Goal: Task Accomplishment & Management: Manage account settings

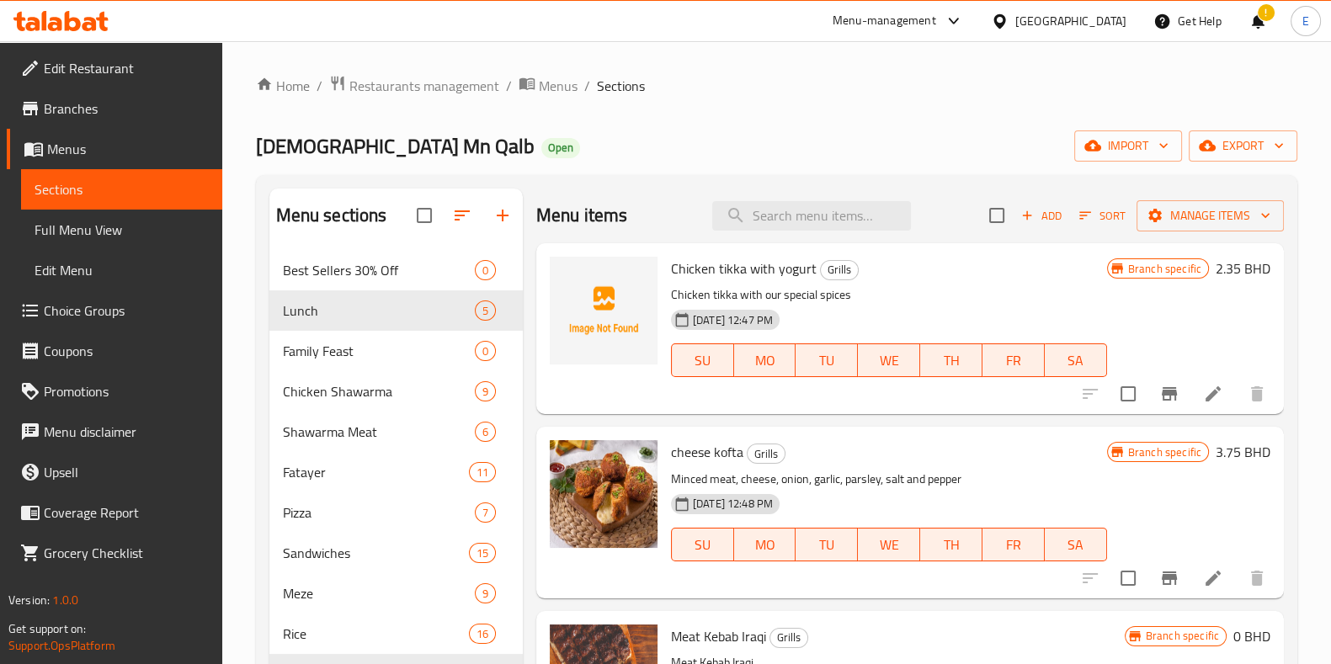
scroll to position [316, 0]
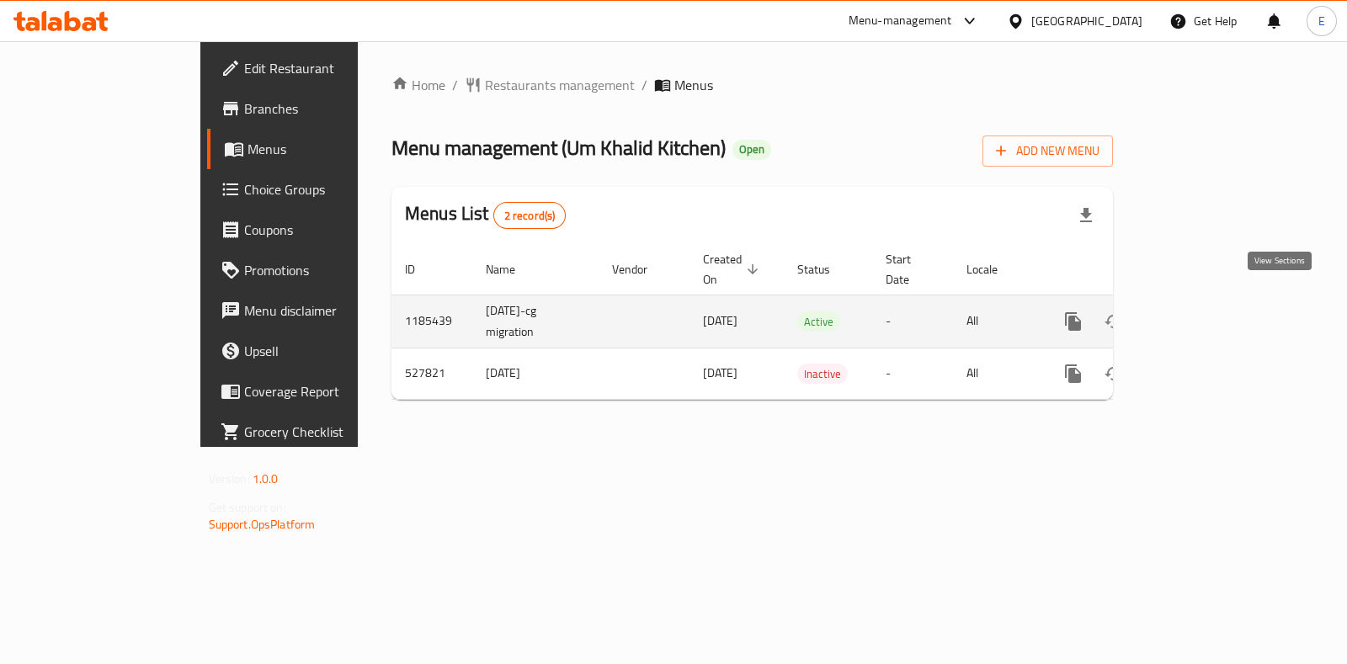
click at [1205, 311] on icon "enhanced table" at bounding box center [1194, 321] width 20 height 20
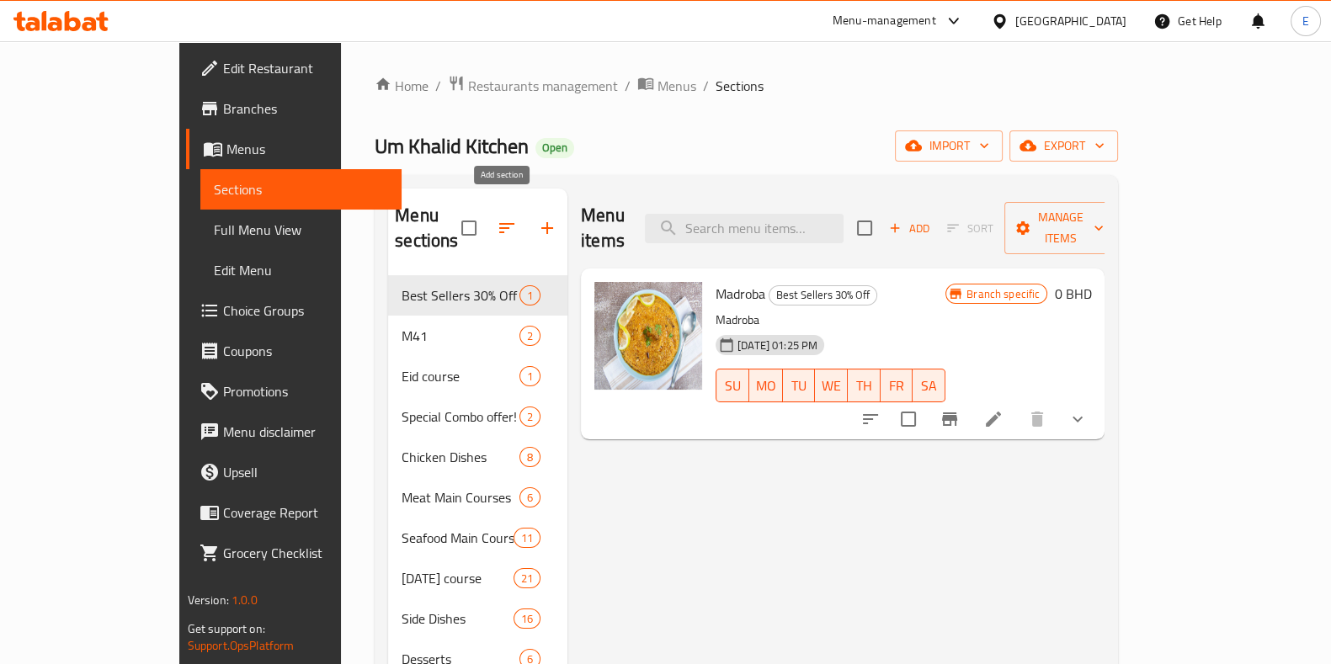
click at [537, 218] on icon "button" at bounding box center [547, 228] width 20 height 20
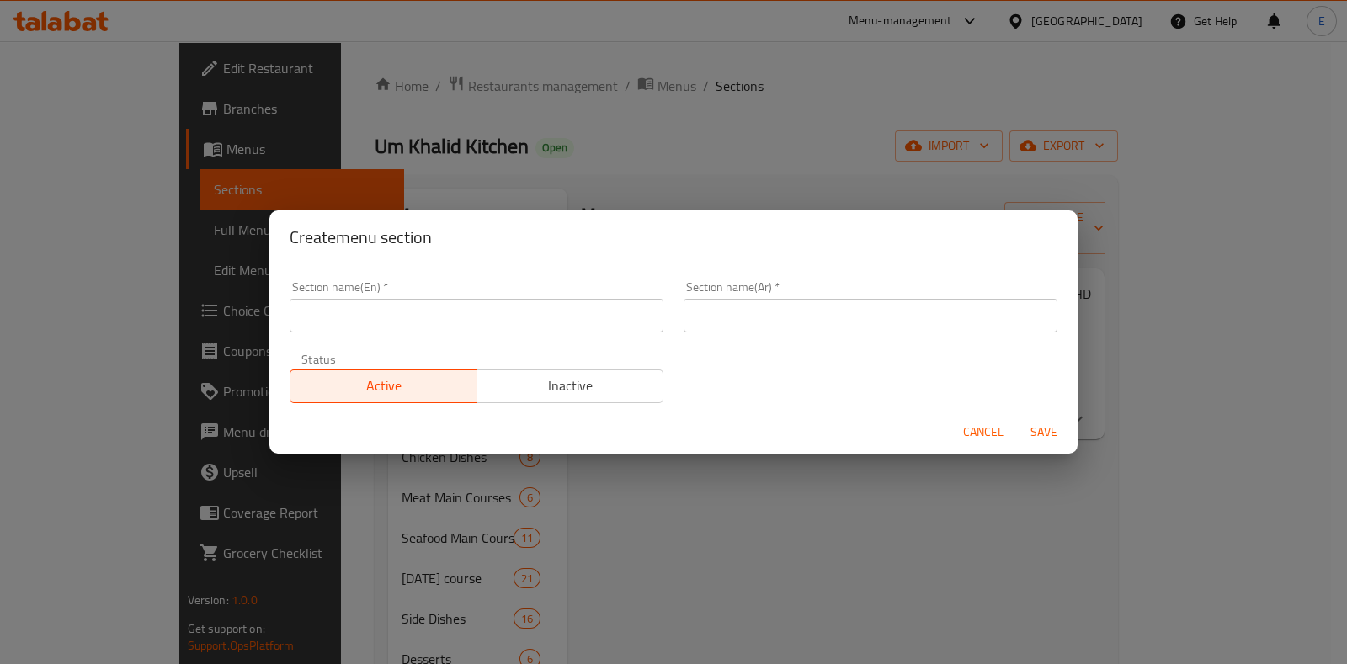
drag, startPoint x: 429, startPoint y: 322, endPoint x: 303, endPoint y: 364, distance: 133.1
click at [429, 322] on input "text" at bounding box center [477, 316] width 374 height 34
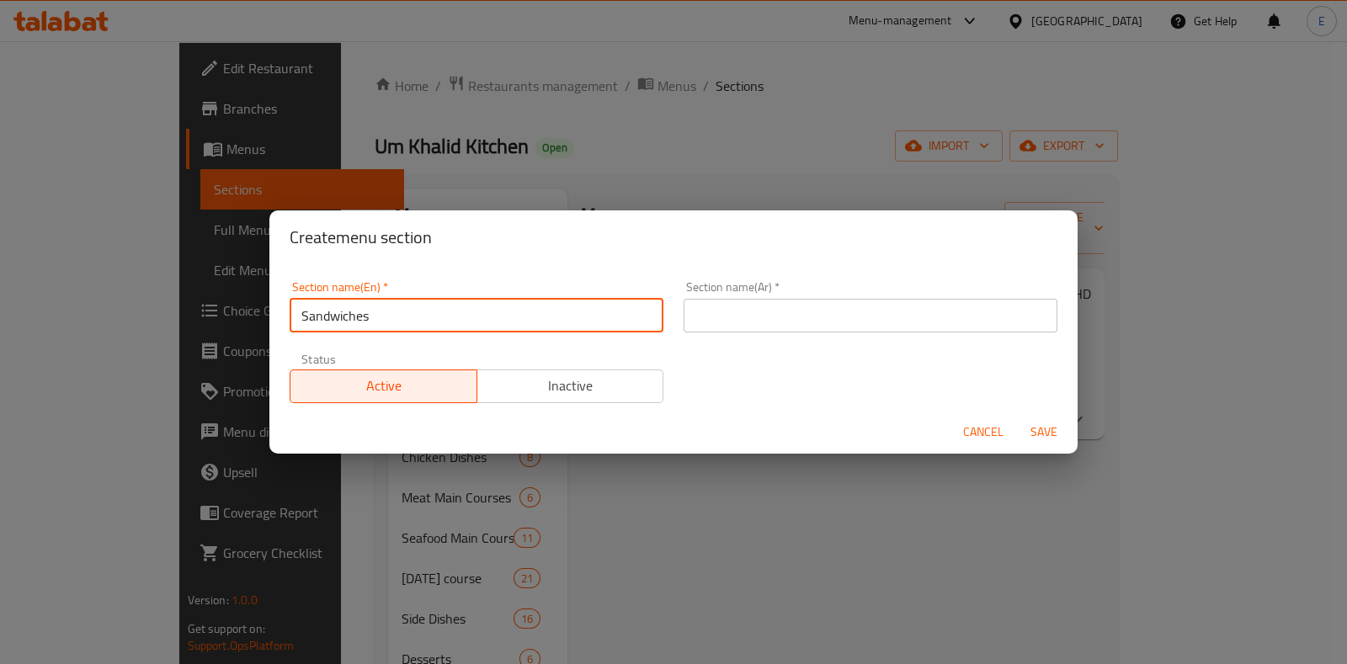
type input "Sandwiches"
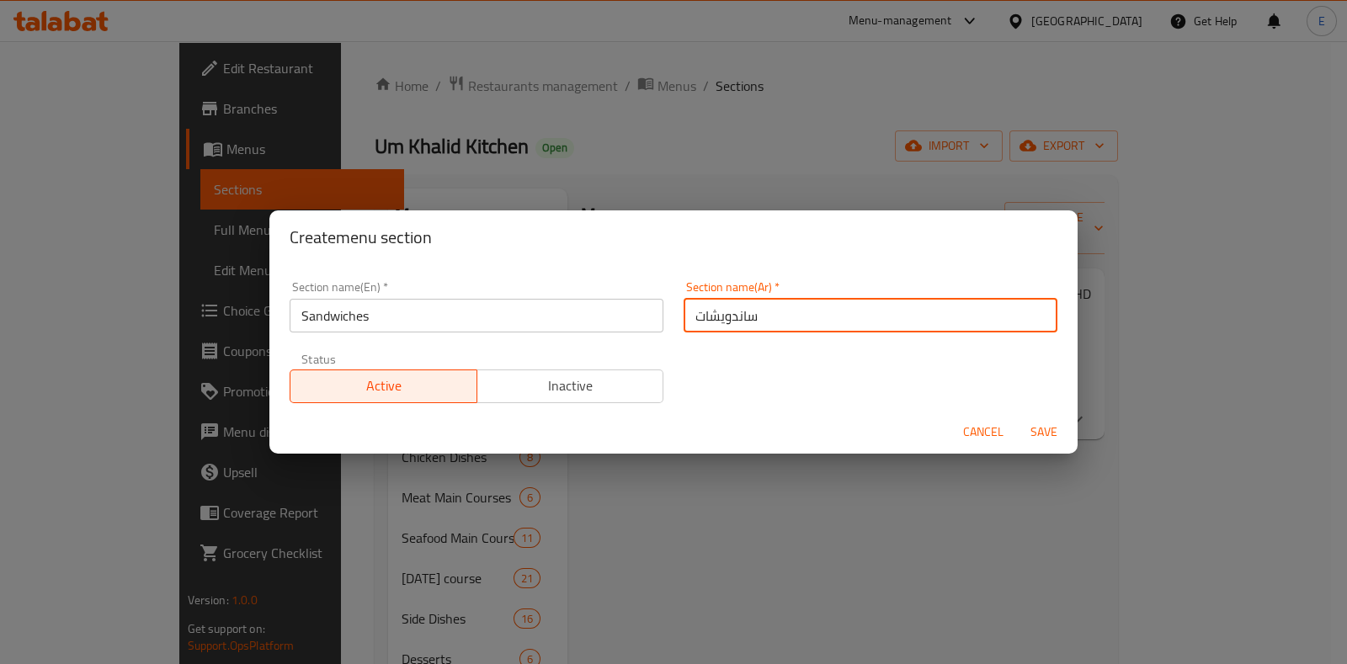
type input "ساندويشات"
click at [1017, 417] on button "Save" at bounding box center [1044, 432] width 54 height 31
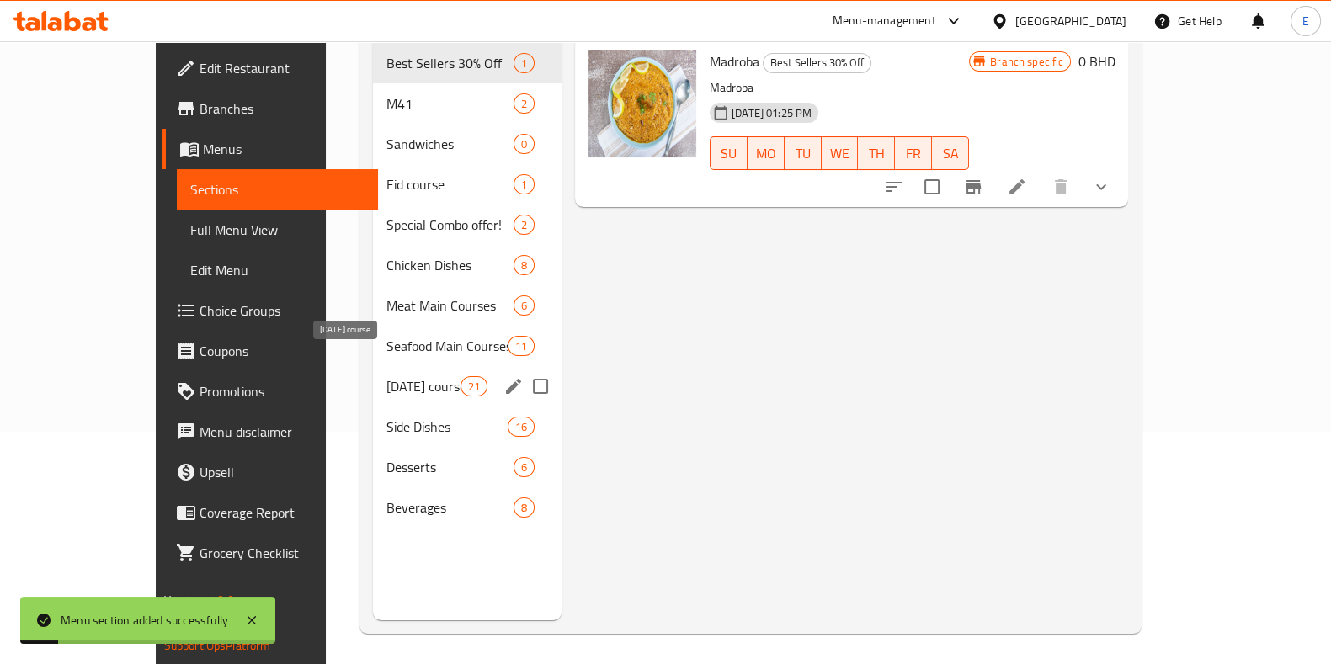
scroll to position [236, 0]
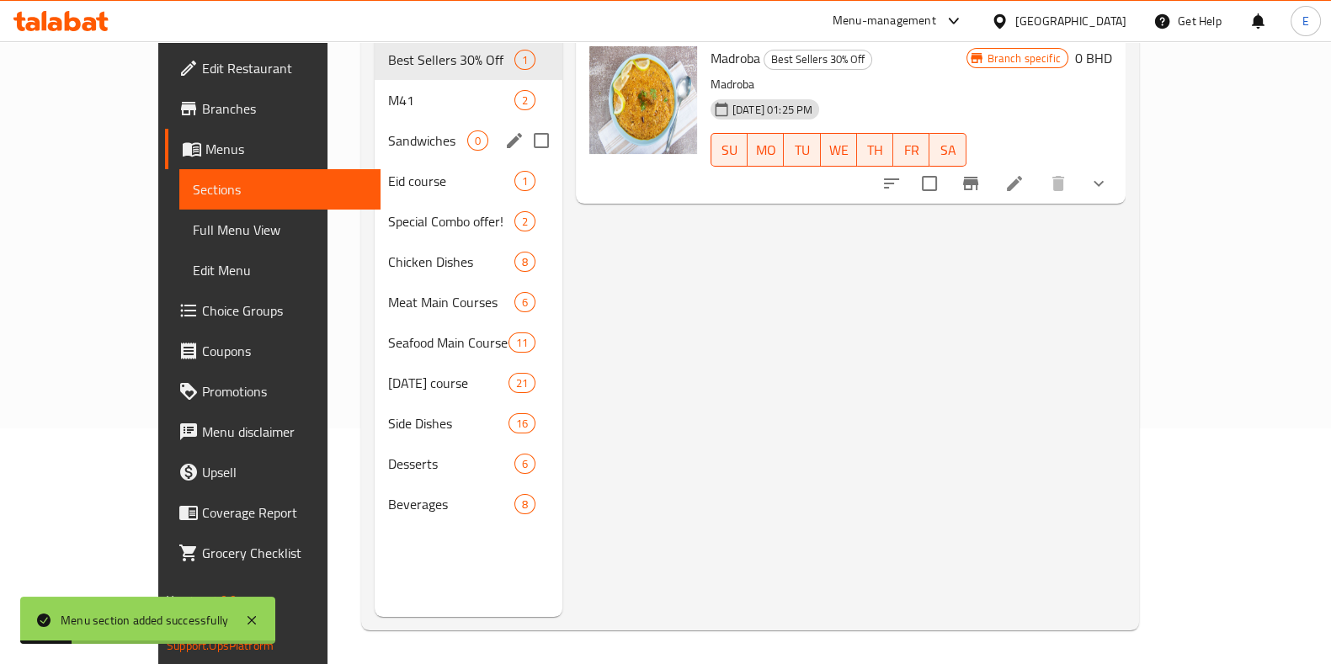
click at [375, 129] on div "Sandwiches 0" at bounding box center [469, 140] width 188 height 40
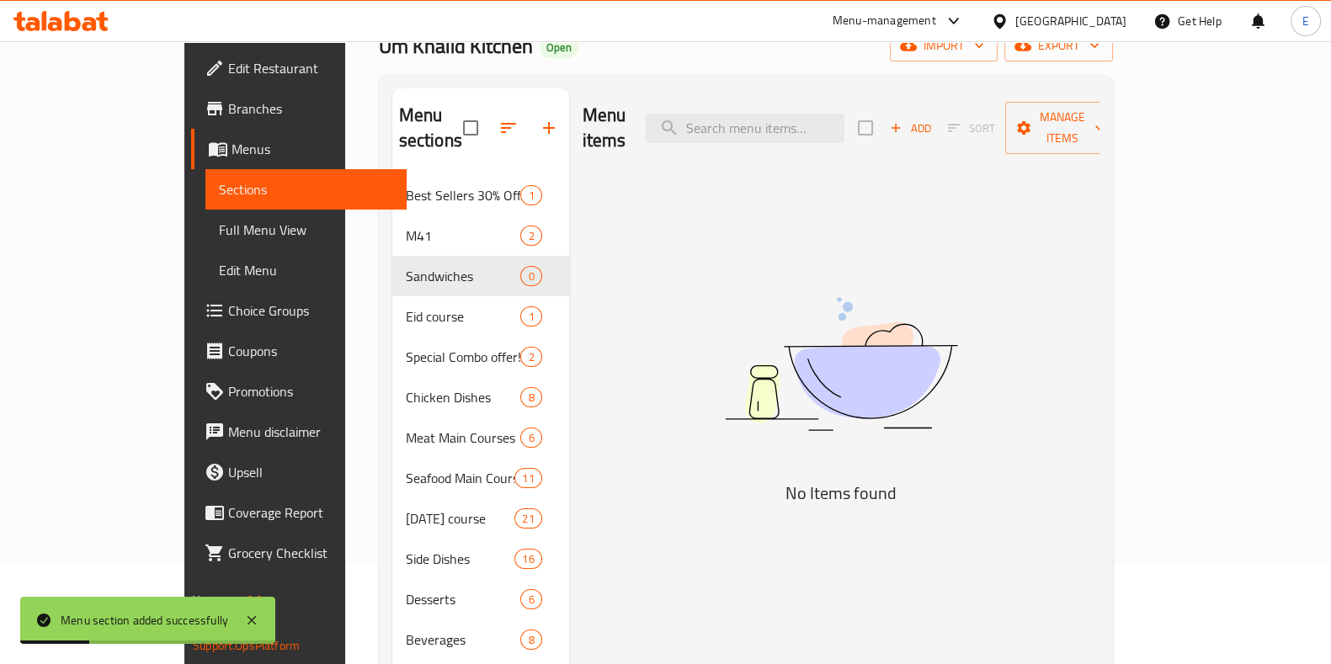
scroll to position [24, 0]
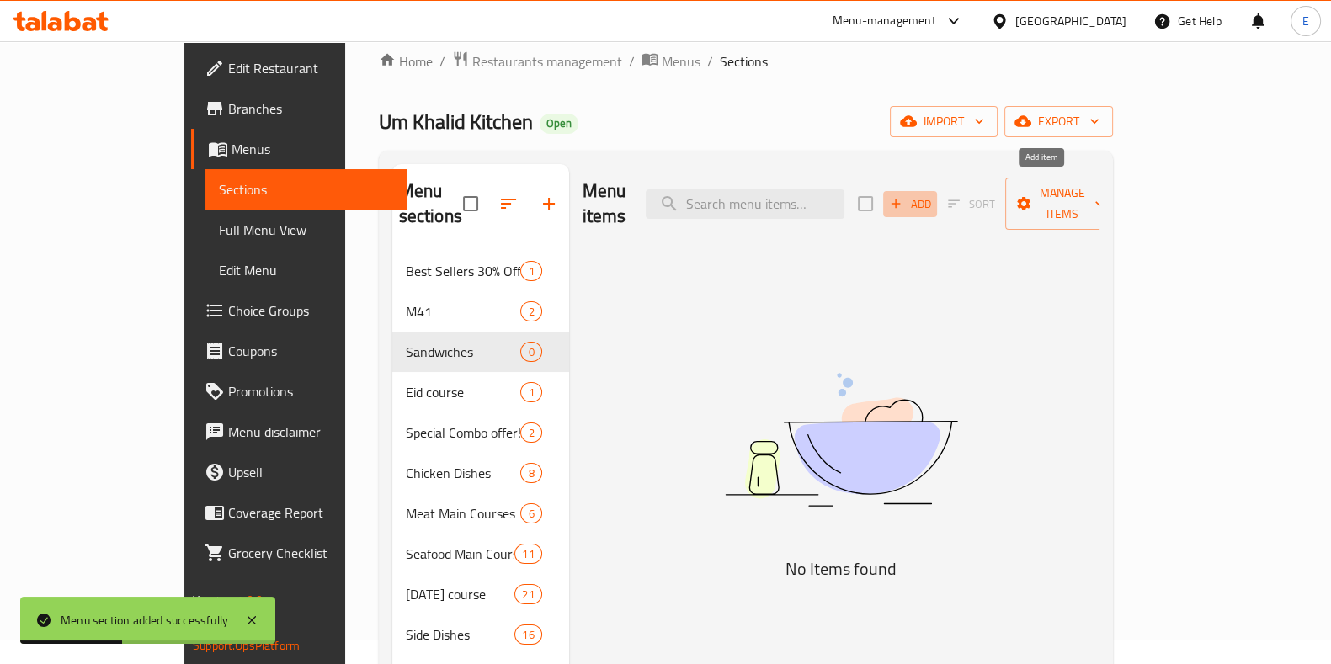
click at [903, 196] on icon "button" at bounding box center [895, 203] width 15 height 15
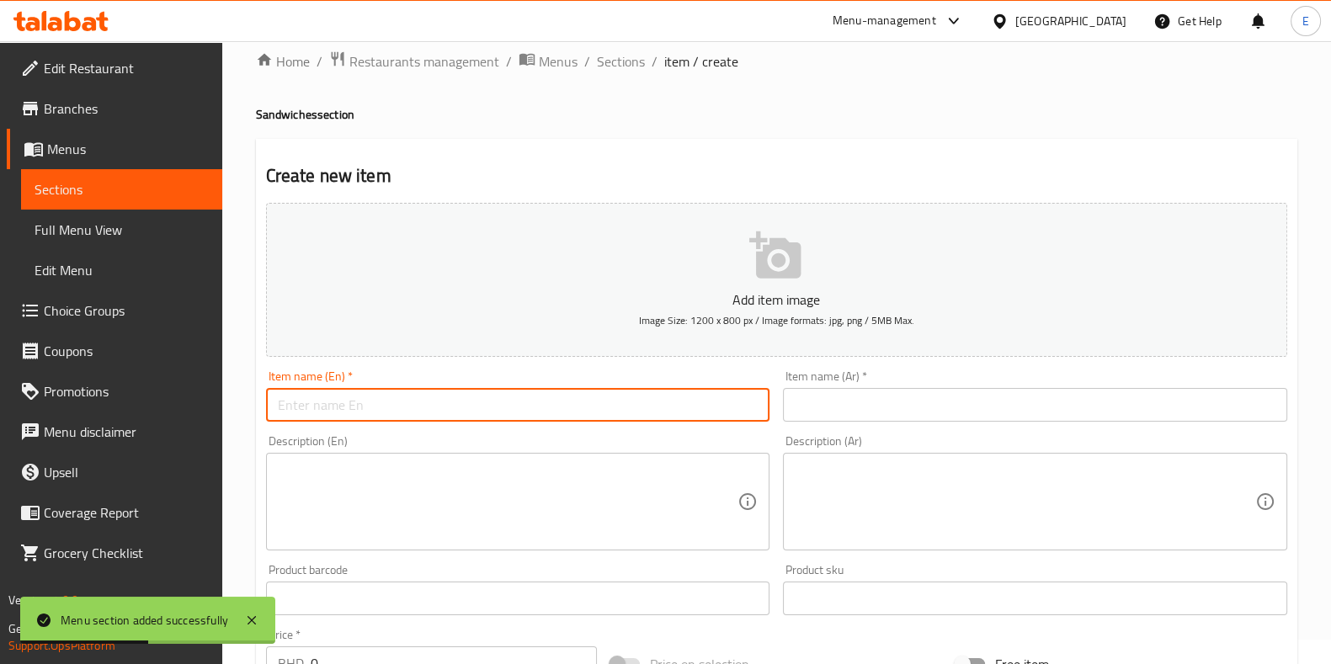
drag, startPoint x: 479, startPoint y: 402, endPoint x: 347, endPoint y: 459, distance: 144.0
click at [479, 402] on input "text" at bounding box center [518, 405] width 504 height 34
type input "س"
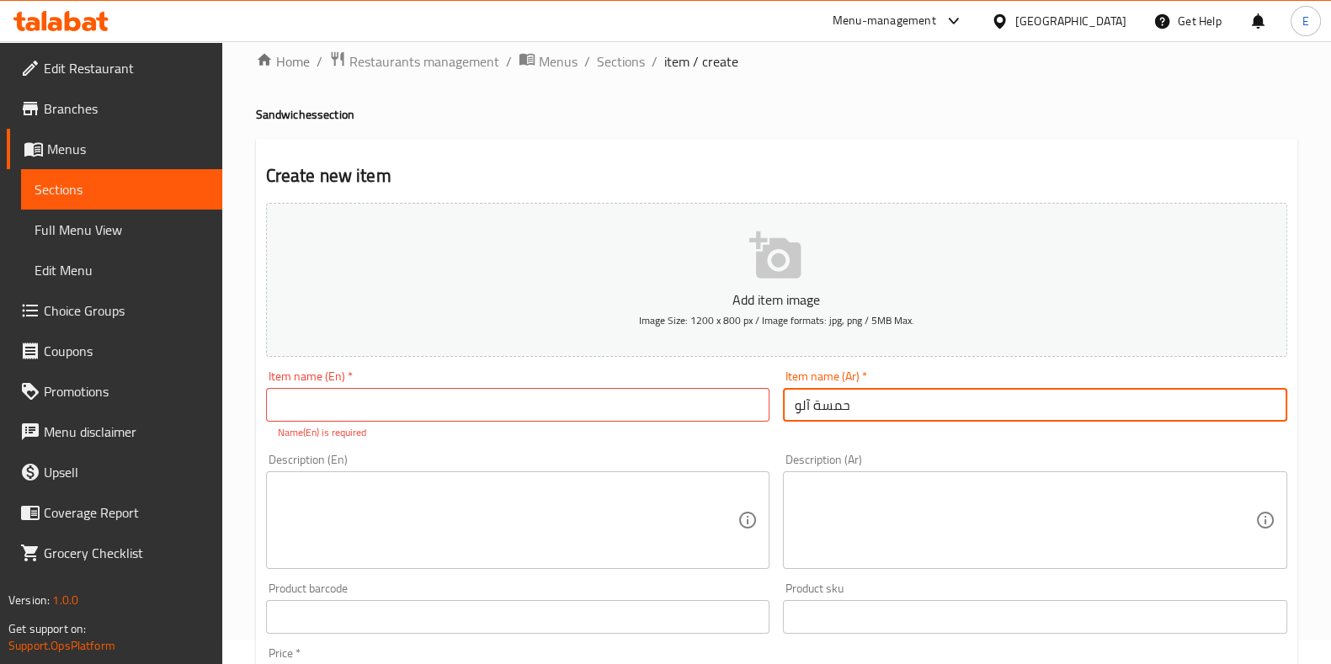
type input "حمسة آلو"
click at [370, 412] on input "text" at bounding box center [518, 405] width 504 height 34
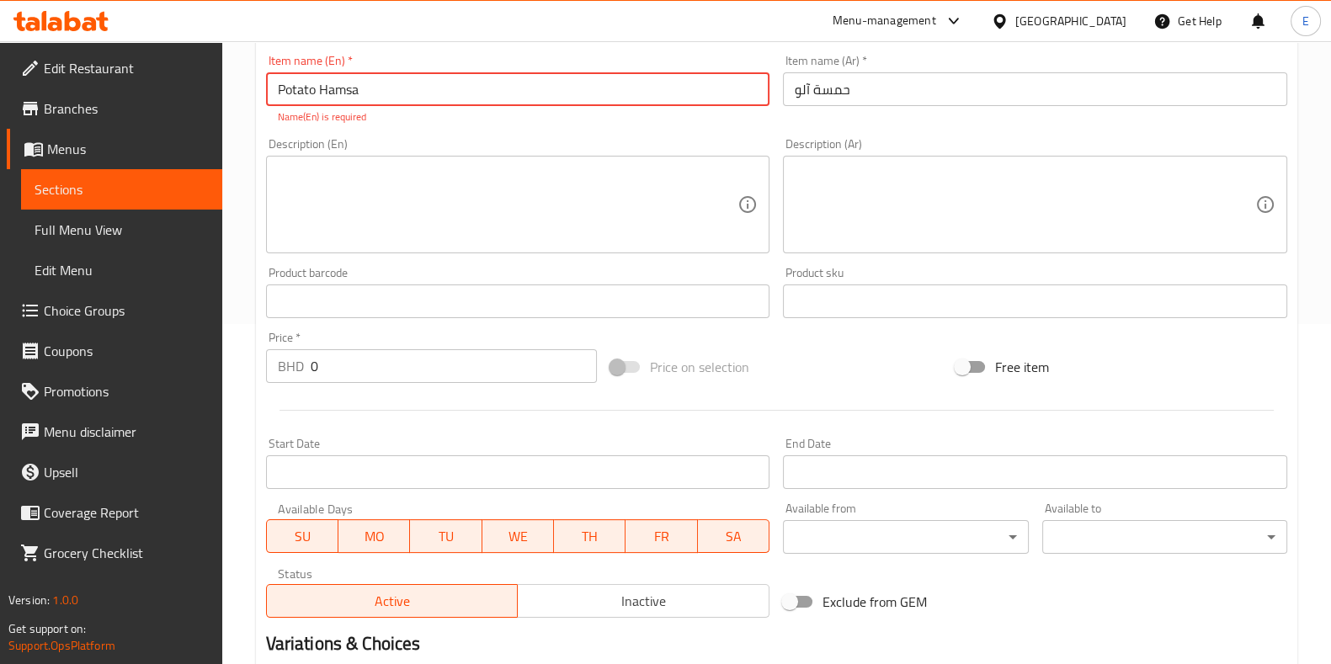
scroll to position [130, 0]
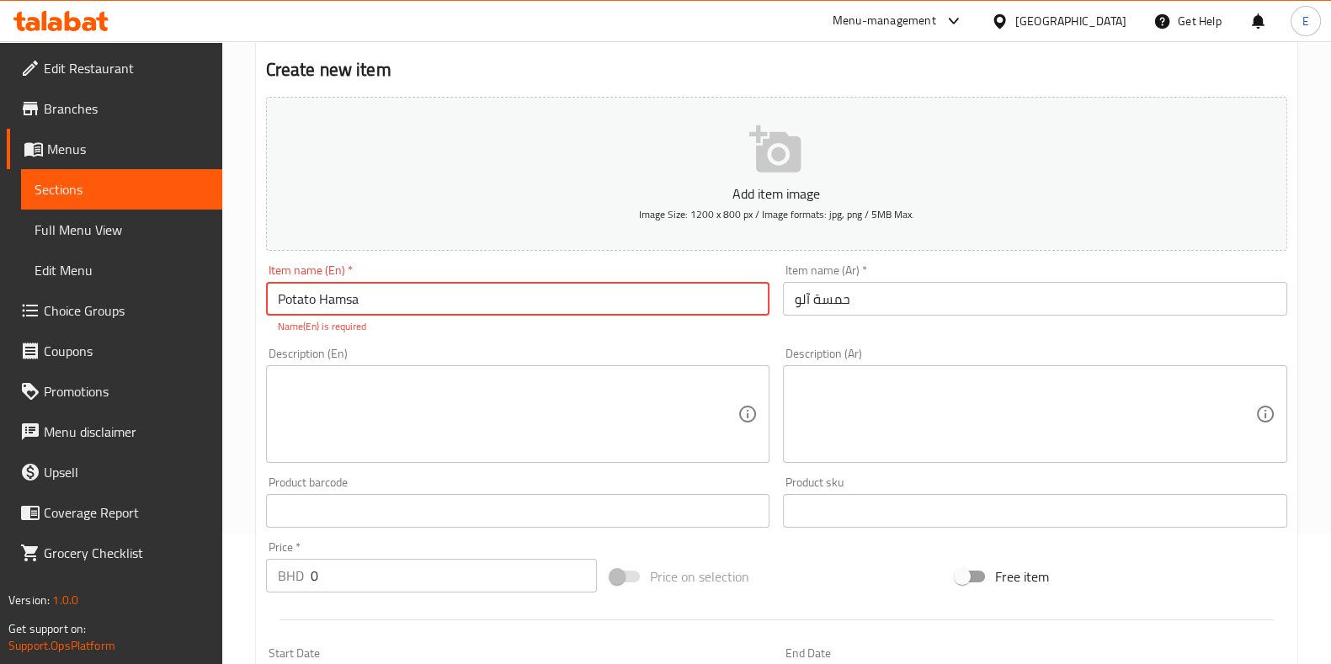
drag, startPoint x: 366, startPoint y: 298, endPoint x: 513, endPoint y: 286, distance: 147.8
click at [513, 286] on input "Potato Hamsa" at bounding box center [518, 299] width 504 height 34
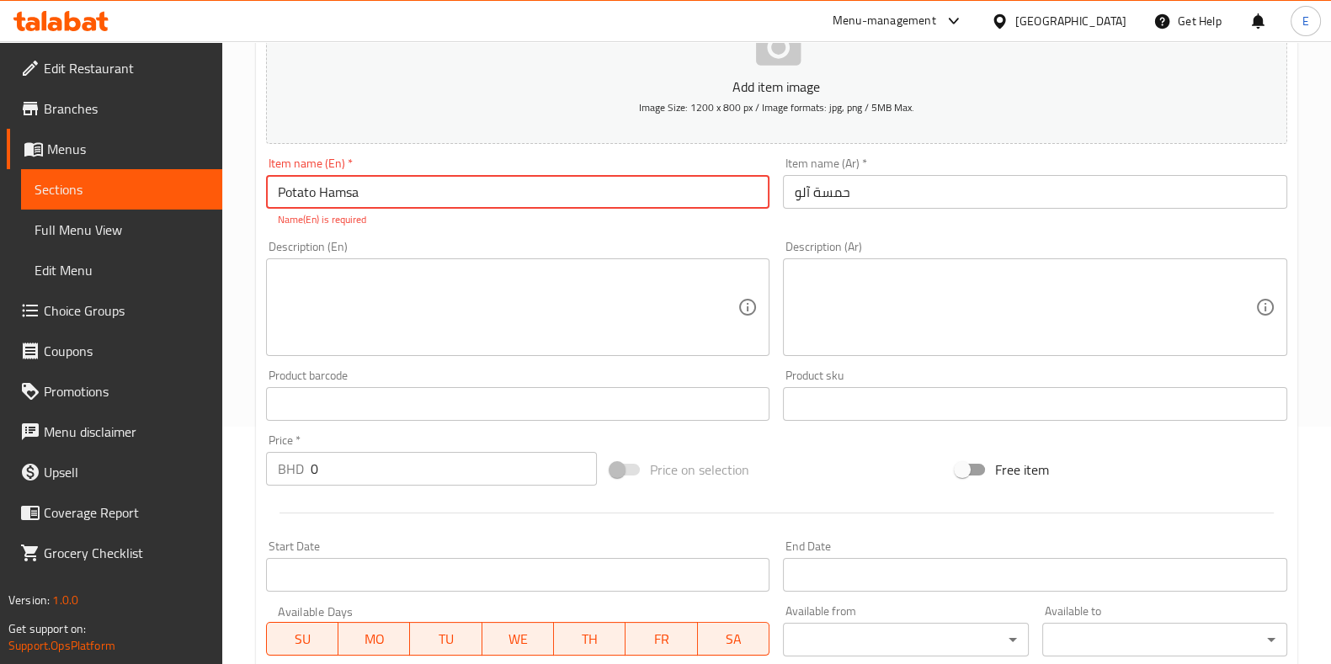
scroll to position [340, 0]
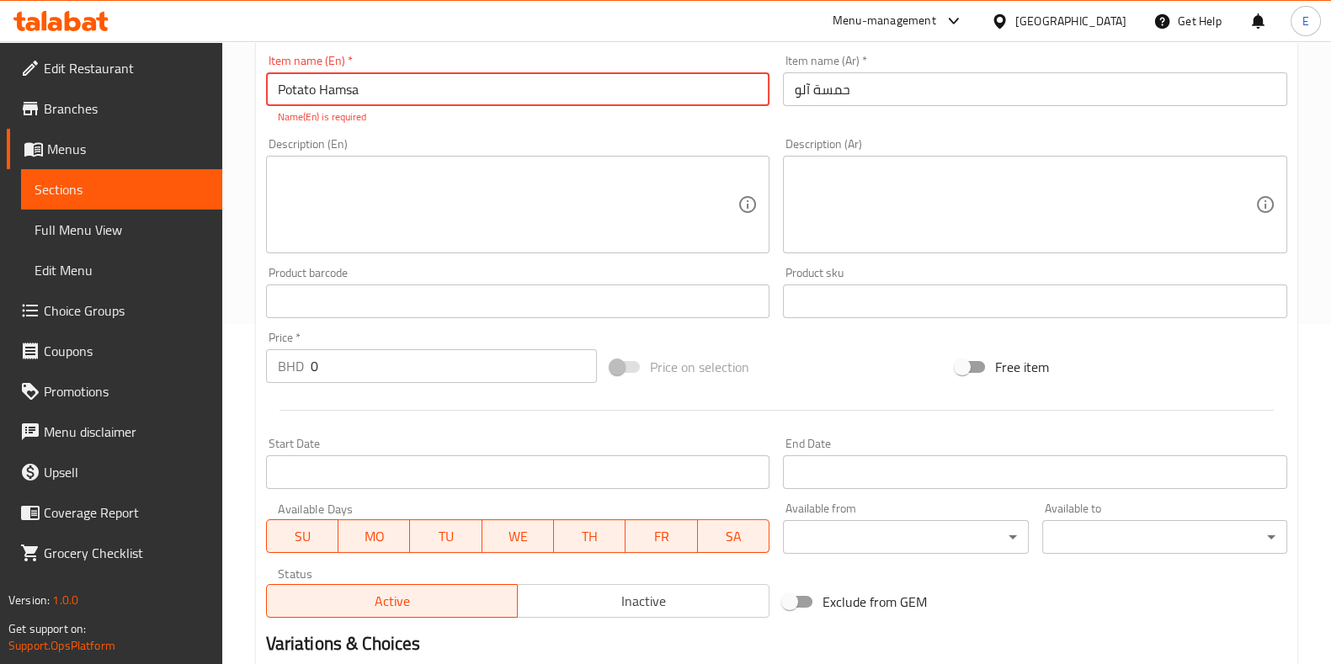
type input "Potato Hamsa"
click at [356, 361] on input "0" at bounding box center [454, 366] width 287 height 34
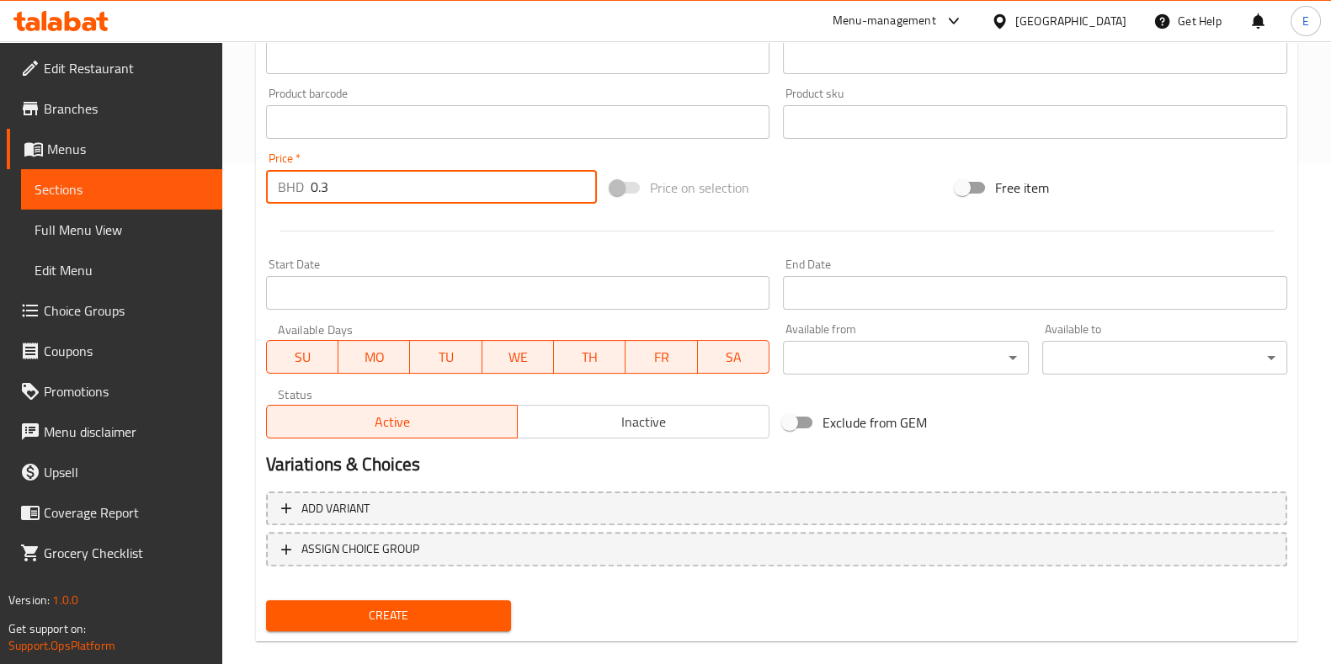
scroll to position [524, 0]
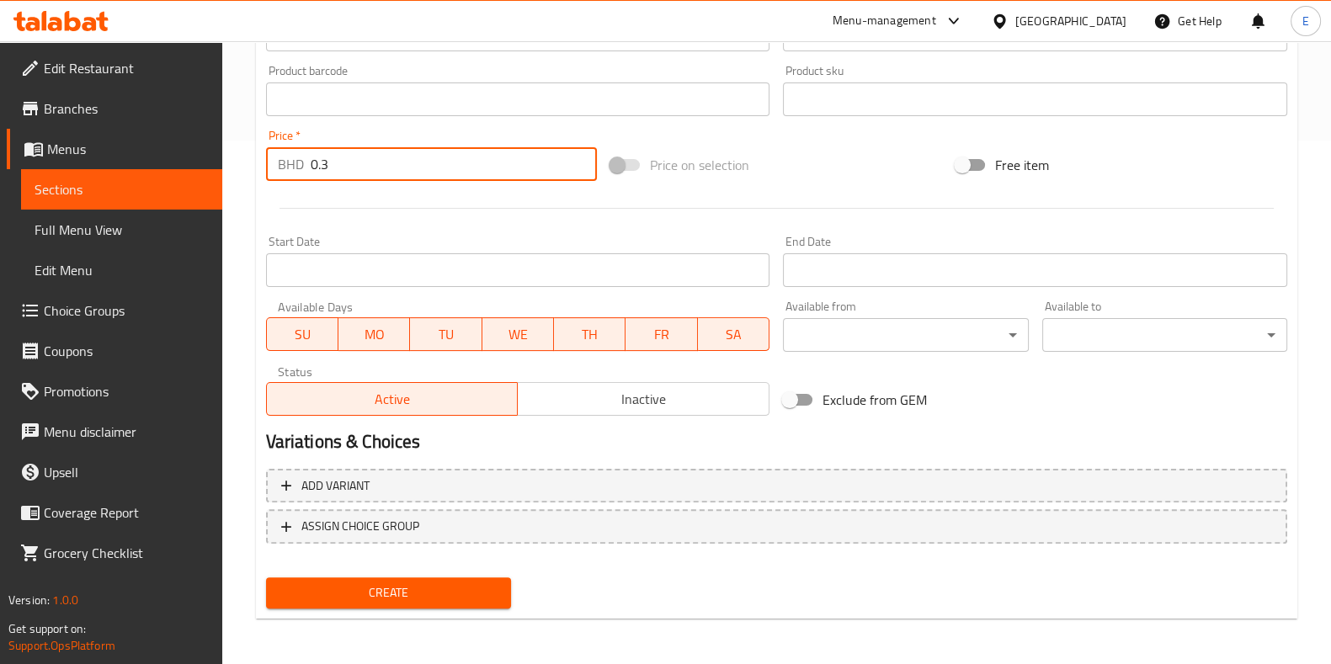
type input "0.3"
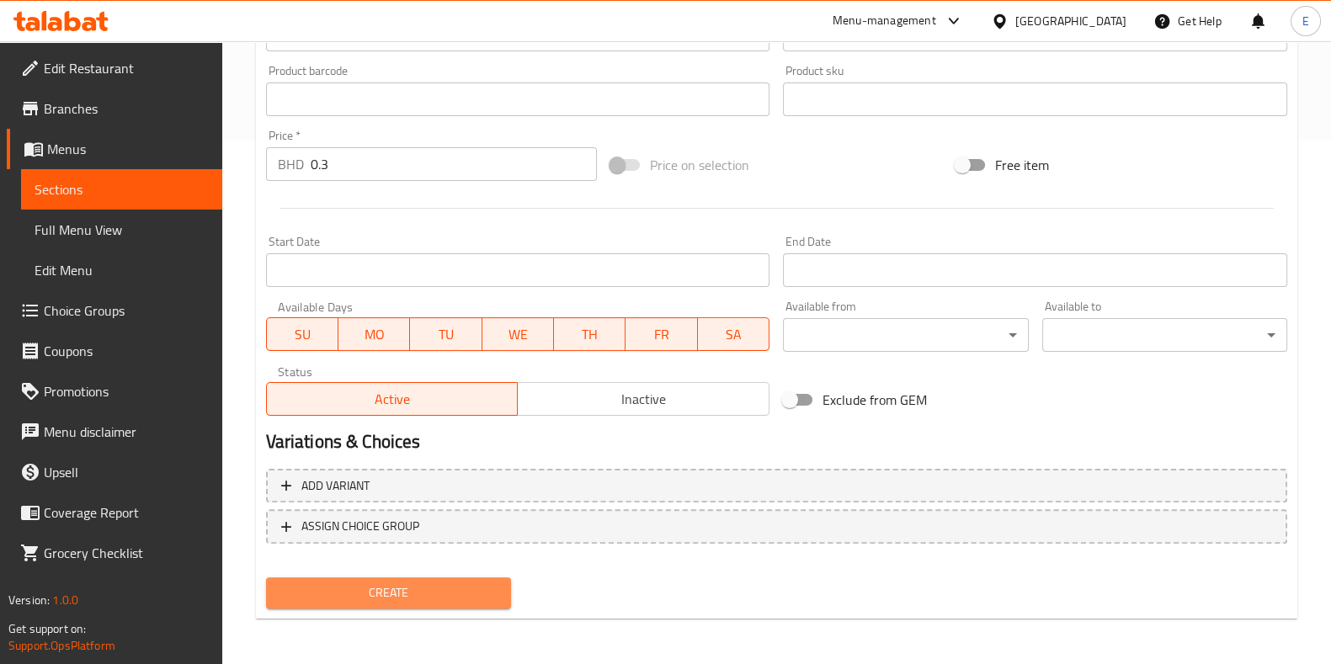
click at [394, 584] on span "Create" at bounding box center [388, 592] width 218 height 21
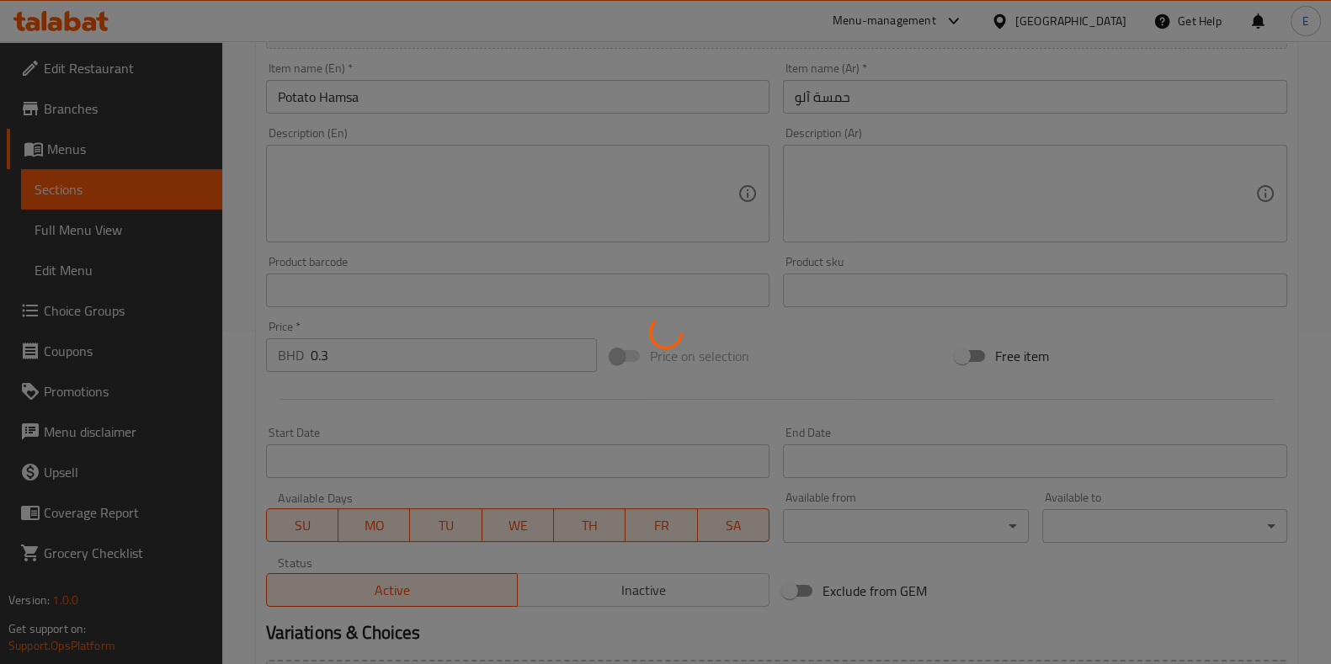
scroll to position [313, 0]
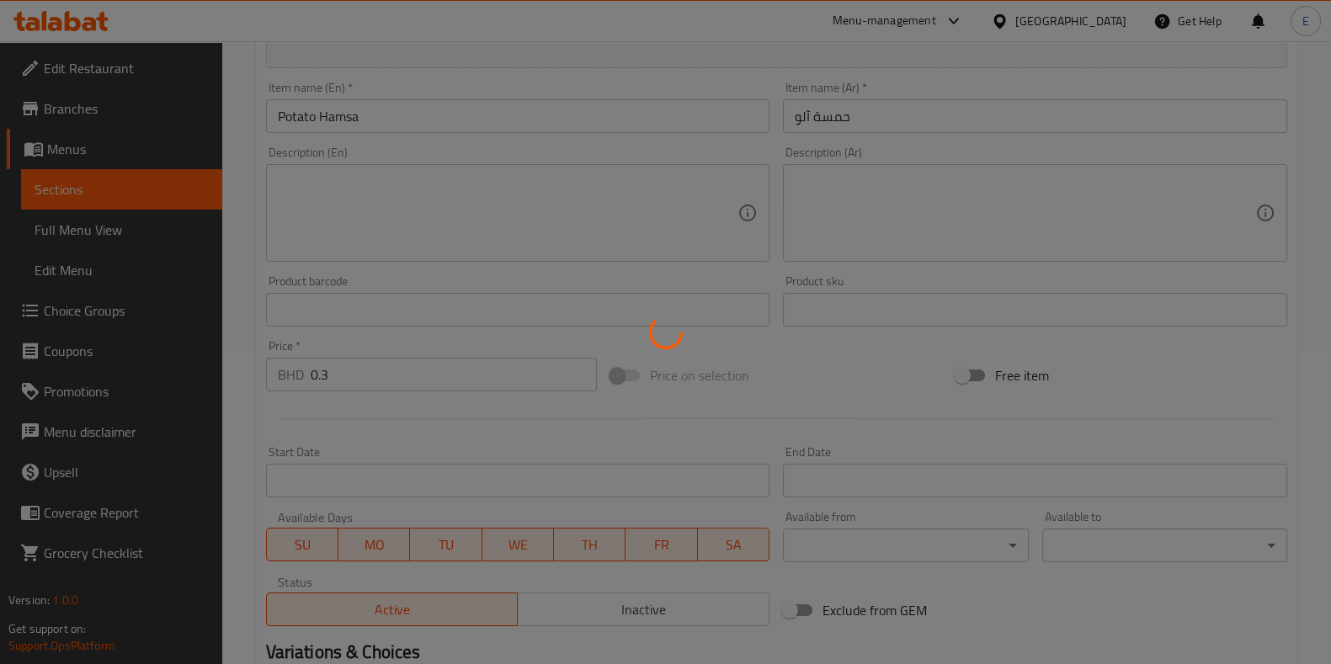
type input "0"
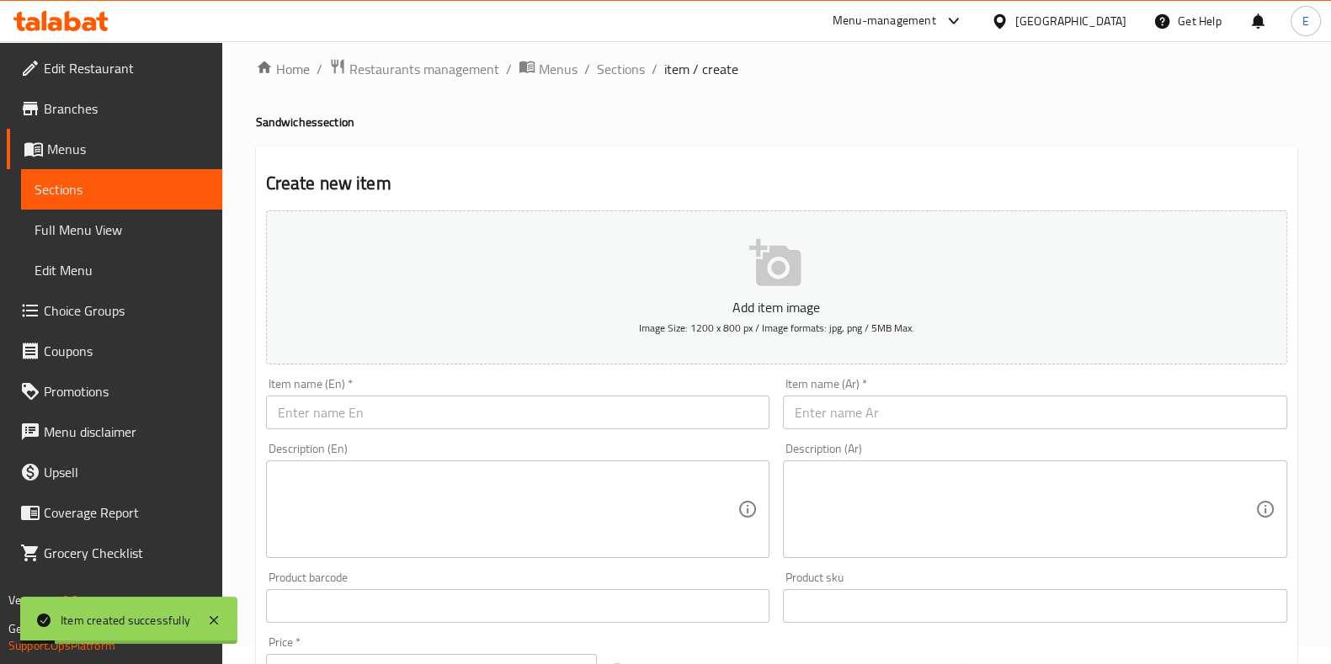
scroll to position [0, 0]
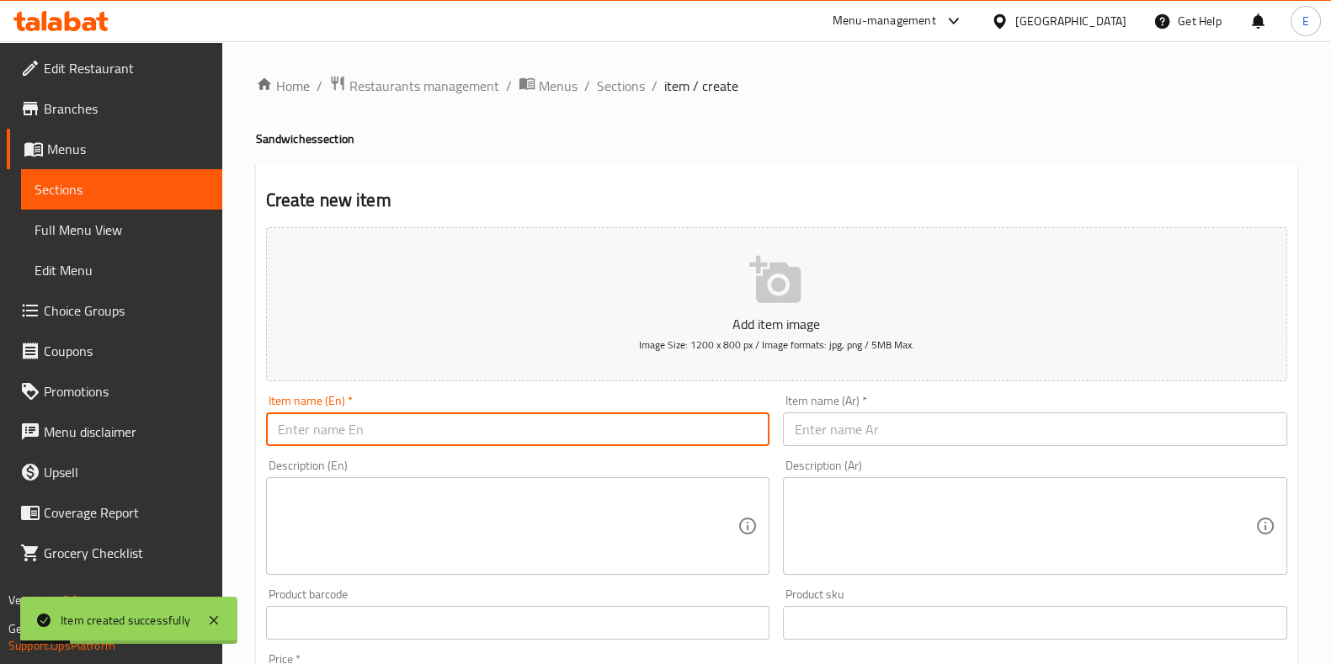
click at [464, 418] on input "text" at bounding box center [518, 429] width 504 height 34
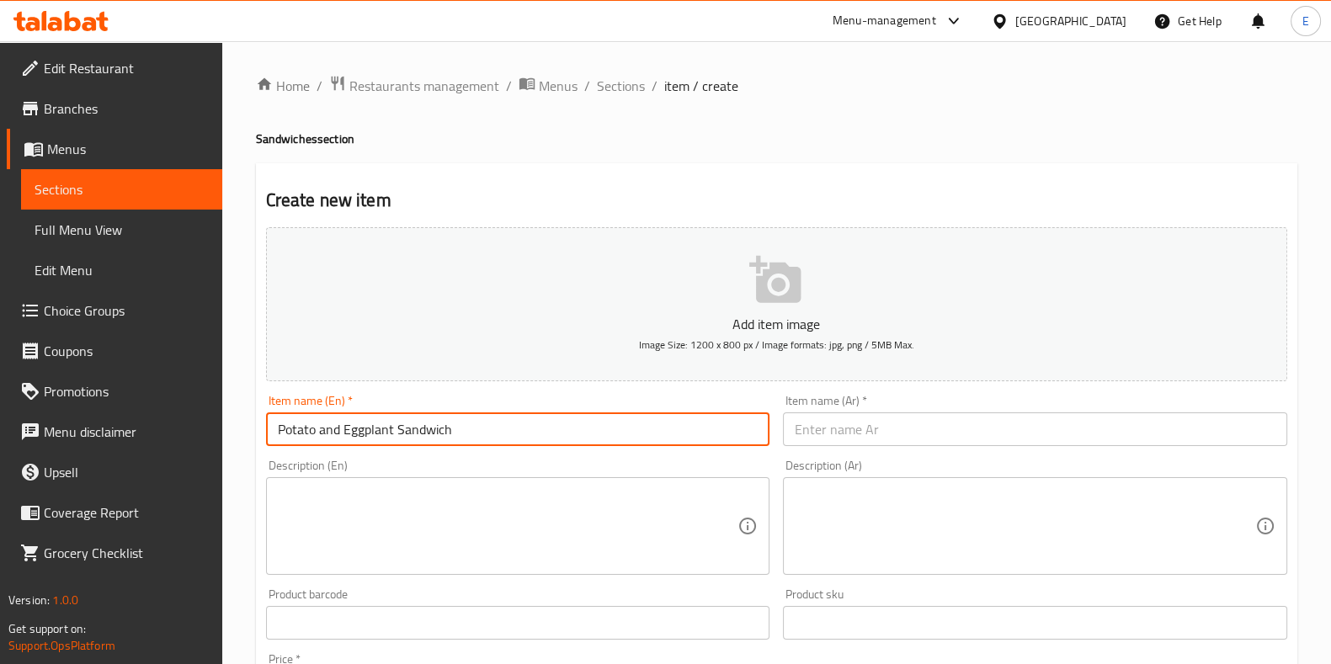
type input "Potato and Eggplant Sandwich"
click at [974, 434] on input "text" at bounding box center [1035, 429] width 504 height 34
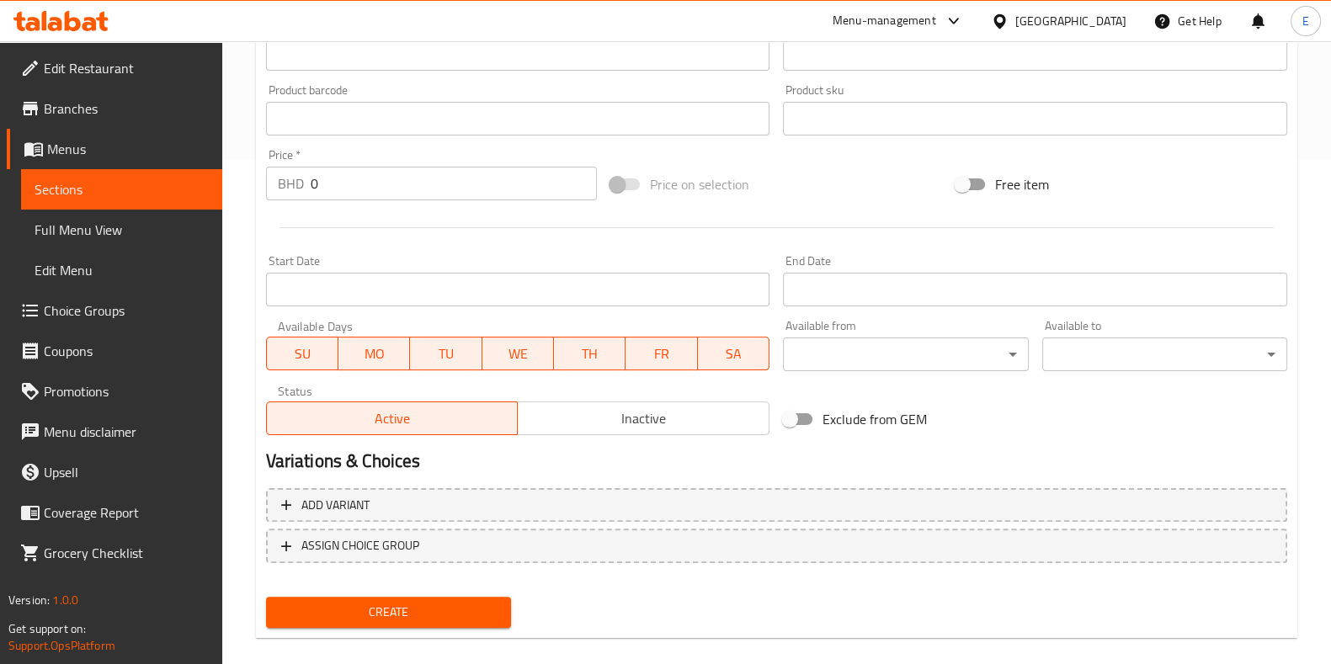
scroll to position [524, 0]
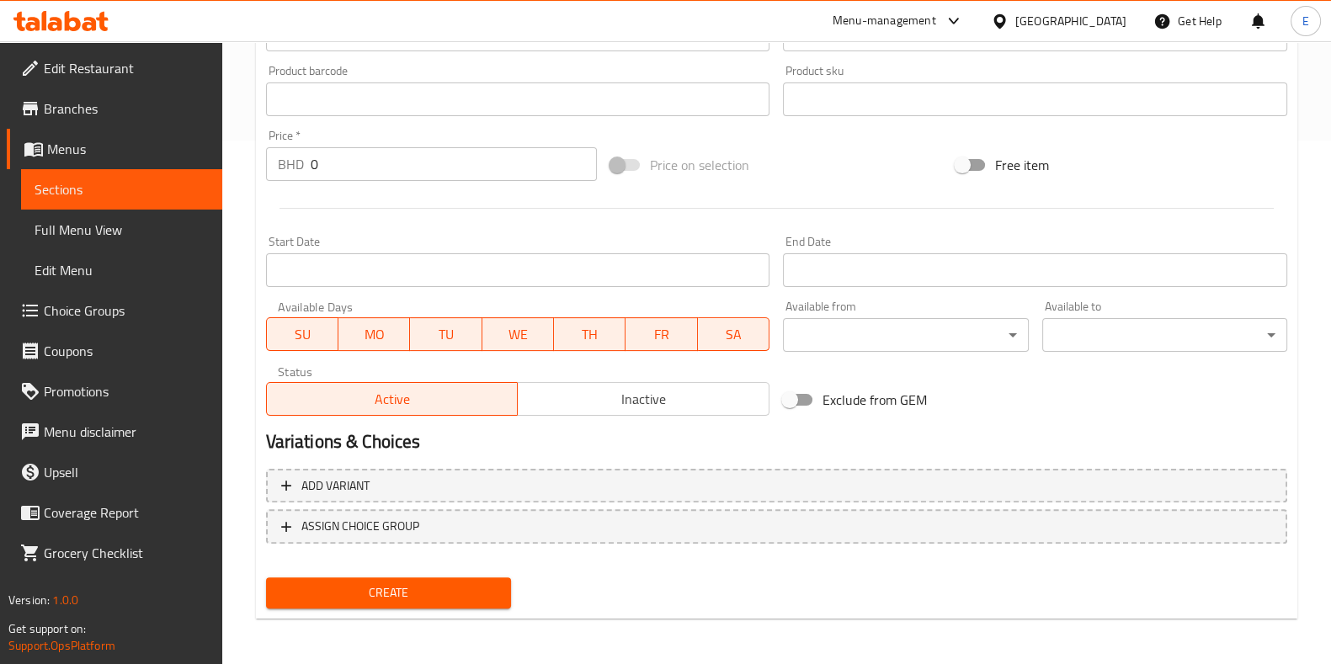
type input "ساندويش بطاطس مع باذنجان"
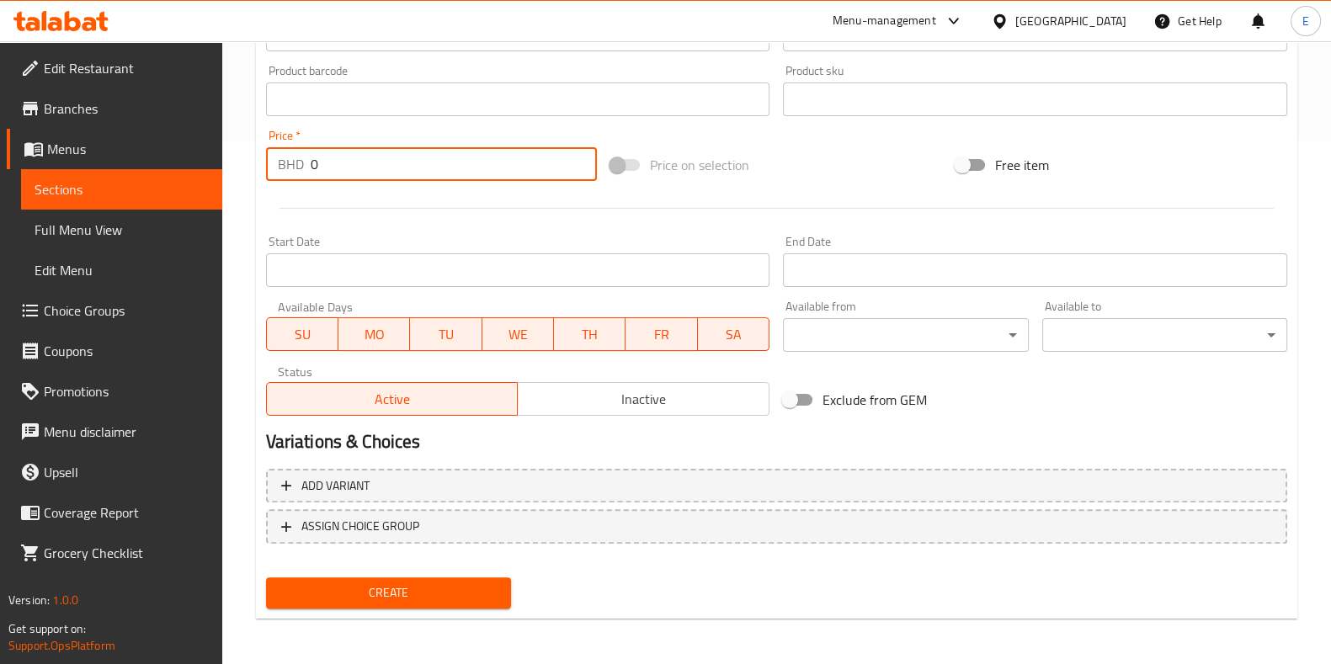
click at [354, 169] on input "0" at bounding box center [454, 164] width 287 height 34
type input "0.3"
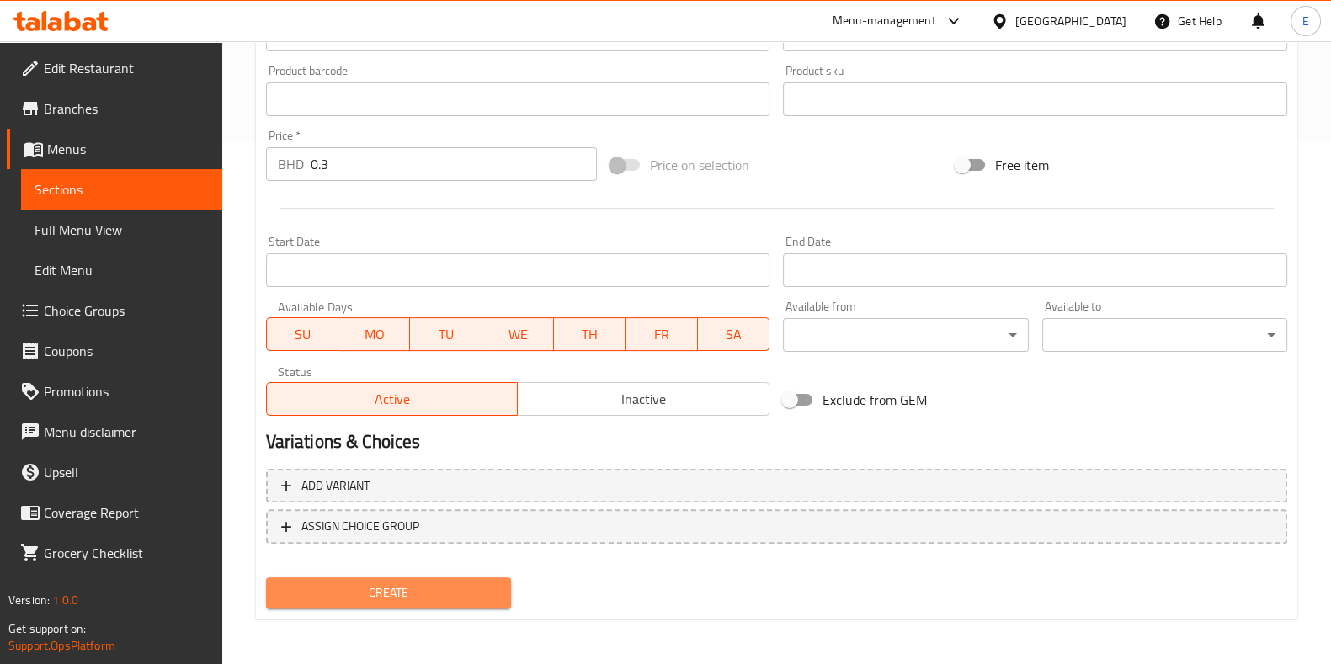
click at [423, 587] on span "Create" at bounding box center [388, 592] width 218 height 21
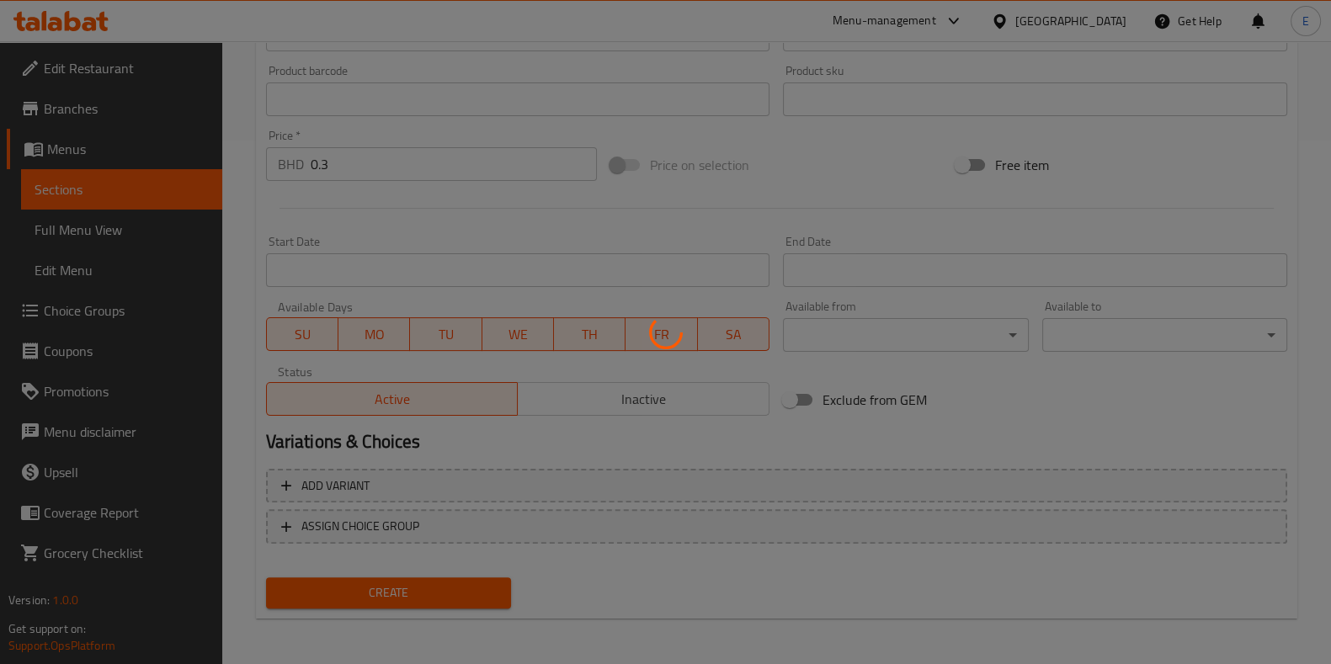
type input "0"
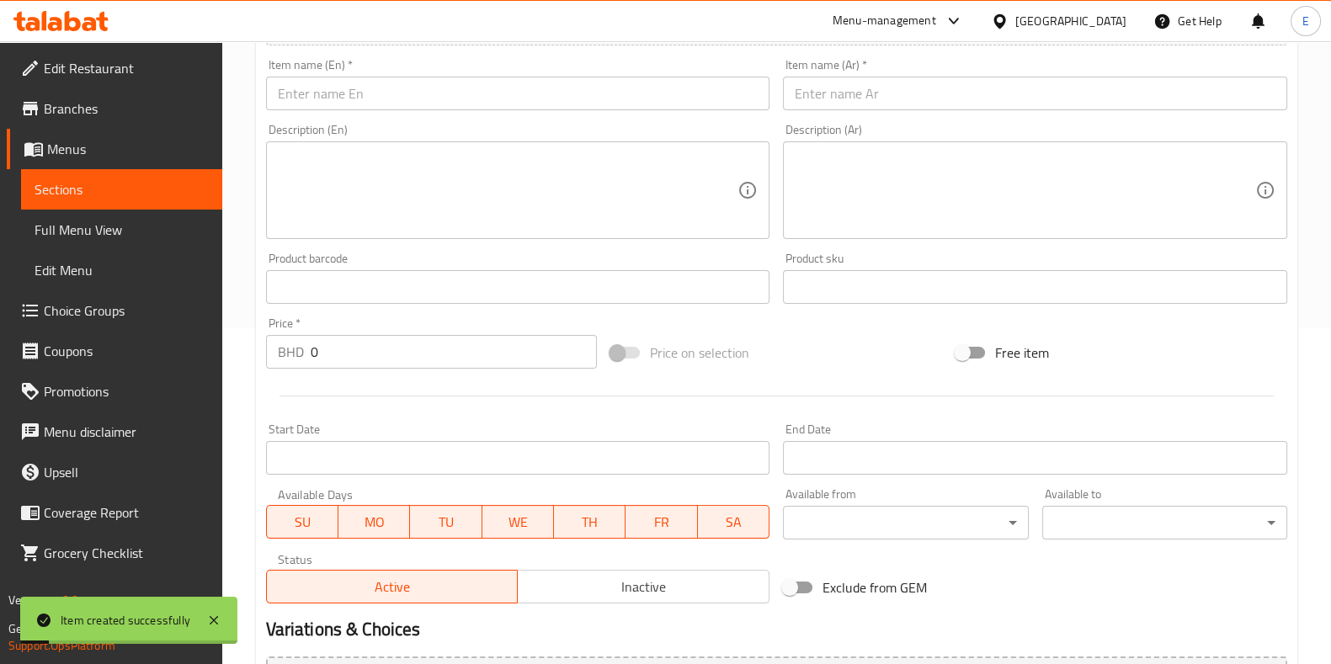
scroll to position [103, 0]
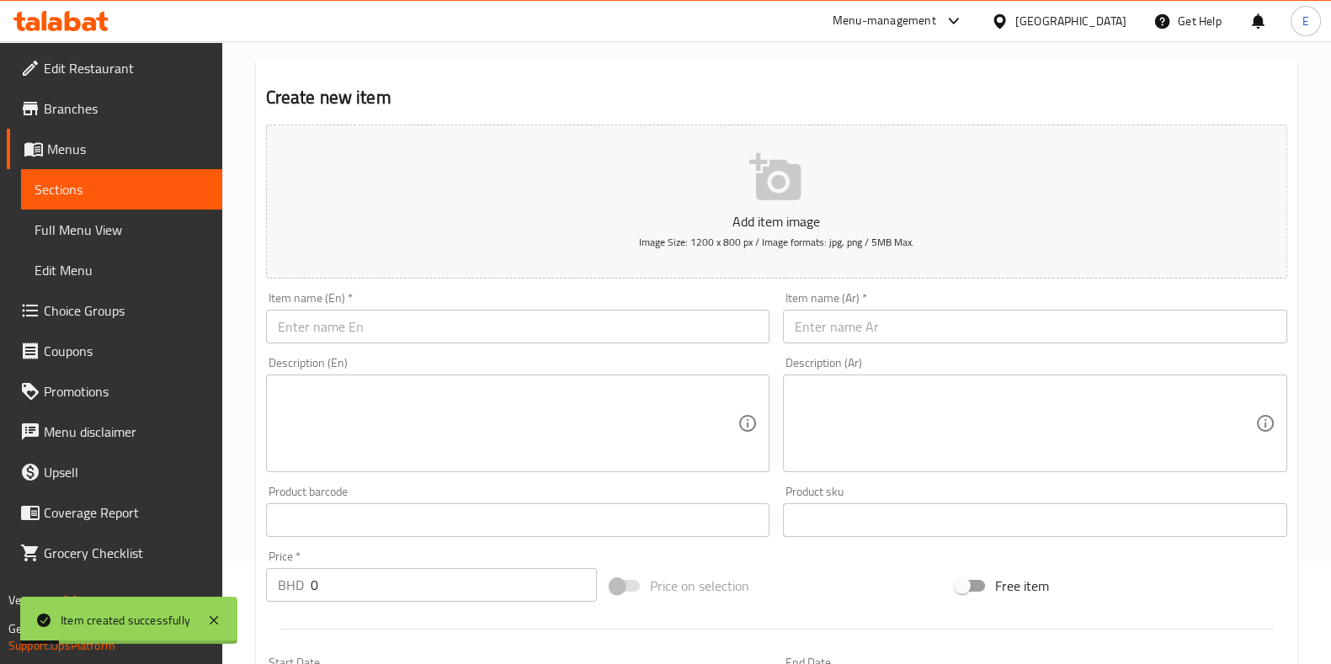
drag, startPoint x: 813, startPoint y: 335, endPoint x: 648, endPoint y: 406, distance: 179.5
click at [813, 335] on input "text" at bounding box center [1035, 327] width 504 height 34
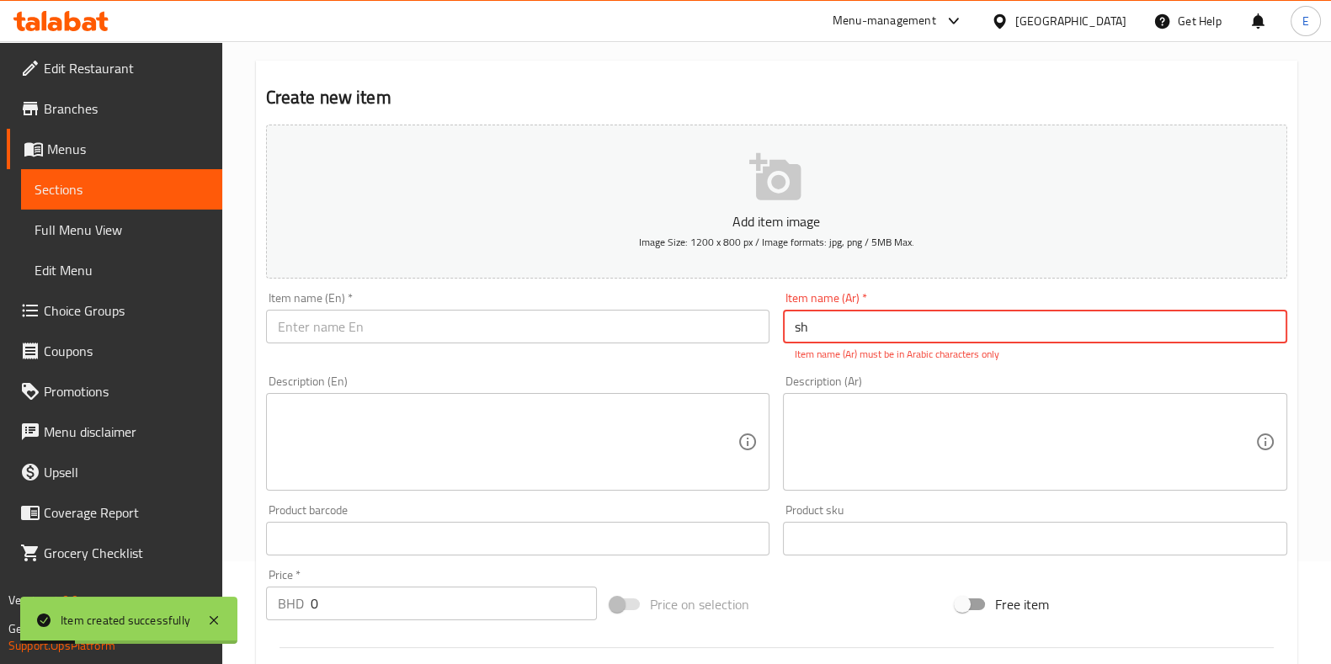
type input "s"
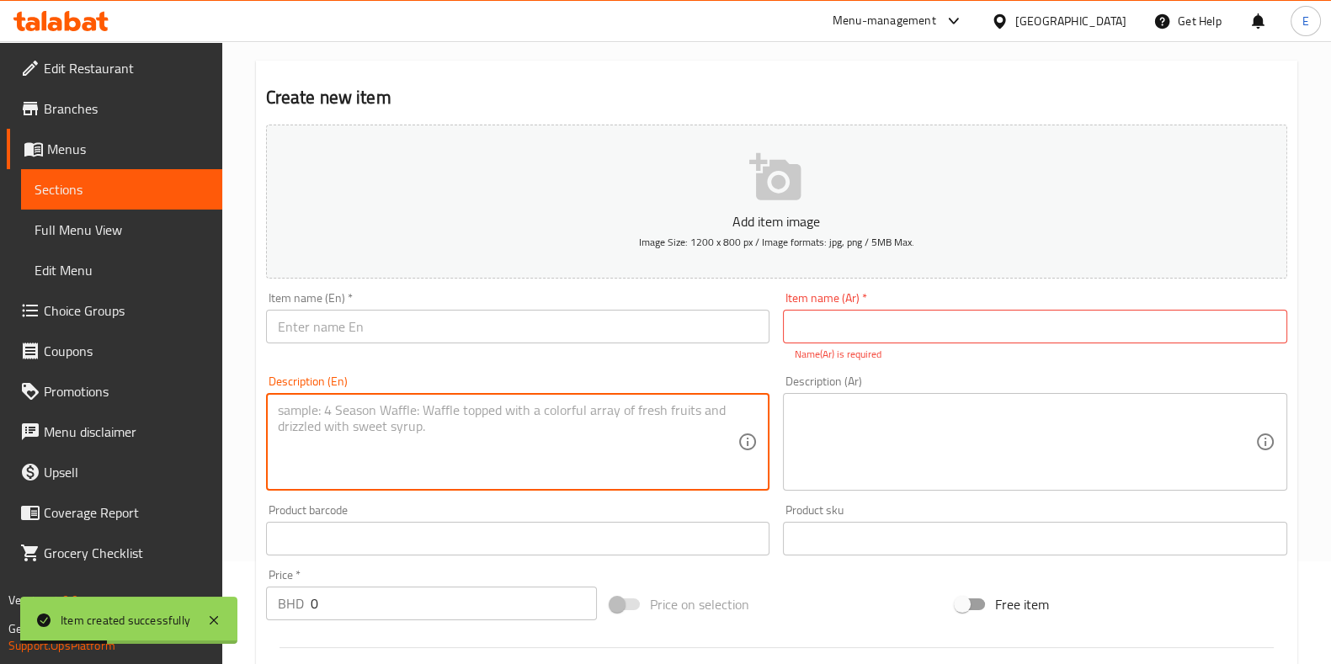
drag, startPoint x: 344, startPoint y: 357, endPoint x: 349, endPoint y: 327, distance: 29.9
click at [349, 333] on div "Item name (En)   * Item name (En) *" at bounding box center [518, 326] width 518 height 83
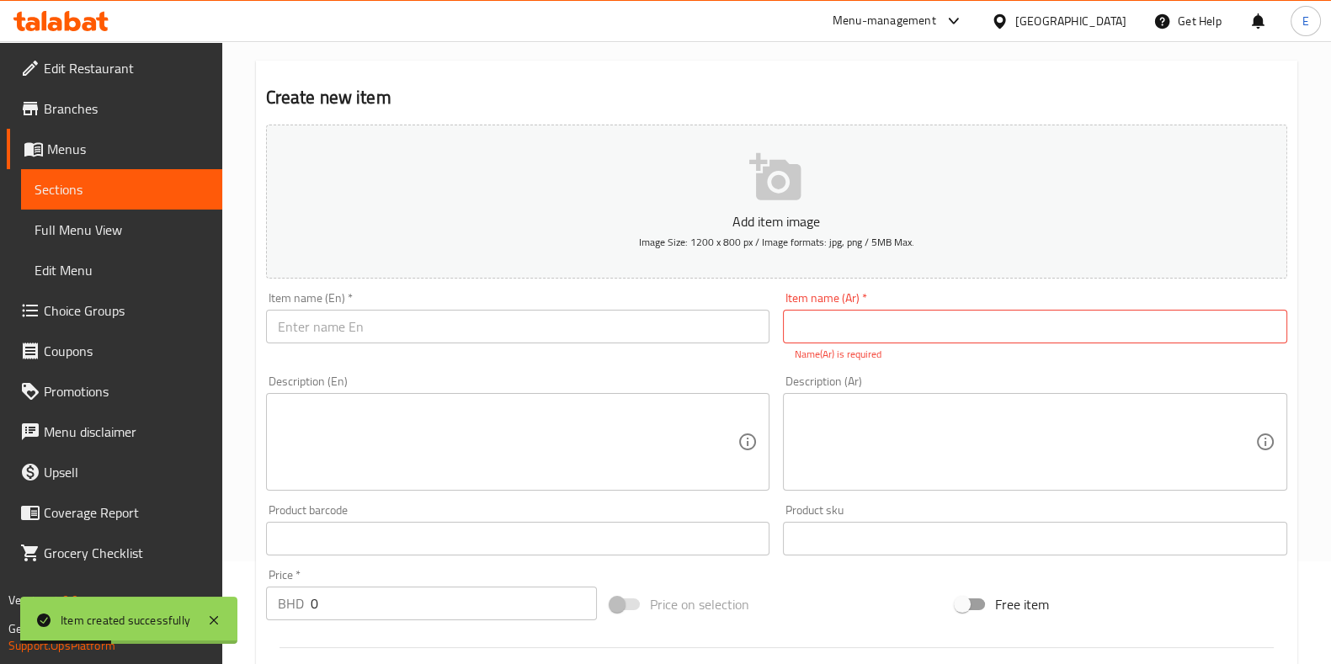
click at [349, 327] on input "text" at bounding box center [518, 327] width 504 height 34
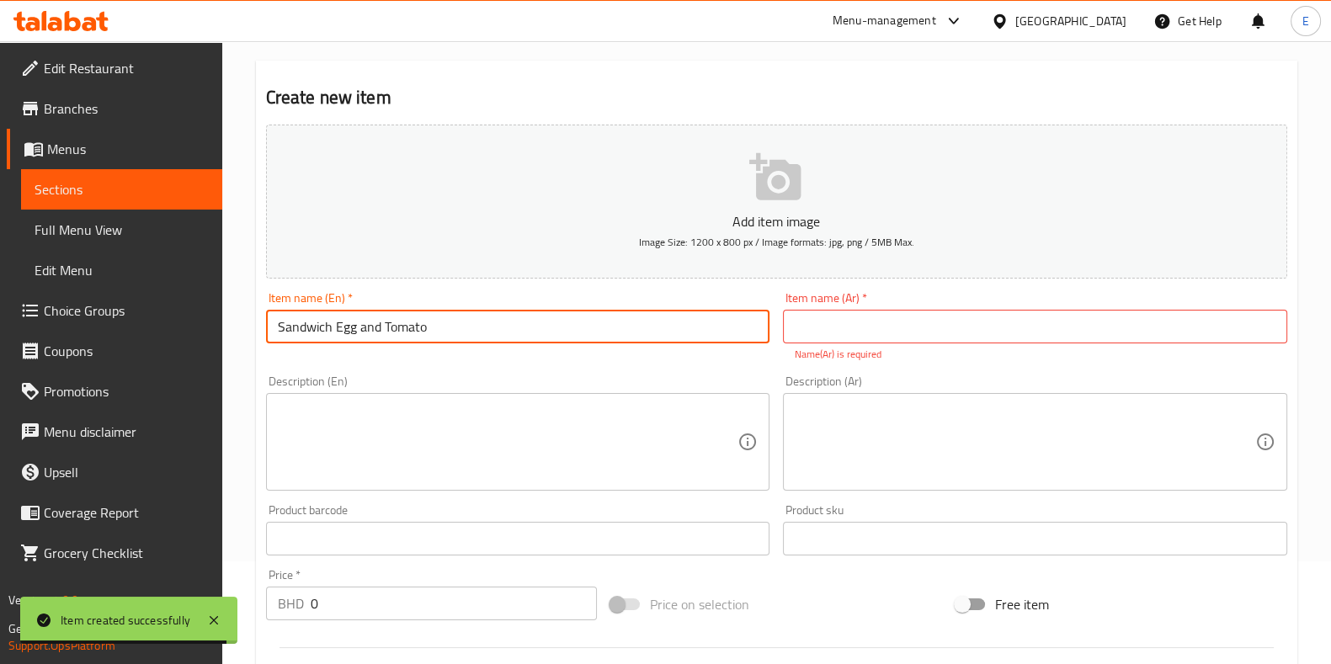
type input "Sandwich Egg and Tomato"
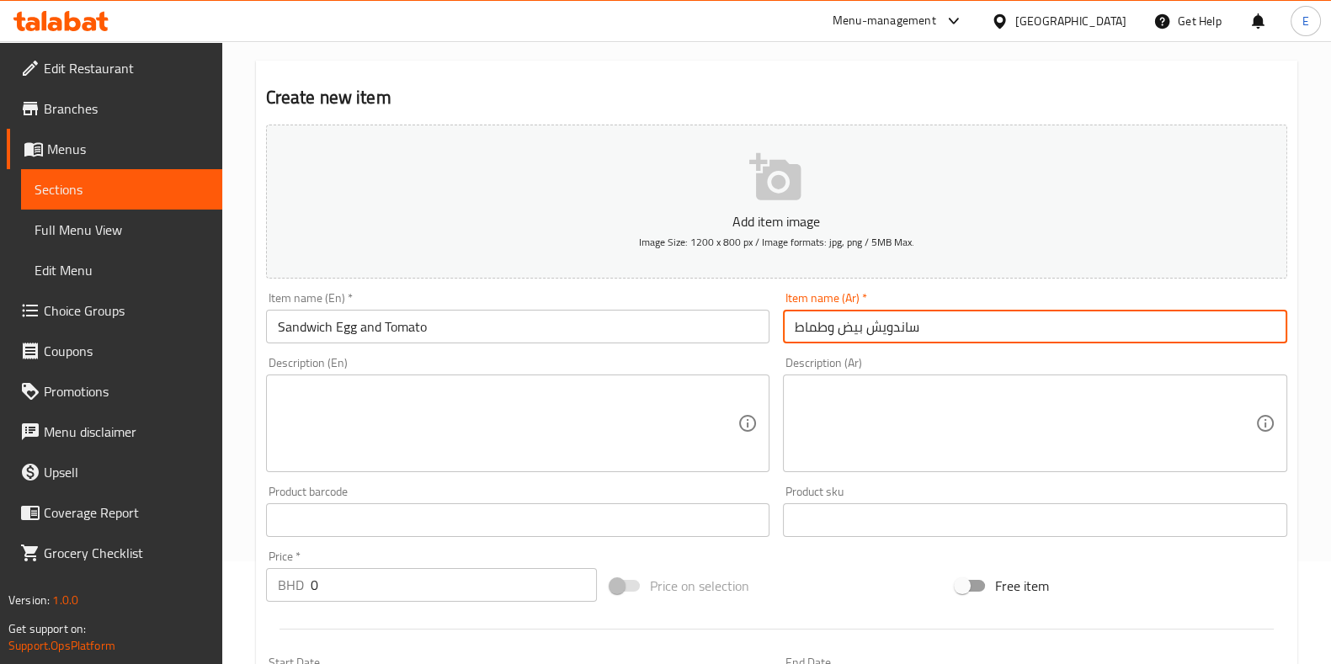
type input "ساندويش بيض وطماط"
click at [328, 575] on input "0" at bounding box center [454, 585] width 287 height 34
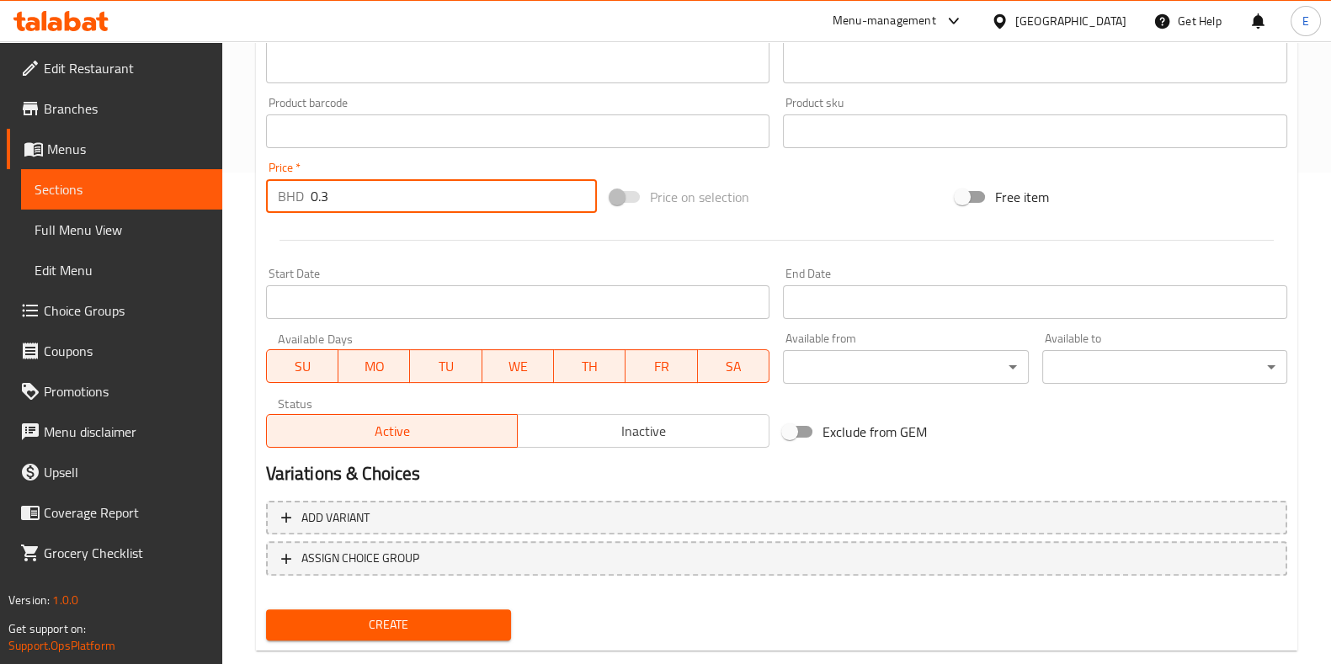
scroll to position [524, 0]
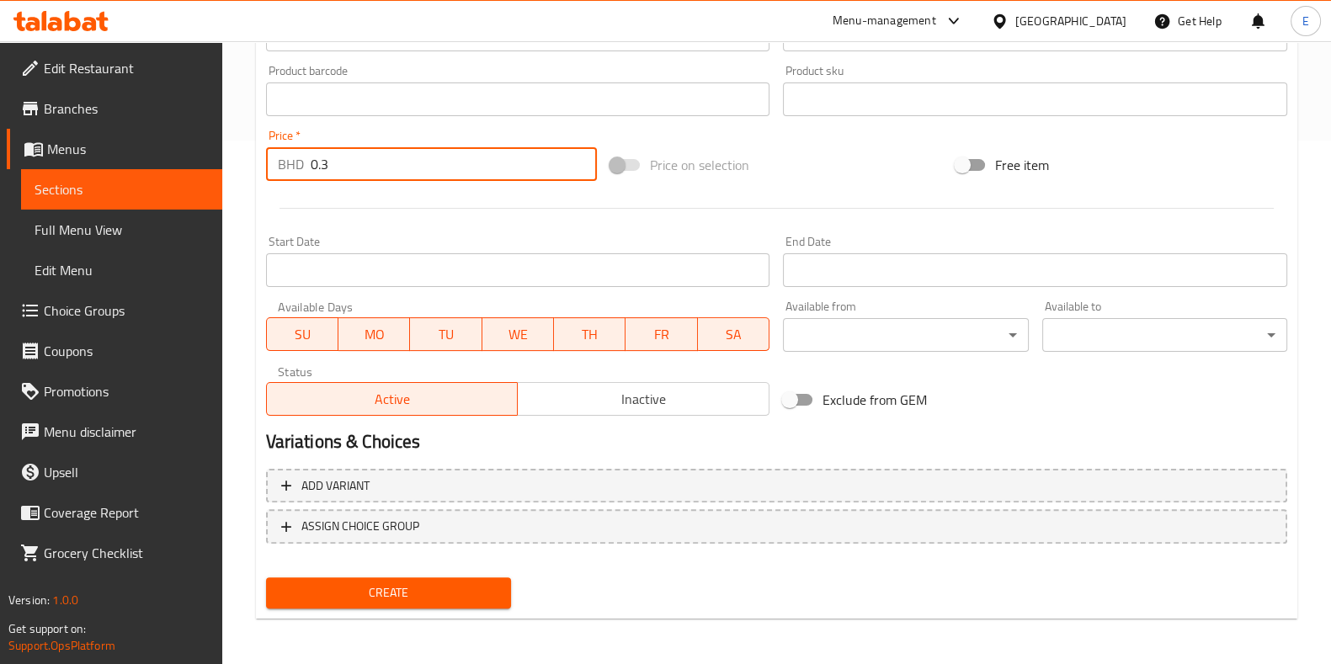
type input "0.3"
click at [408, 605] on button "Create" at bounding box center [388, 592] width 245 height 31
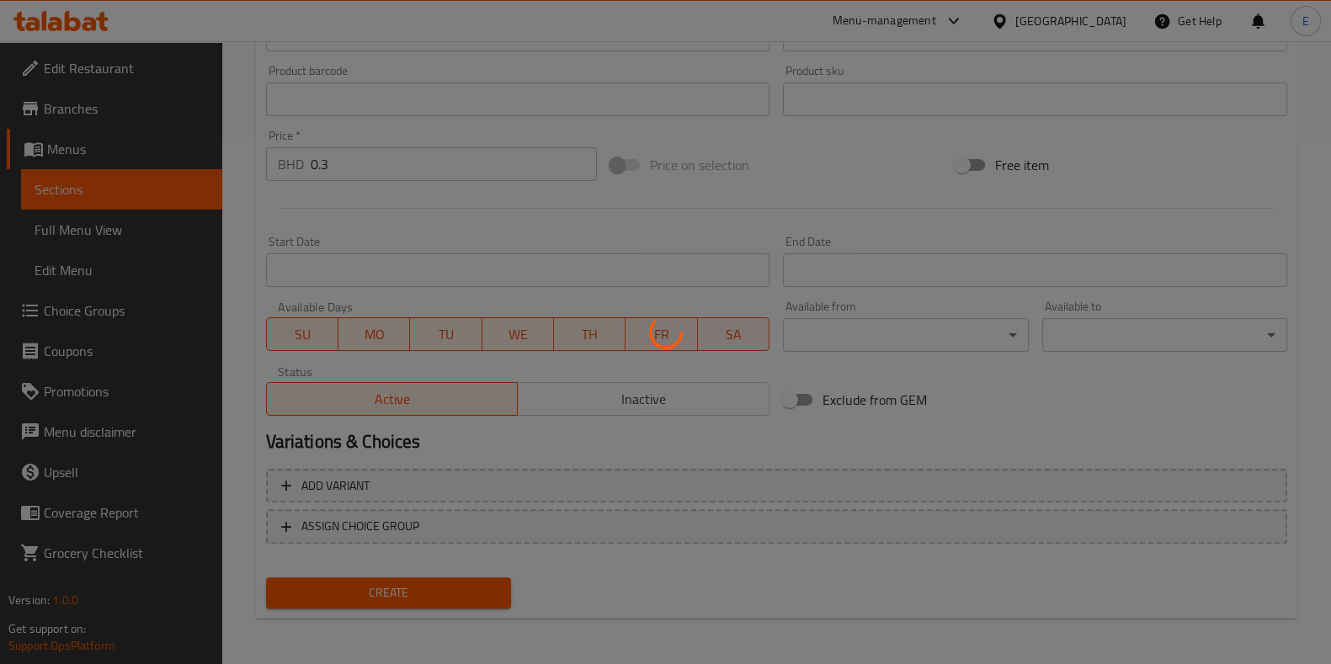
type input "0"
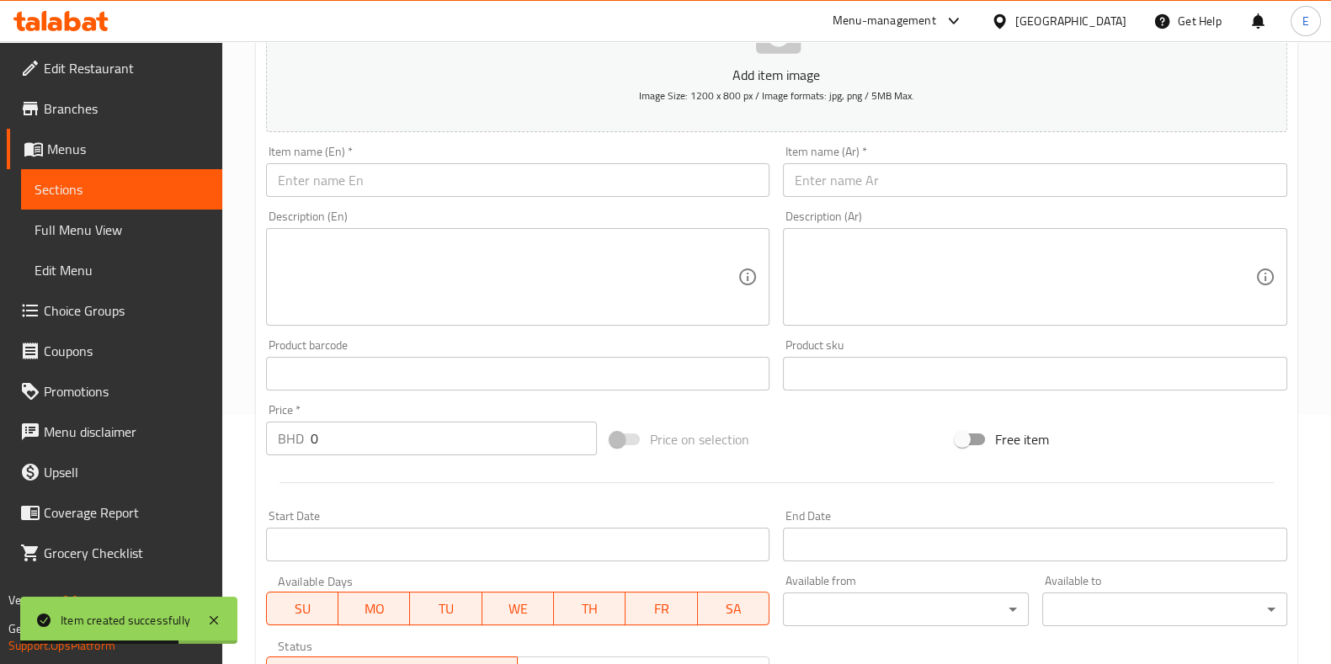
scroll to position [208, 0]
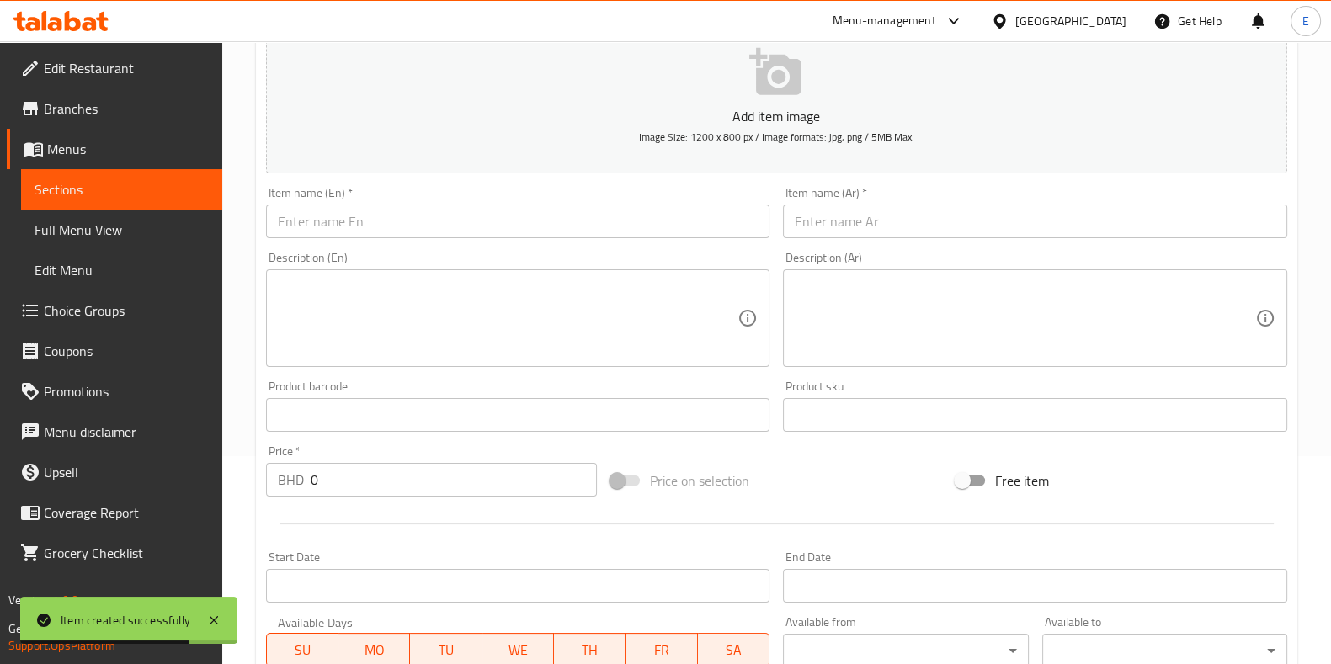
click at [345, 231] on input "text" at bounding box center [518, 222] width 504 height 34
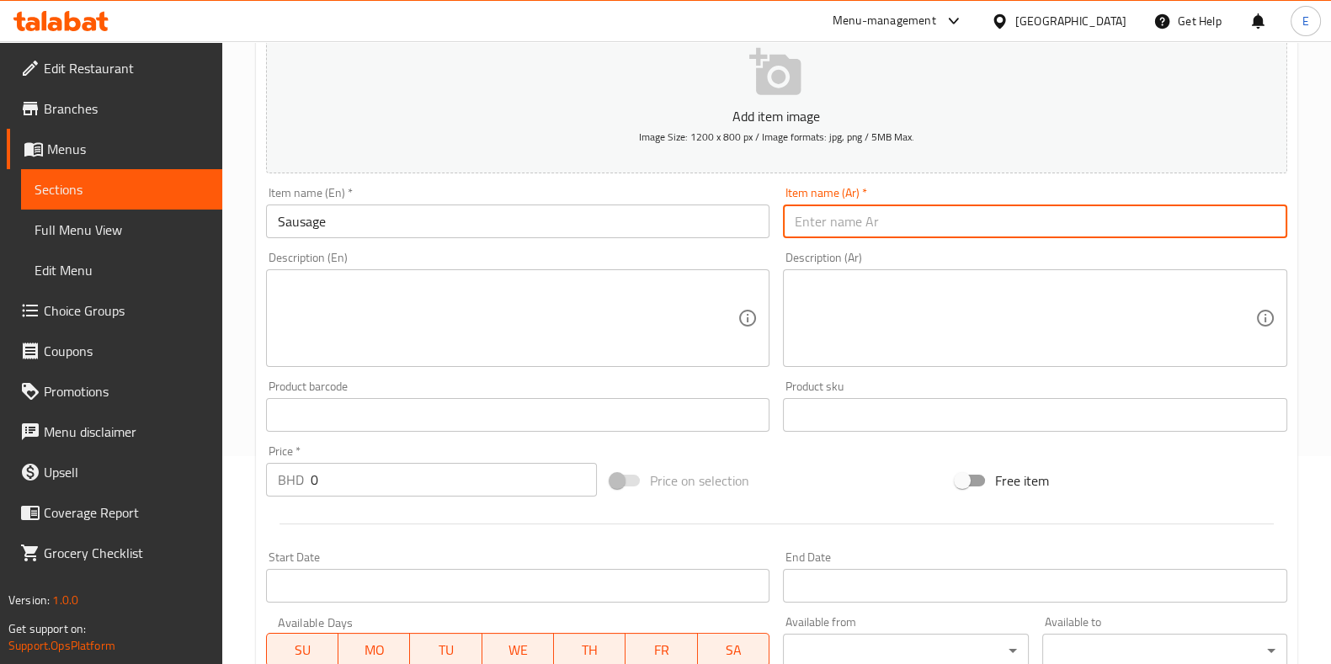
drag, startPoint x: 859, startPoint y: 218, endPoint x: 828, endPoint y: 242, distance: 38.4
click at [859, 219] on input "text" at bounding box center [1035, 222] width 504 height 34
click at [402, 225] on input "Sausage" at bounding box center [518, 222] width 504 height 34
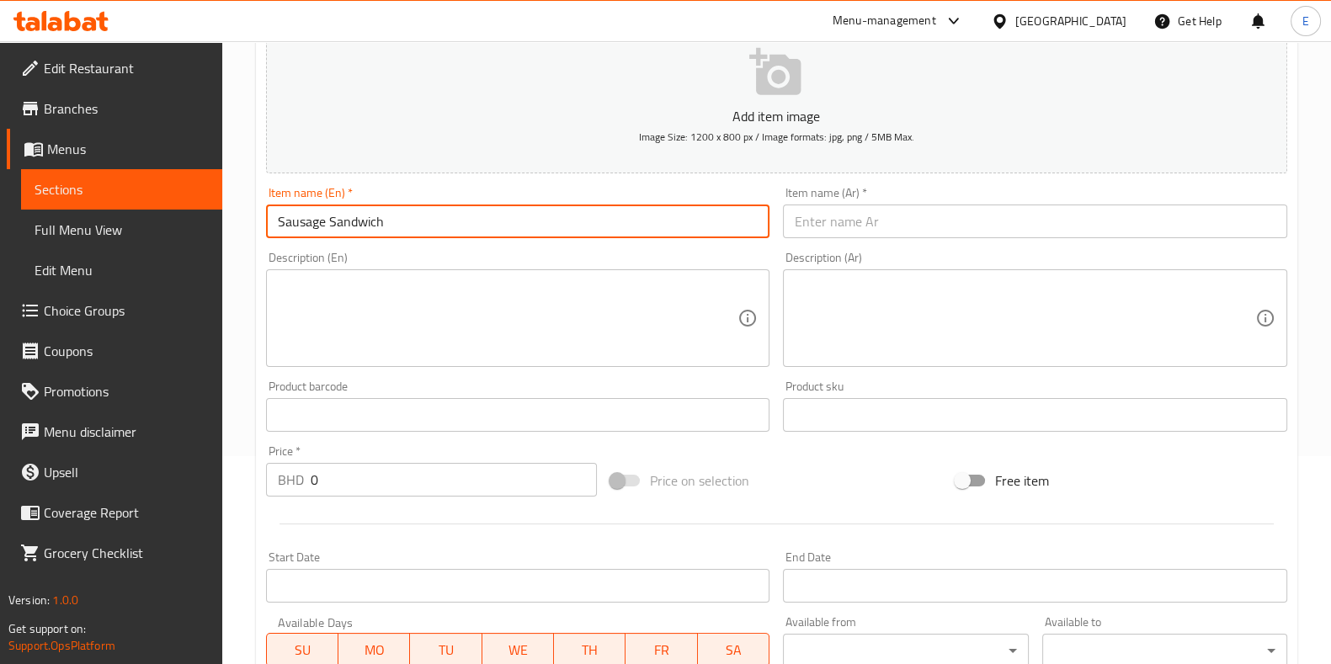
type input "Sausage Sandwich"
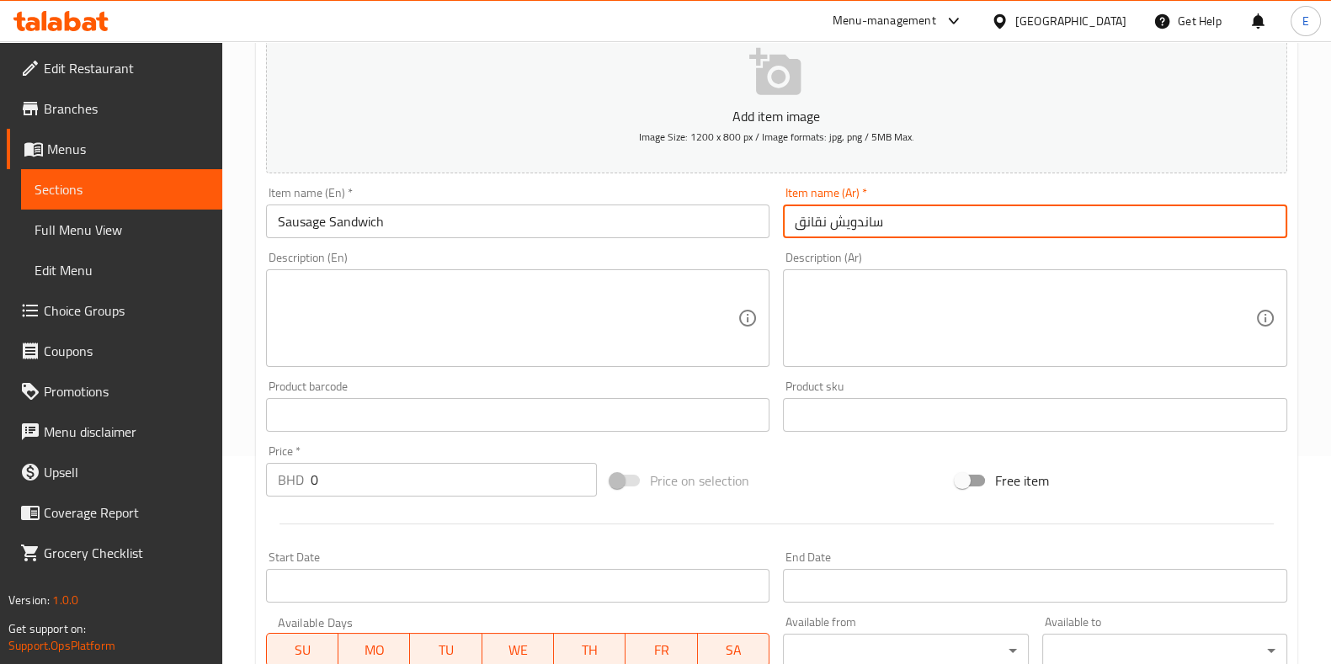
type input "ساندويش نقانق"
click at [361, 486] on input "0" at bounding box center [454, 480] width 287 height 34
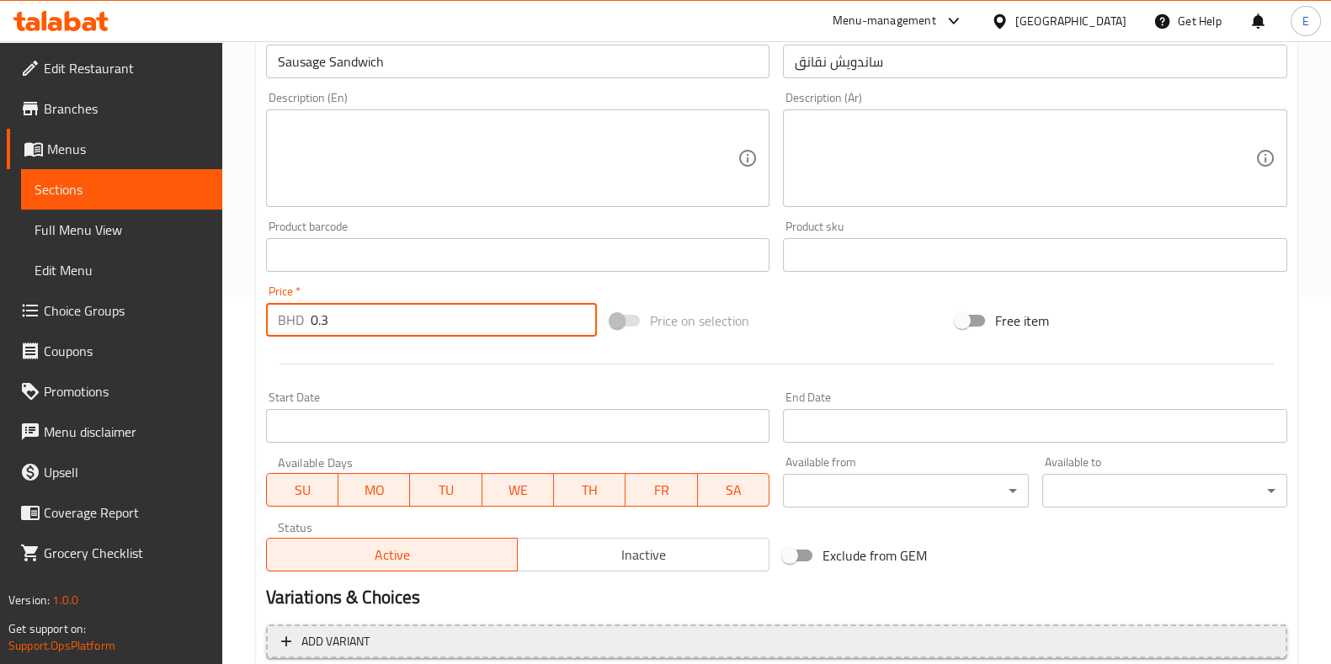
scroll to position [524, 0]
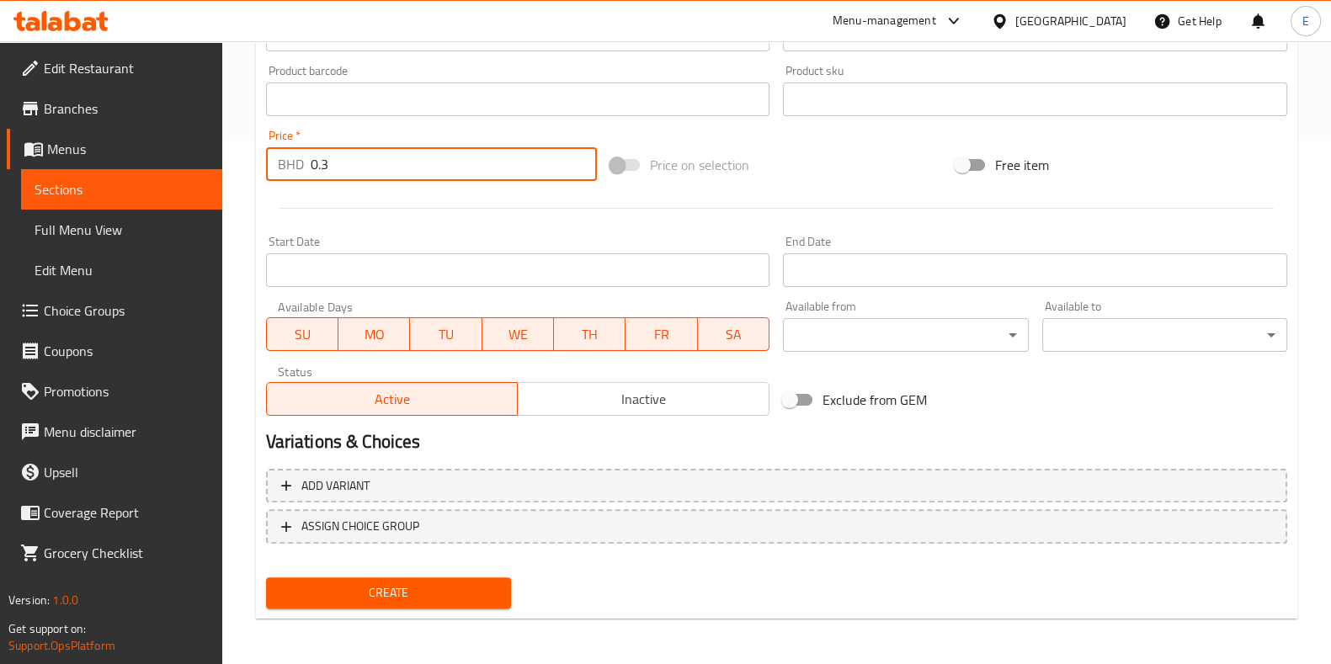
type input "0.3"
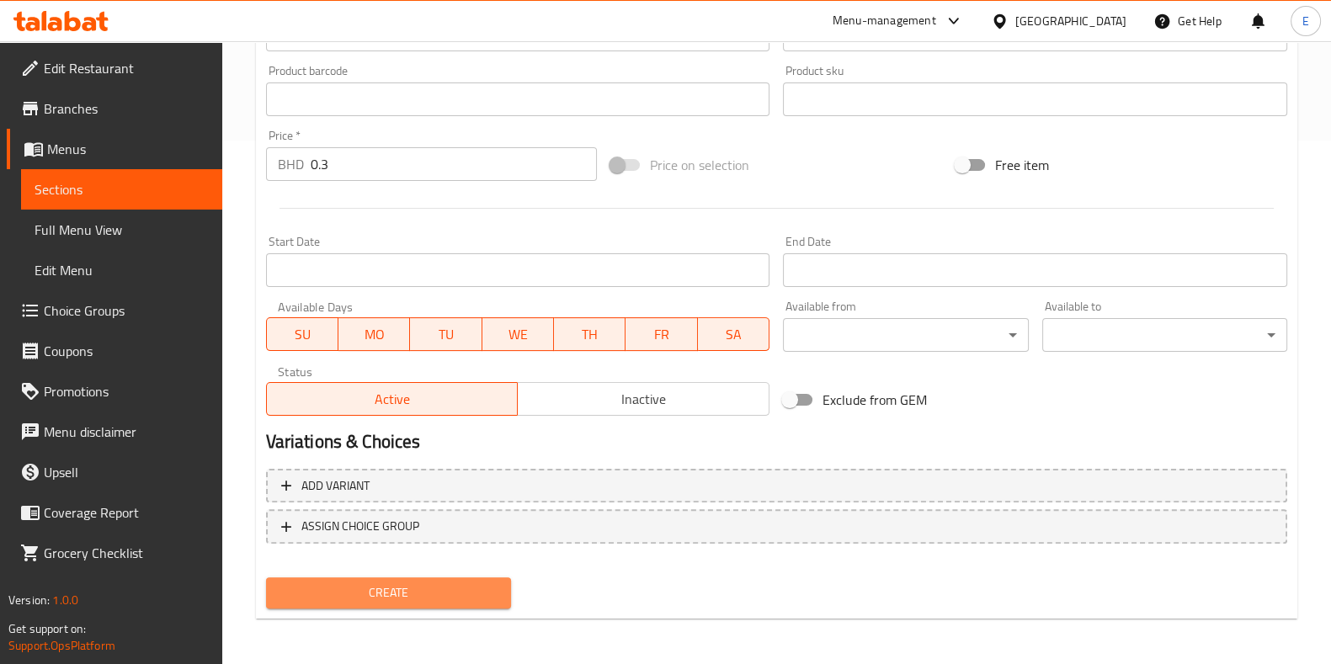
click at [377, 582] on span "Create" at bounding box center [388, 592] width 218 height 21
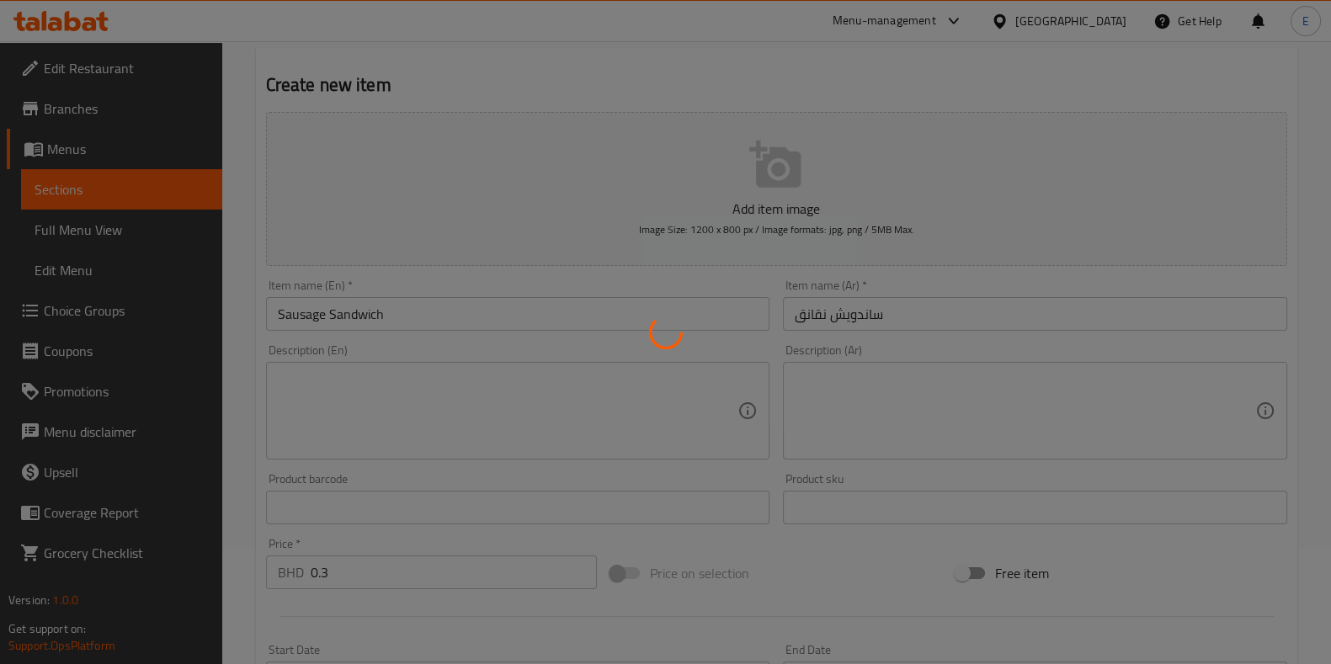
scroll to position [103, 0]
type input "0"
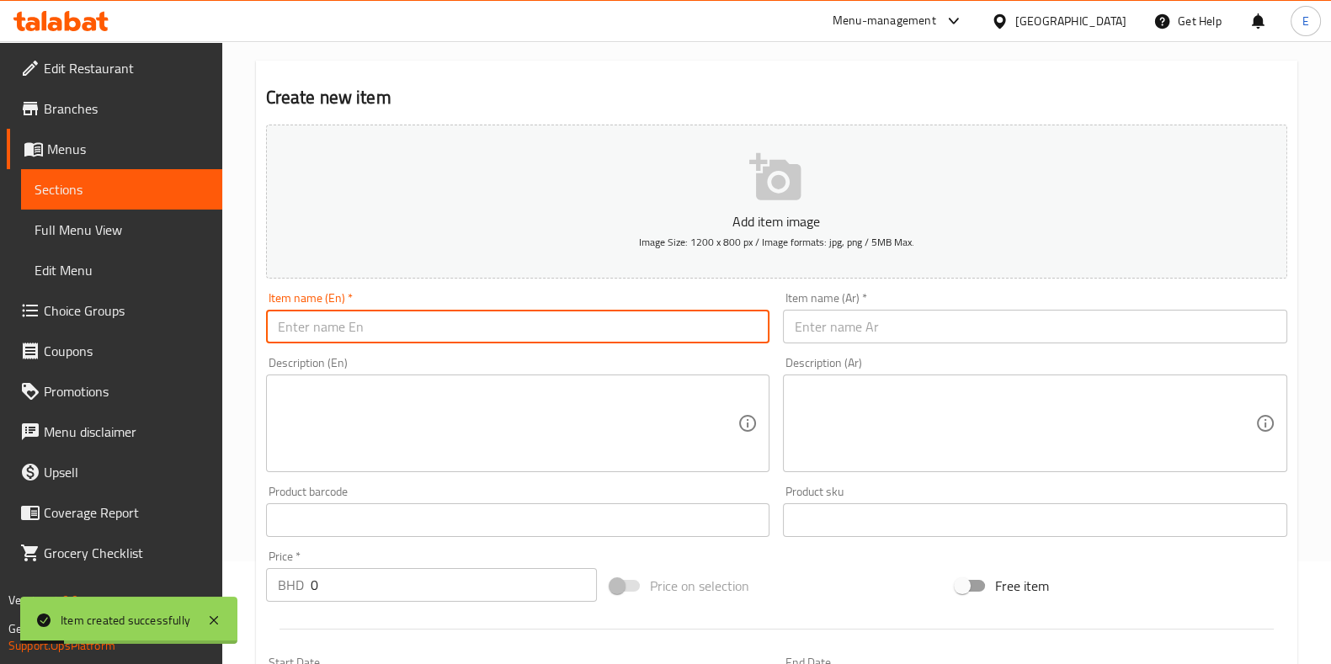
drag, startPoint x: 394, startPoint y: 327, endPoint x: 77, endPoint y: 423, distance: 331.5
click at [394, 327] on input "text" at bounding box center [518, 327] width 504 height 34
type input "e"
type input "Egg and Cheese Sandwich"
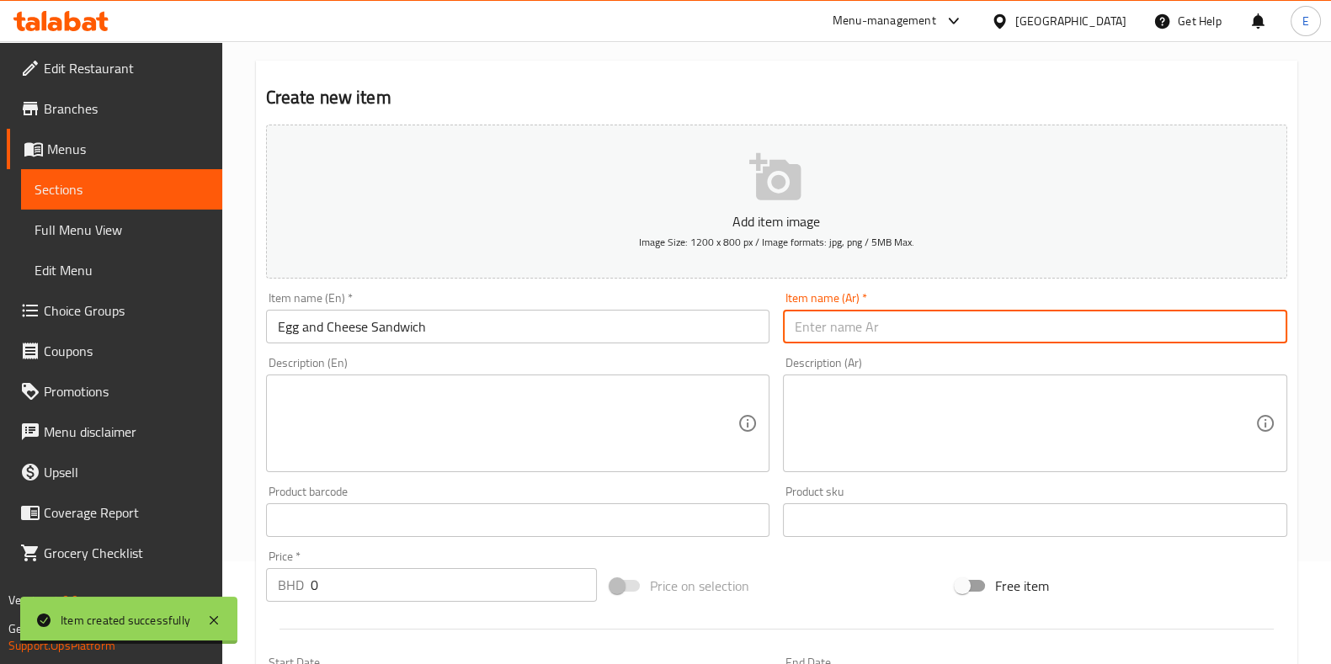
click at [1010, 313] on input "text" at bounding box center [1035, 327] width 504 height 34
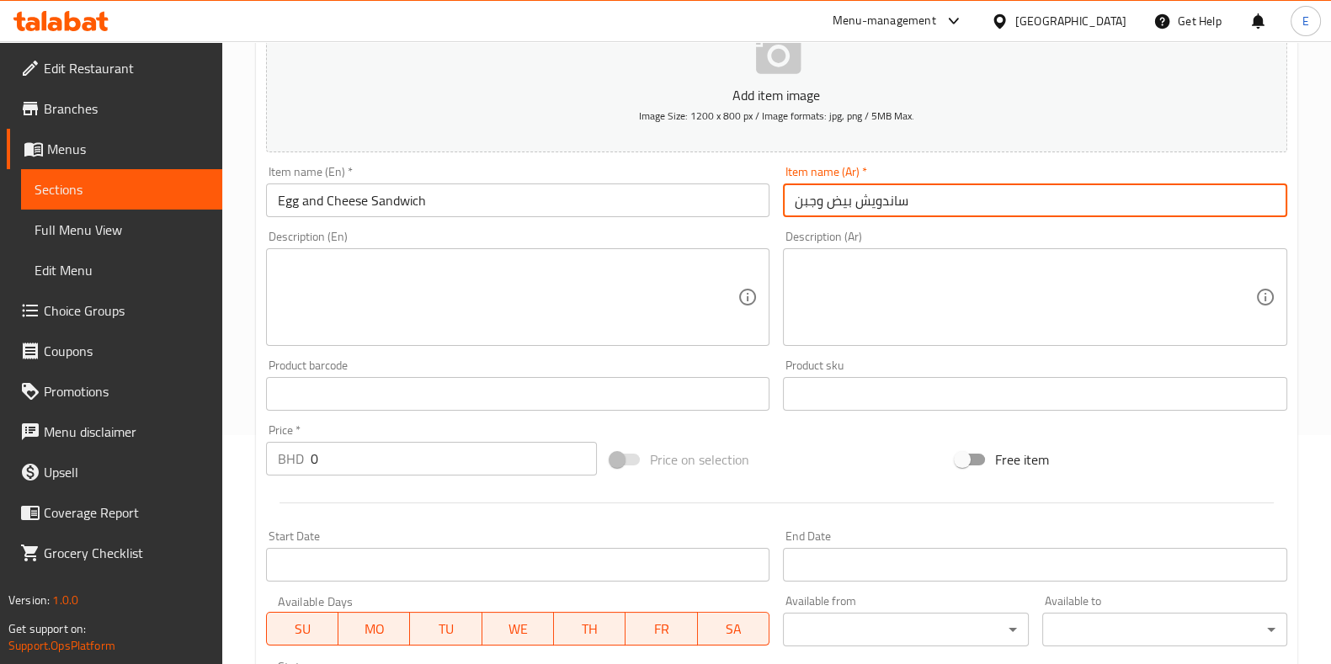
scroll to position [418, 0]
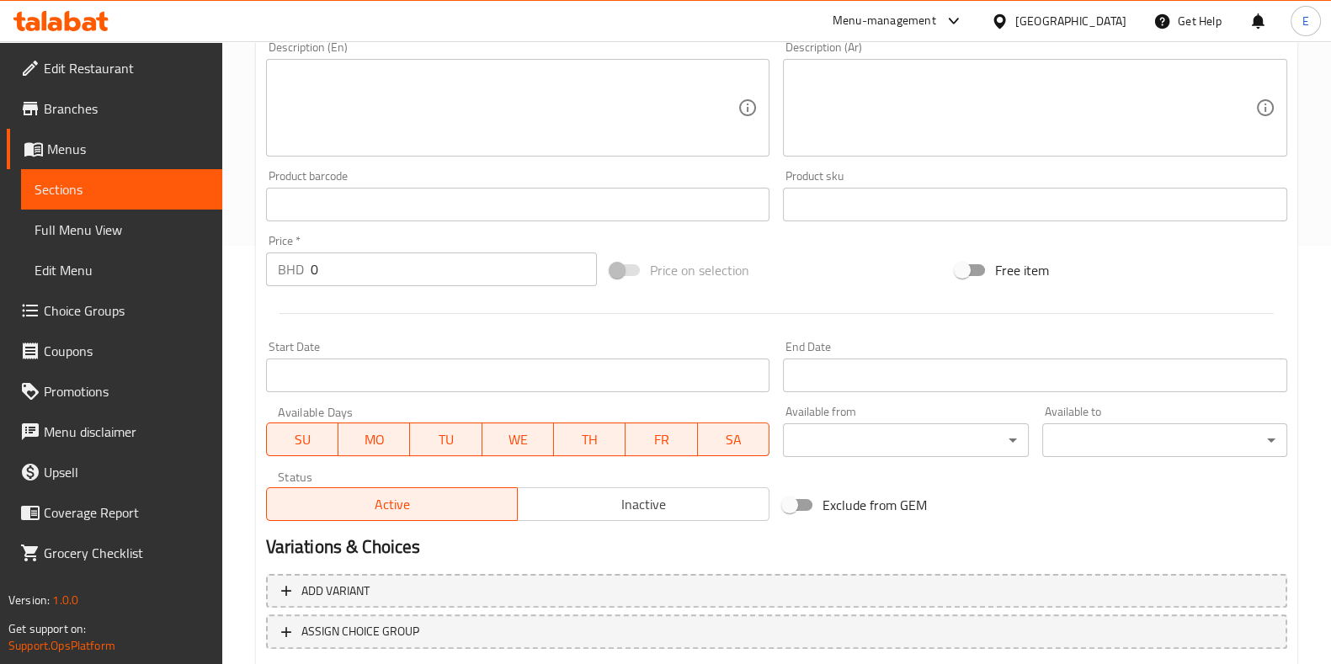
type input "ساندويش بيض وجبن"
click at [366, 266] on input "0" at bounding box center [454, 270] width 287 height 34
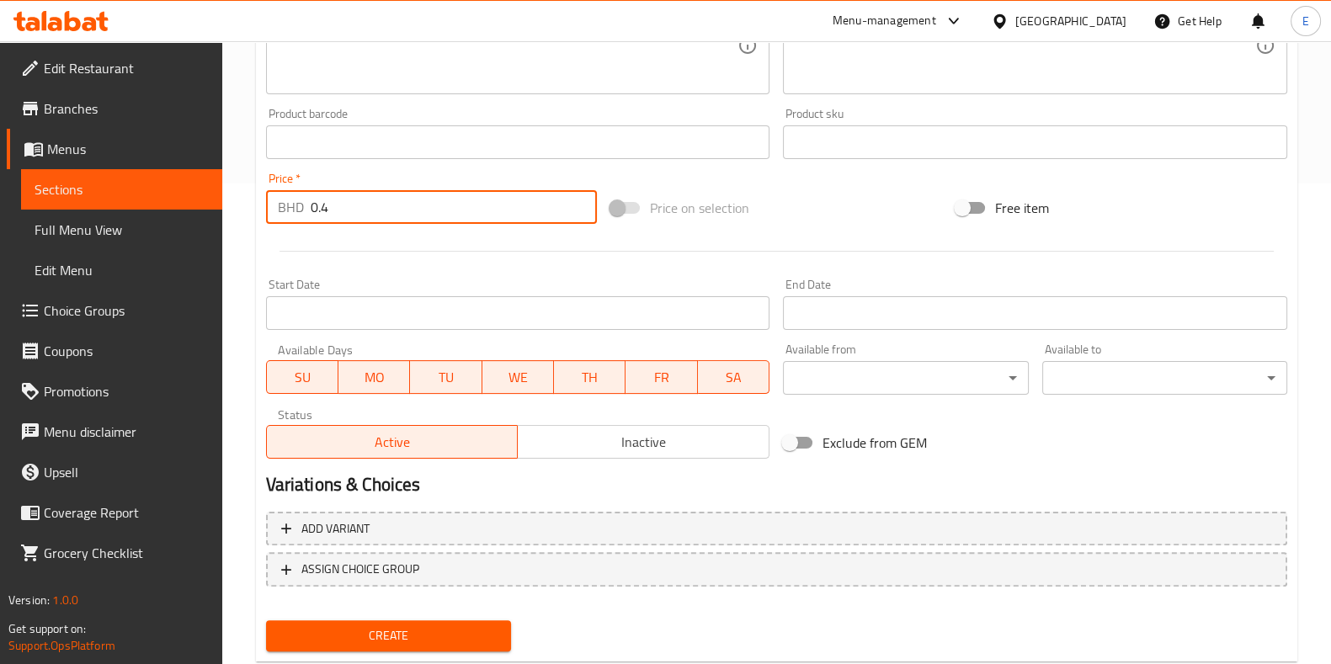
scroll to position [524, 0]
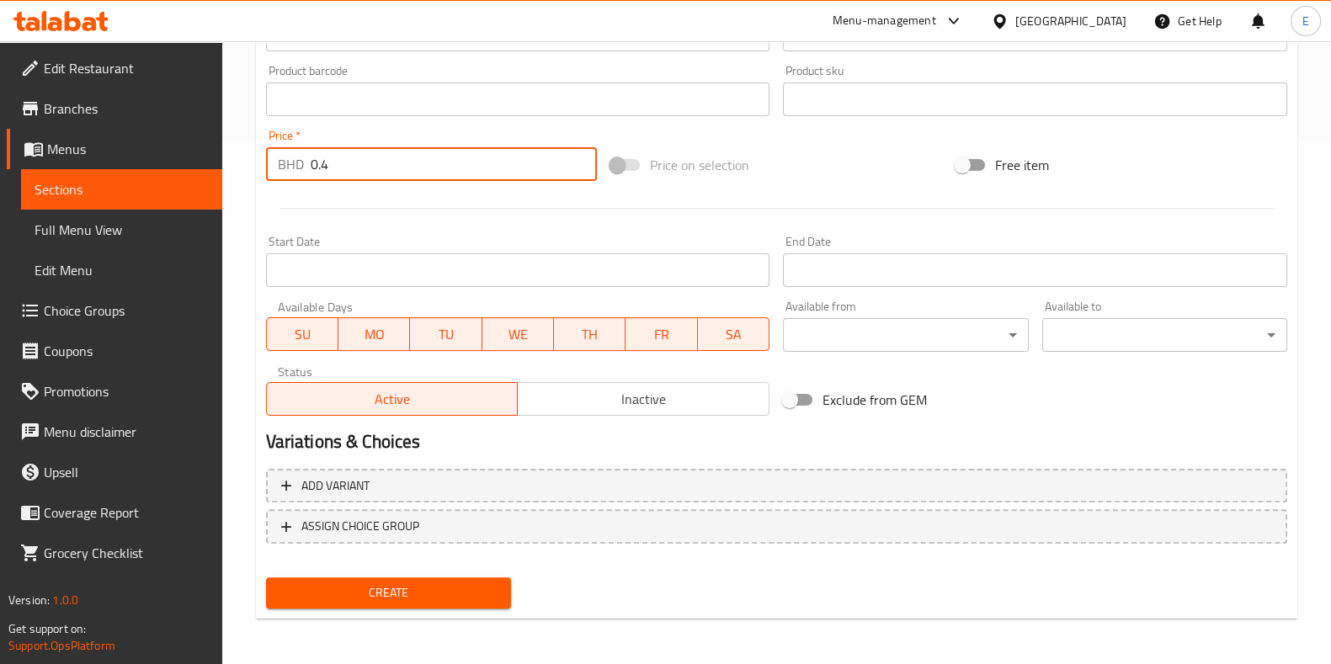
type input "0.4"
click at [426, 593] on span "Create" at bounding box center [388, 592] width 218 height 21
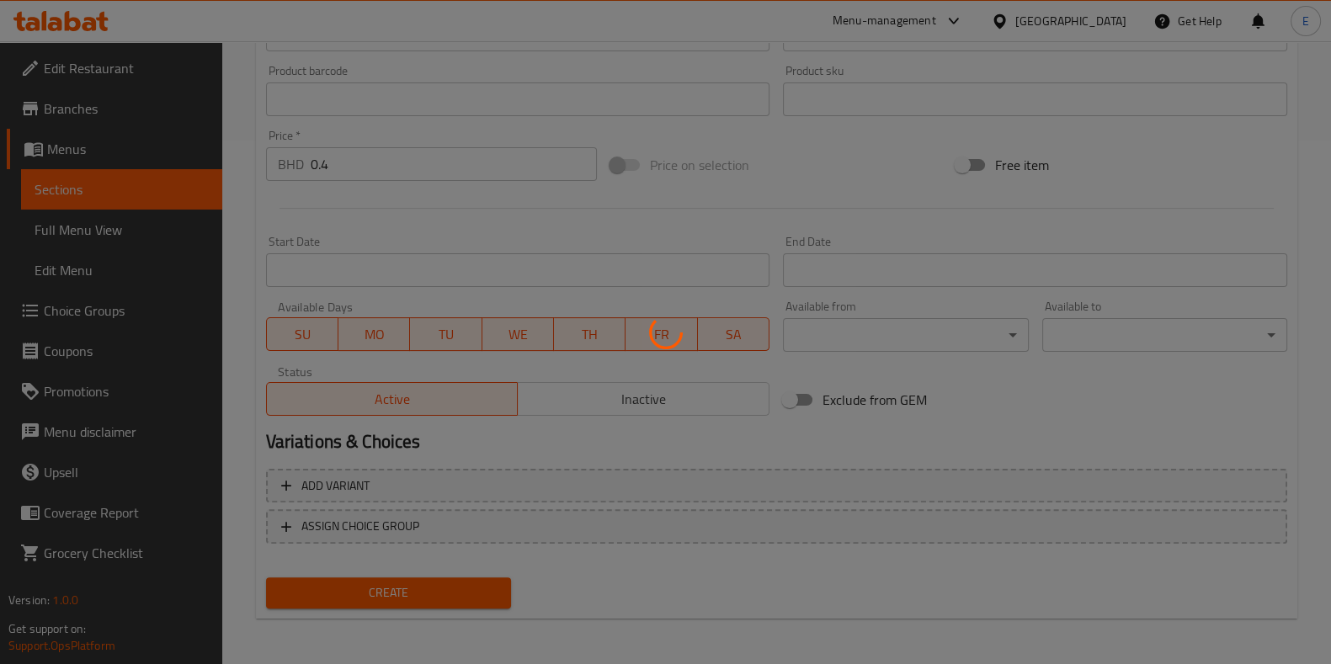
type input "0"
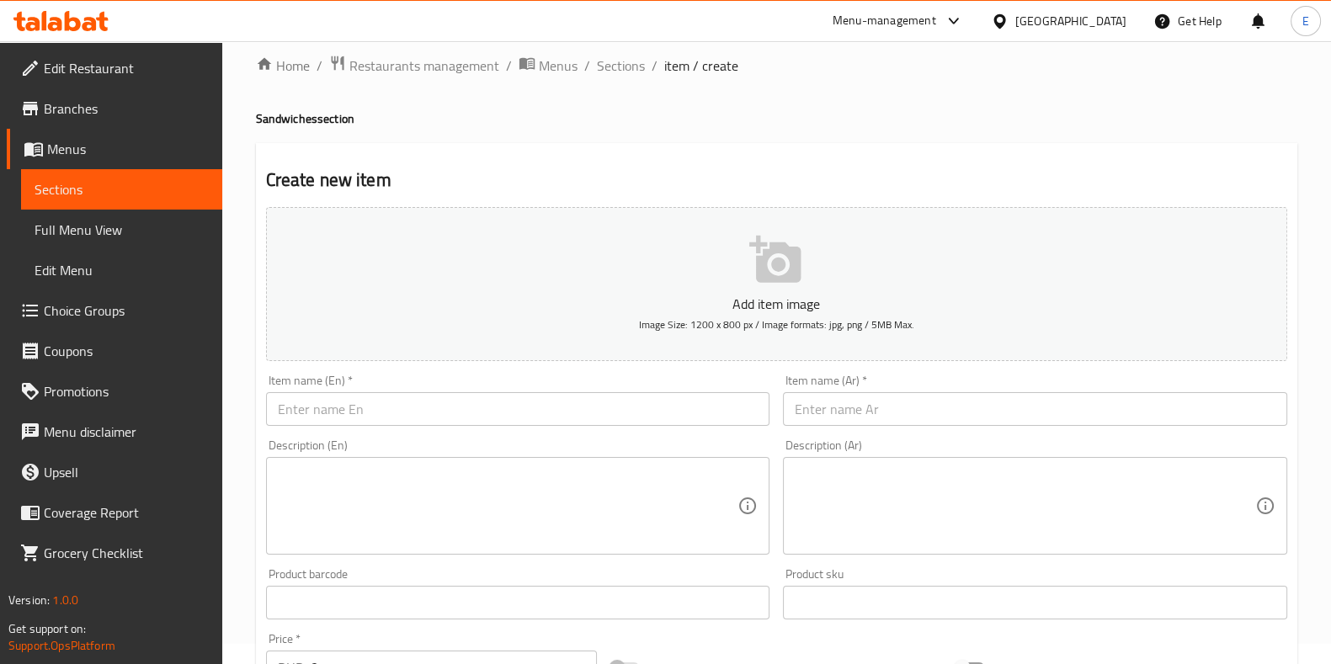
scroll to position [0, 0]
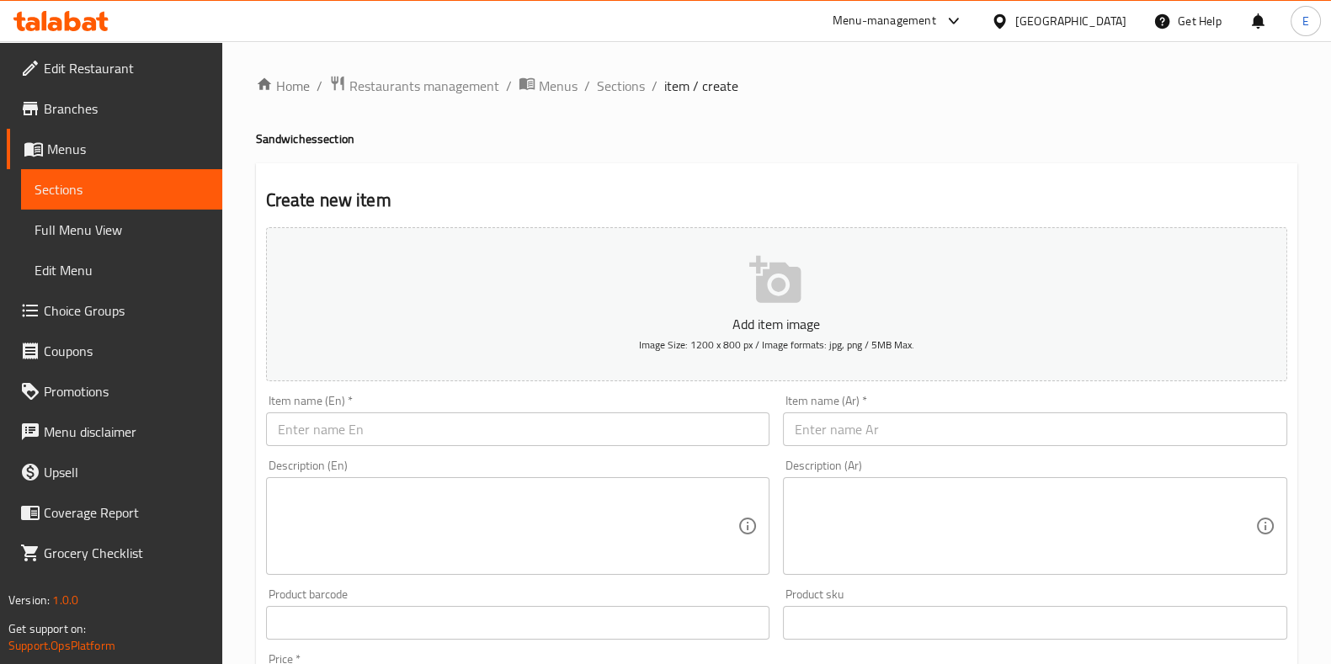
click at [341, 432] on input "text" at bounding box center [518, 429] width 504 height 34
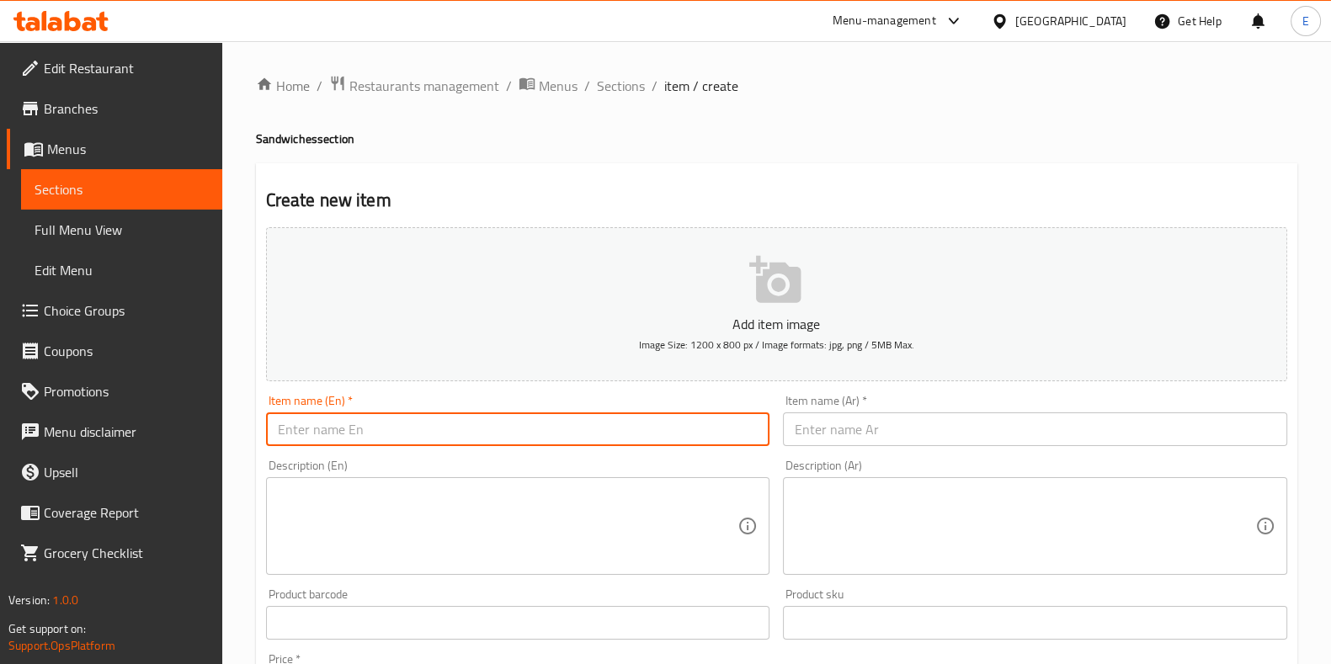
paste input "Beans with onions"
type input "Beans with onions Sandwich"
click at [427, 529] on textarea at bounding box center [508, 527] width 460 height 80
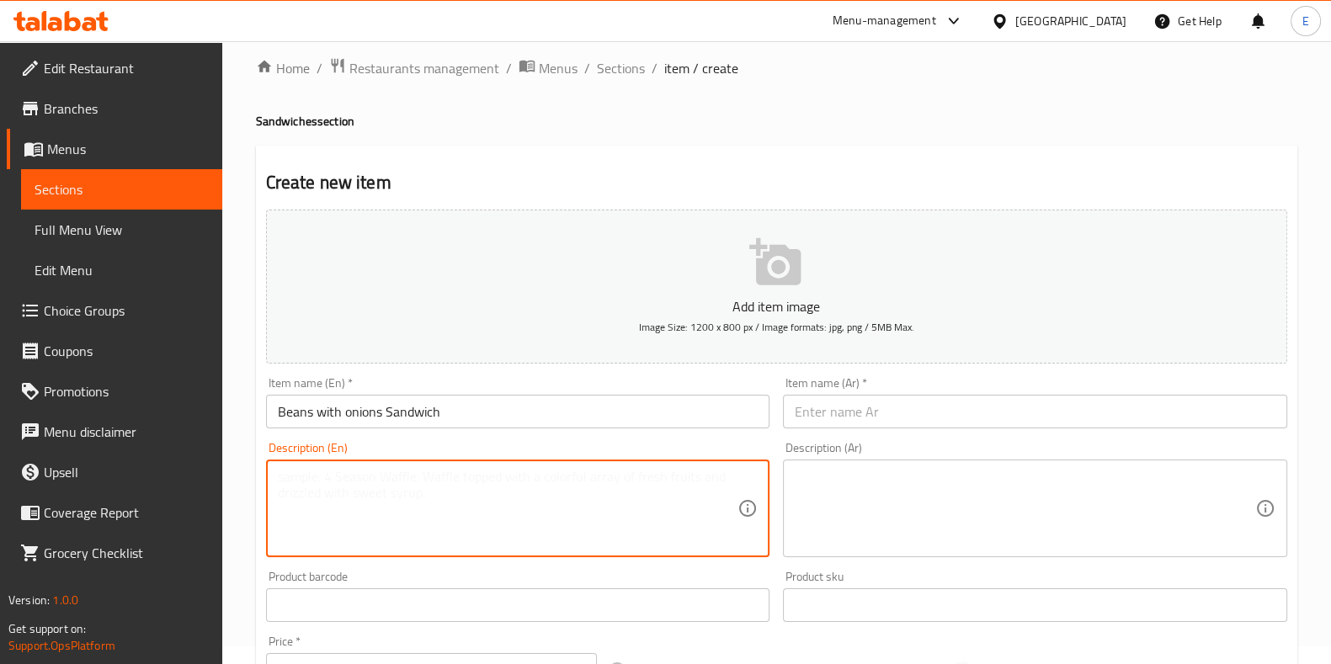
scroll to position [210, 0]
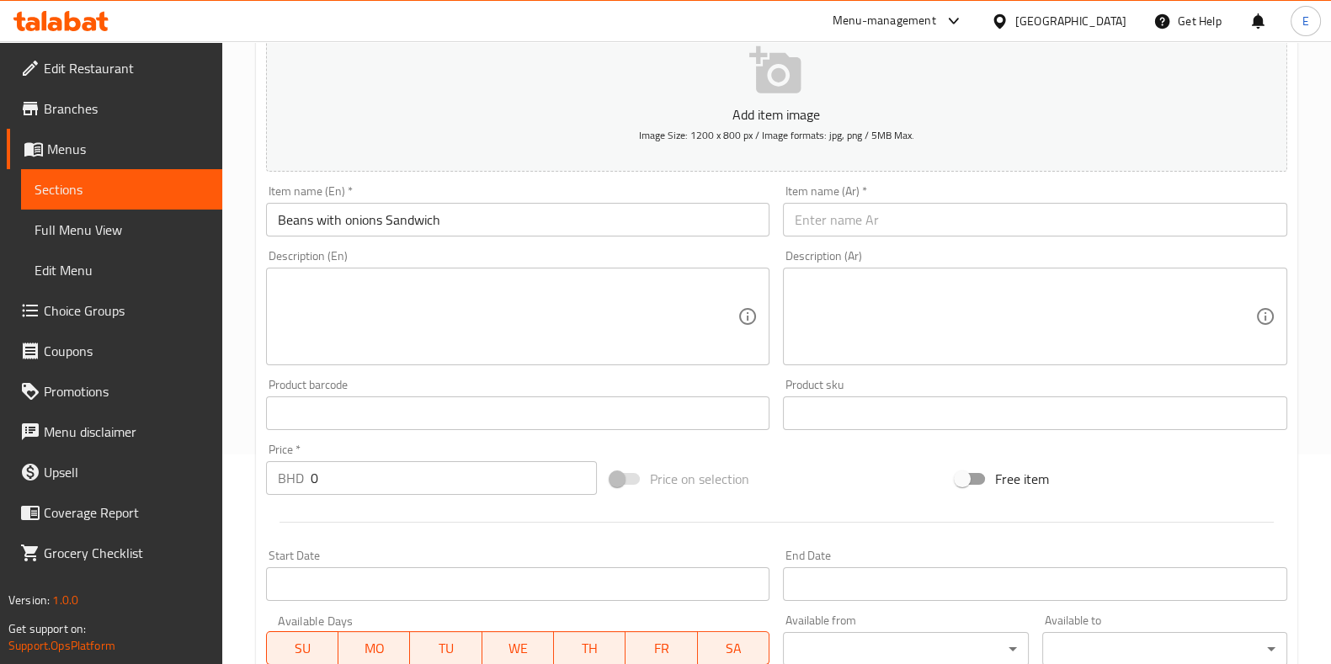
click at [394, 456] on div "Price   * BHD 0 Price *" at bounding box center [432, 469] width 332 height 51
click at [394, 466] on input "0" at bounding box center [454, 478] width 287 height 34
type input "0.3"
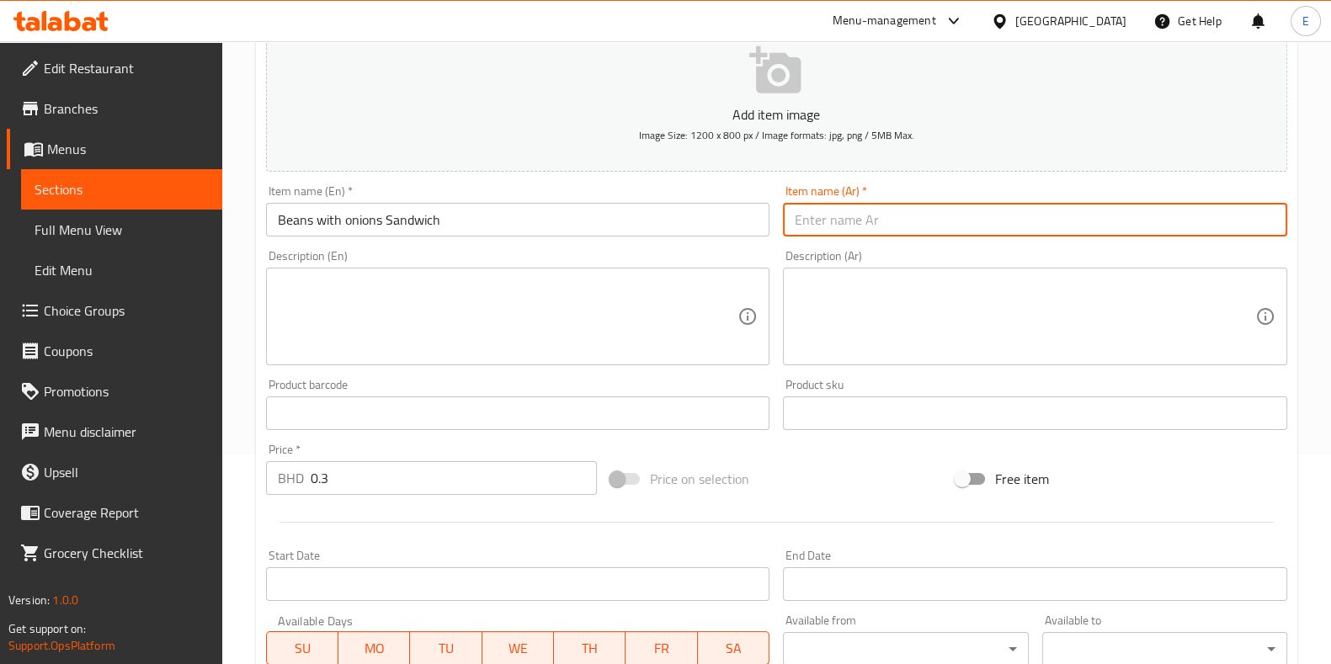
click at [855, 217] on input "text" at bounding box center [1035, 220] width 504 height 34
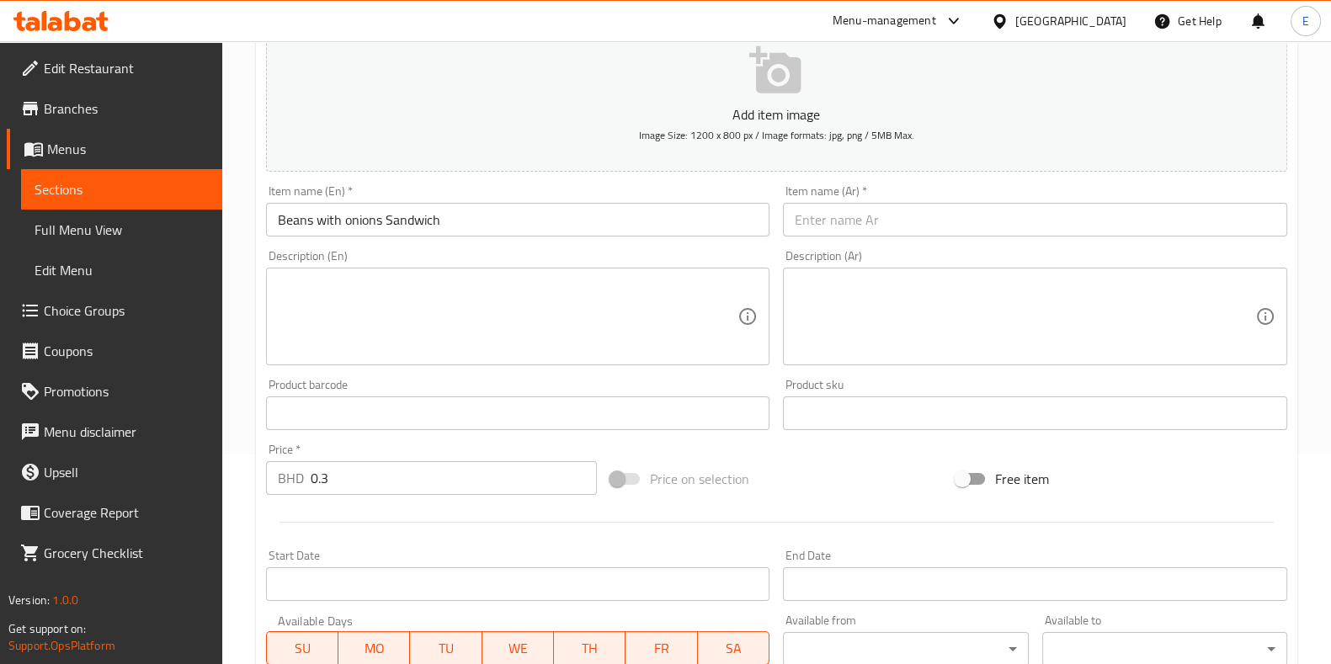
drag, startPoint x: 852, startPoint y: 191, endPoint x: 853, endPoint y: 204, distance: 12.7
click at [852, 191] on div "Item name (Ar)   * Item name (Ar) *" at bounding box center [1035, 210] width 504 height 51
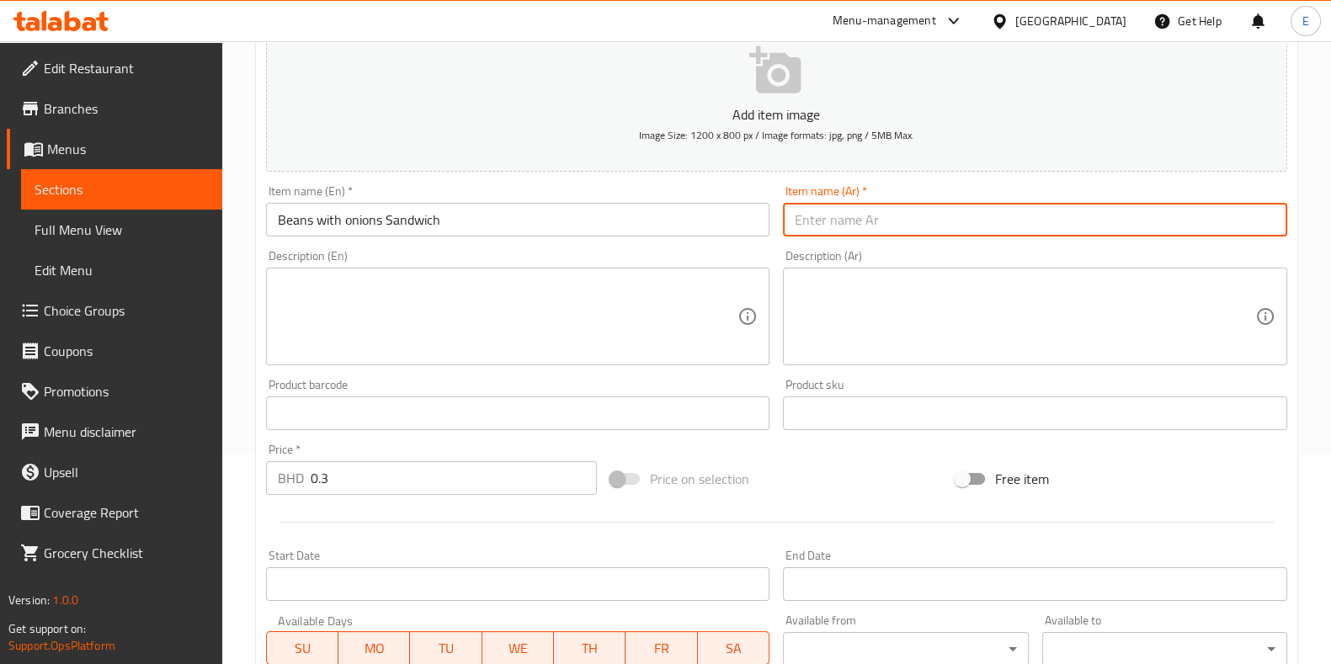
click at [858, 222] on input "text" at bounding box center [1035, 220] width 504 height 34
paste input "فاصوليا بالبصل"
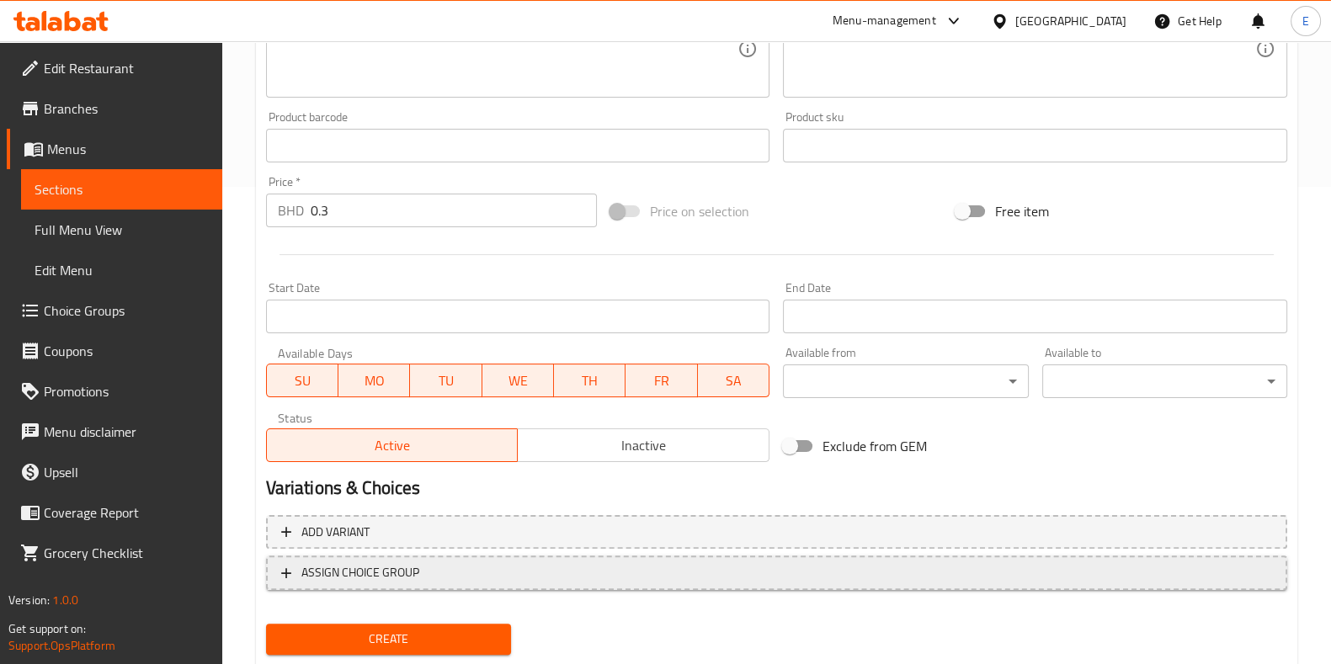
scroll to position [524, 0]
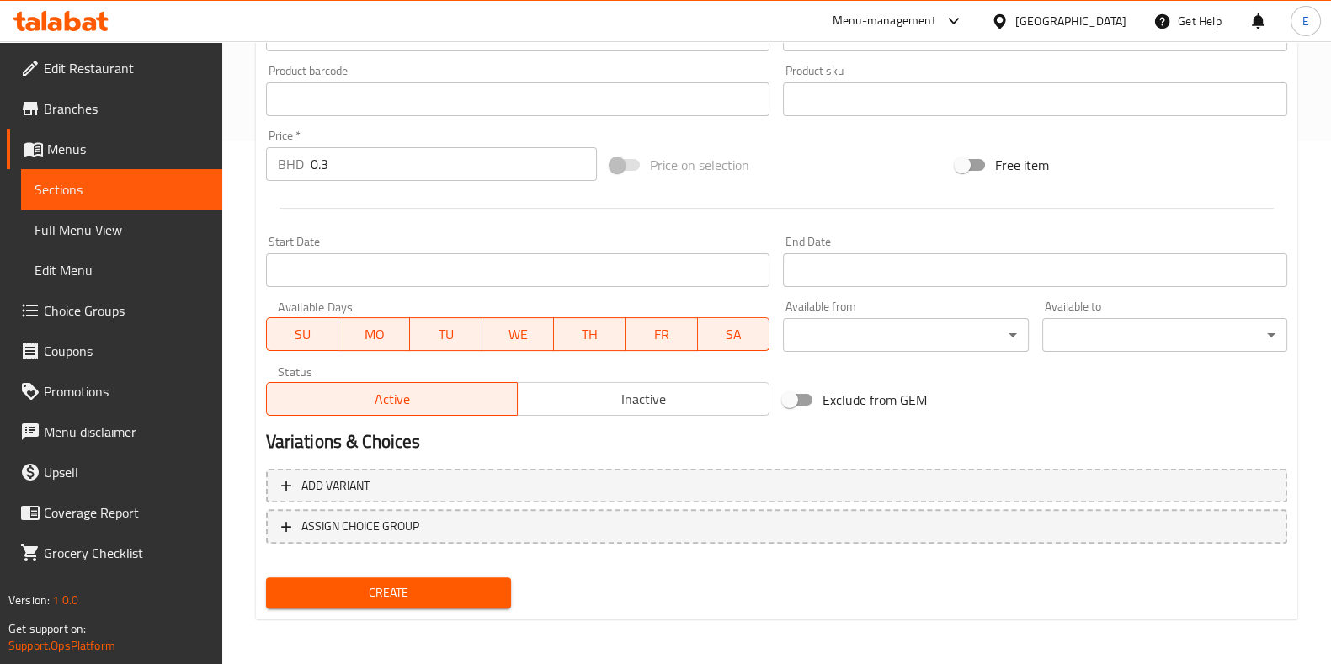
type input "ساندويش فاصوليا بالبصل"
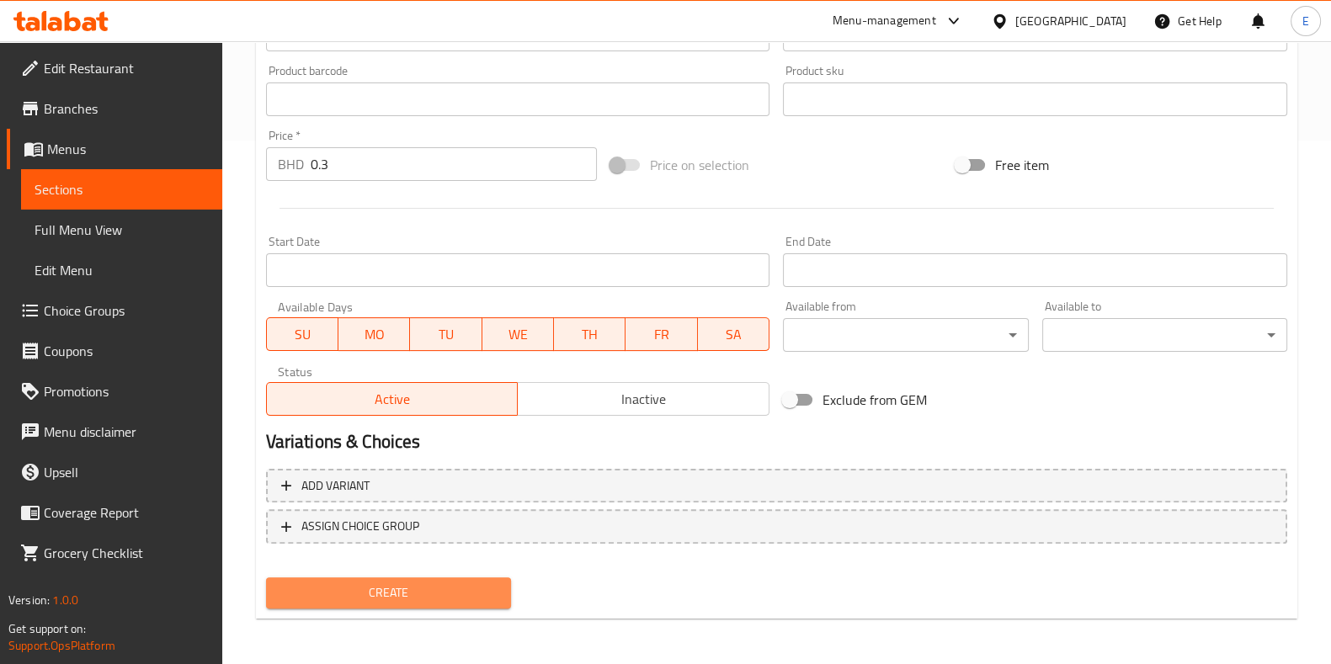
click at [416, 588] on span "Create" at bounding box center [388, 592] width 218 height 21
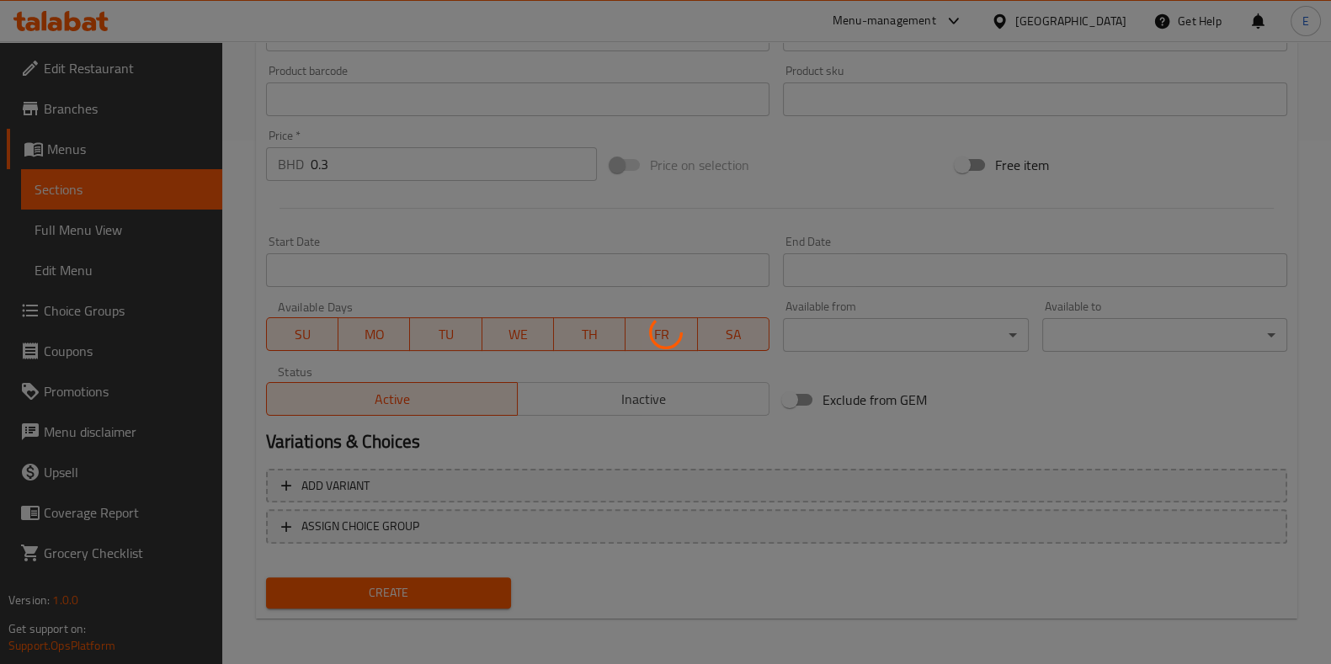
type input "0"
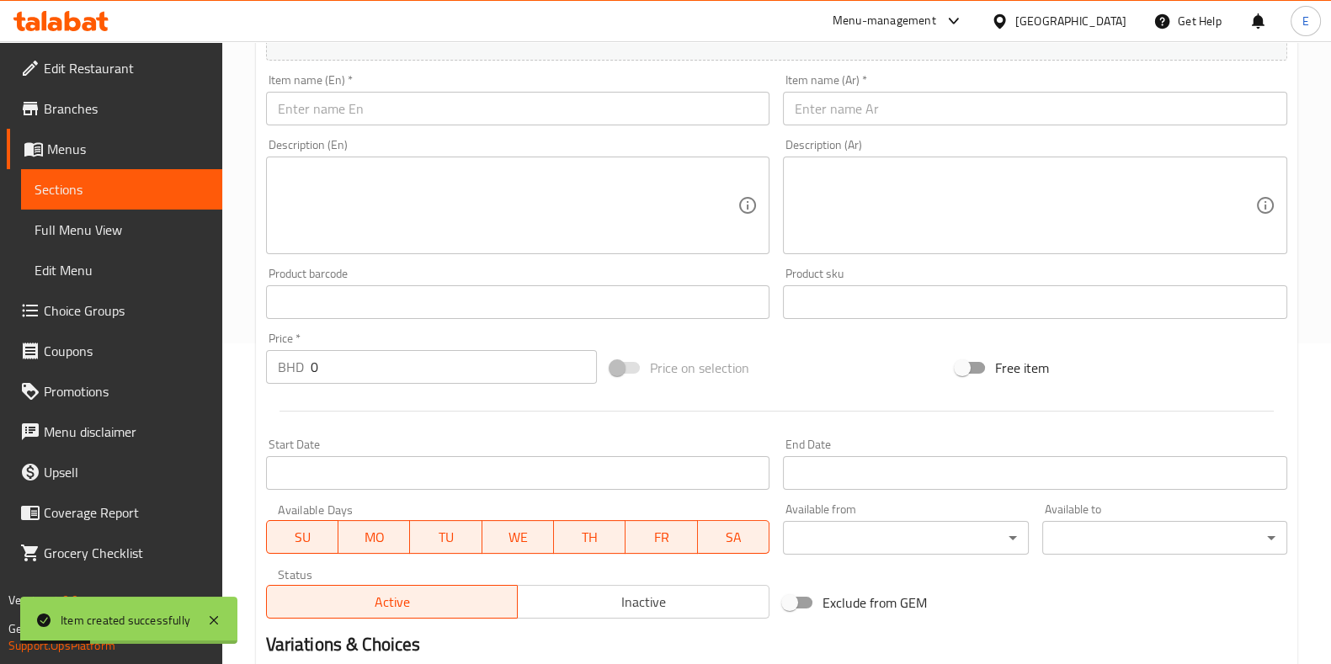
scroll to position [313, 0]
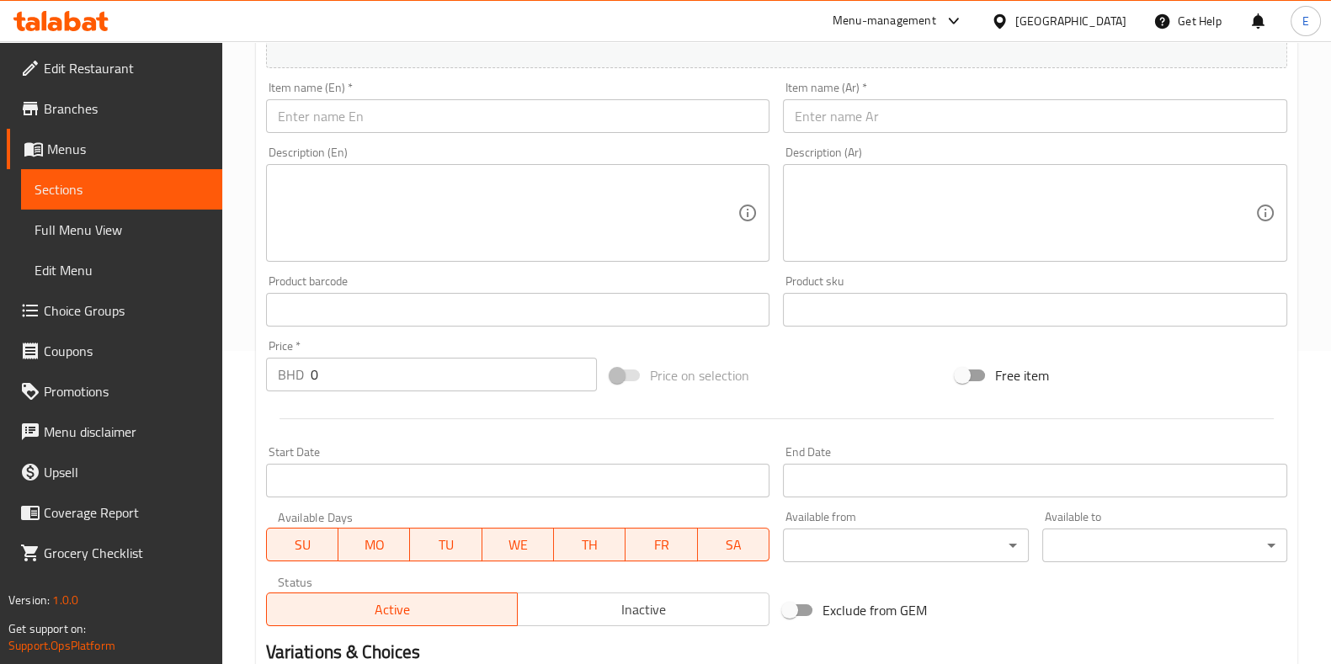
click at [904, 122] on input "text" at bounding box center [1035, 116] width 504 height 34
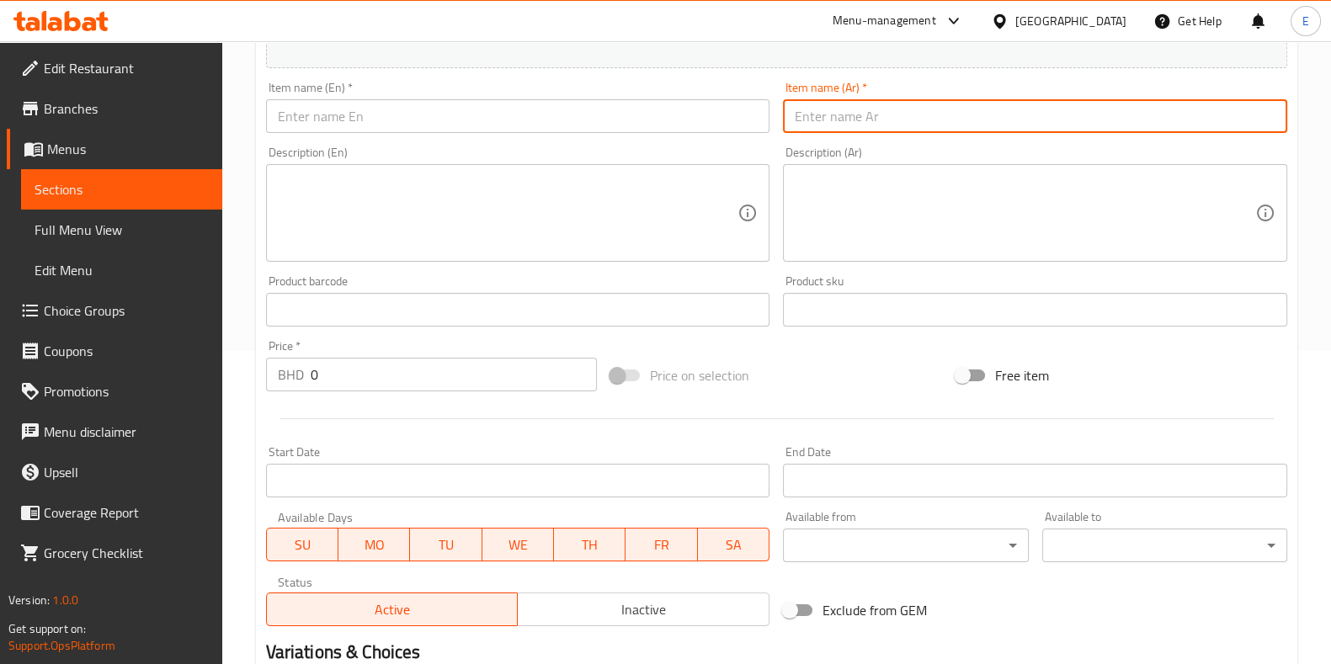
paste input "ساندويش فاصوليا مع بيض"
type input "ساندويش فاصوليا مع بيض"
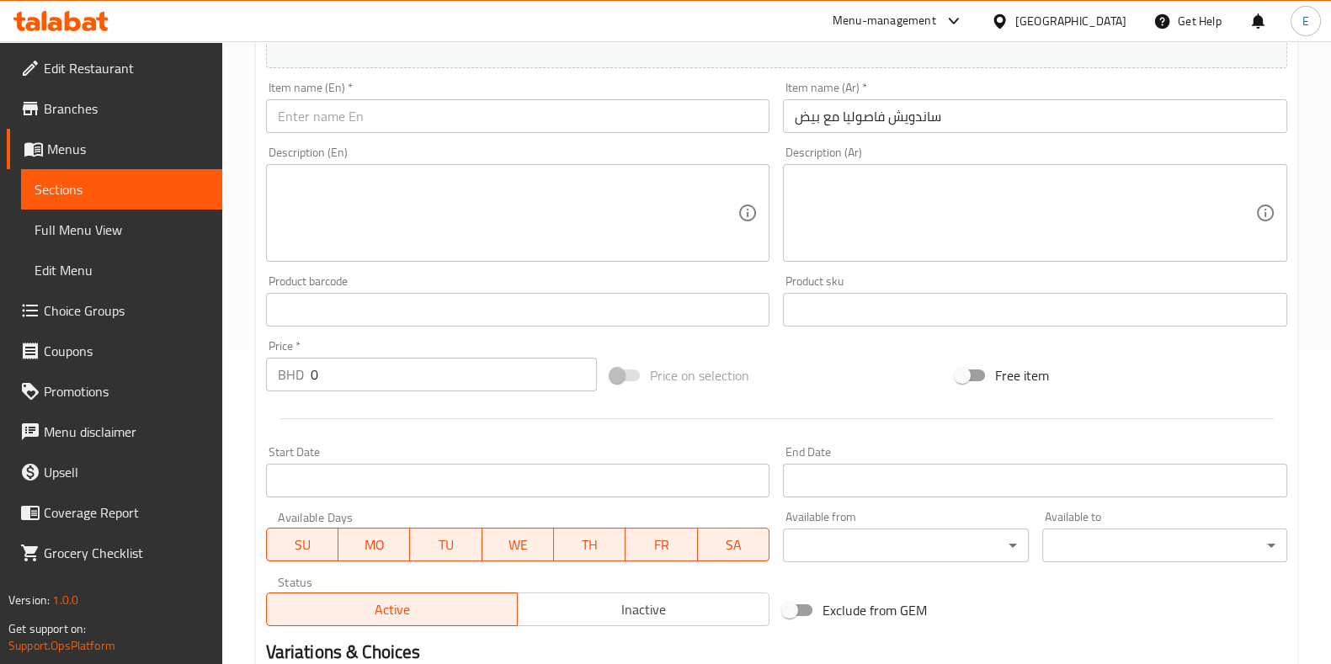
click at [344, 215] on textarea at bounding box center [508, 213] width 460 height 80
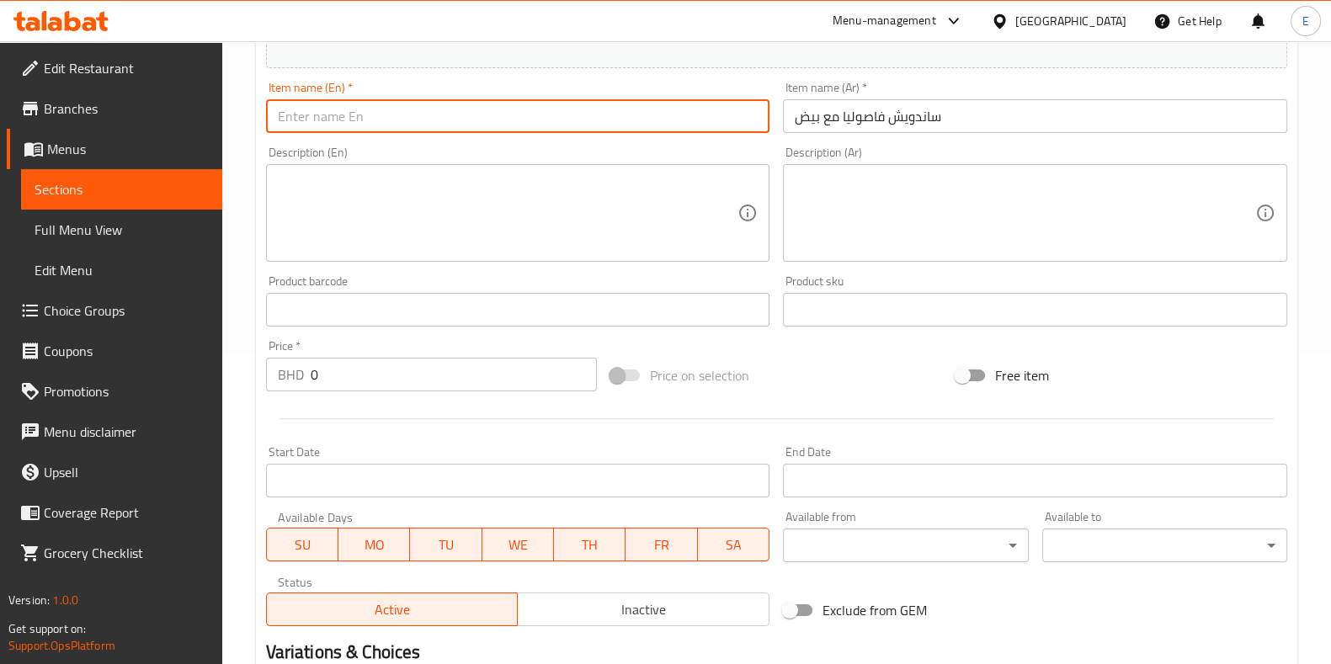
click at [350, 115] on input "text" at bounding box center [518, 116] width 504 height 34
paste input "Bean and egg sandwich"
type input "Bean and egg sandwich"
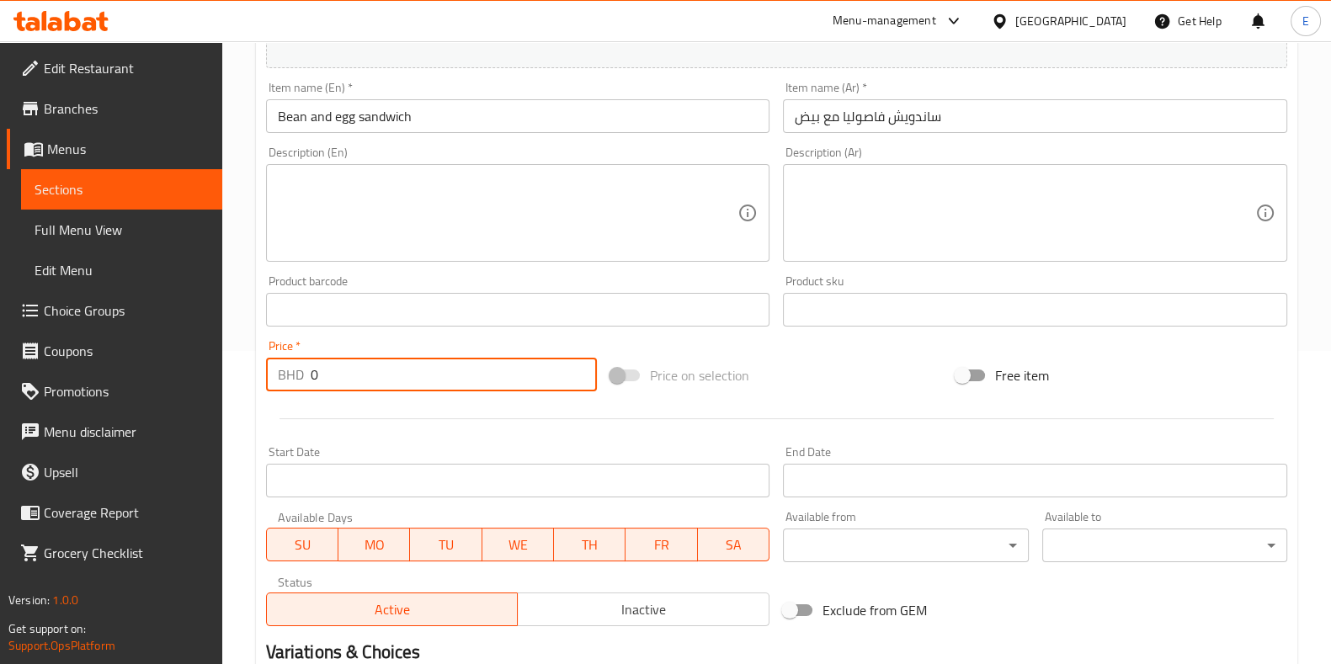
click at [348, 365] on input "0" at bounding box center [454, 375] width 287 height 34
type input "0"
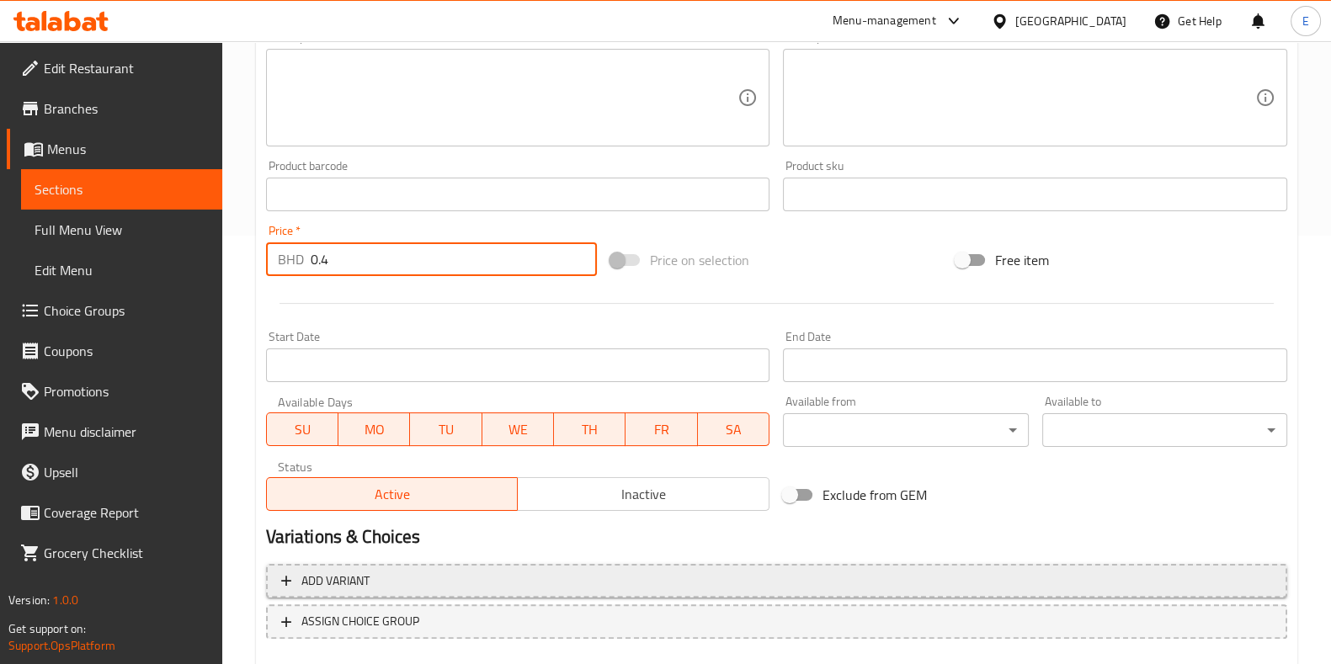
scroll to position [524, 0]
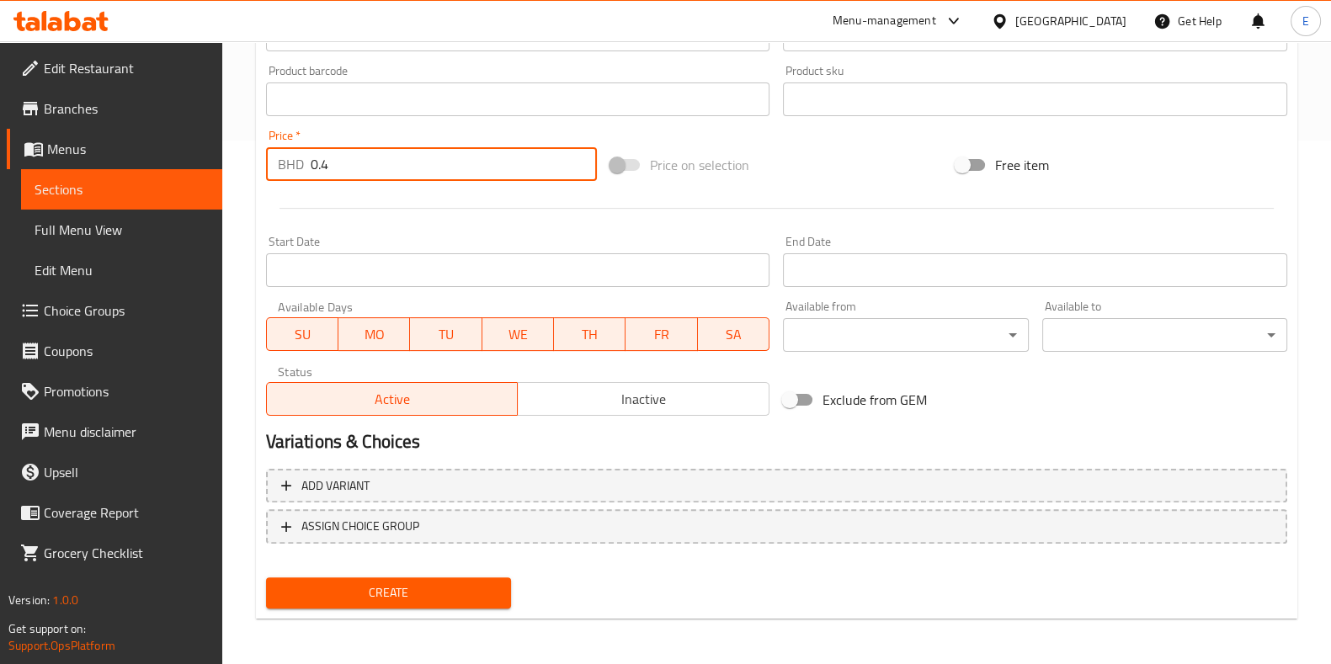
type input "0.4"
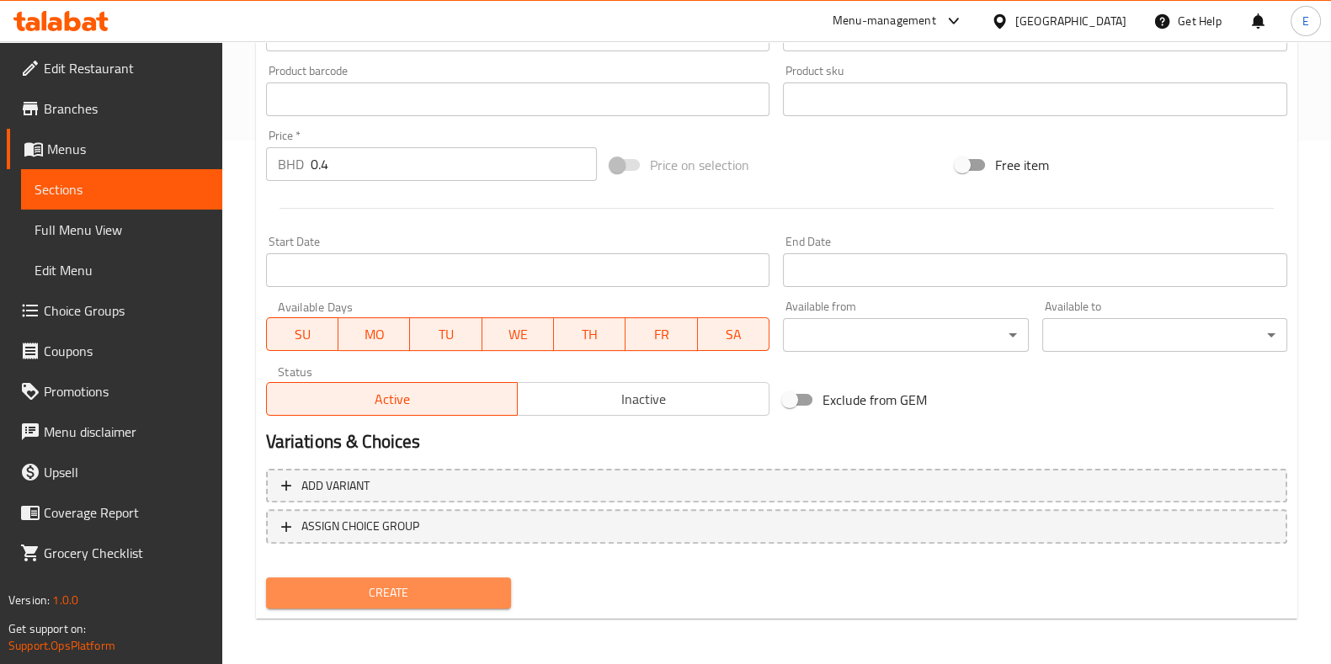
drag, startPoint x: 400, startPoint y: 591, endPoint x: 373, endPoint y: 572, distance: 32.7
click at [396, 595] on span "Create" at bounding box center [388, 592] width 218 height 21
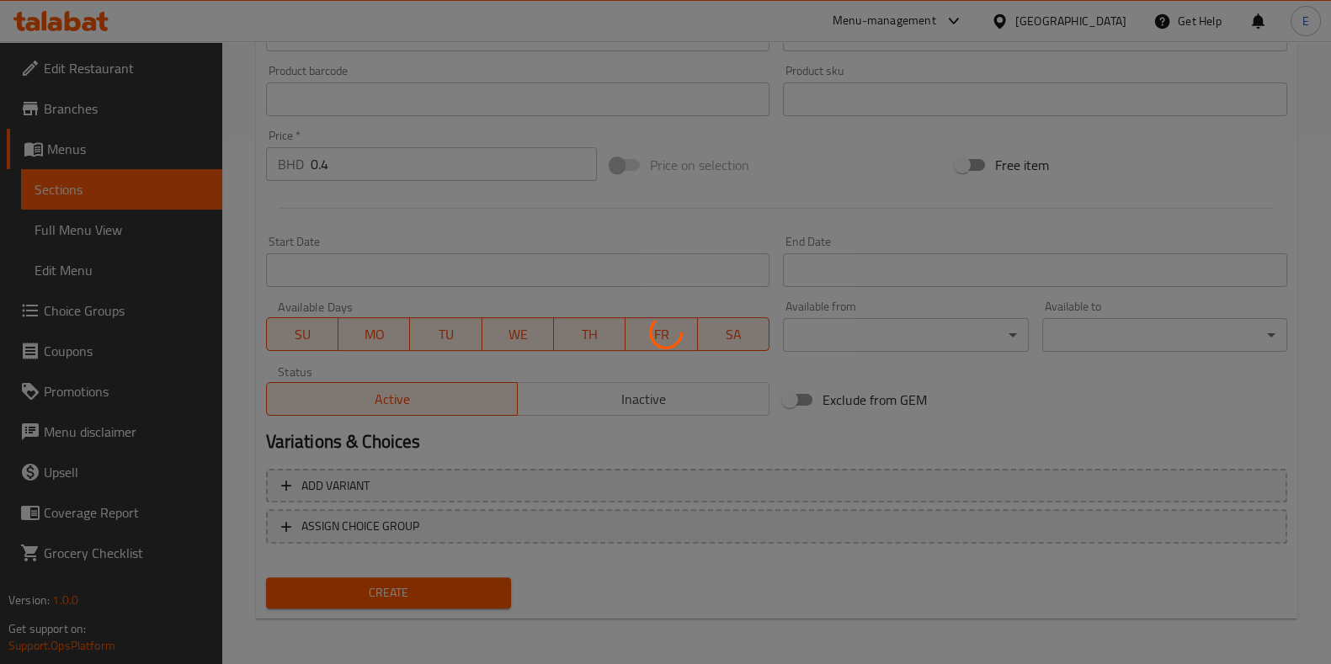
type input "0"
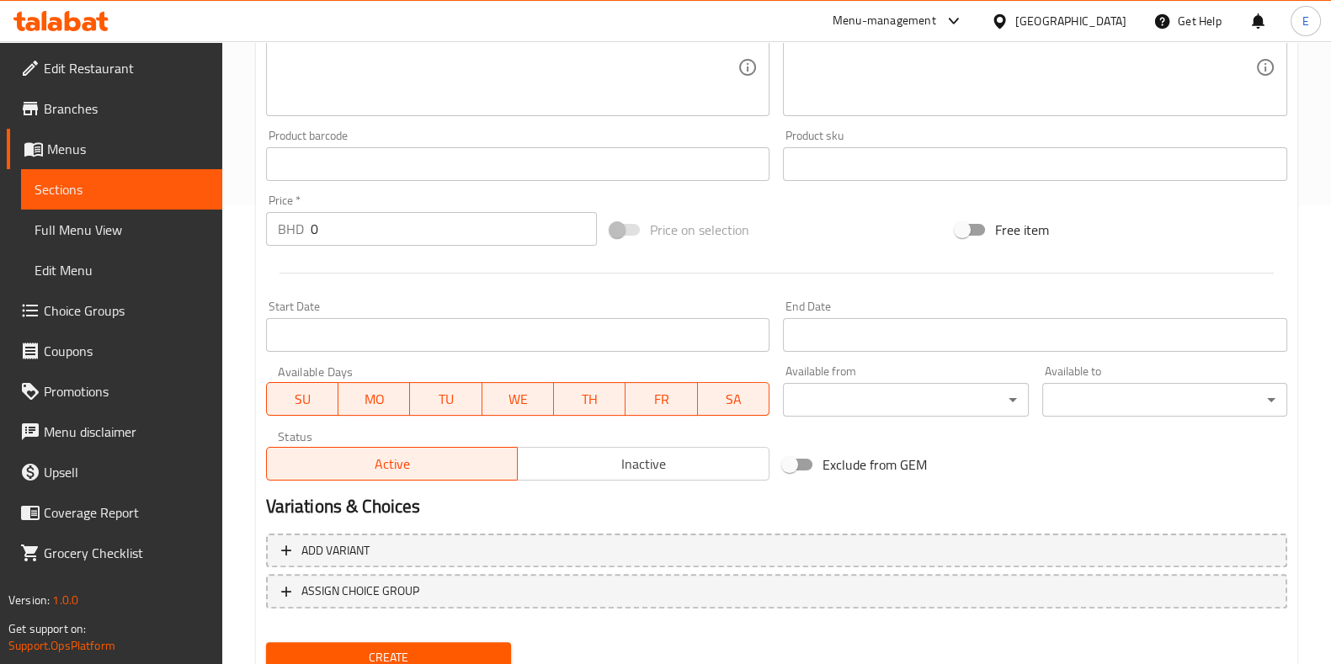
scroll to position [313, 0]
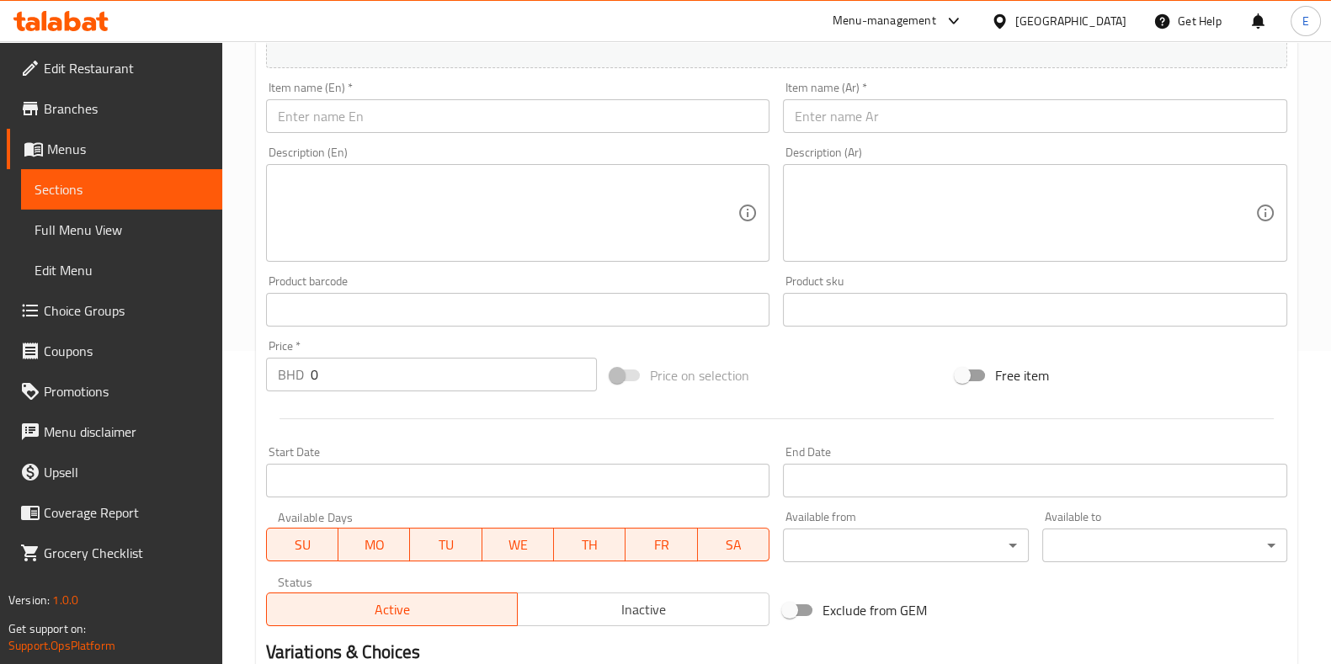
click at [909, 125] on input "text" at bounding box center [1035, 116] width 504 height 34
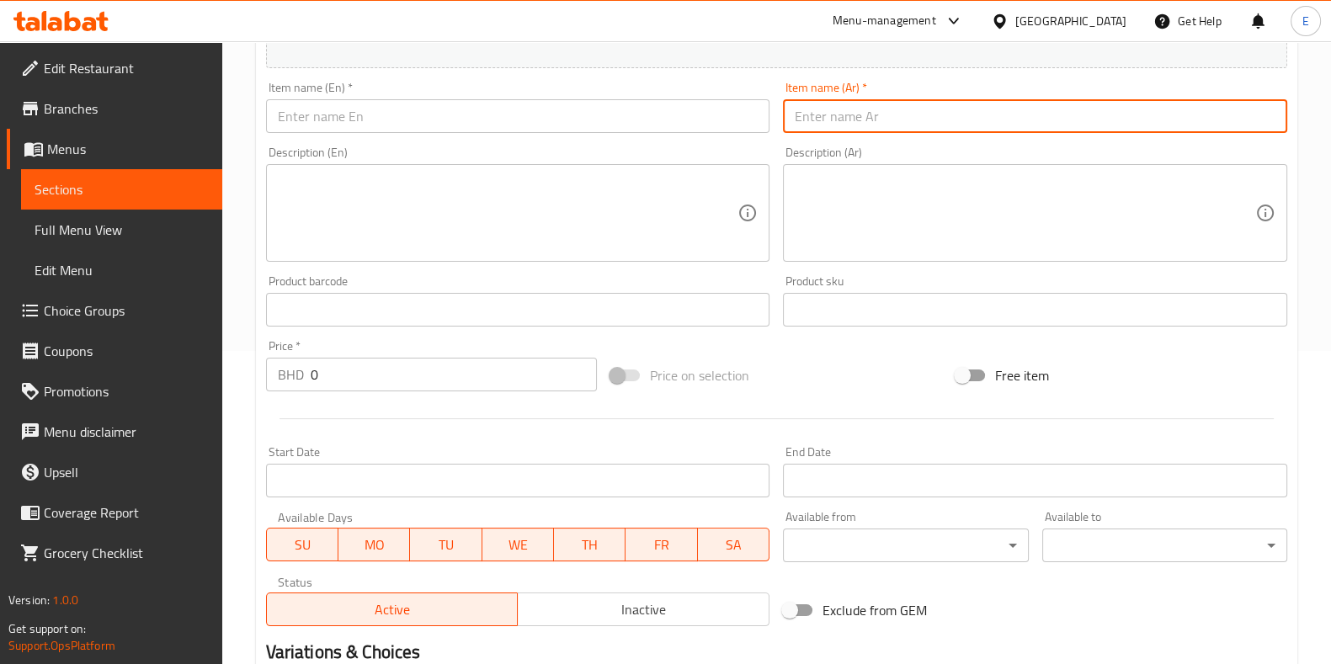
paste input "ساندويش كبدة دجاج"
type input "ساندويش كبدة دجاج"
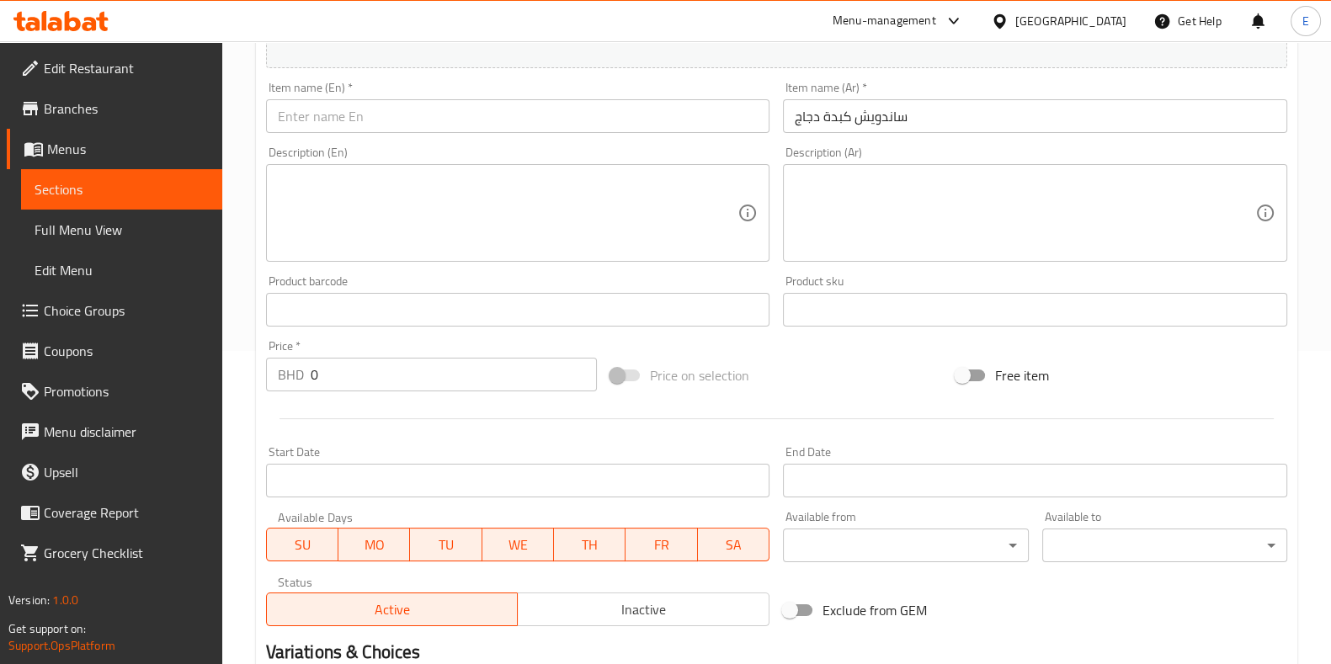
click at [336, 138] on div "Item name (En)   * Item name (En) *" at bounding box center [518, 107] width 518 height 65
click at [332, 123] on input "text" at bounding box center [518, 116] width 504 height 34
paste input "Chicken liver sandwich"
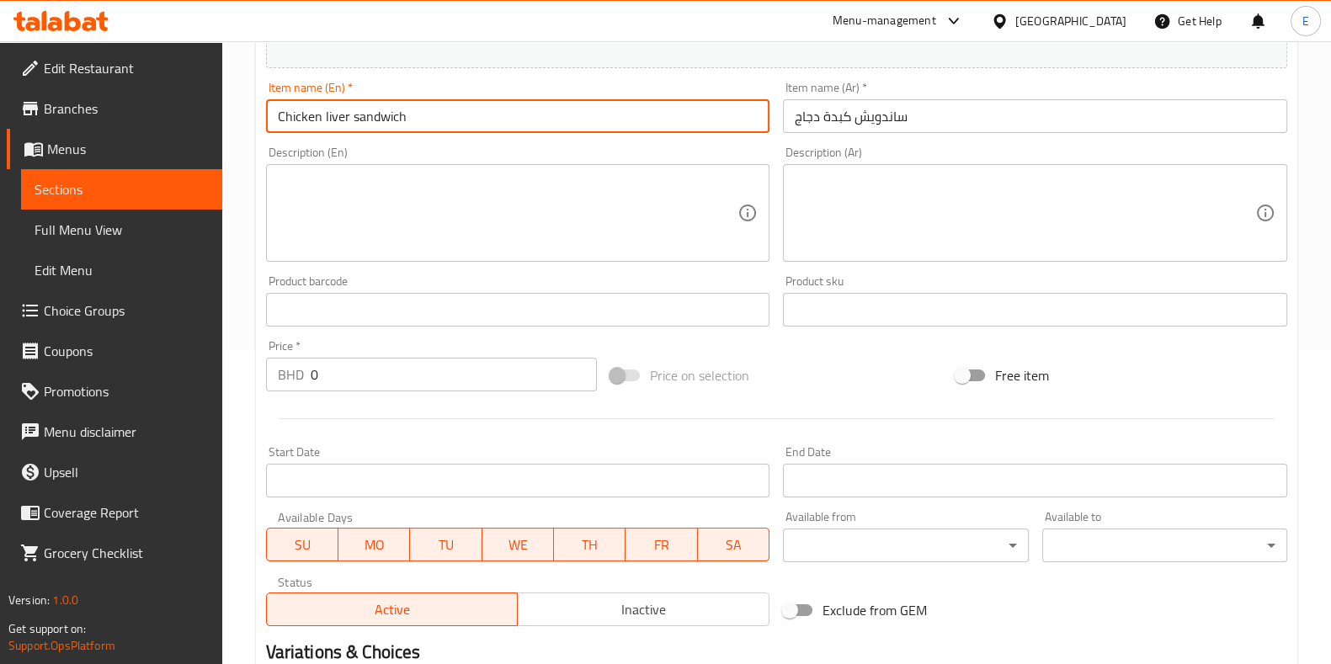
type input "Chicken liver sandwich"
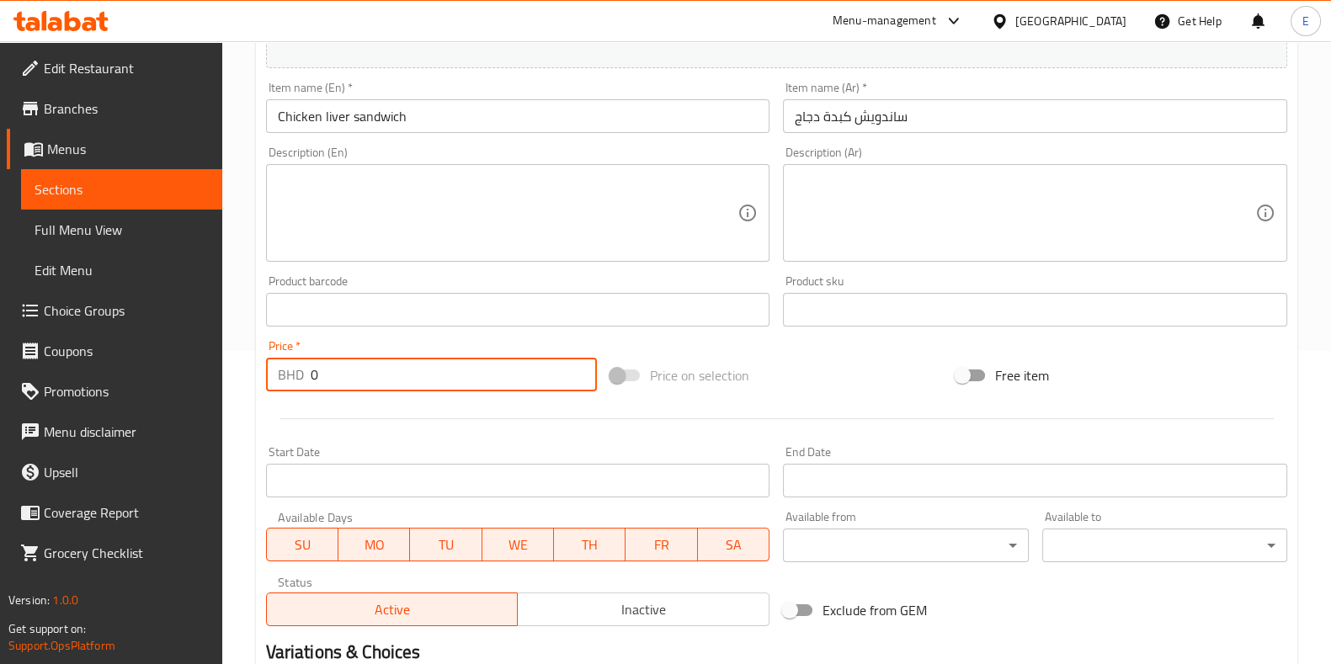
drag, startPoint x: 333, startPoint y: 376, endPoint x: 327, endPoint y: 391, distance: 16.3
click at [333, 377] on input "0" at bounding box center [454, 375] width 287 height 34
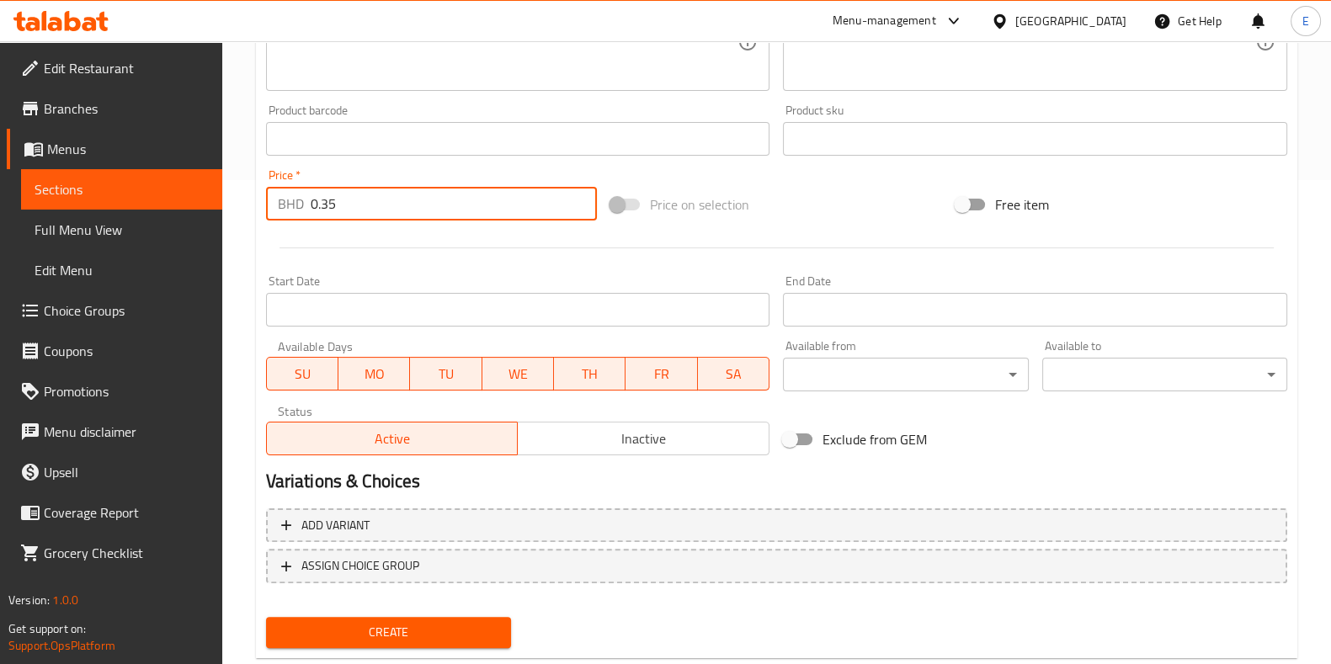
scroll to position [524, 0]
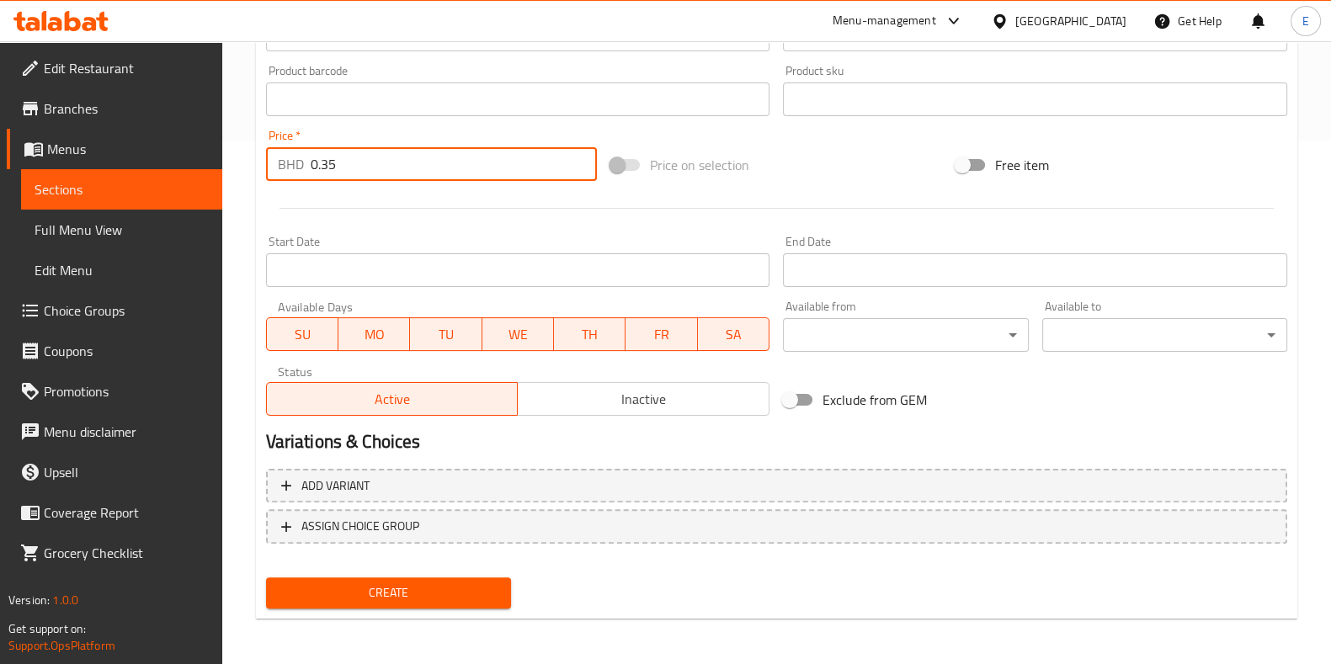
type input "0.35"
click at [346, 595] on span "Create" at bounding box center [388, 592] width 218 height 21
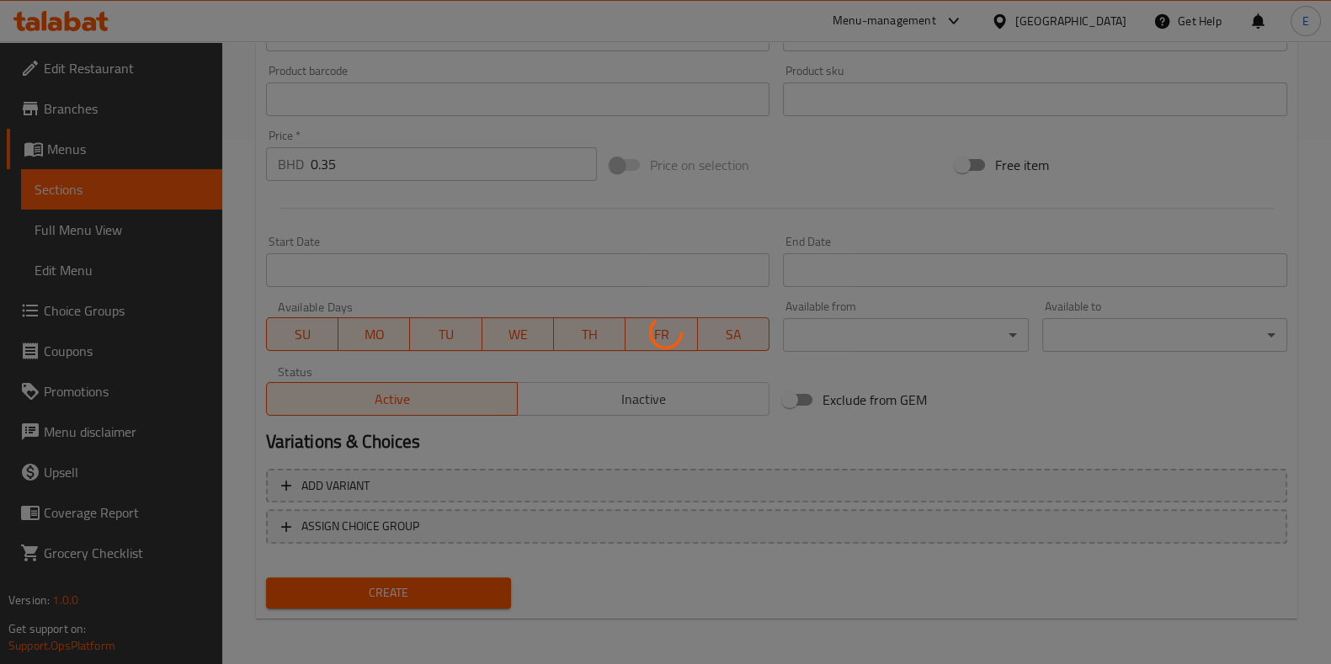
type input "0"
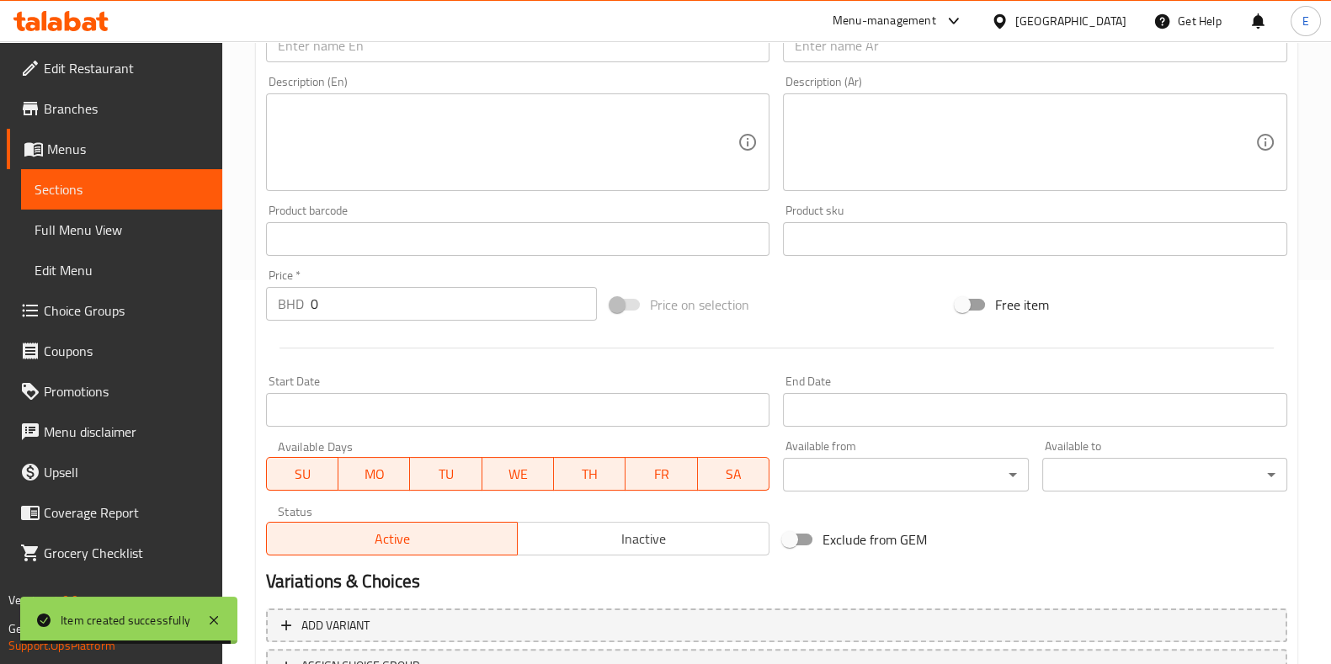
scroll to position [313, 0]
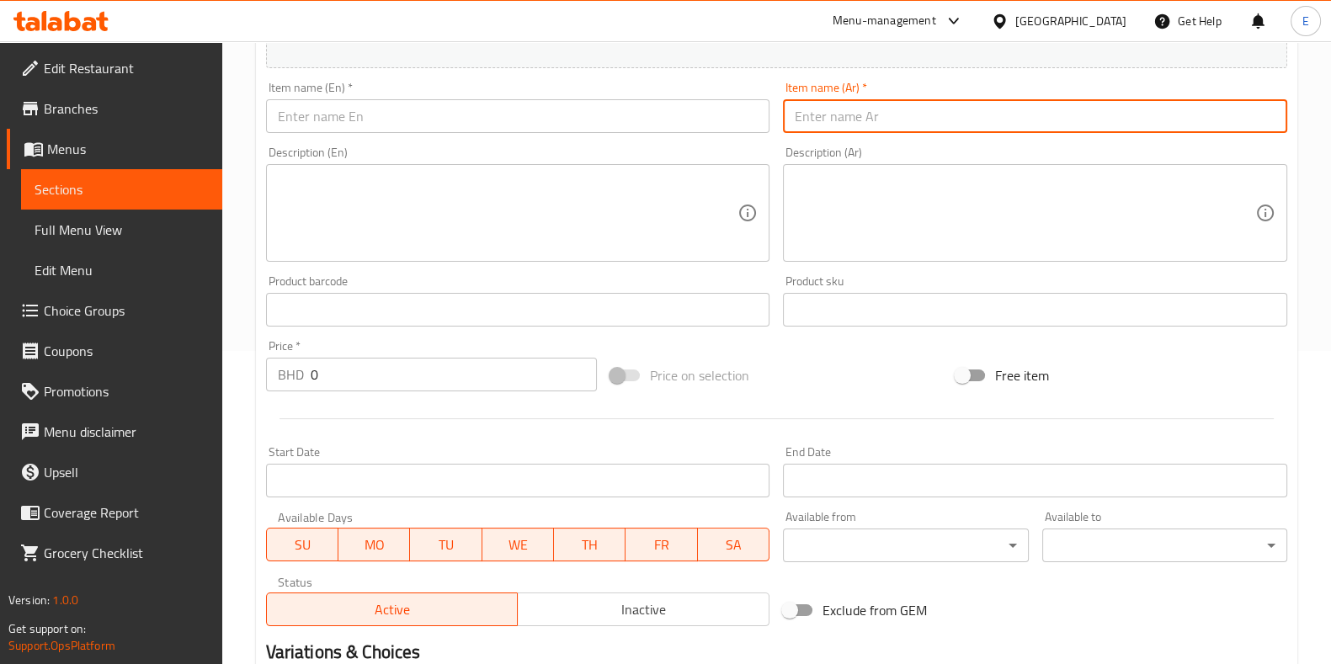
drag, startPoint x: 880, startPoint y: 113, endPoint x: 960, endPoint y: 120, distance: 79.4
click at [880, 114] on input "text" at bounding box center [1035, 116] width 504 height 34
paste input "ساندويش كبدة غنم"
type input "ساندويش كبدة غنم"
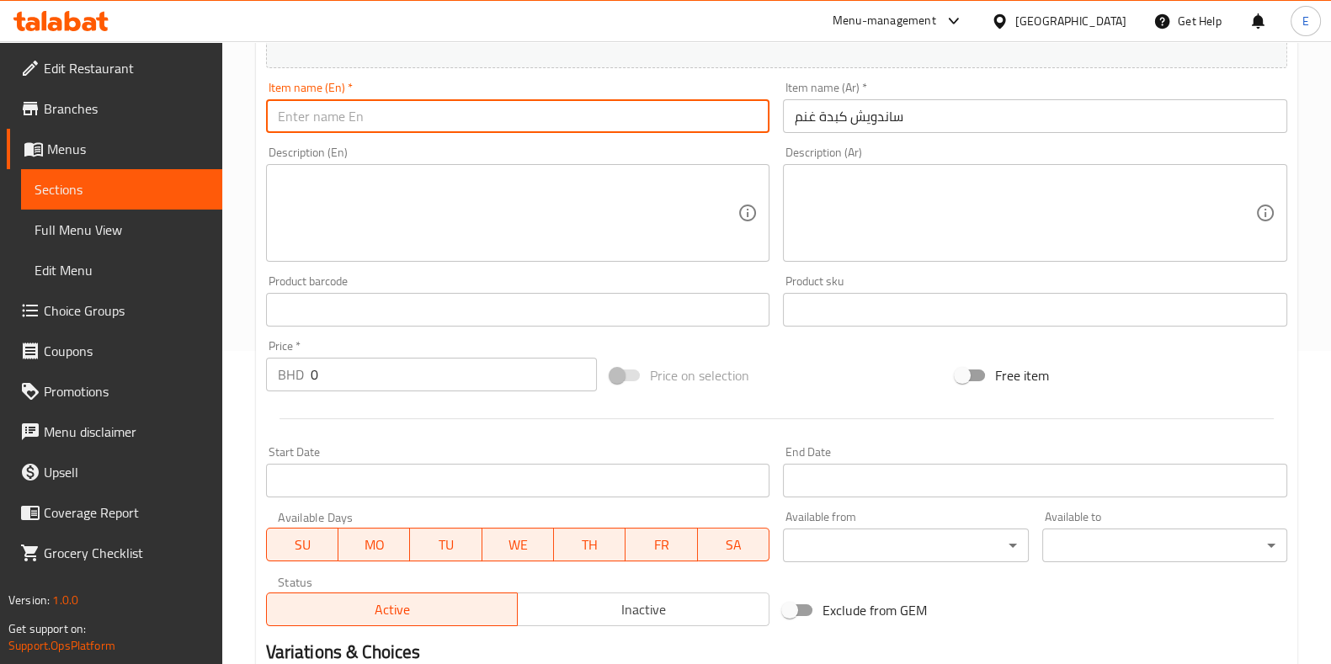
click at [391, 104] on input "text" at bounding box center [518, 116] width 504 height 34
paste input "lamb liver sandwich"
type input "lamb liver sandwich"
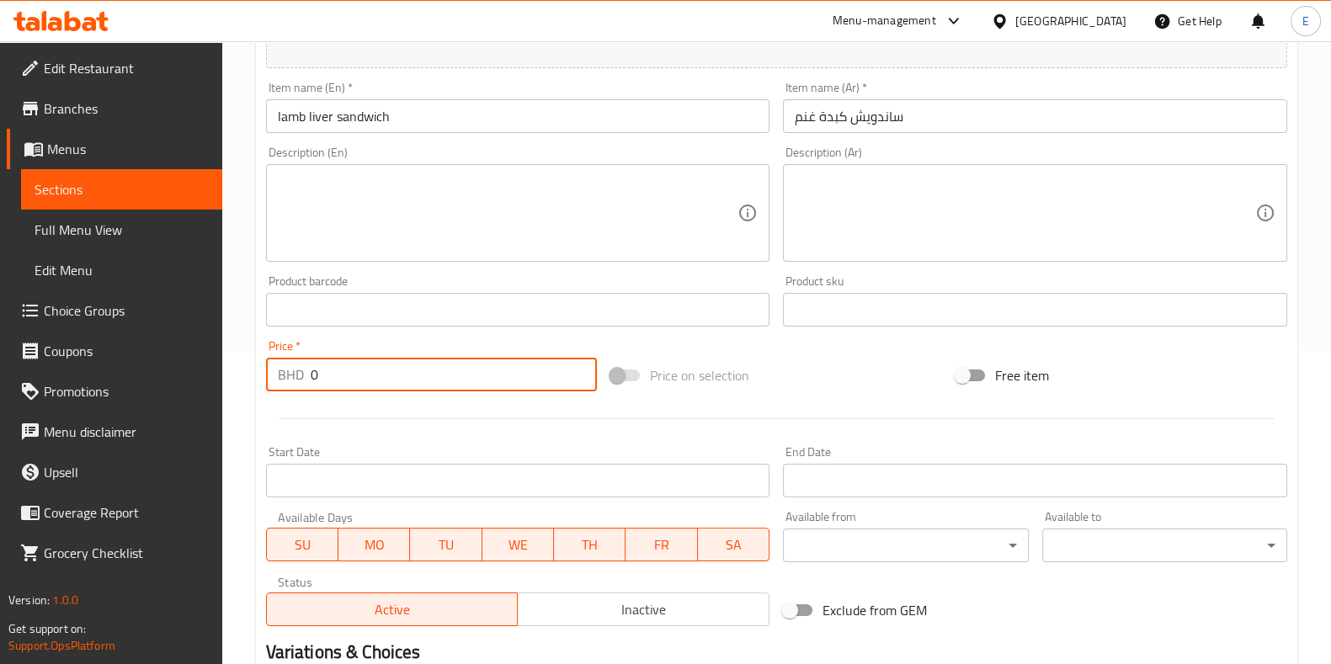
click at [404, 377] on input "0" at bounding box center [454, 375] width 287 height 34
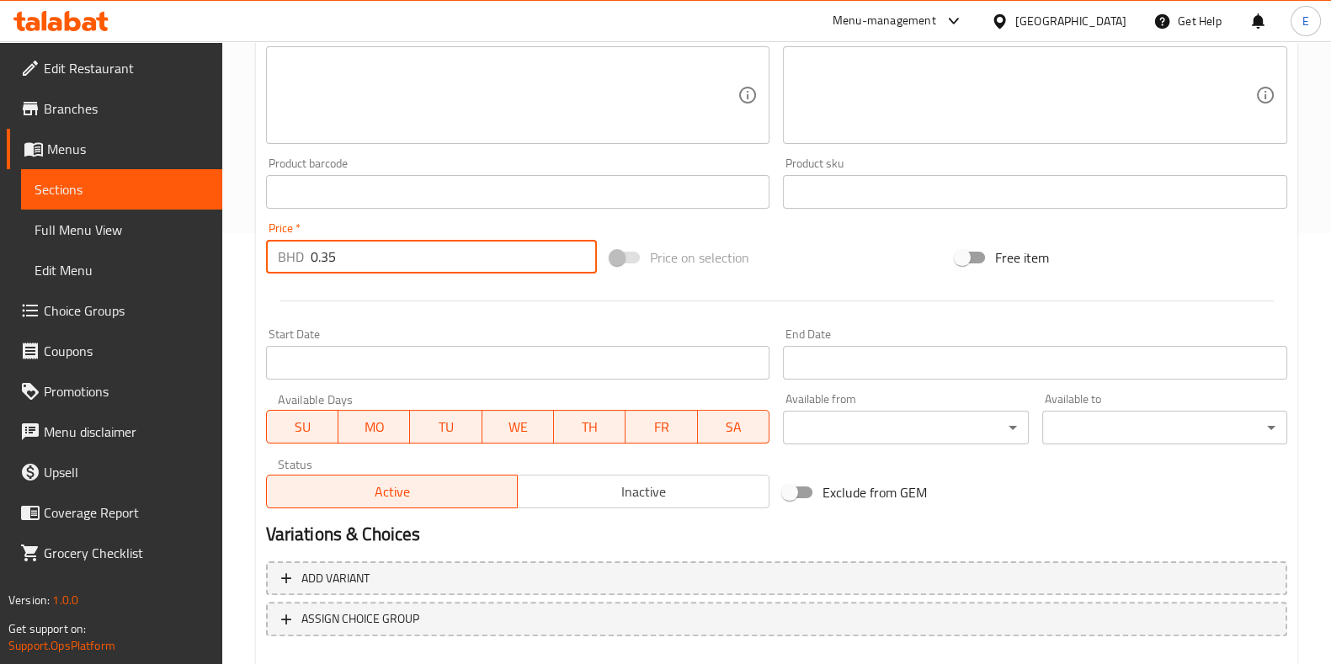
scroll to position [524, 0]
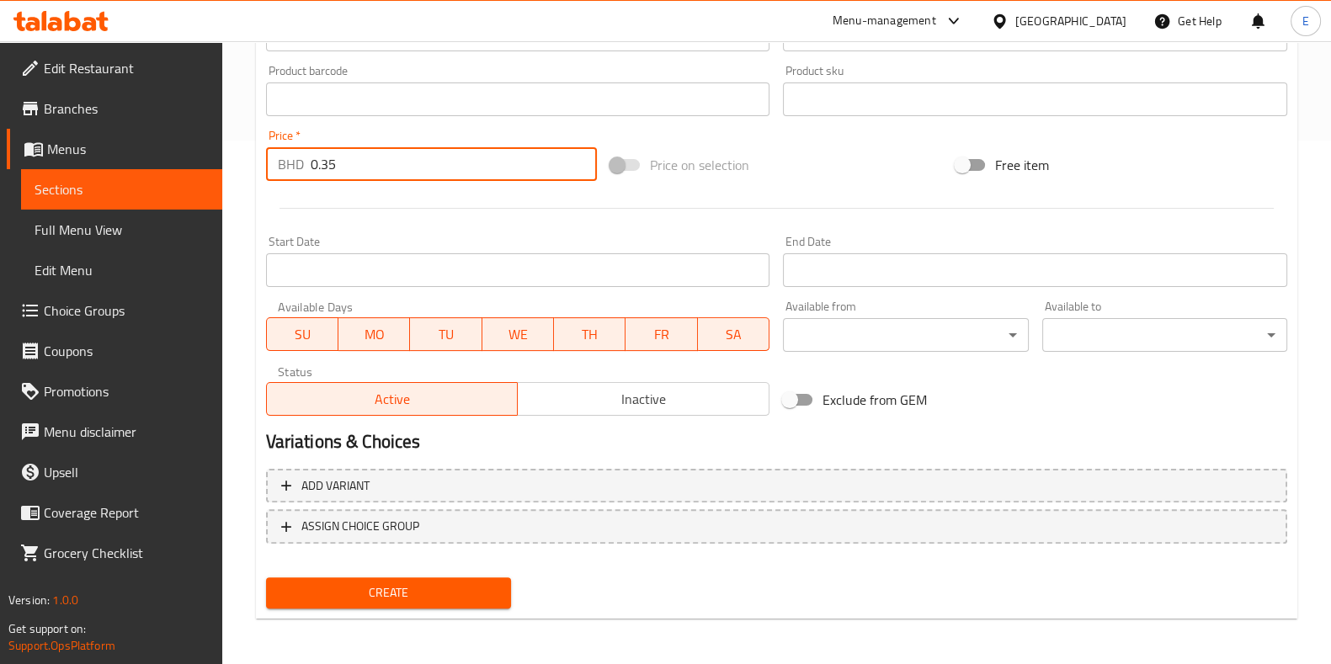
type input "0.35"
click at [359, 582] on span "Create" at bounding box center [388, 592] width 218 height 21
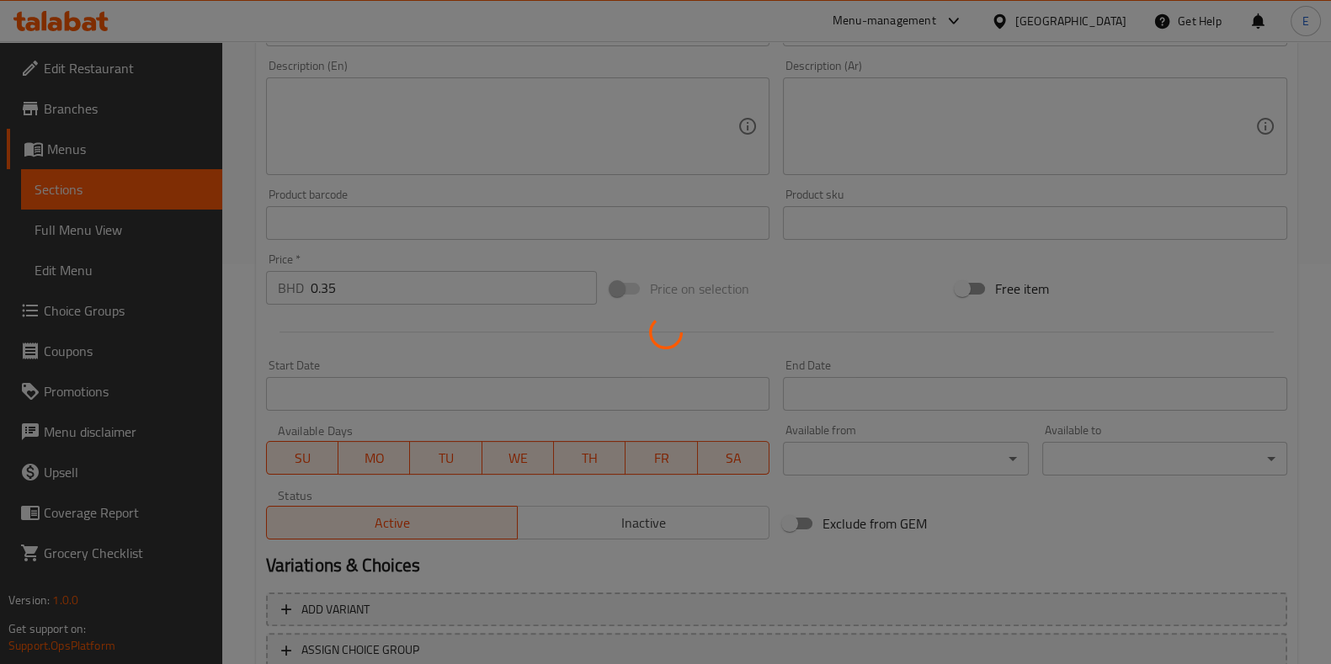
type input "0"
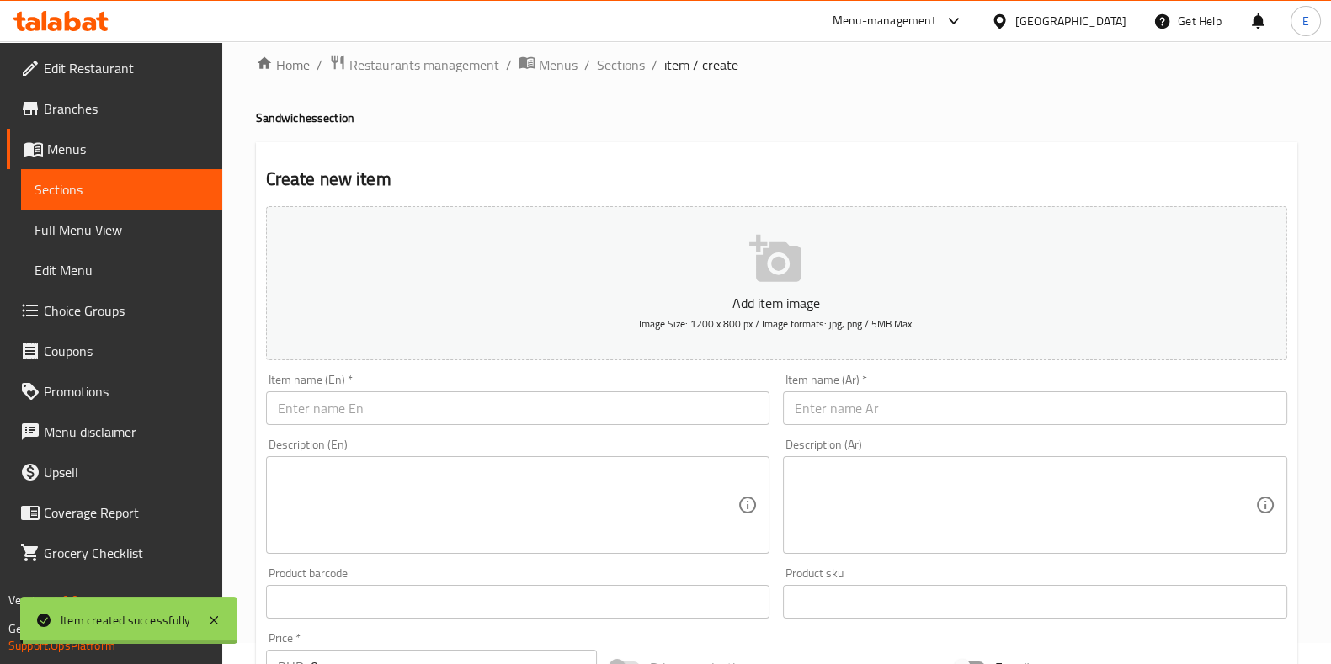
scroll to position [0, 0]
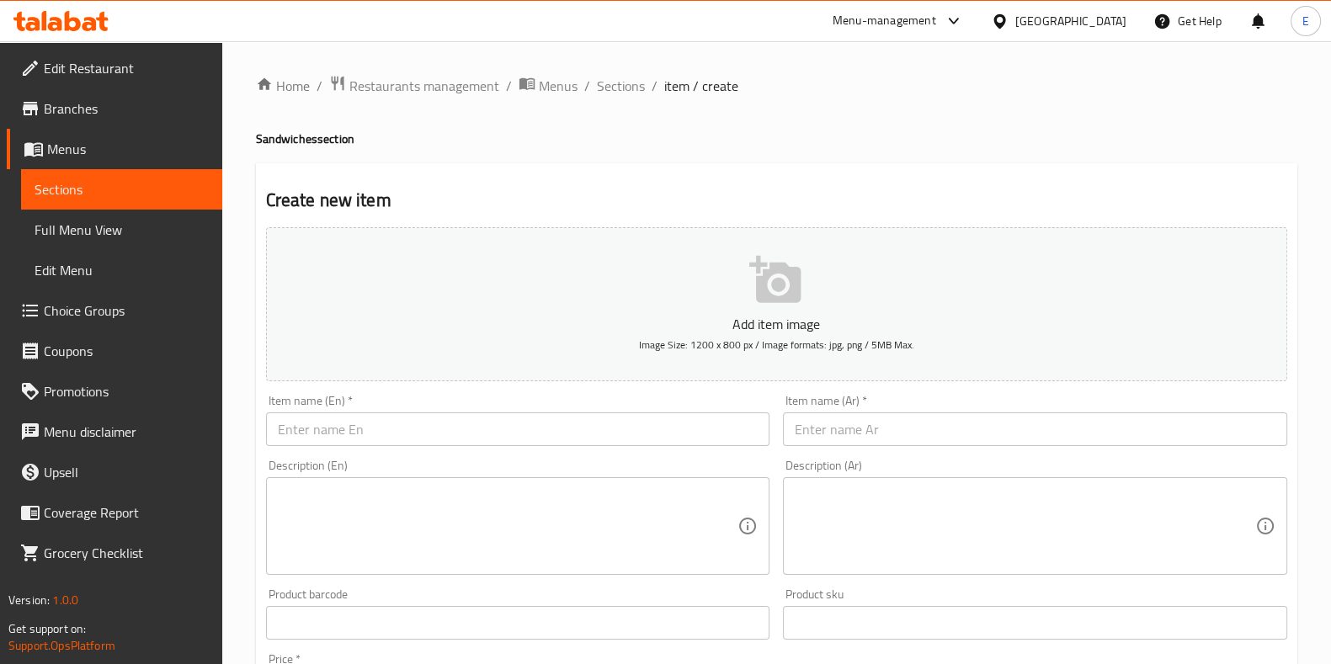
drag, startPoint x: 465, startPoint y: 416, endPoint x: 488, endPoint y: 438, distance: 32.2
click at [465, 416] on input "text" at bounding box center [518, 429] width 504 height 34
paste input "ساندويش بيض مسلوق"
type input "ساندويش بيض مسلوق"
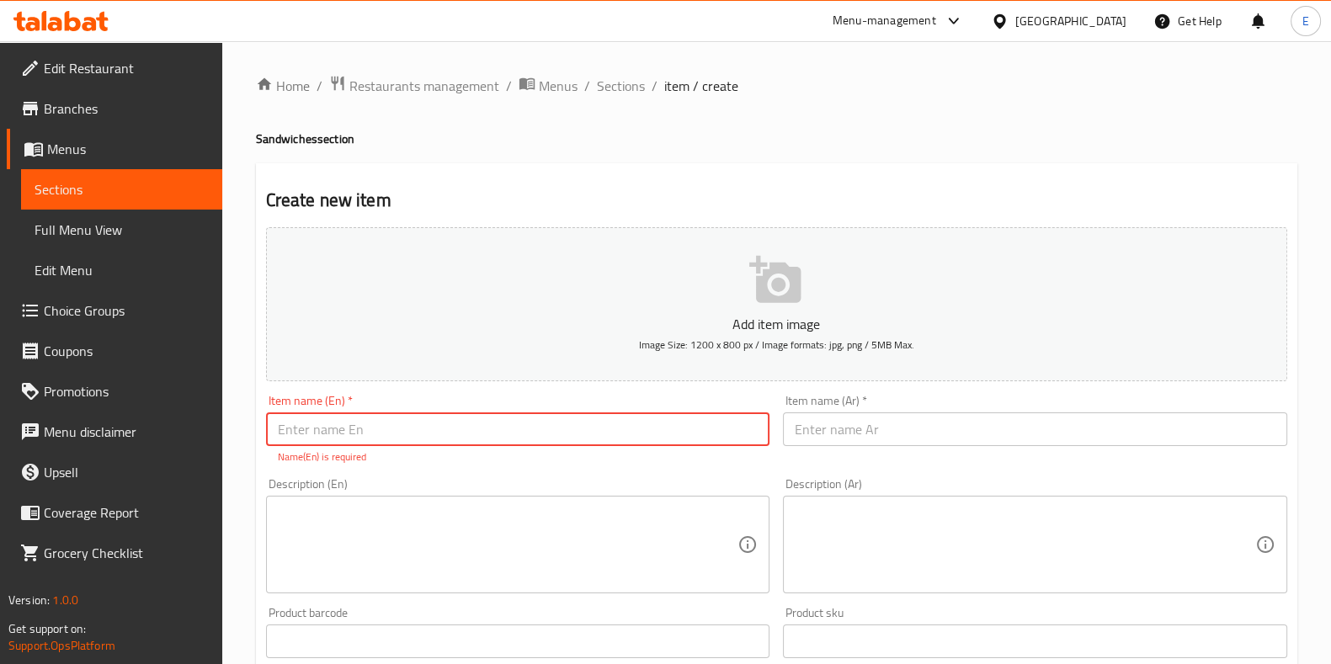
drag, startPoint x: 822, startPoint y: 425, endPoint x: 800, endPoint y: 423, distance: 21.9
click at [822, 426] on input "text" at bounding box center [1035, 429] width 504 height 34
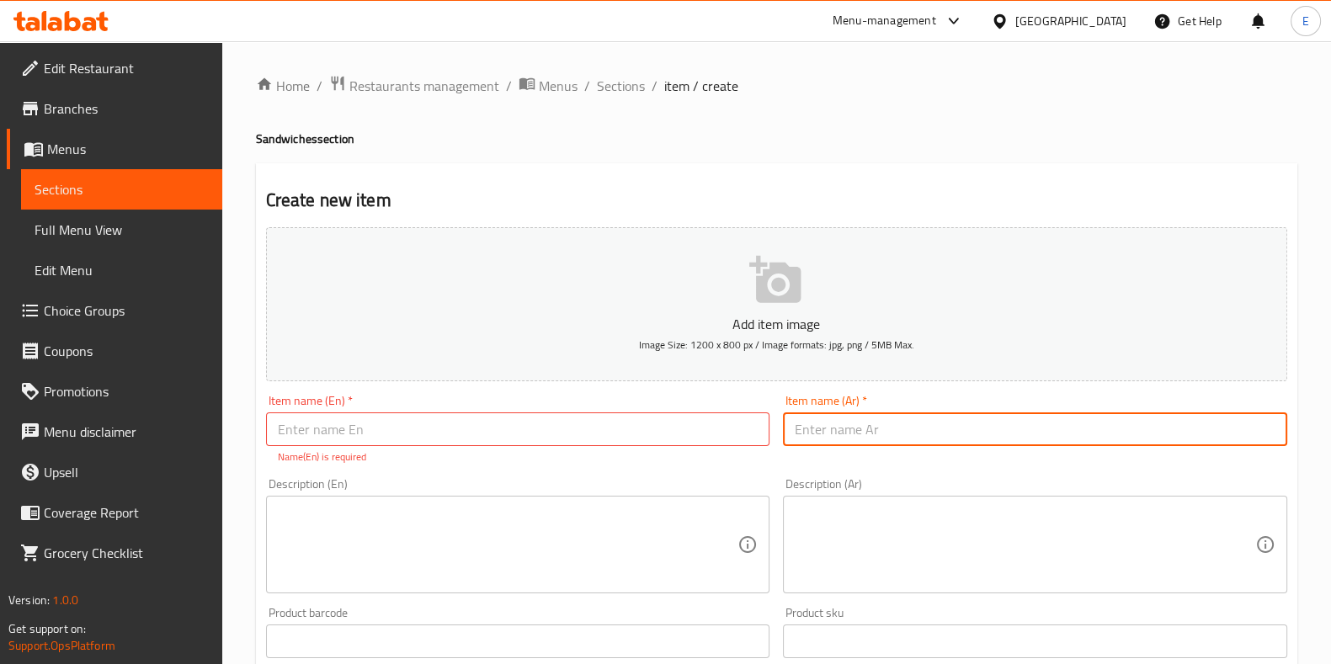
paste input "ساندويش بيض مسلوق"
type input "ساندويش بيض مسلوق"
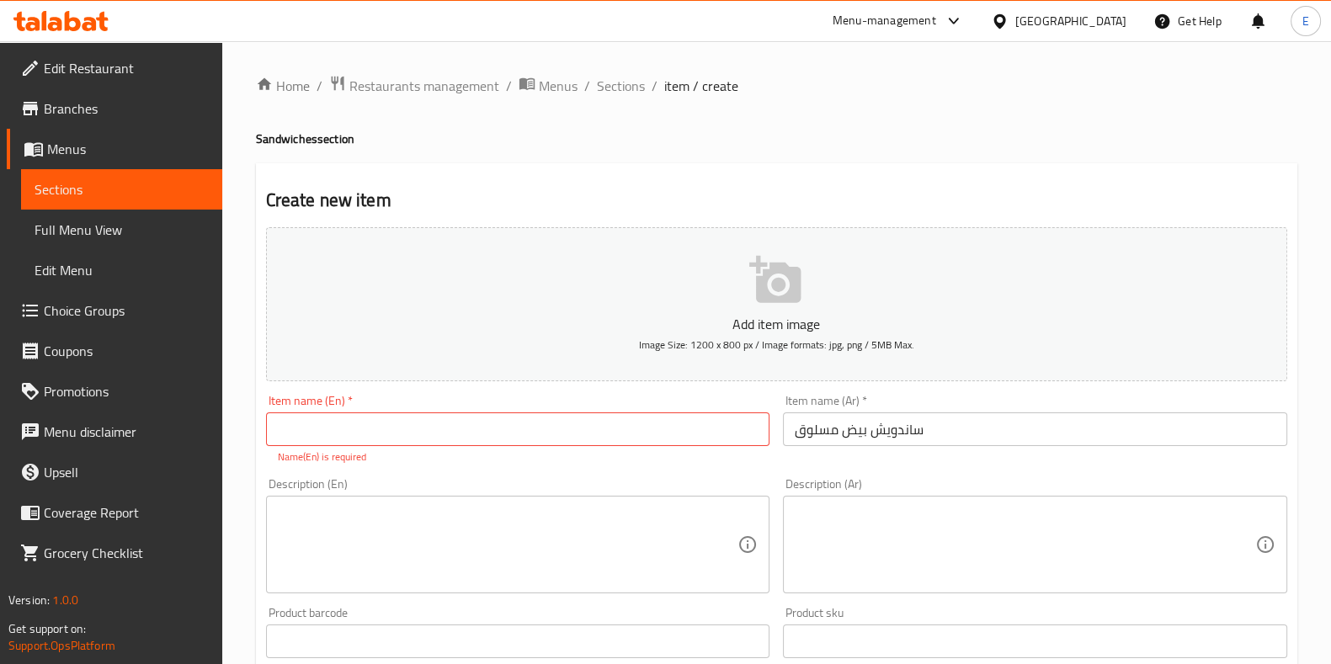
click at [332, 418] on input "text" at bounding box center [518, 429] width 504 height 34
paste input "boiled egg sandwich"
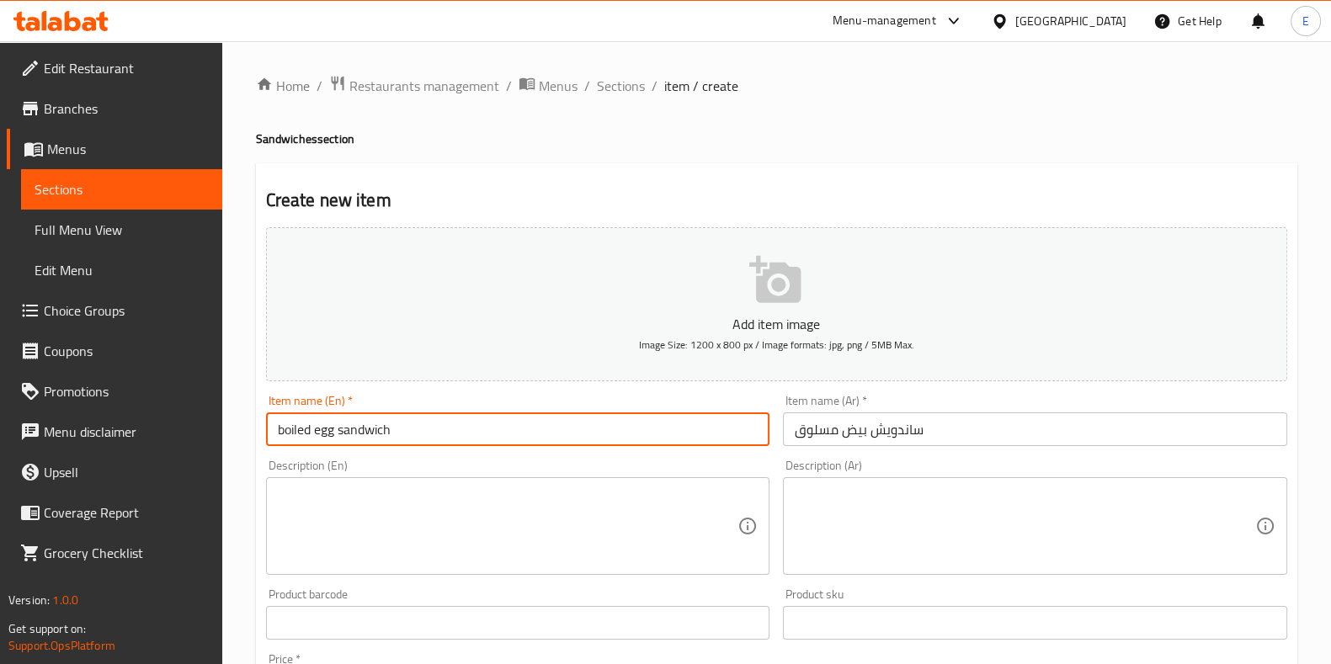
drag, startPoint x: 280, startPoint y: 432, endPoint x: 139, endPoint y: 440, distance: 141.7
click at [139, 440] on div "Edit Restaurant Branches Menus Sections Full Menu View Edit Menu Choice Groups …" at bounding box center [665, 615] width 1331 height 1148
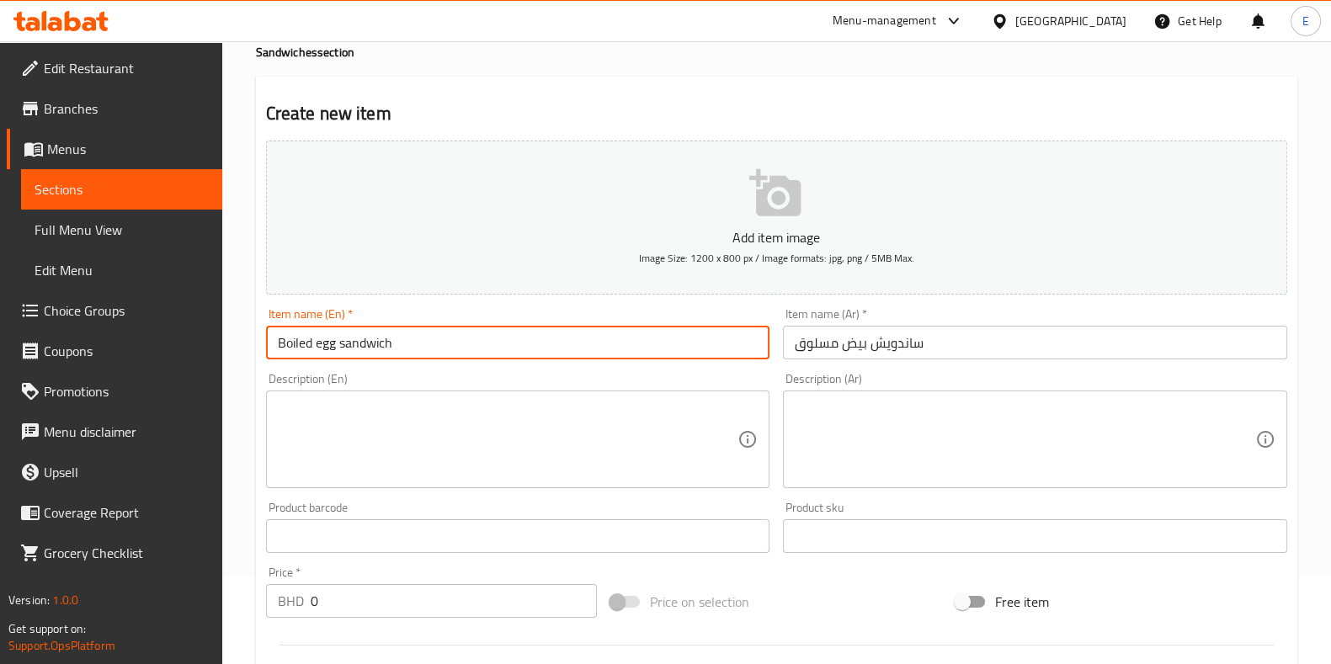
scroll to position [210, 0]
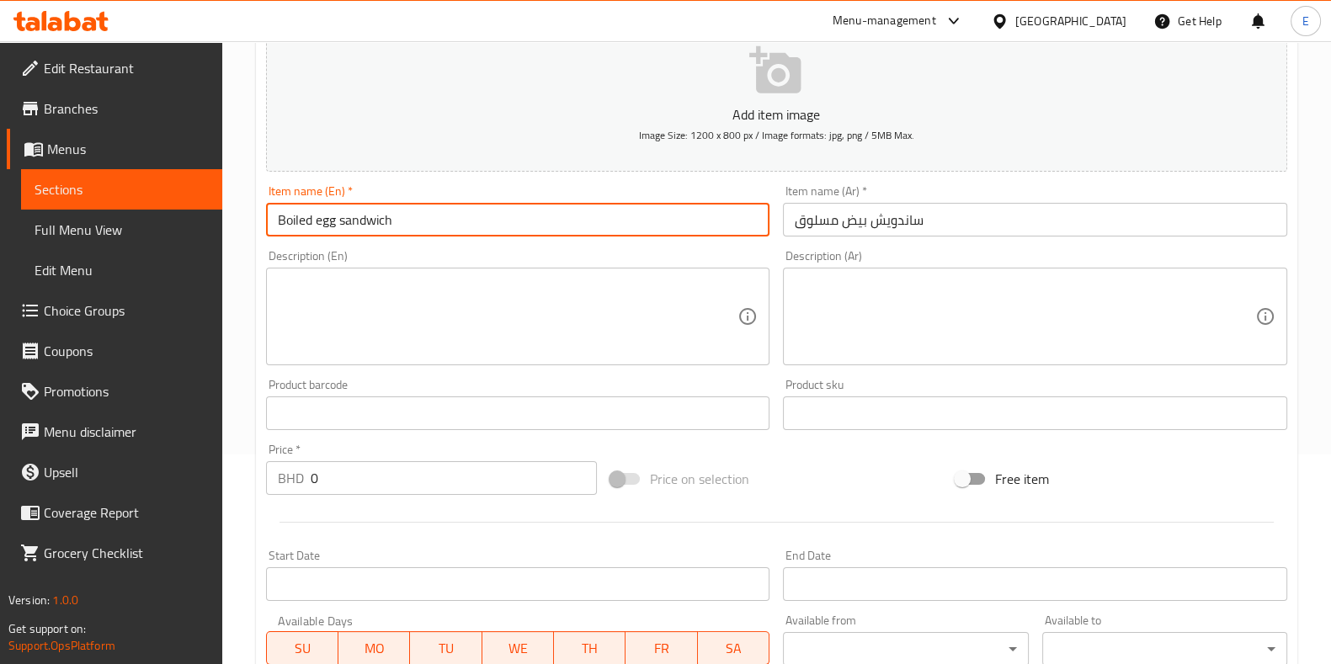
type input "Boiled egg sandwich"
click at [347, 479] on input "0" at bounding box center [454, 478] width 287 height 34
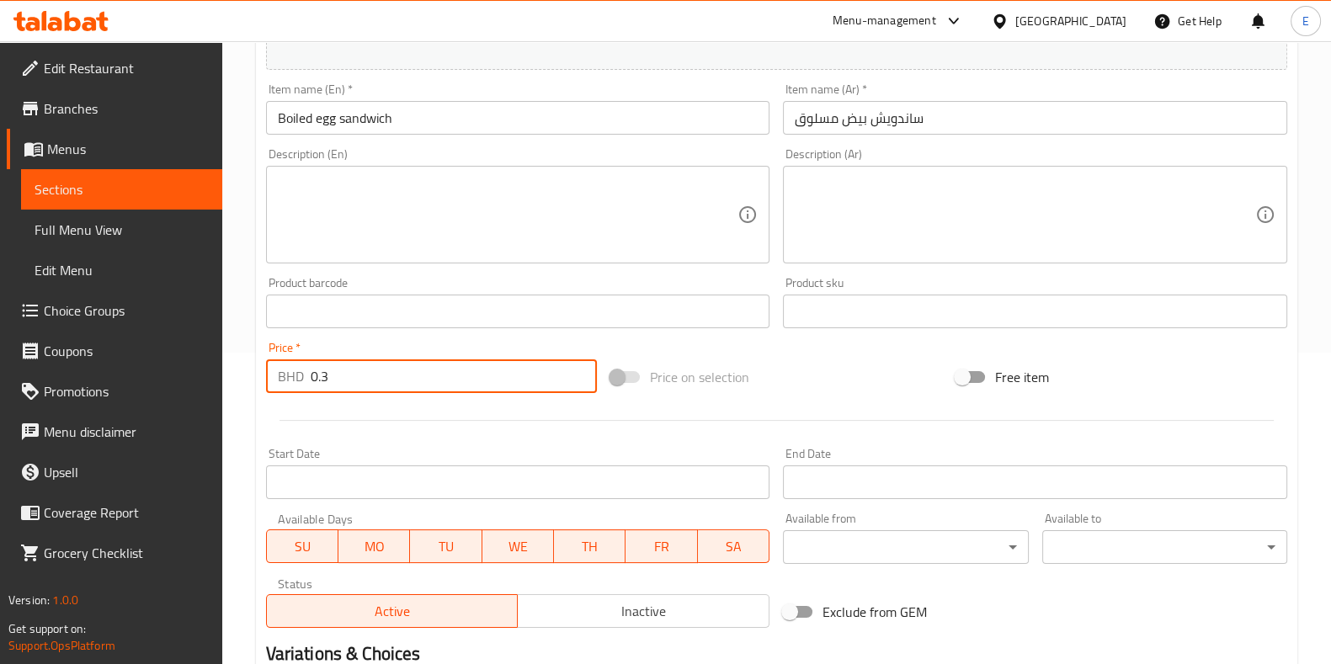
scroll to position [524, 0]
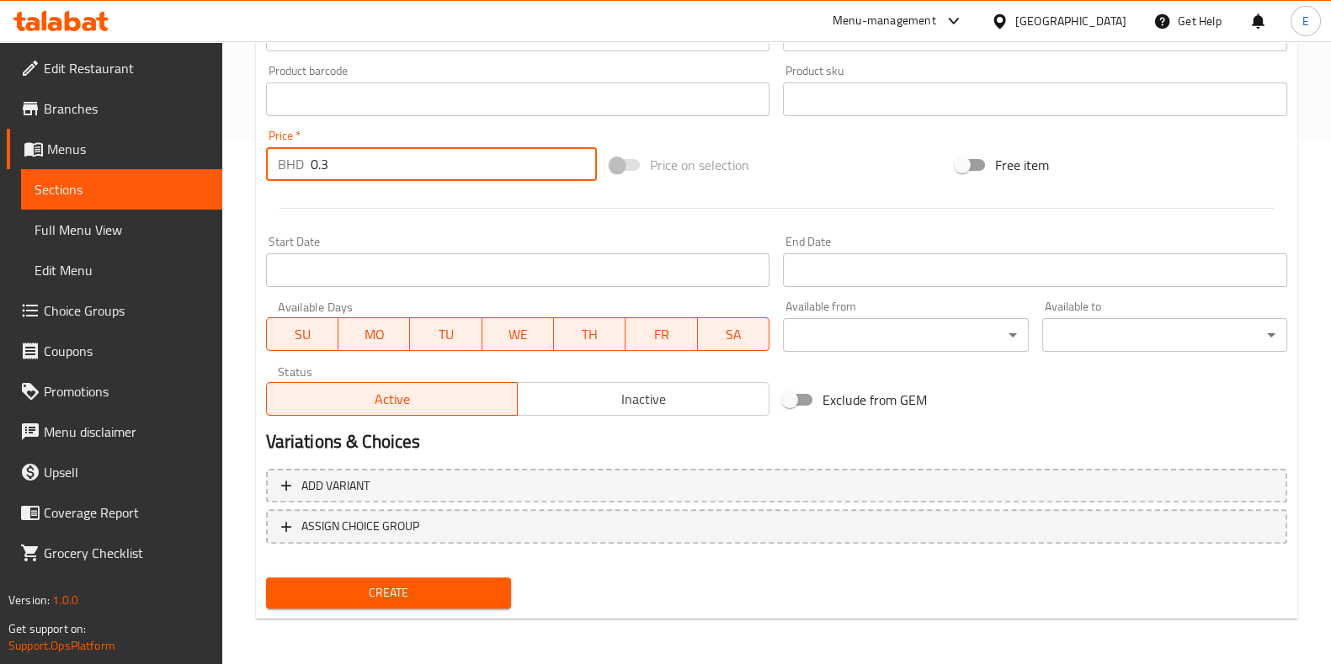
type input "0.3"
drag, startPoint x: 395, startPoint y: 587, endPoint x: 370, endPoint y: 582, distance: 25.8
click at [391, 590] on span "Create" at bounding box center [388, 592] width 218 height 21
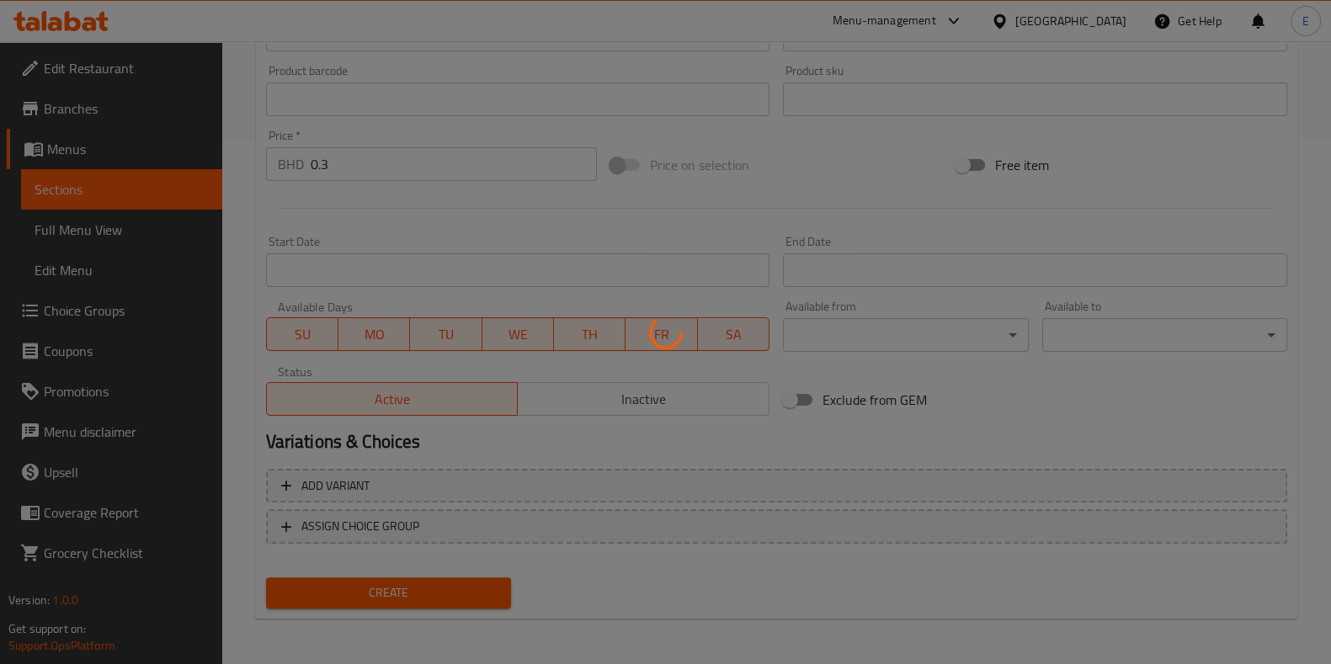
type input "0"
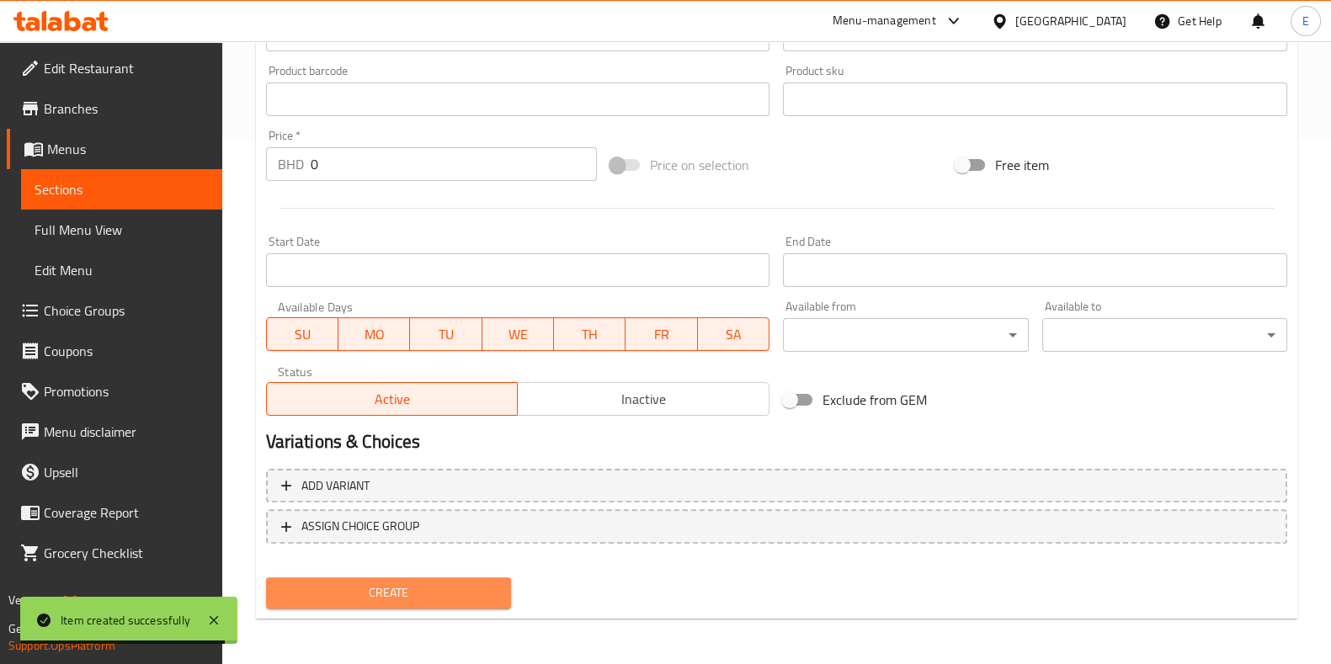
click at [370, 582] on span "Create" at bounding box center [388, 592] width 218 height 21
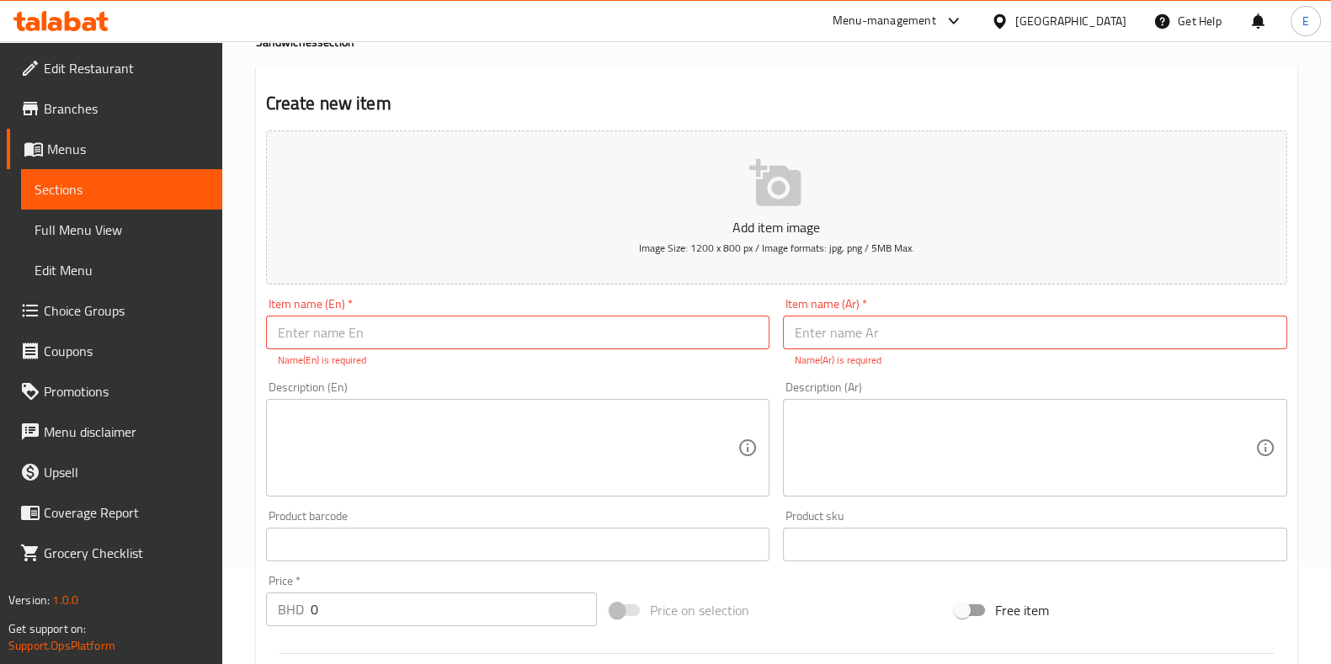
click at [699, 289] on div "Add item image Image Size: 1200 x 800 px / Image formats: jpg, png / 5MB Max. I…" at bounding box center [776, 496] width 1034 height 744
click at [664, 337] on input "text" at bounding box center [518, 333] width 504 height 34
click at [1051, 322] on div "Item name (Ar)   * Item name (Ar) * Name(Ar) is required" at bounding box center [1035, 333] width 504 height 70
click at [1054, 322] on input "text" at bounding box center [1035, 333] width 504 height 34
paste input "ساندويش فول"
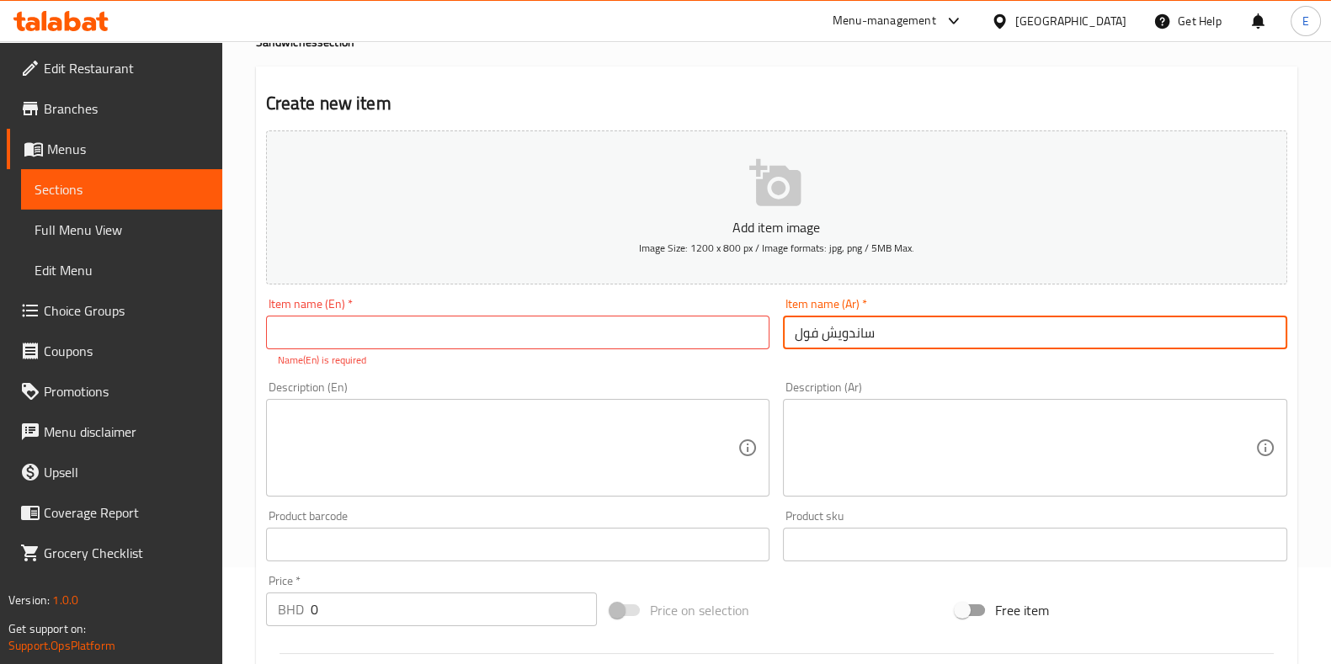
type input "ساندويش فول"
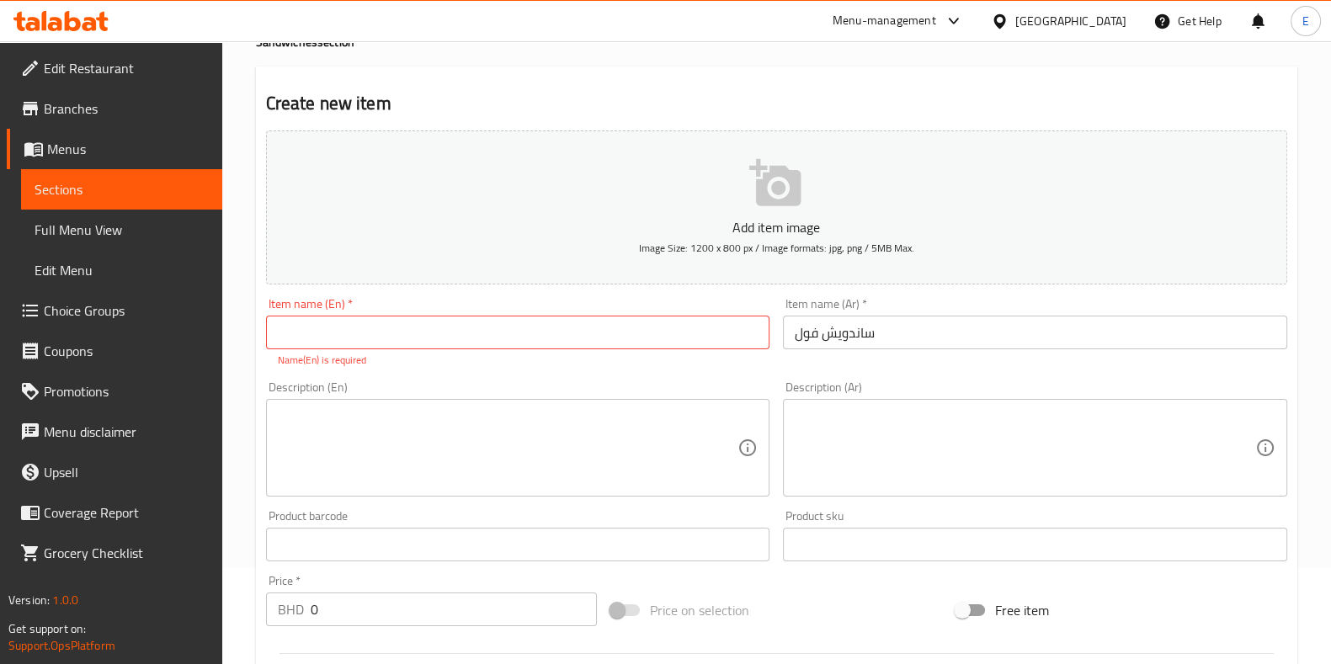
click at [354, 340] on input "text" at bounding box center [518, 333] width 504 height 34
paste input "Foul sandwich"
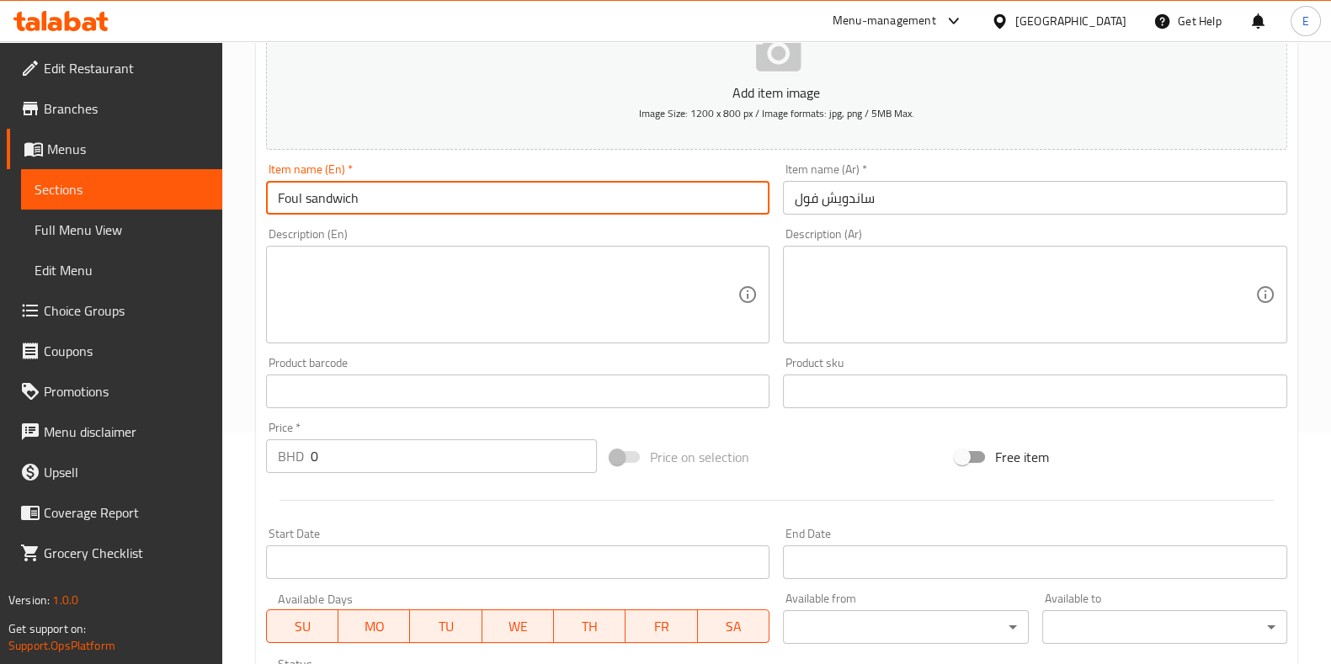
scroll to position [518, 0]
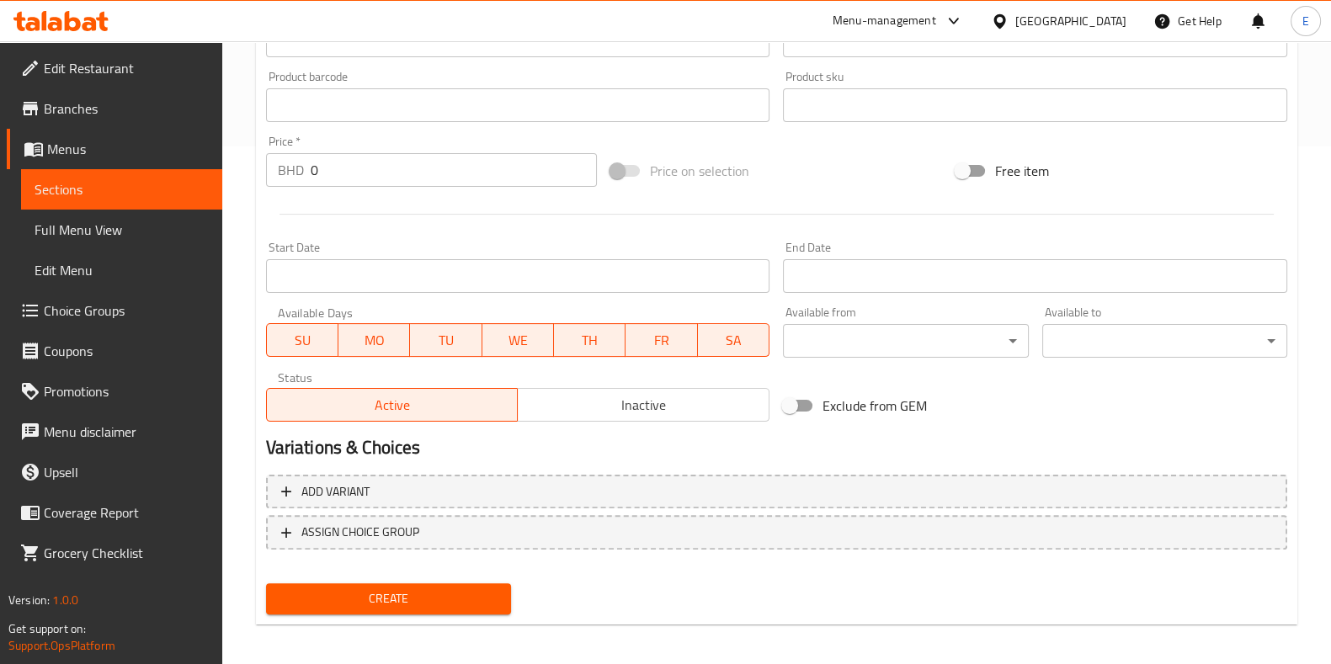
type input "Foul sandwich"
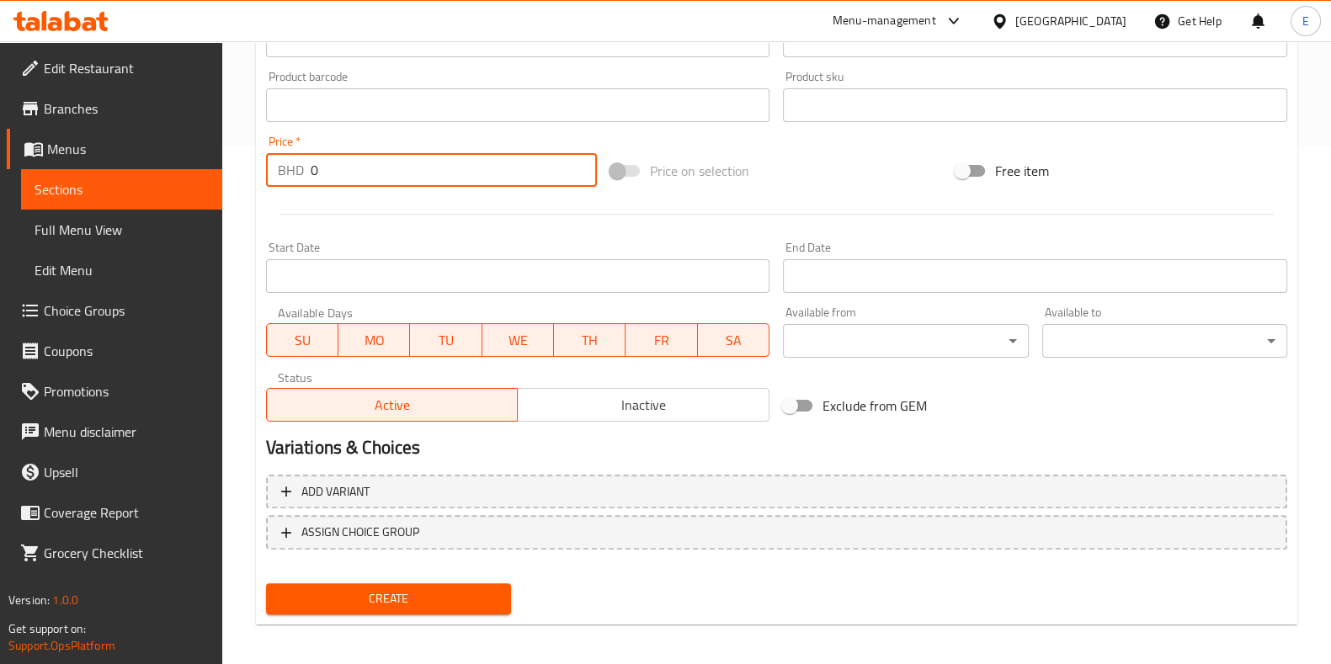
click at [328, 178] on input "0" at bounding box center [454, 170] width 287 height 34
type input "0.3"
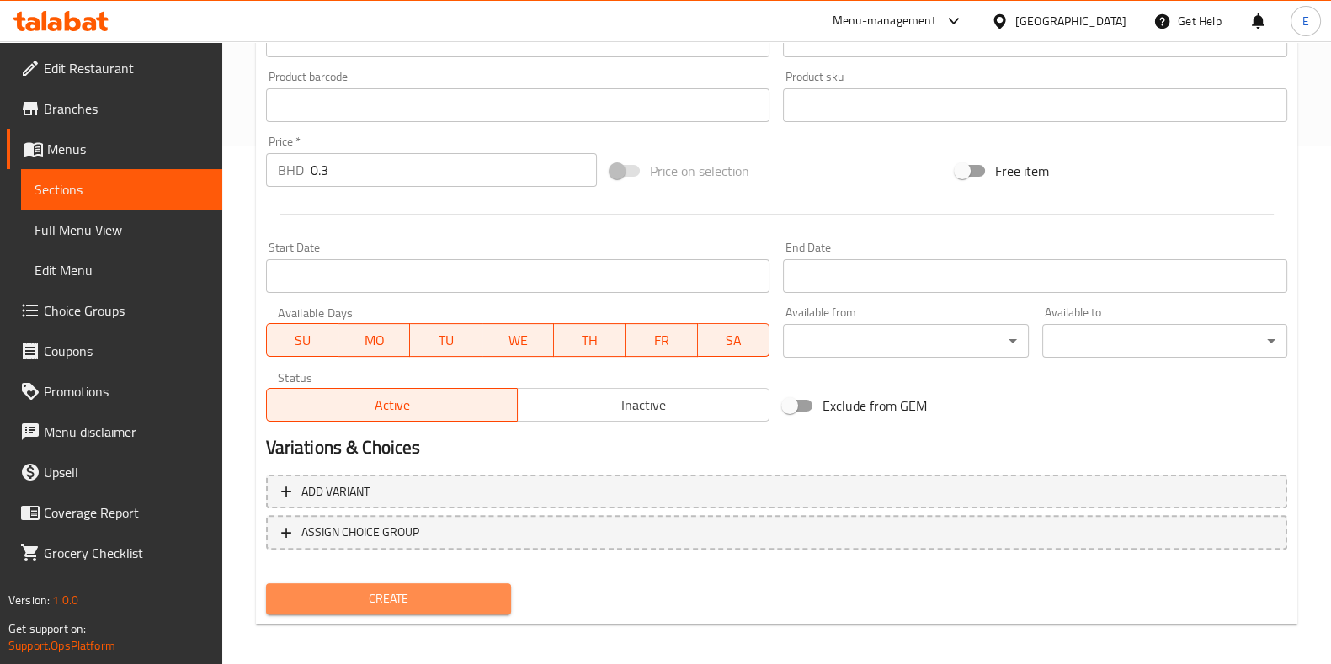
click at [419, 609] on button "Create" at bounding box center [388, 598] width 245 height 31
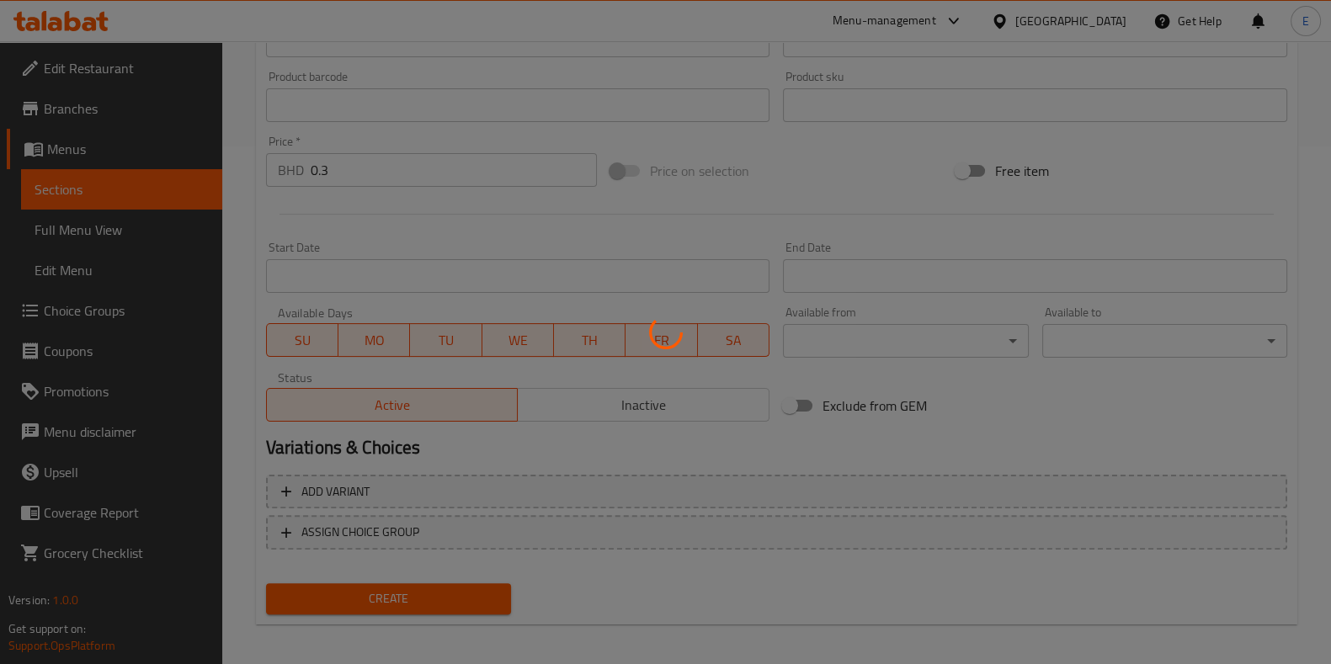
type input "0"
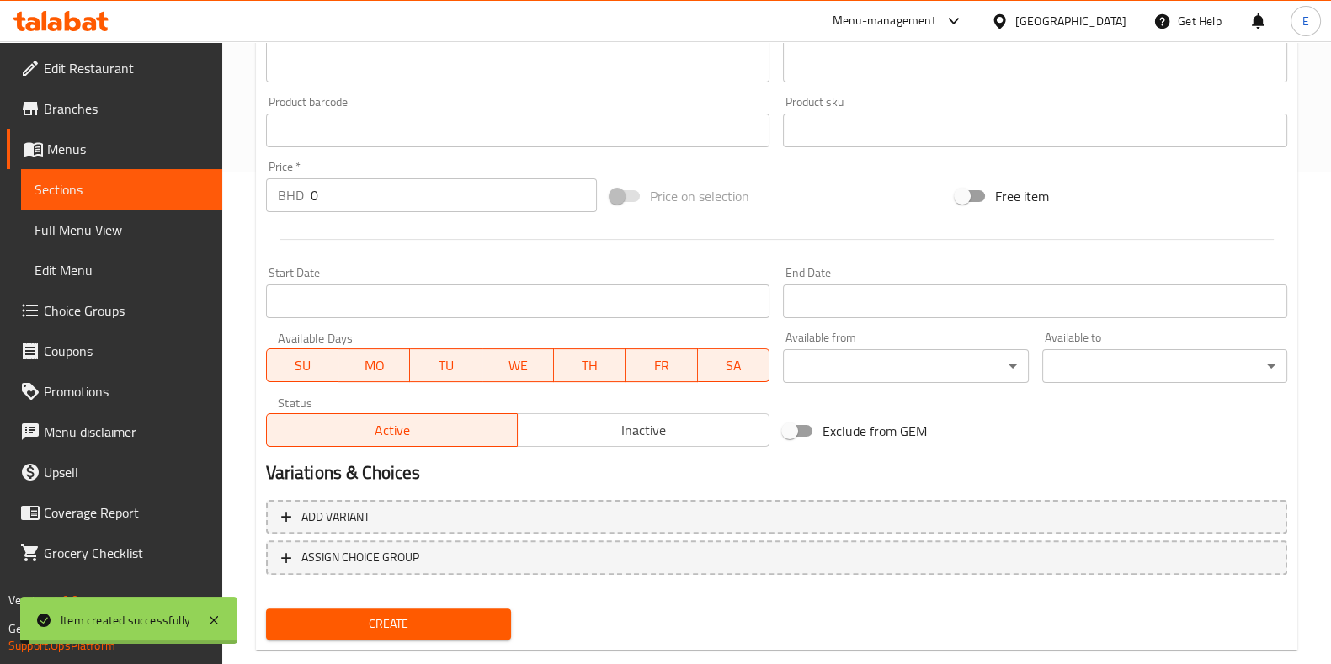
scroll to position [0, 0]
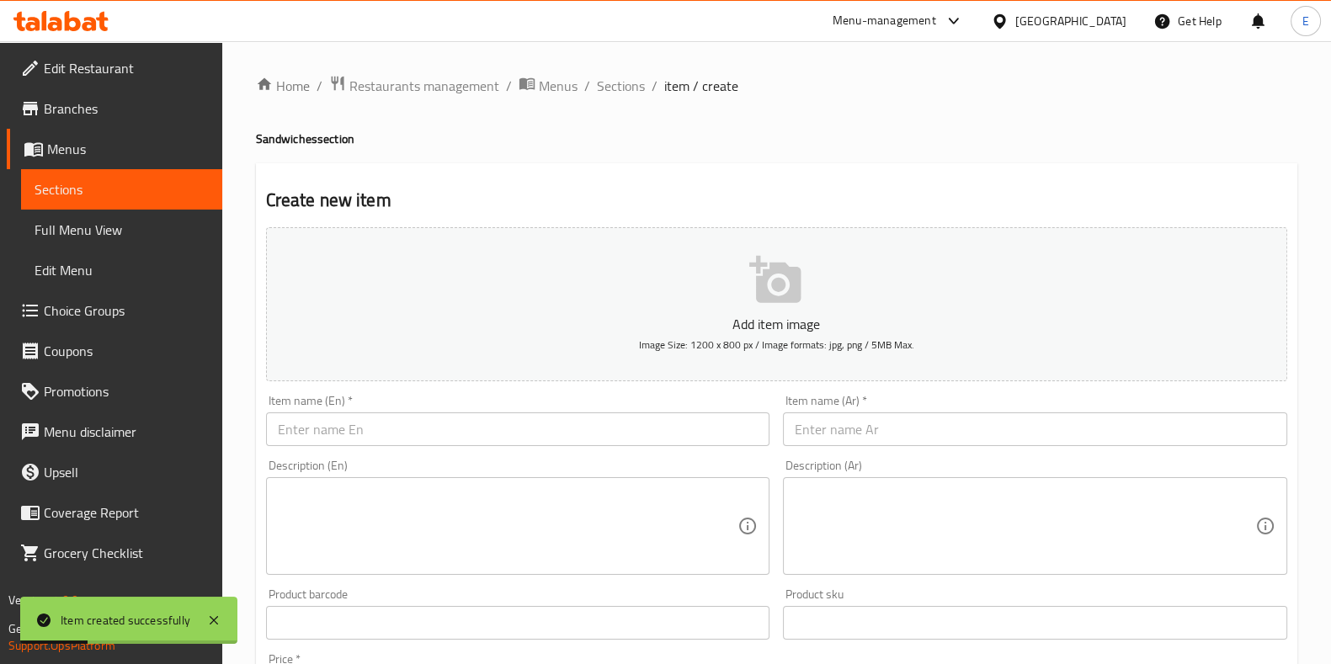
drag, startPoint x: 412, startPoint y: 400, endPoint x: 403, endPoint y: 428, distance: 29.3
click at [412, 402] on div "Item name (En)   * Item name (En) *" at bounding box center [518, 420] width 504 height 51
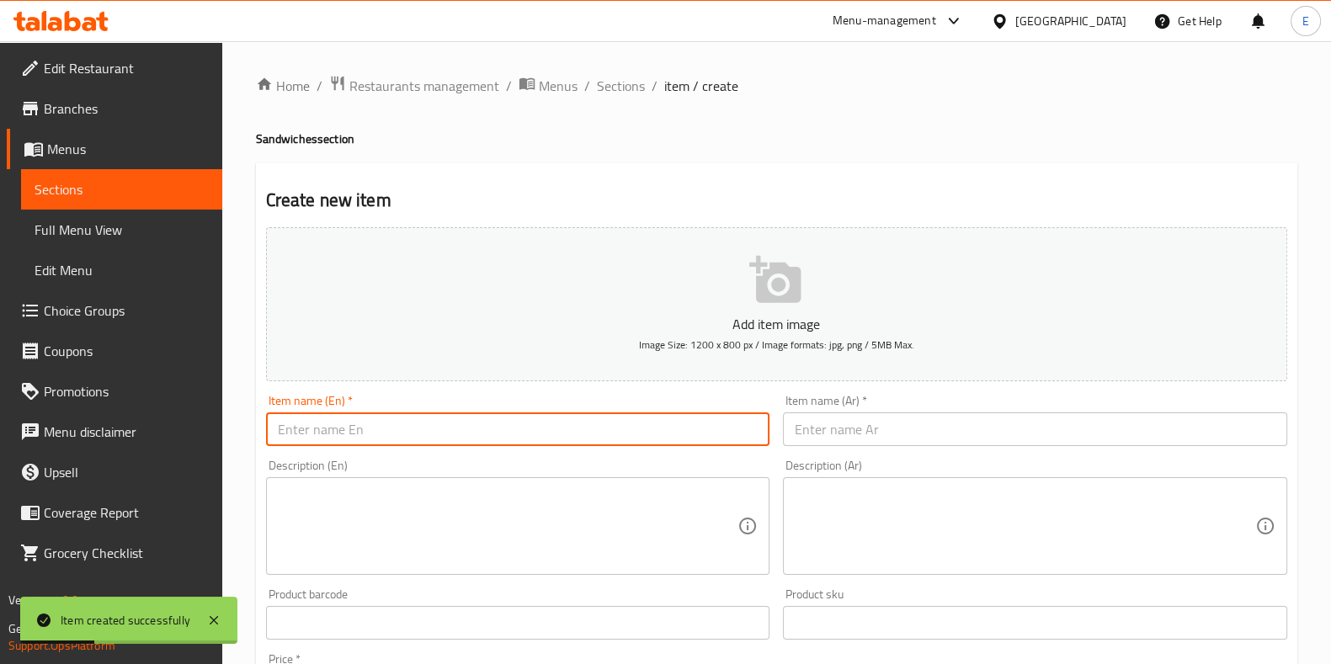
click at [403, 428] on input "text" at bounding box center [518, 429] width 504 height 34
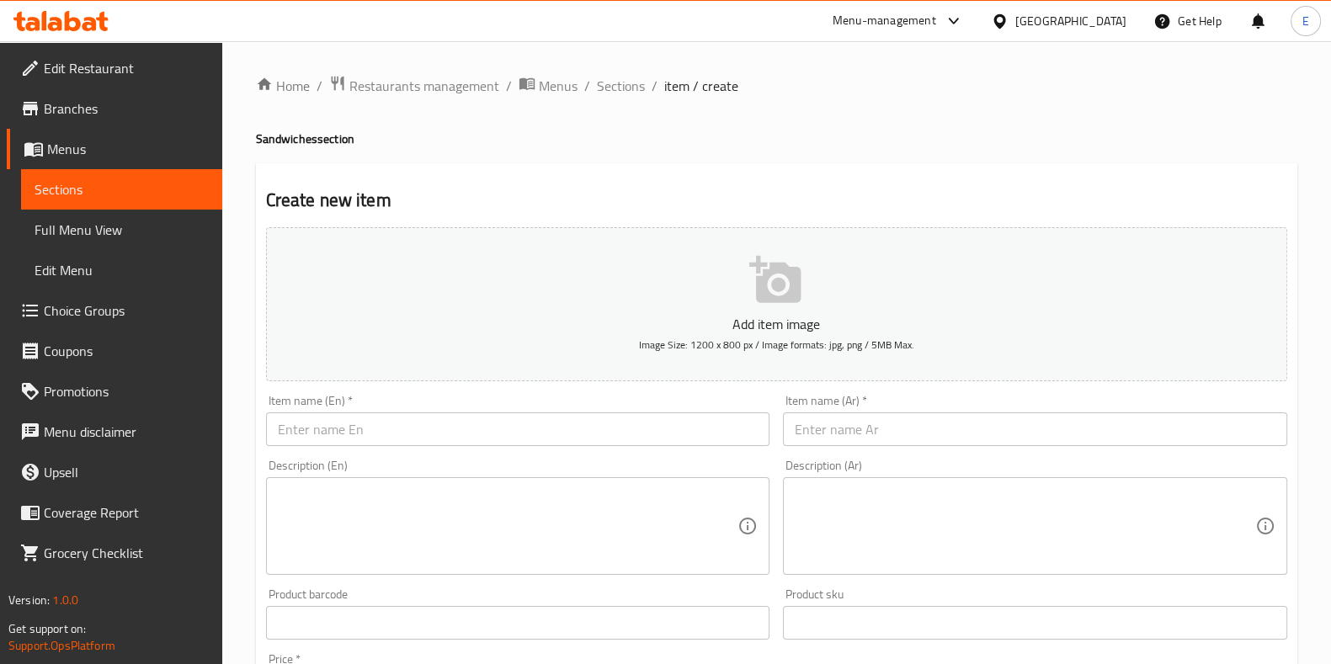
click at [823, 421] on input "text" at bounding box center [1035, 429] width 504 height 34
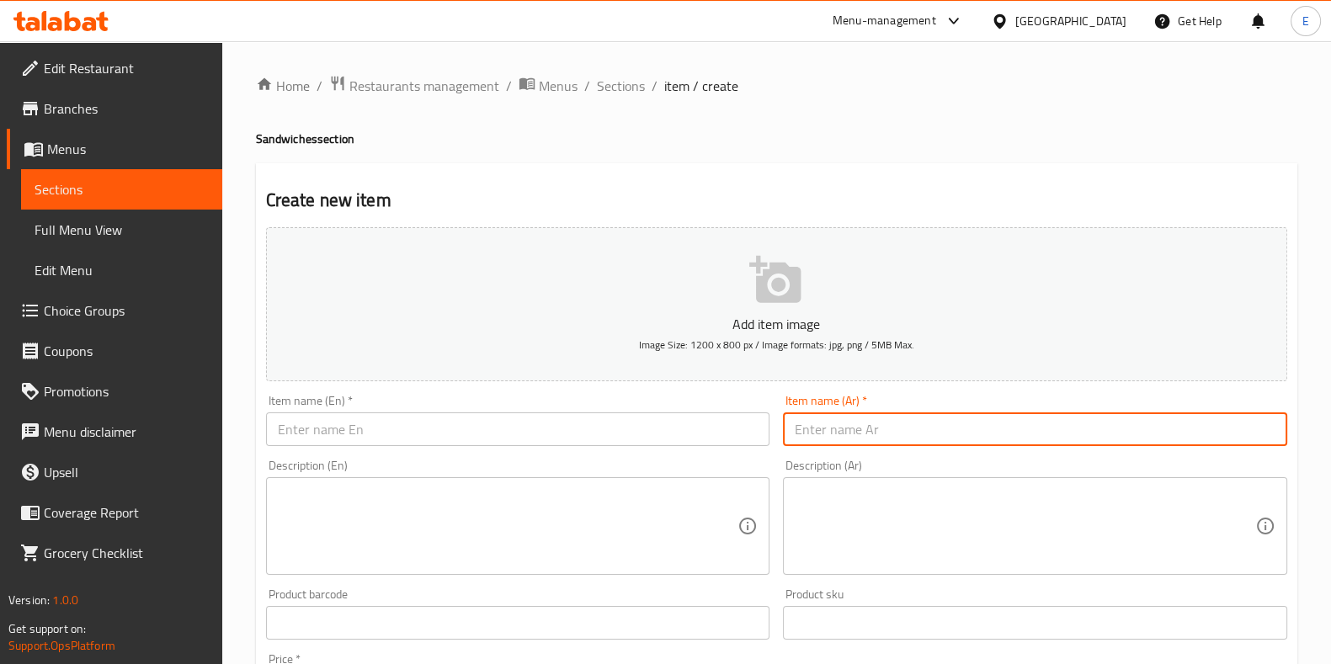
paste input "ساندويش جبن"
type input "ساندويش جبن"
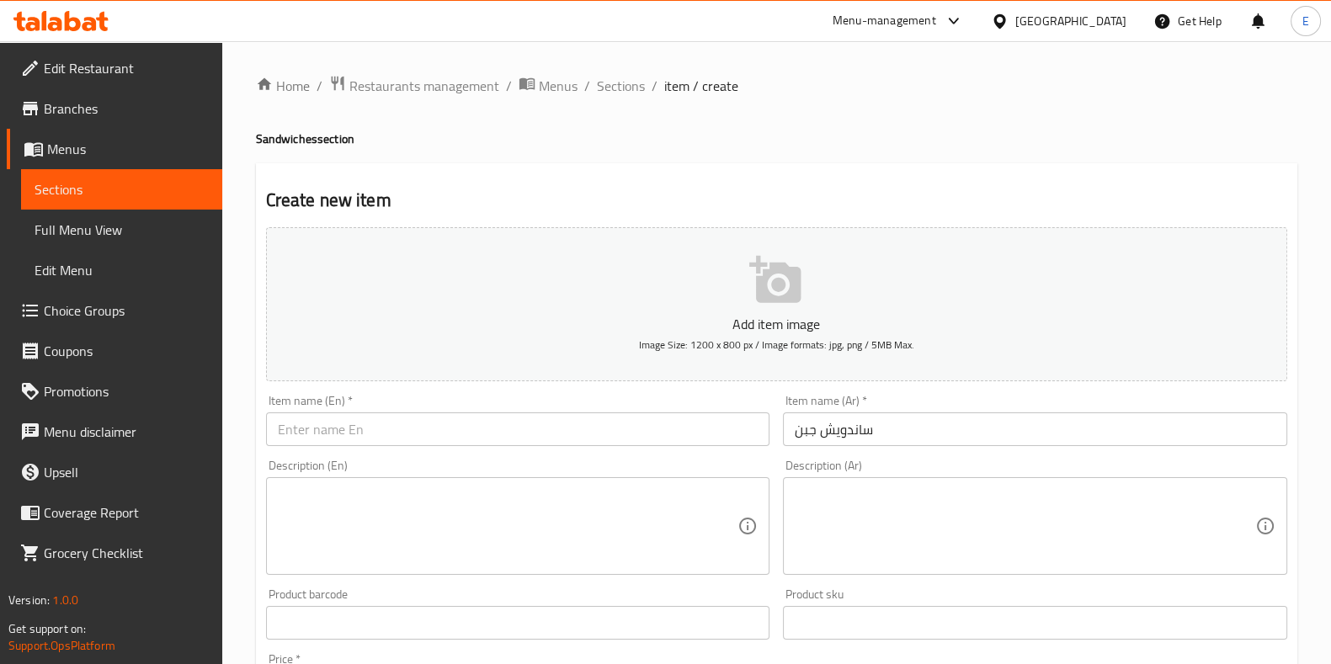
click at [433, 437] on input "text" at bounding box center [518, 429] width 504 height 34
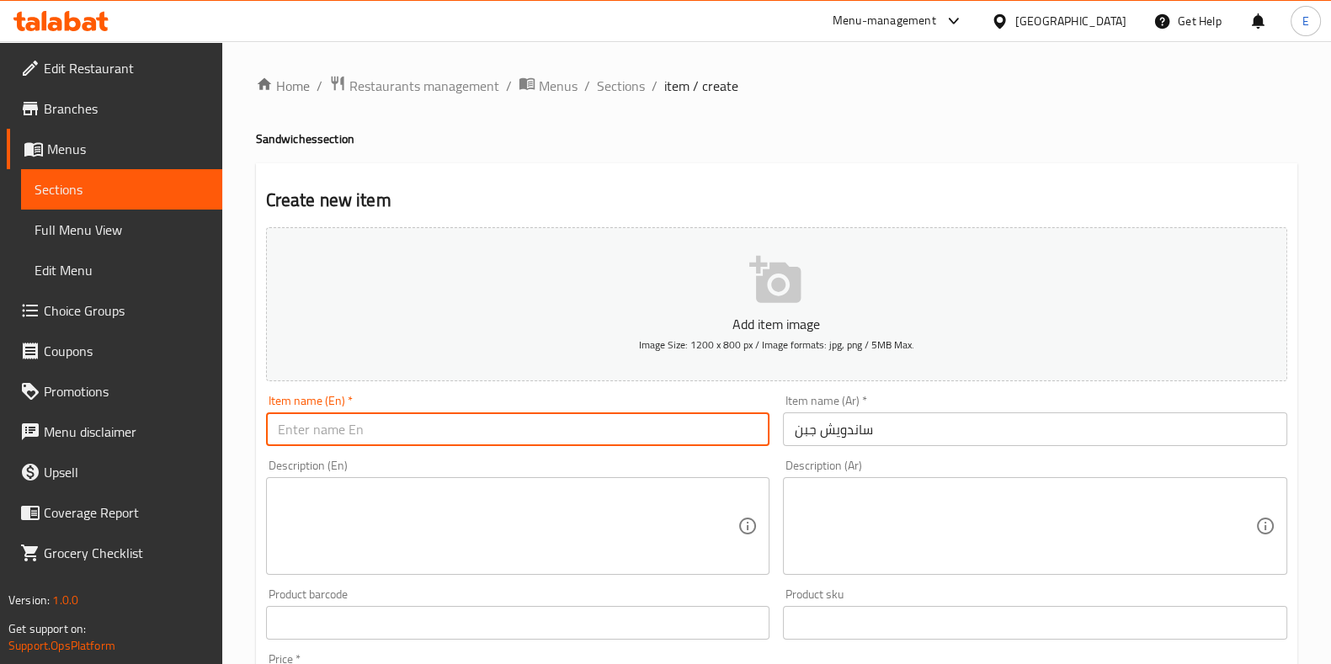
paste input "cheese sandwich"
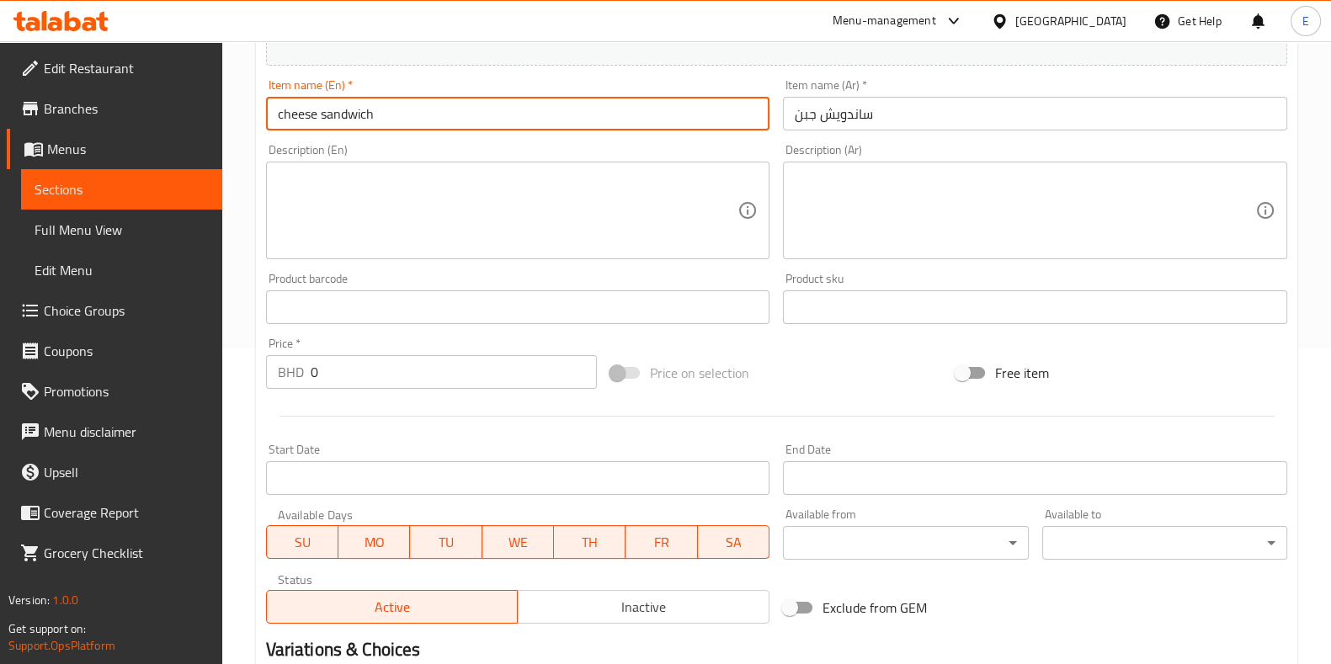
type input "cheese sandwich"
click at [345, 385] on input "0" at bounding box center [454, 372] width 287 height 34
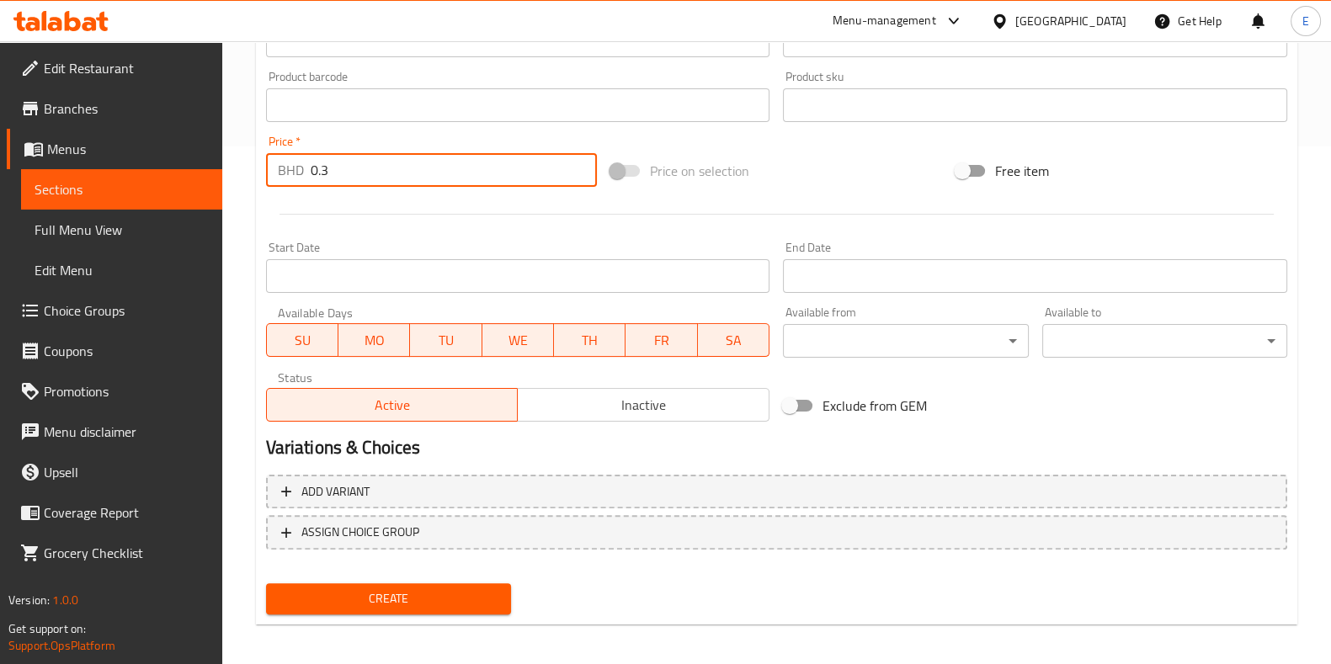
scroll to position [524, 0]
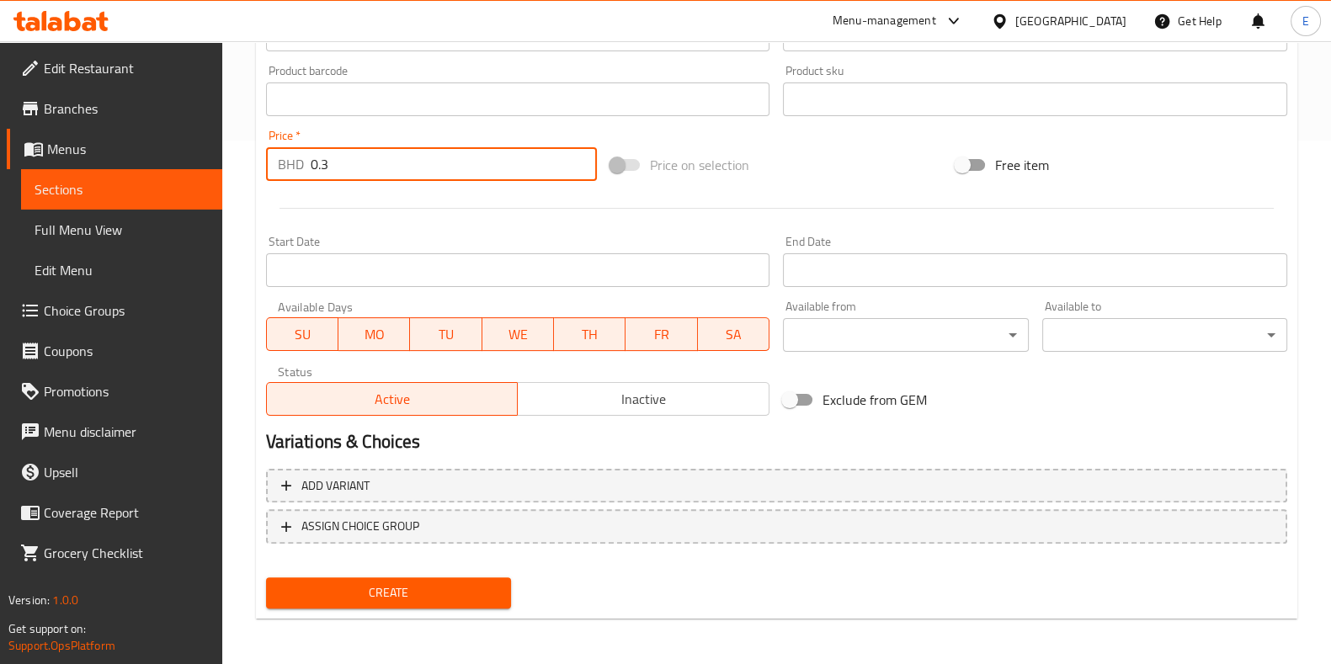
type input "0.3"
click at [406, 582] on span "Create" at bounding box center [388, 592] width 218 height 21
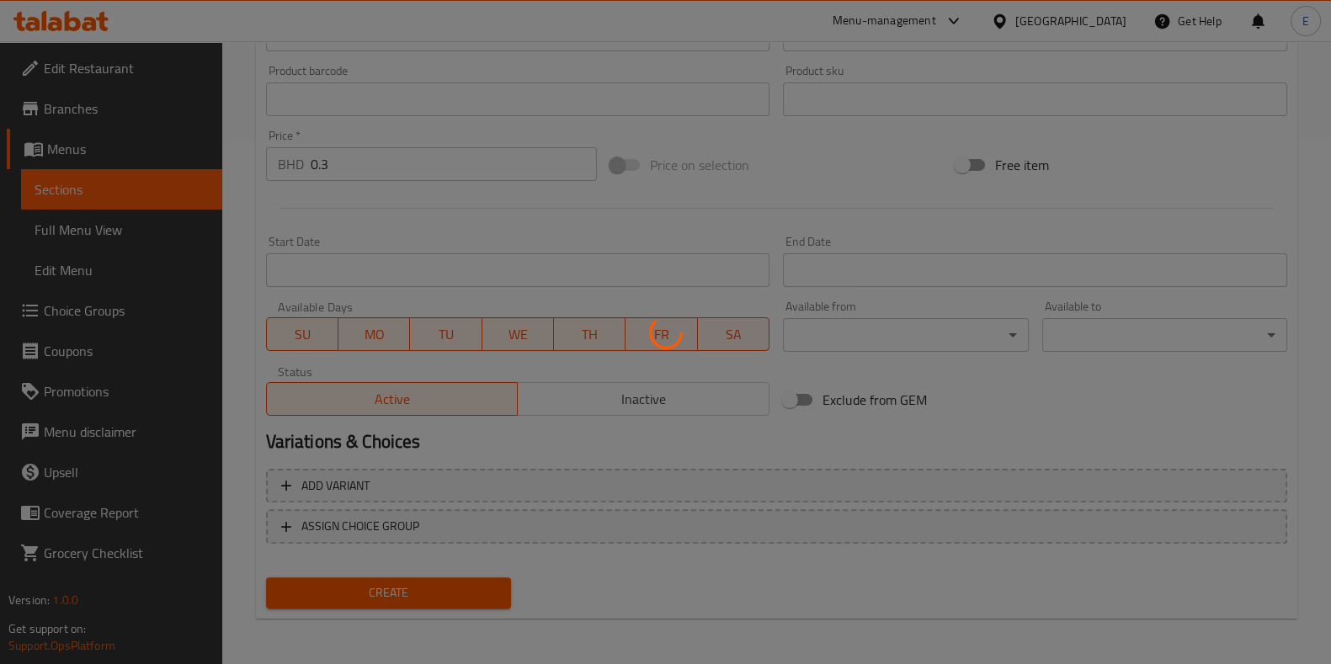
type input "0"
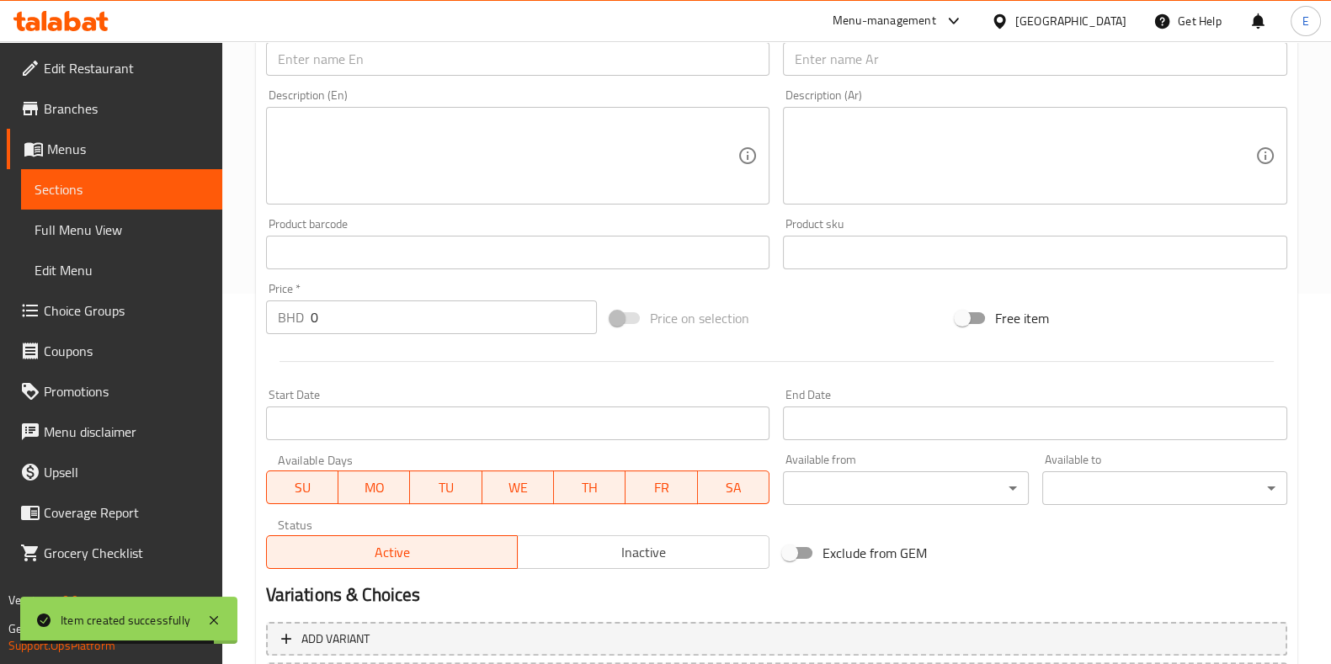
scroll to position [0, 0]
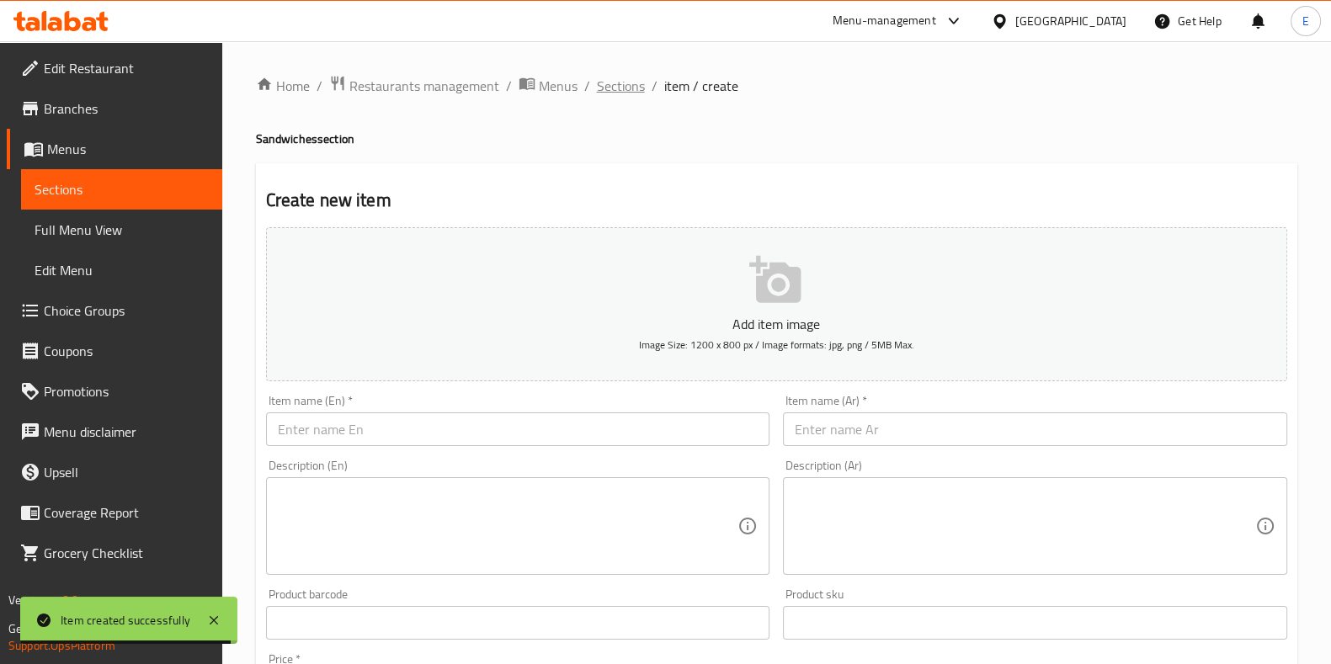
click at [628, 93] on span "Sections" at bounding box center [621, 86] width 48 height 20
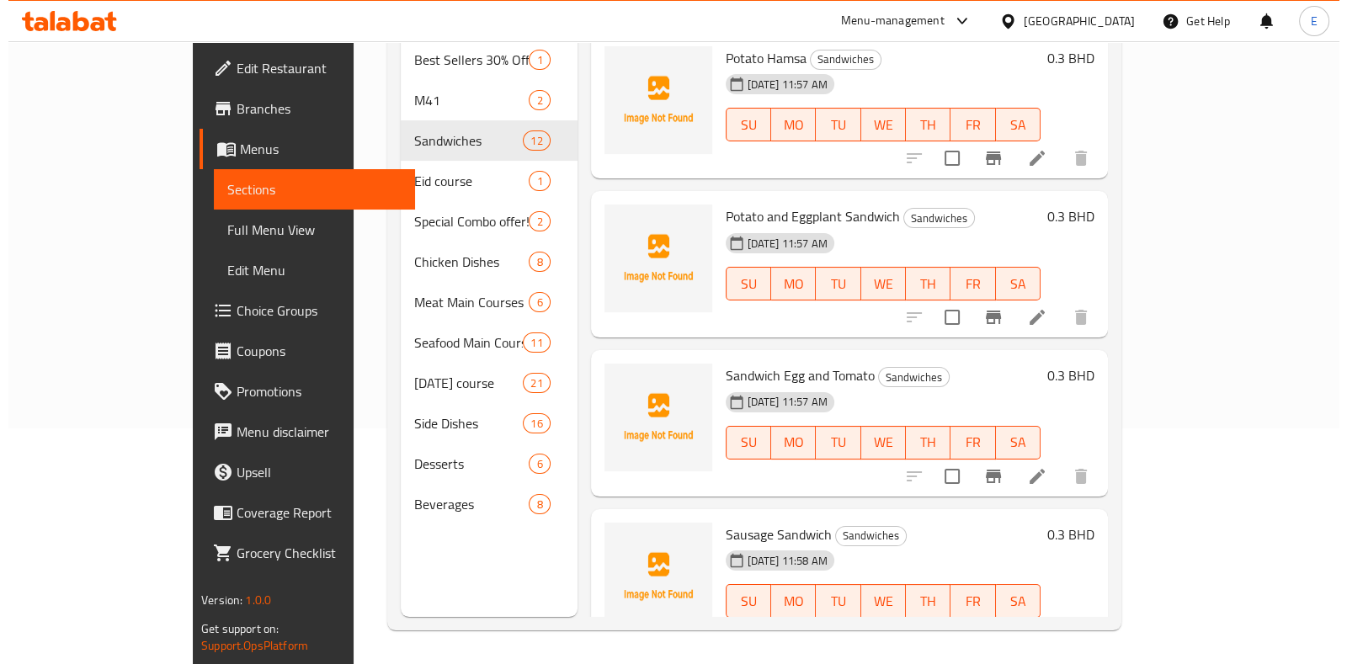
scroll to position [24, 0]
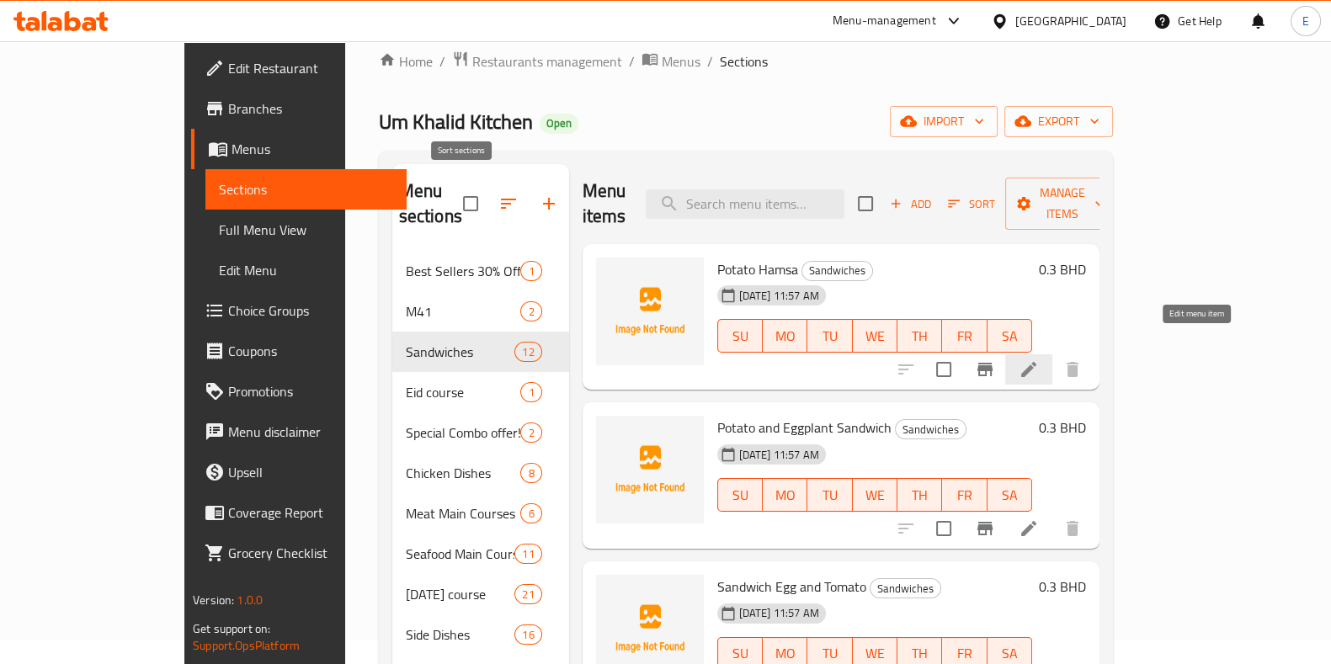
click at [498, 194] on icon "button" at bounding box center [508, 204] width 20 height 20
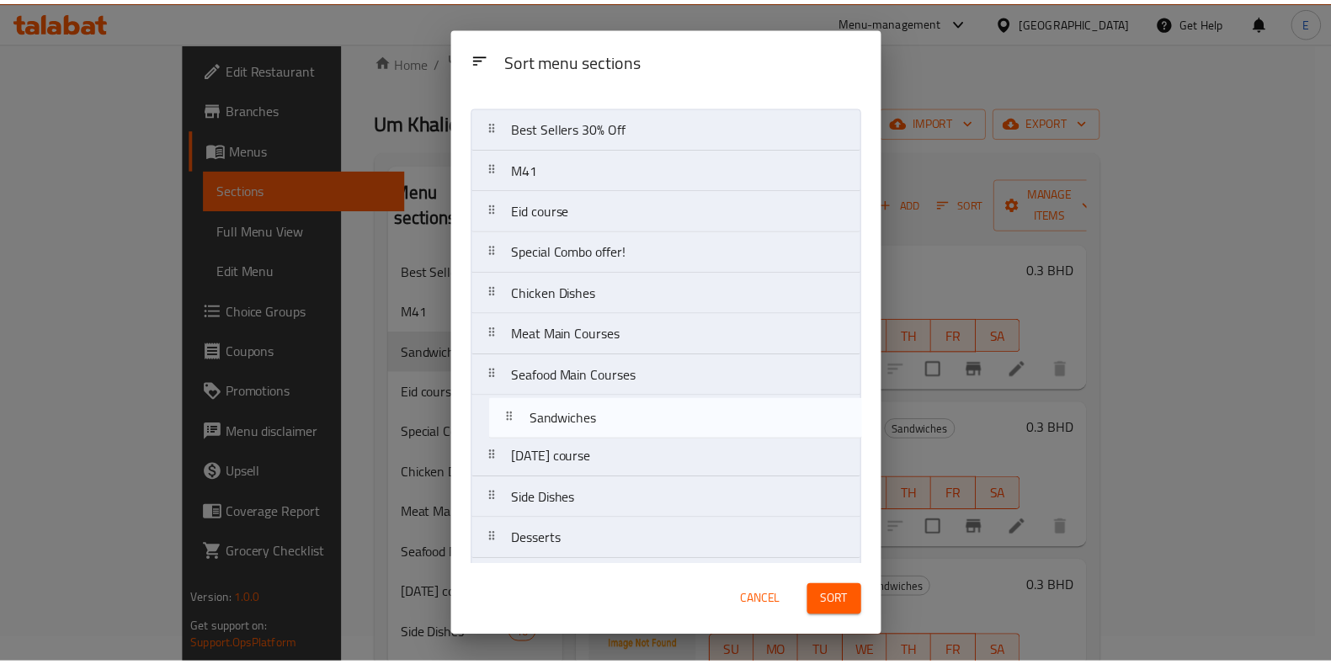
scroll to position [71, 0]
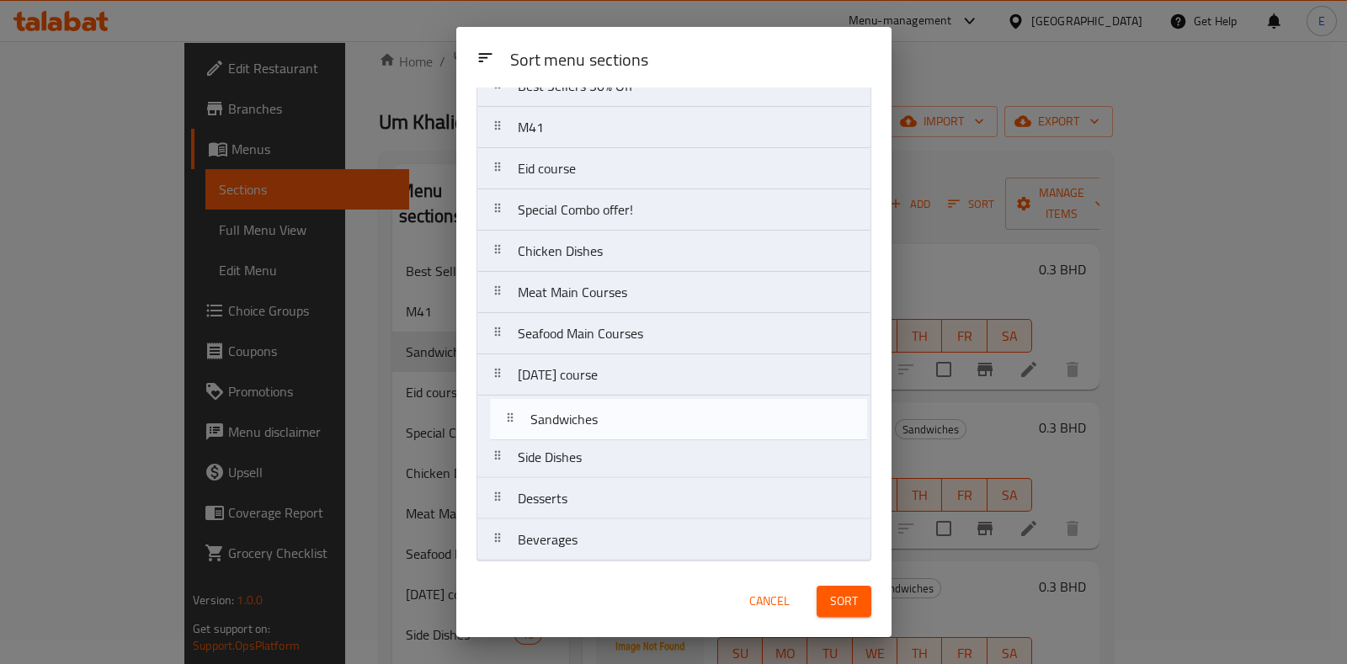
drag, startPoint x: 575, startPoint y: 244, endPoint x: 593, endPoint y: 432, distance: 188.6
click at [593, 432] on nav "Best Sellers 30% Off M41 Sandwiches Eid course Special Combo offer! Chicken Dis…" at bounding box center [673, 313] width 395 height 497
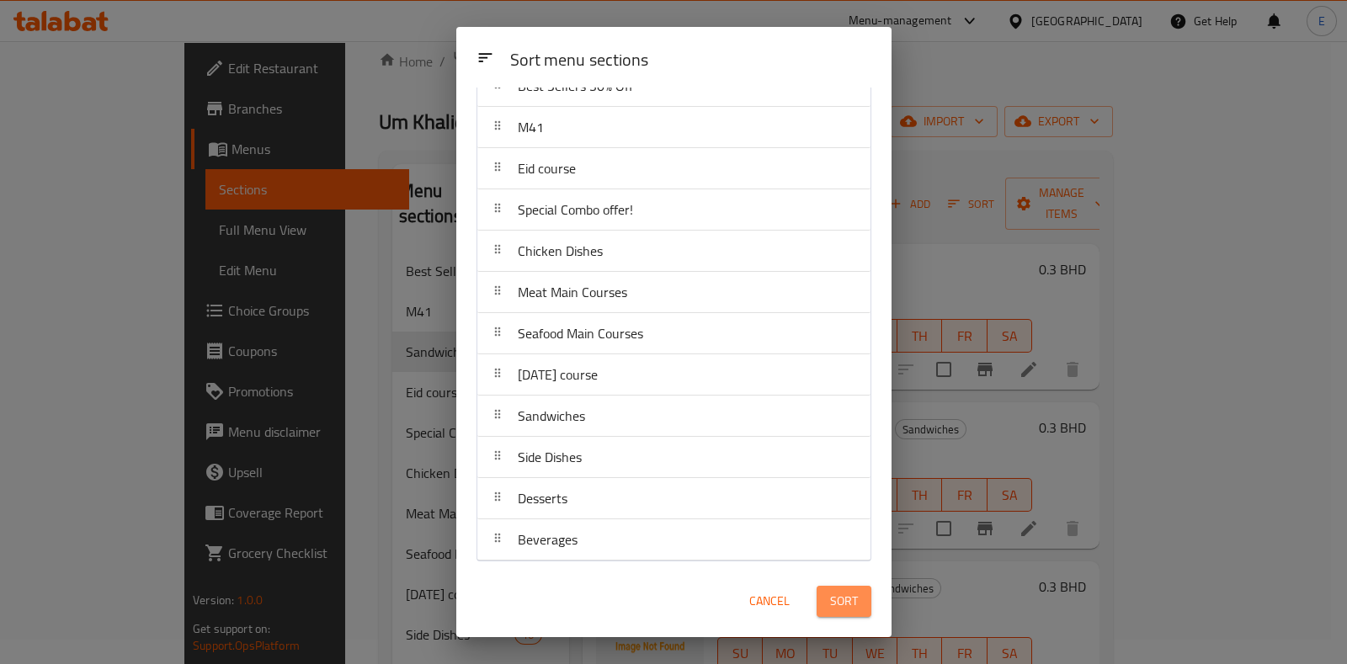
click at [842, 609] on span "Sort" at bounding box center [844, 601] width 28 height 21
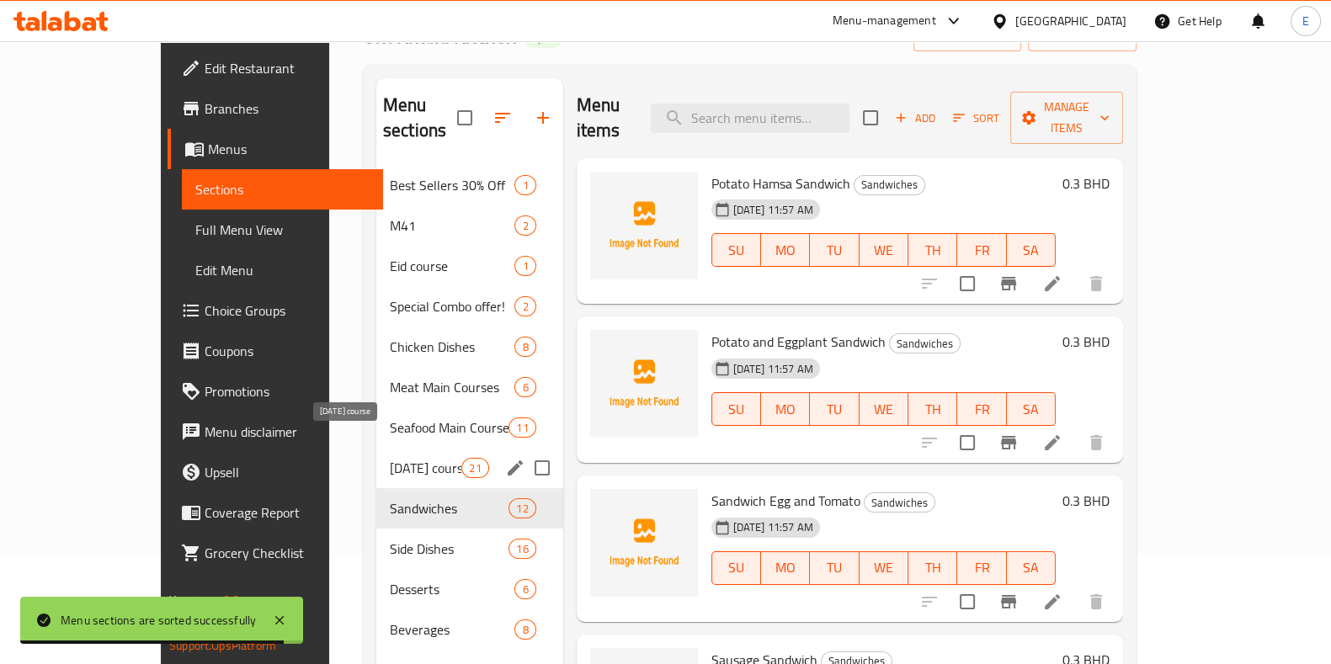
scroll to position [130, 0]
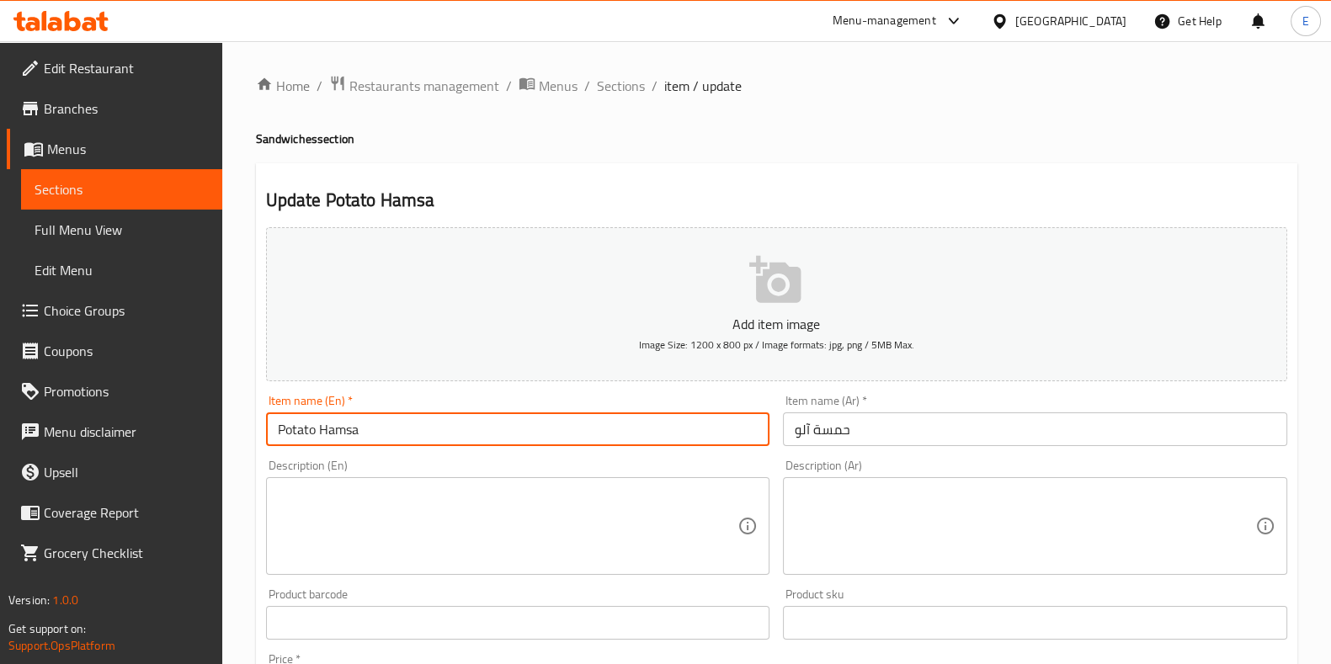
click at [435, 442] on input "Potato Hamsa" at bounding box center [518, 429] width 504 height 34
type input "Potato Hamsa Sandwich"
click at [1061, 427] on input "حمسة آلو" at bounding box center [1035, 429] width 504 height 34
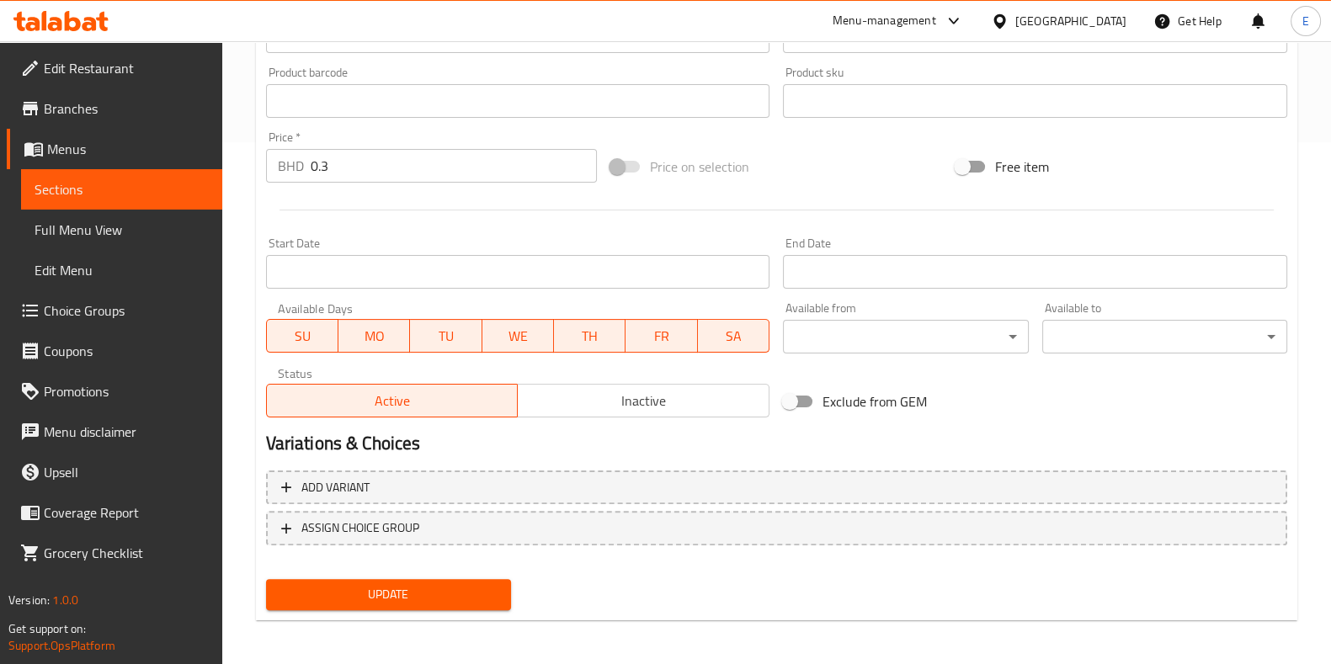
scroll to position [524, 0]
type input "ساندويش حمسة بطاطس"
click at [391, 592] on span "Update" at bounding box center [388, 592] width 218 height 21
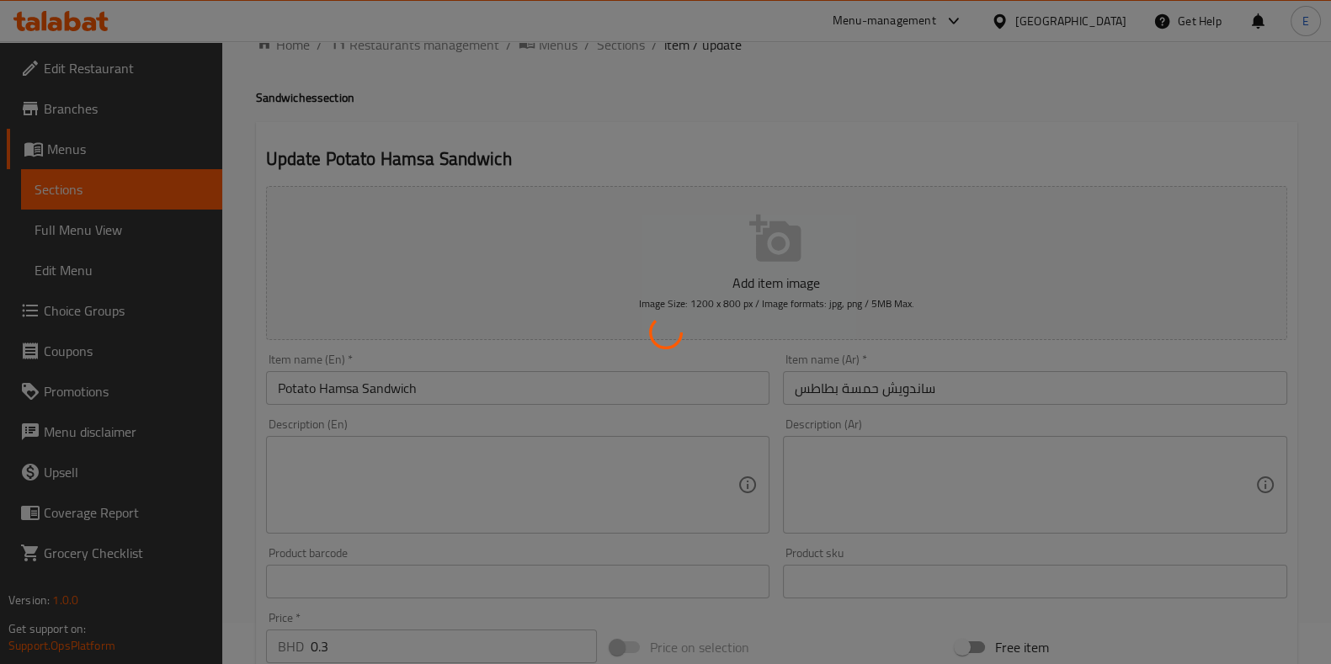
scroll to position [0, 0]
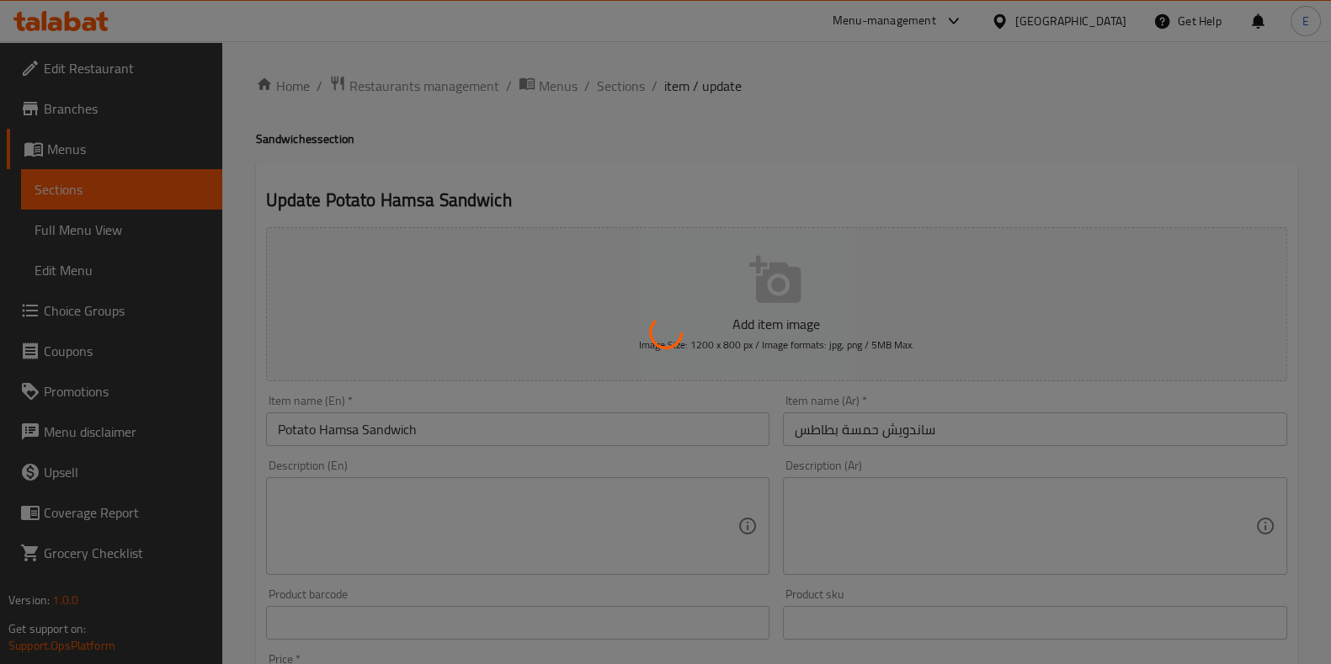
drag, startPoint x: 602, startPoint y: 24, endPoint x: 776, endPoint y: 132, distance: 205.3
click at [776, 132] on div at bounding box center [665, 332] width 1331 height 664
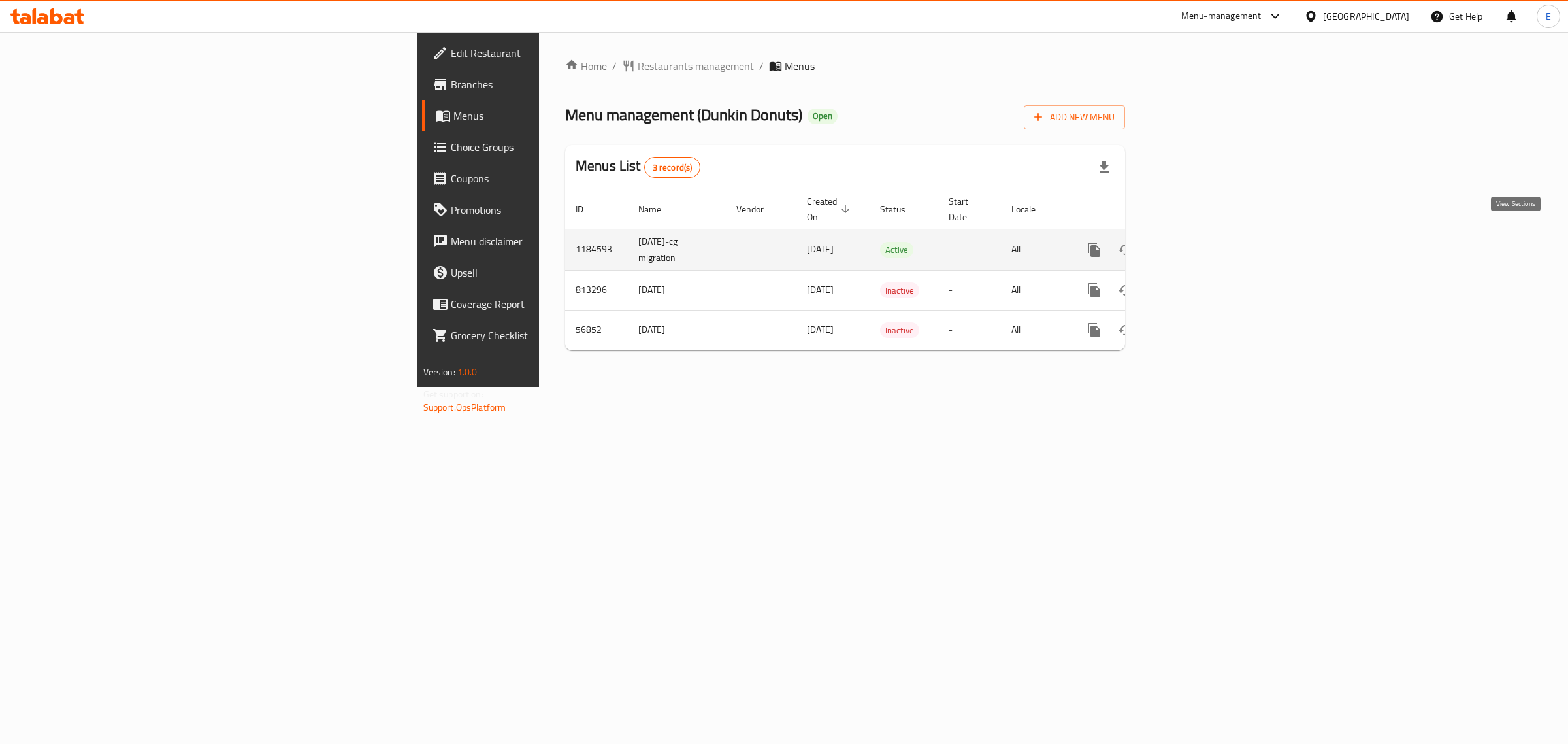
click at [1196, 242] on icon "enhanced table" at bounding box center [1188, 249] width 16 height 16
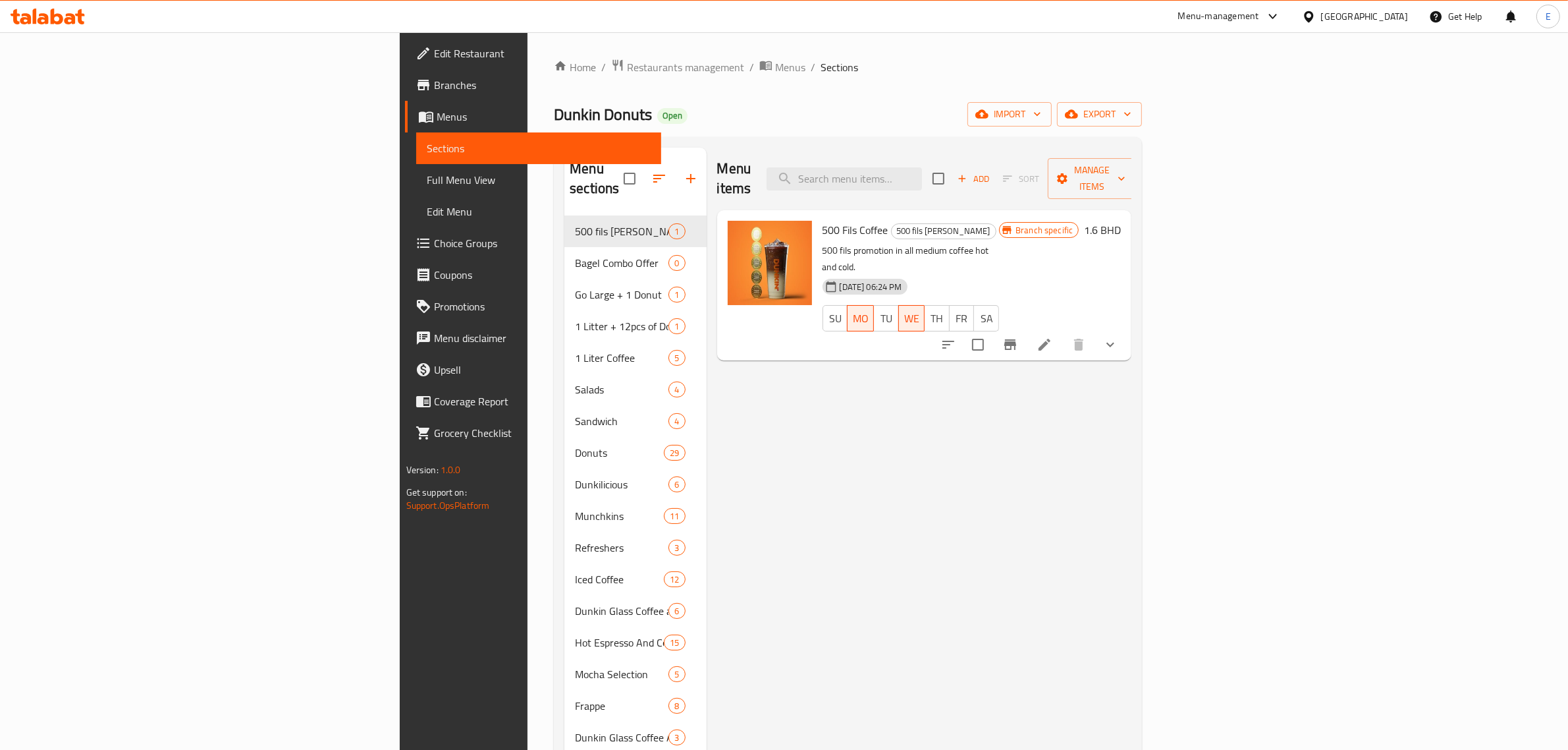
click at [973, 183] on div "Menu items Add Sort Manage items" at bounding box center [925, 179] width 415 height 63
click at [922, 177] on input "search" at bounding box center [844, 178] width 156 height 23
paste input "Dunkin"
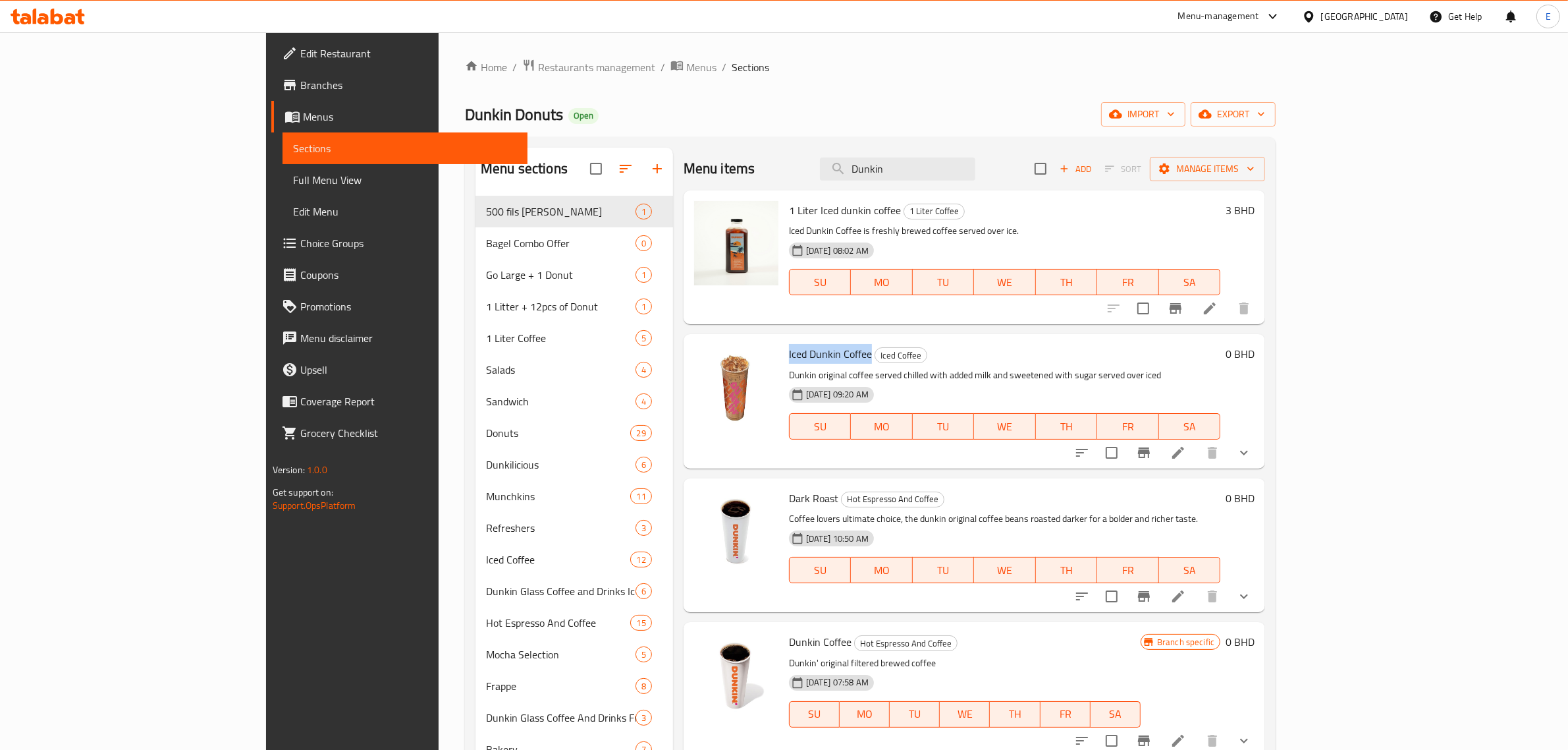
drag, startPoint x: 722, startPoint y: 351, endPoint x: 804, endPoint y: 352, distance: 82.0
click at [804, 352] on span "Iced Dunkin Coffee" at bounding box center [830, 353] width 83 height 20
copy span "Iced Dunkin Coffee"
click at [1260, 456] on button "show more" at bounding box center [1244, 453] width 31 height 31
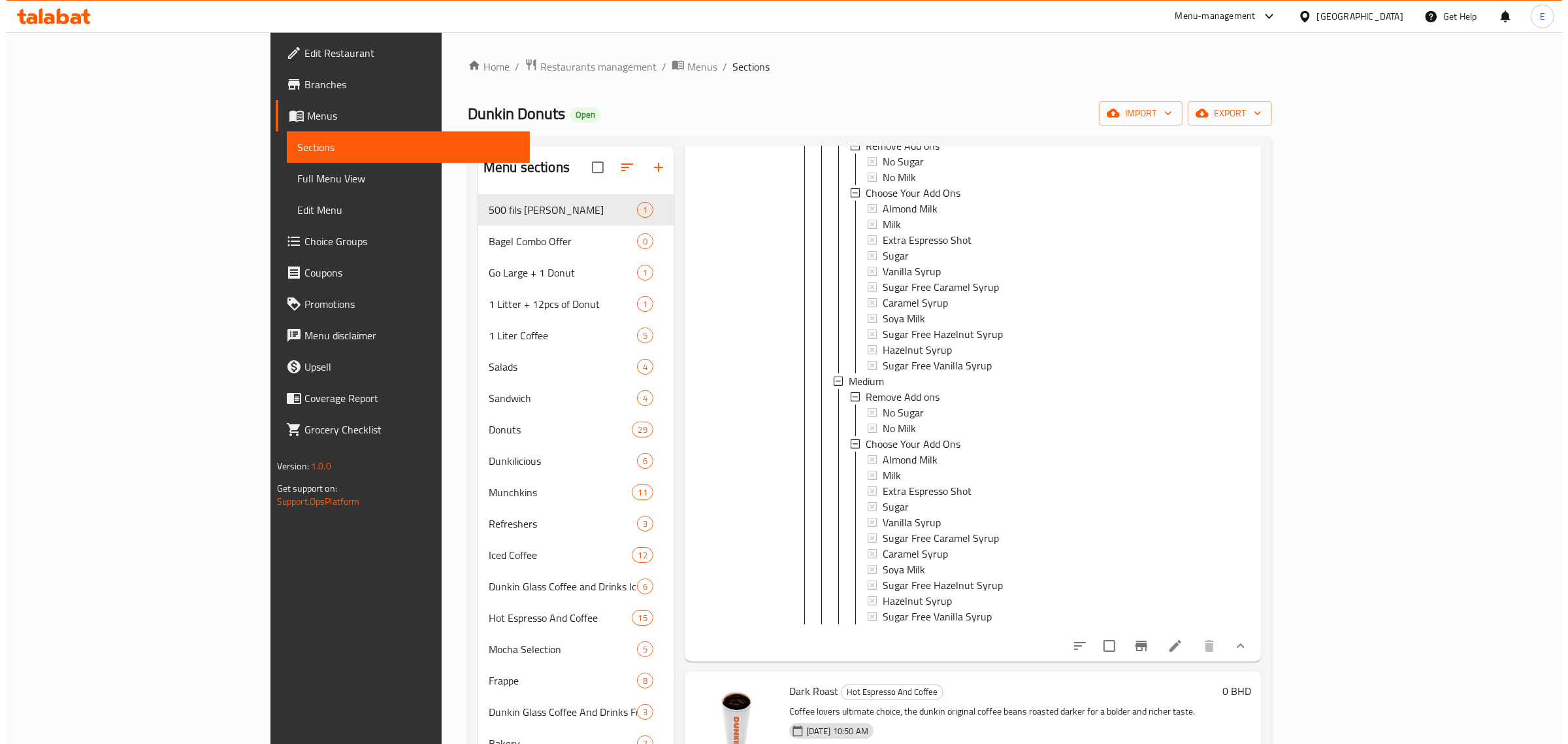
scroll to position [409, 0]
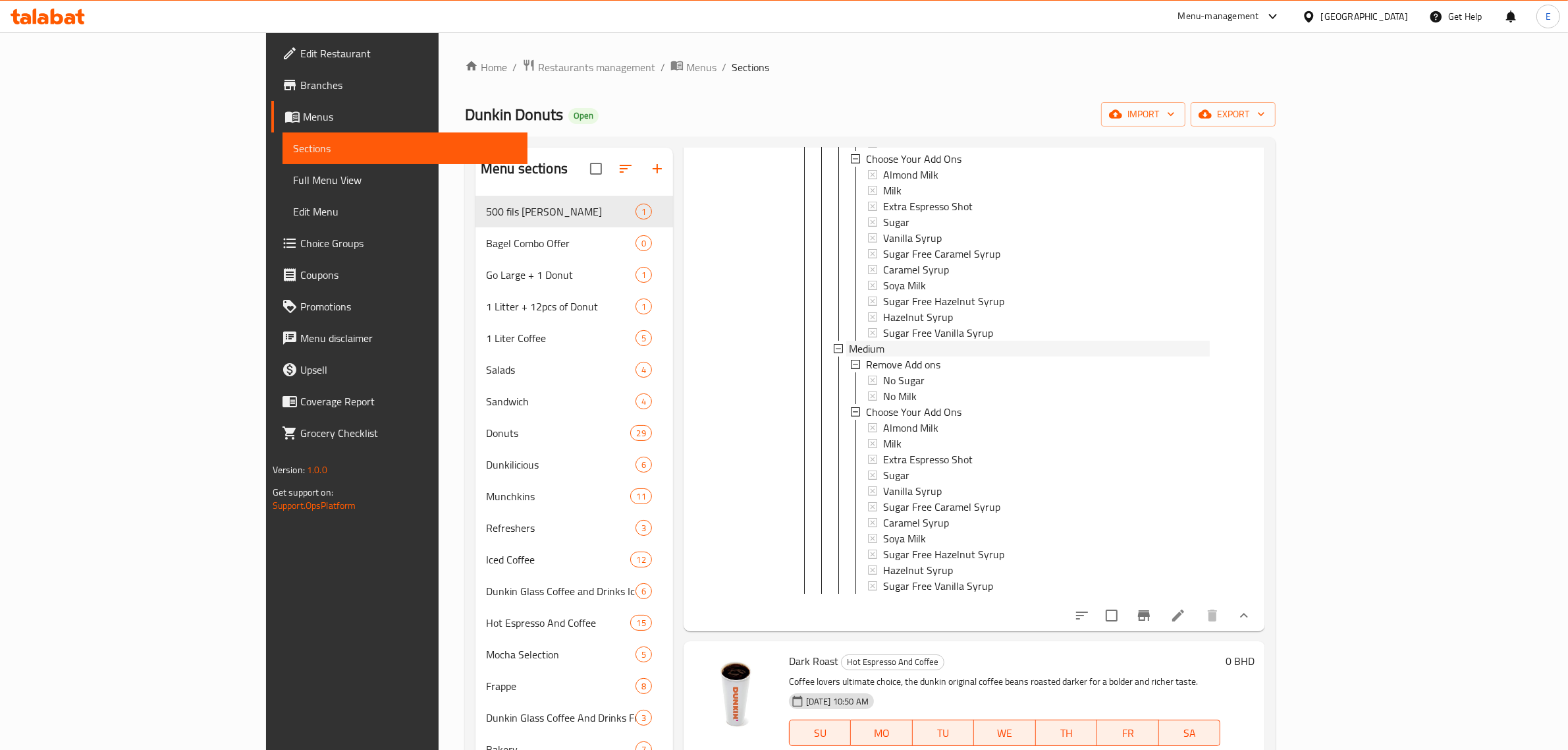
click at [954, 349] on div "Medium" at bounding box center [1029, 348] width 361 height 16
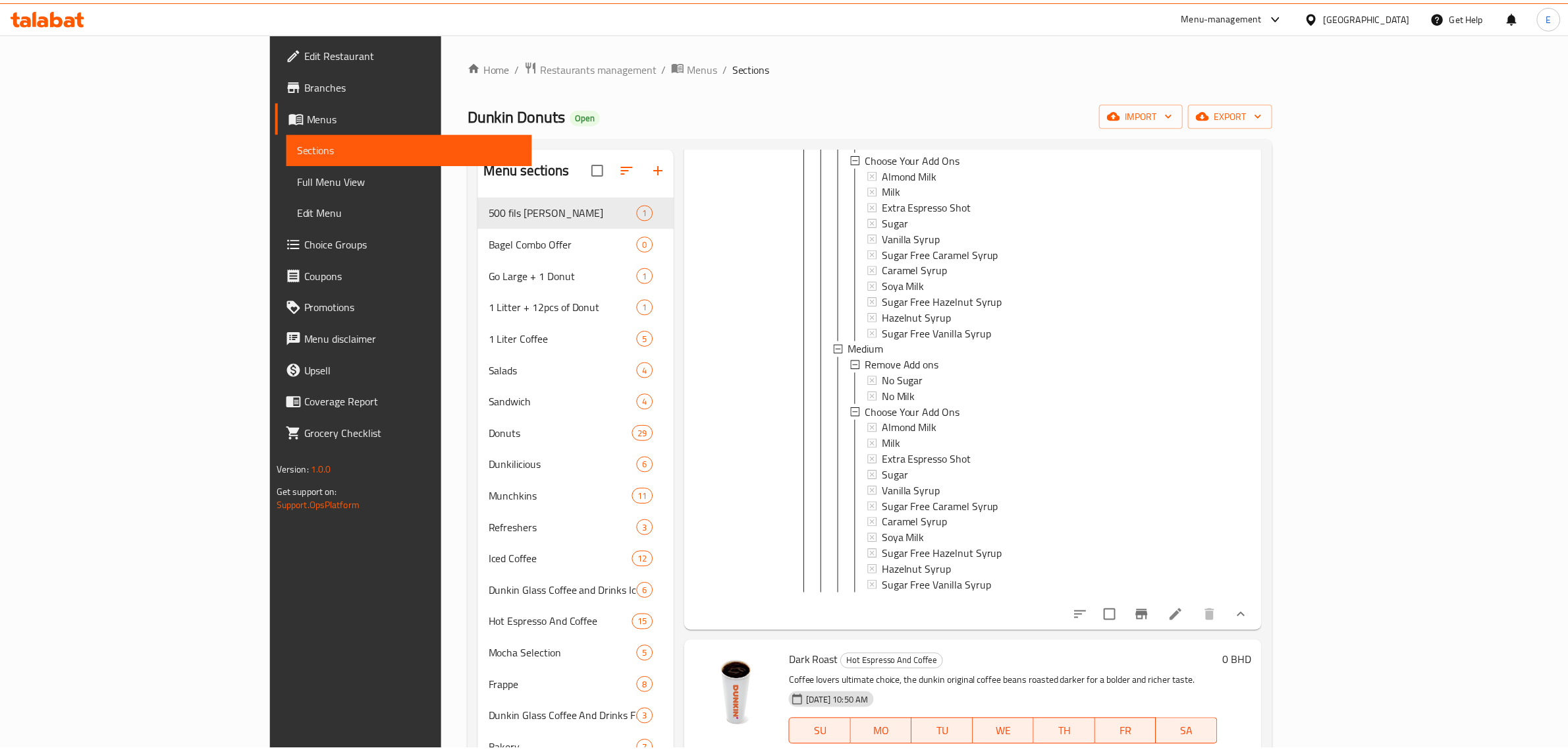
scroll to position [0, 0]
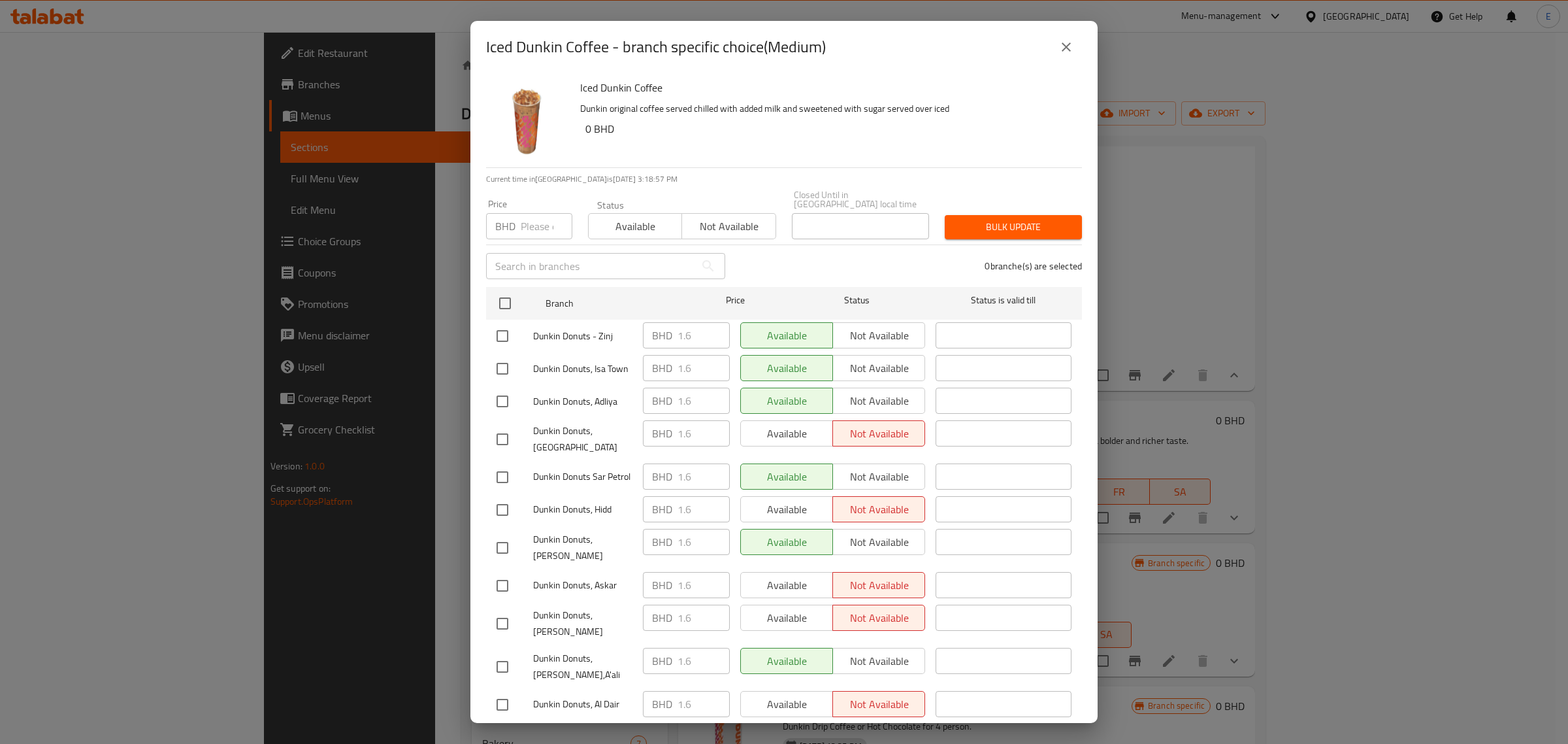
click at [661, 355] on div "BHD 1.6 ​" at bounding box center [686, 368] width 87 height 26
drag, startPoint x: 1065, startPoint y: 47, endPoint x: 1177, endPoint y: 1, distance: 121.1
click at [1065, 49] on icon "close" at bounding box center [1067, 47] width 9 height 9
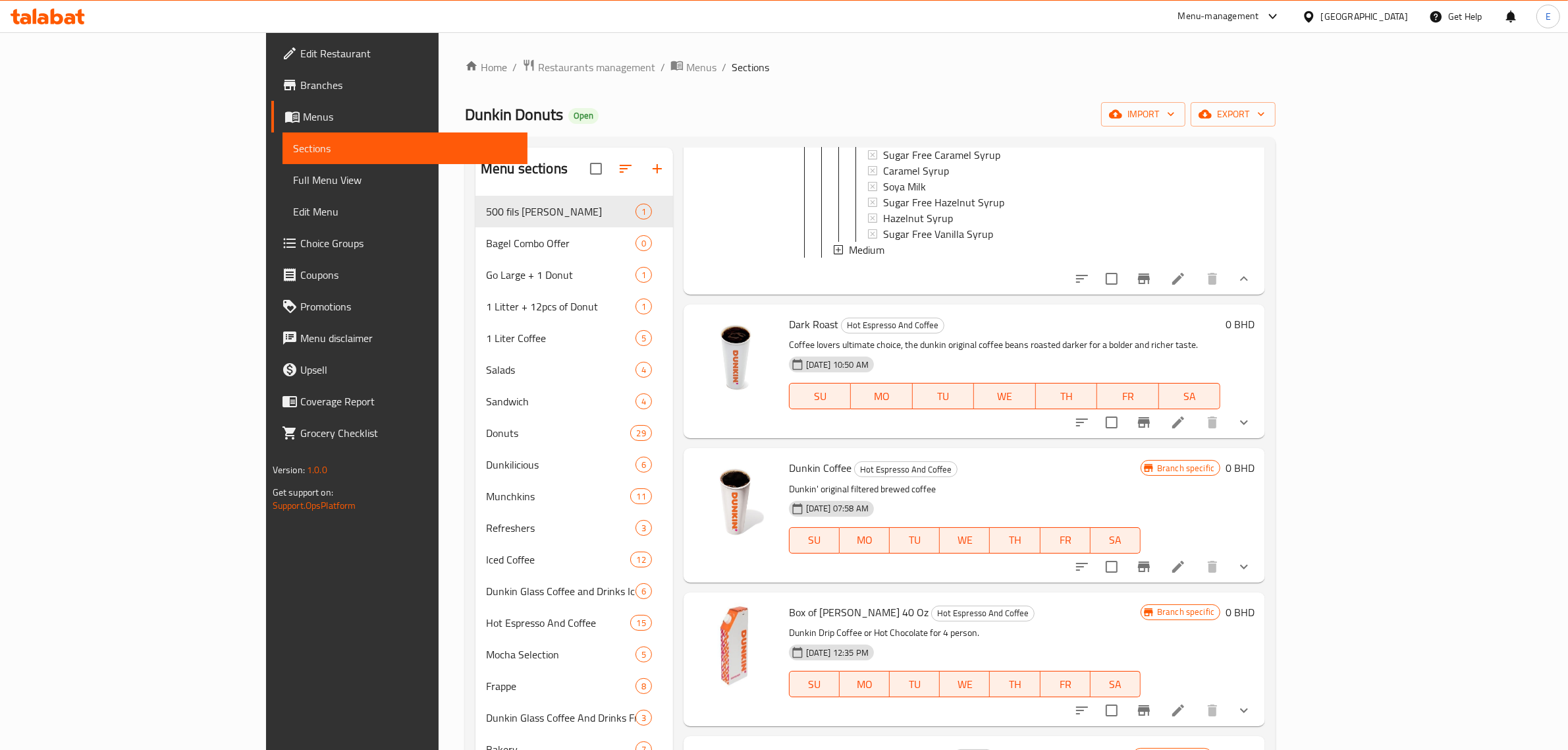
scroll to position [577, 0]
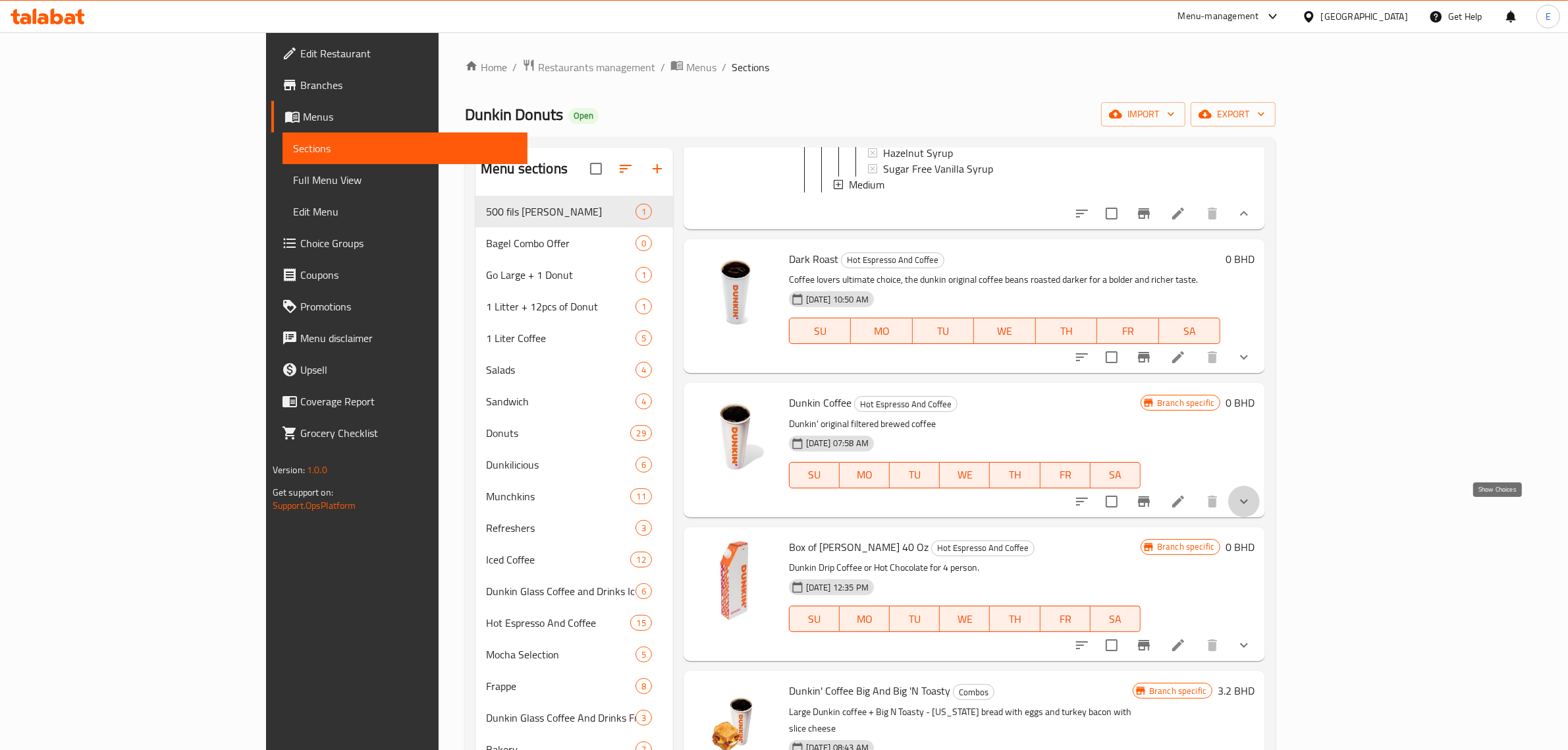
click at [1252, 510] on icon "show more" at bounding box center [1244, 501] width 16 height 16
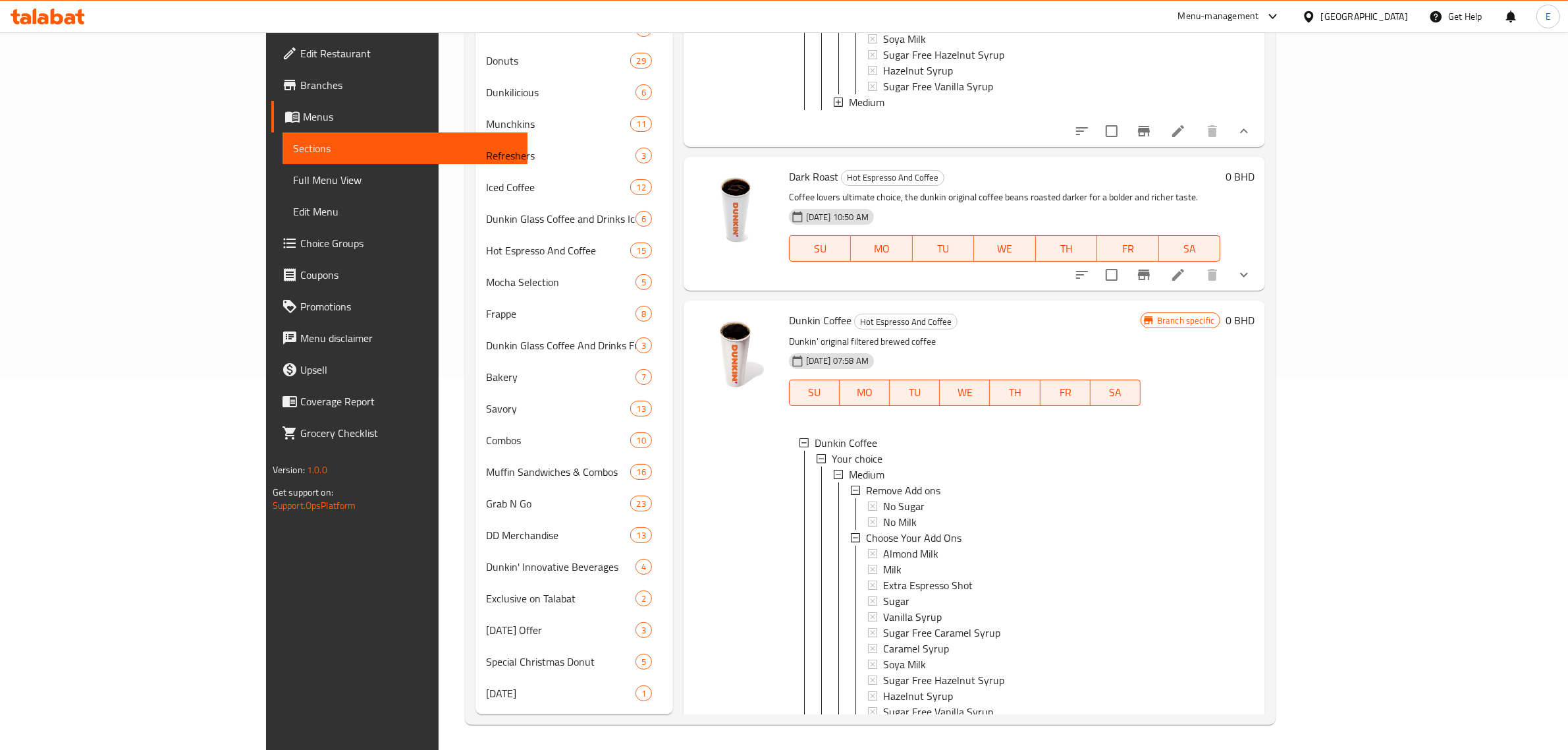
scroll to position [247, 0]
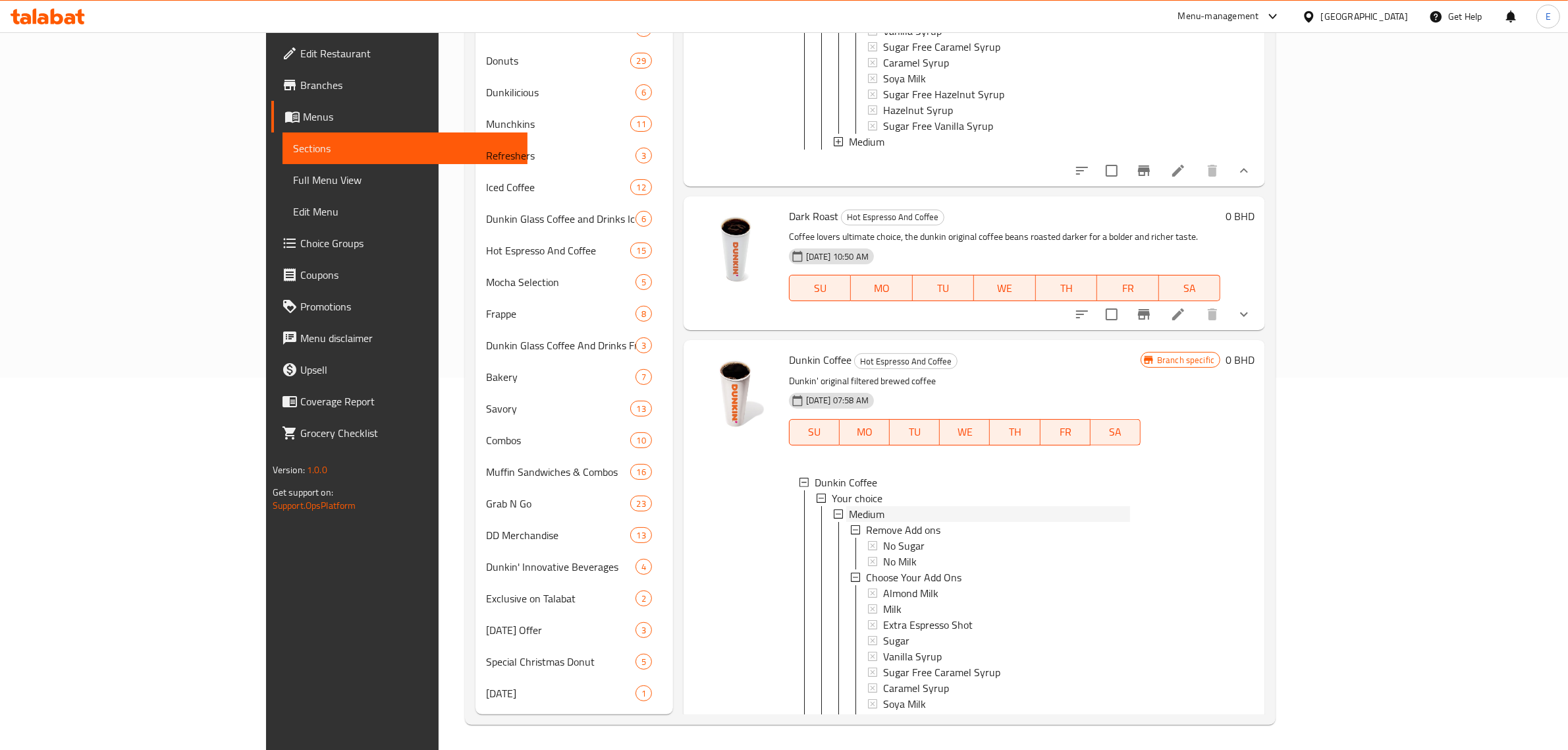
click at [849, 522] on div "Medium" at bounding box center [989, 514] width 281 height 16
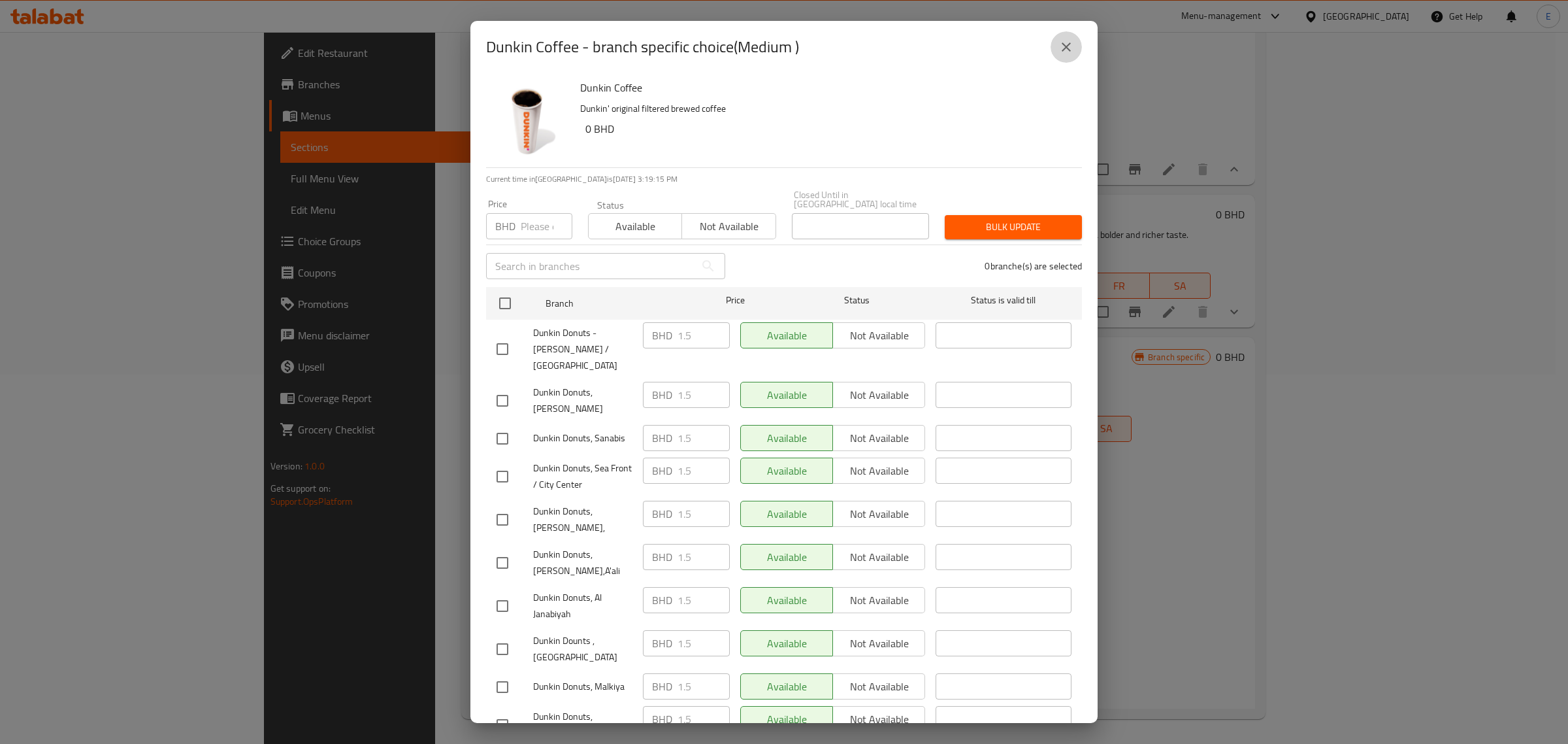
click at [1054, 47] on button "close" at bounding box center [1066, 47] width 31 height 31
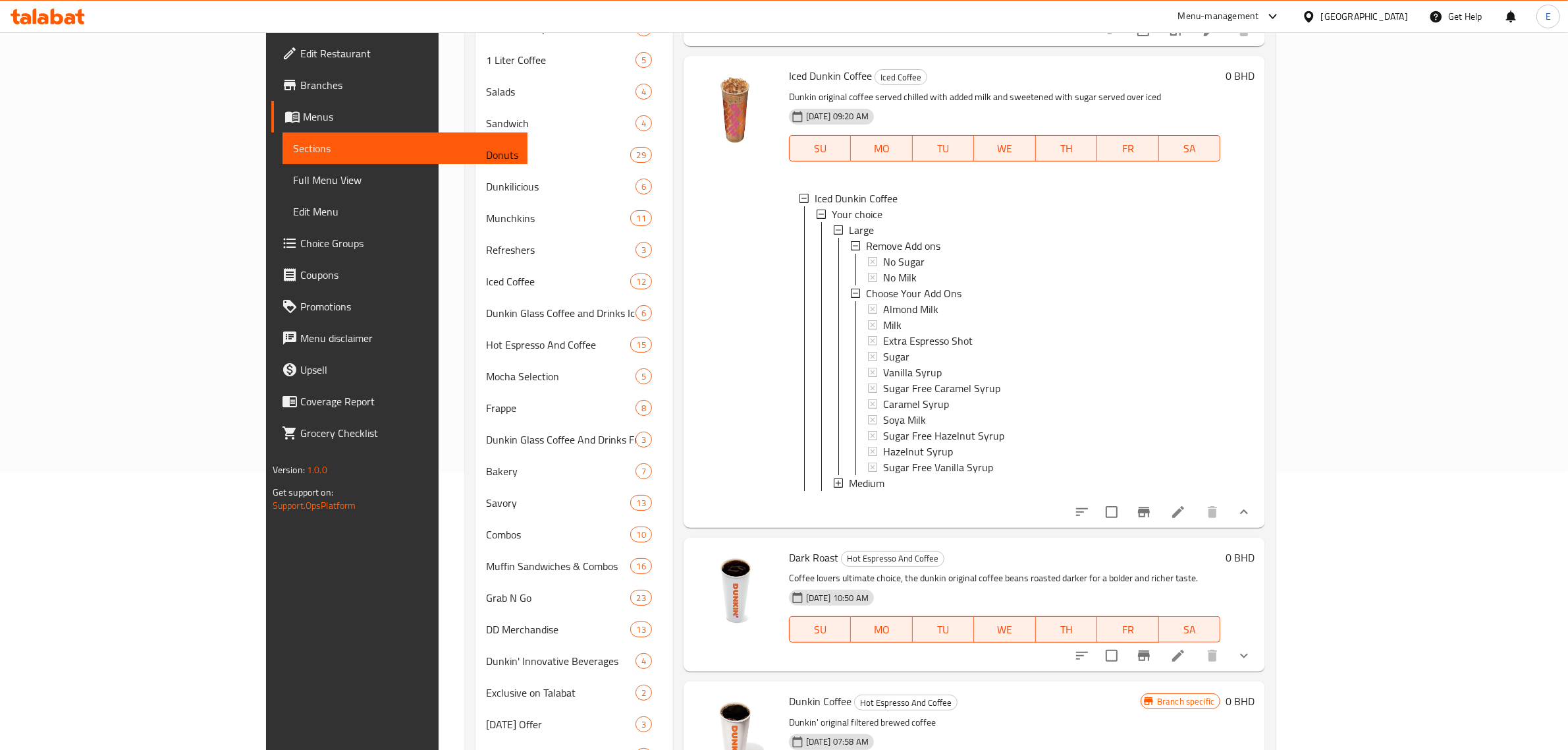
scroll to position [0, 0]
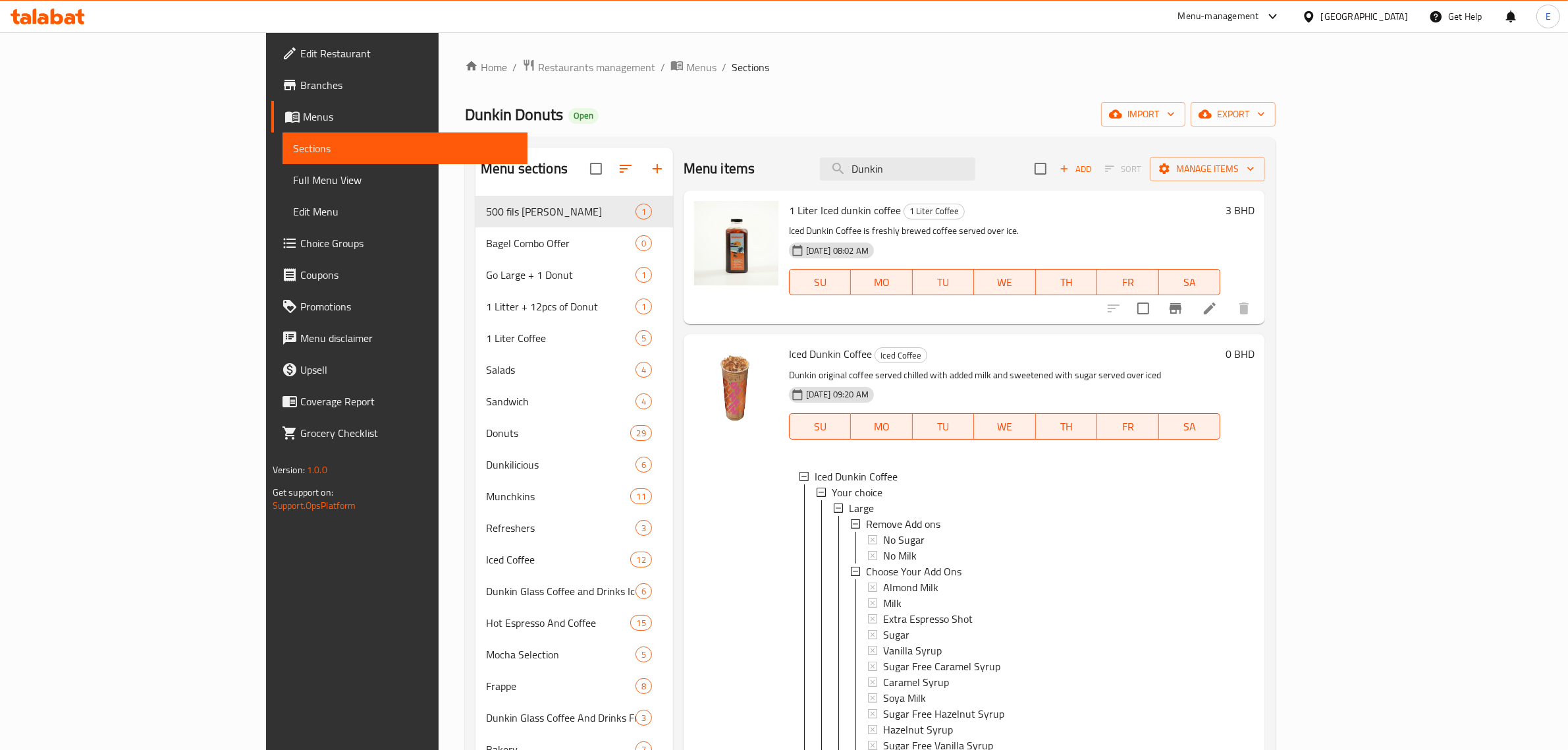
drag, startPoint x: 985, startPoint y: 171, endPoint x: 760, endPoint y: 194, distance: 226.2
click at [760, 189] on div "Menu items Dunkin Add Sort Manage items 1 Liter Iced dunkin coffee 1 Liter Coff…" at bounding box center [969, 617] width 592 height 939
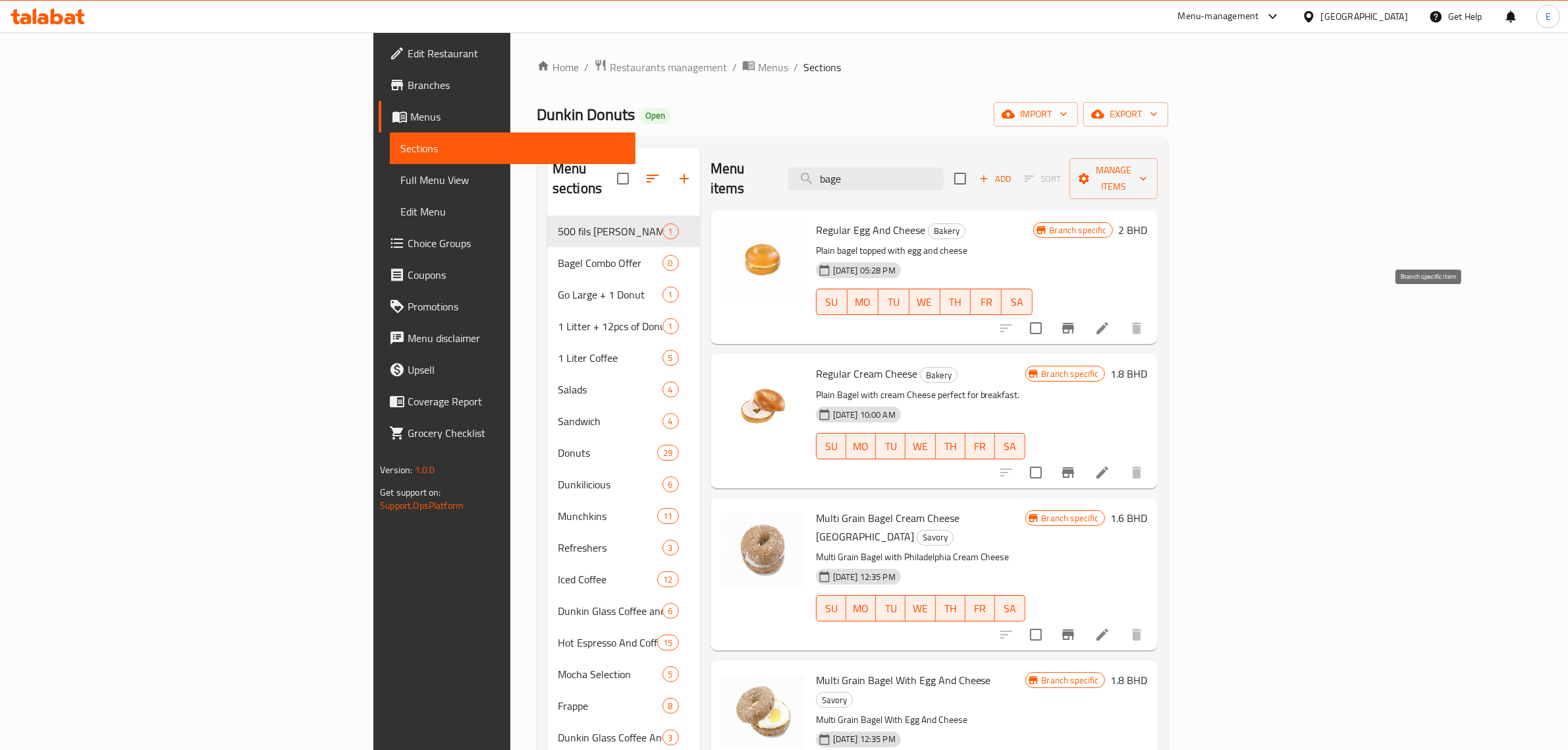
type input "bage"
click at [1076, 320] on icon "Branch-specific-item" at bounding box center [1068, 328] width 16 height 16
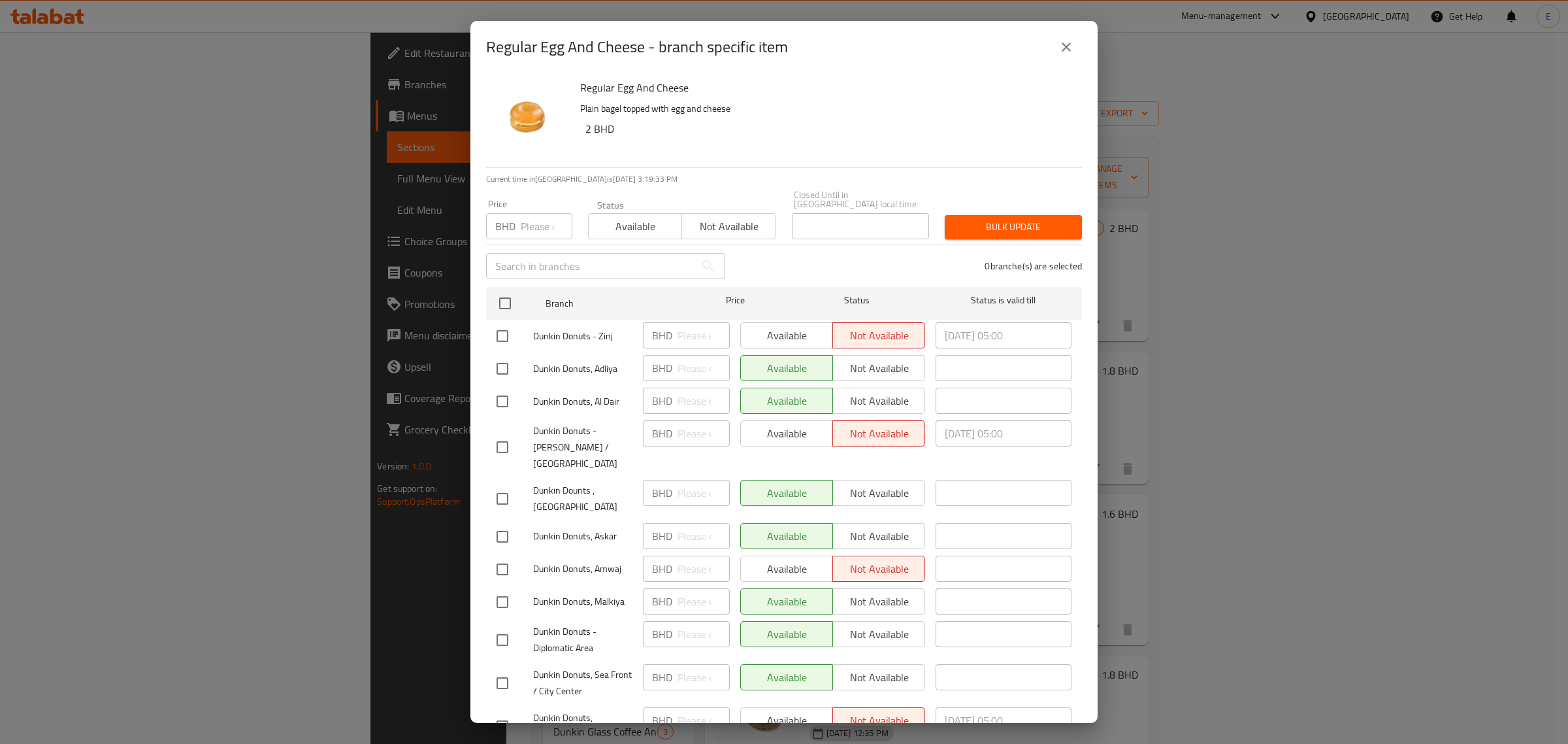
click at [1067, 47] on icon "close" at bounding box center [1067, 47] width 9 height 9
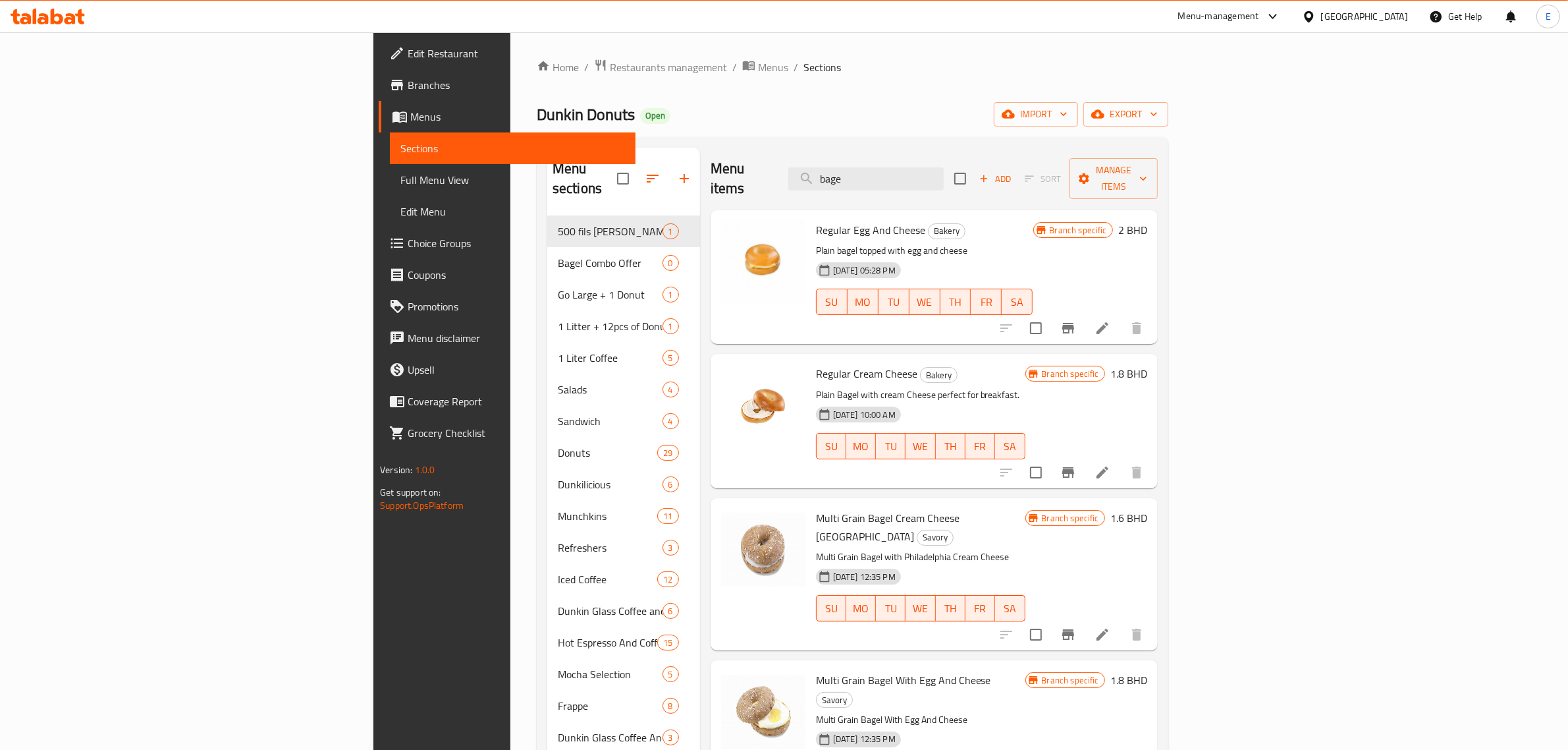
click at [70, 22] on icon at bounding box center [70, 19] width 11 height 11
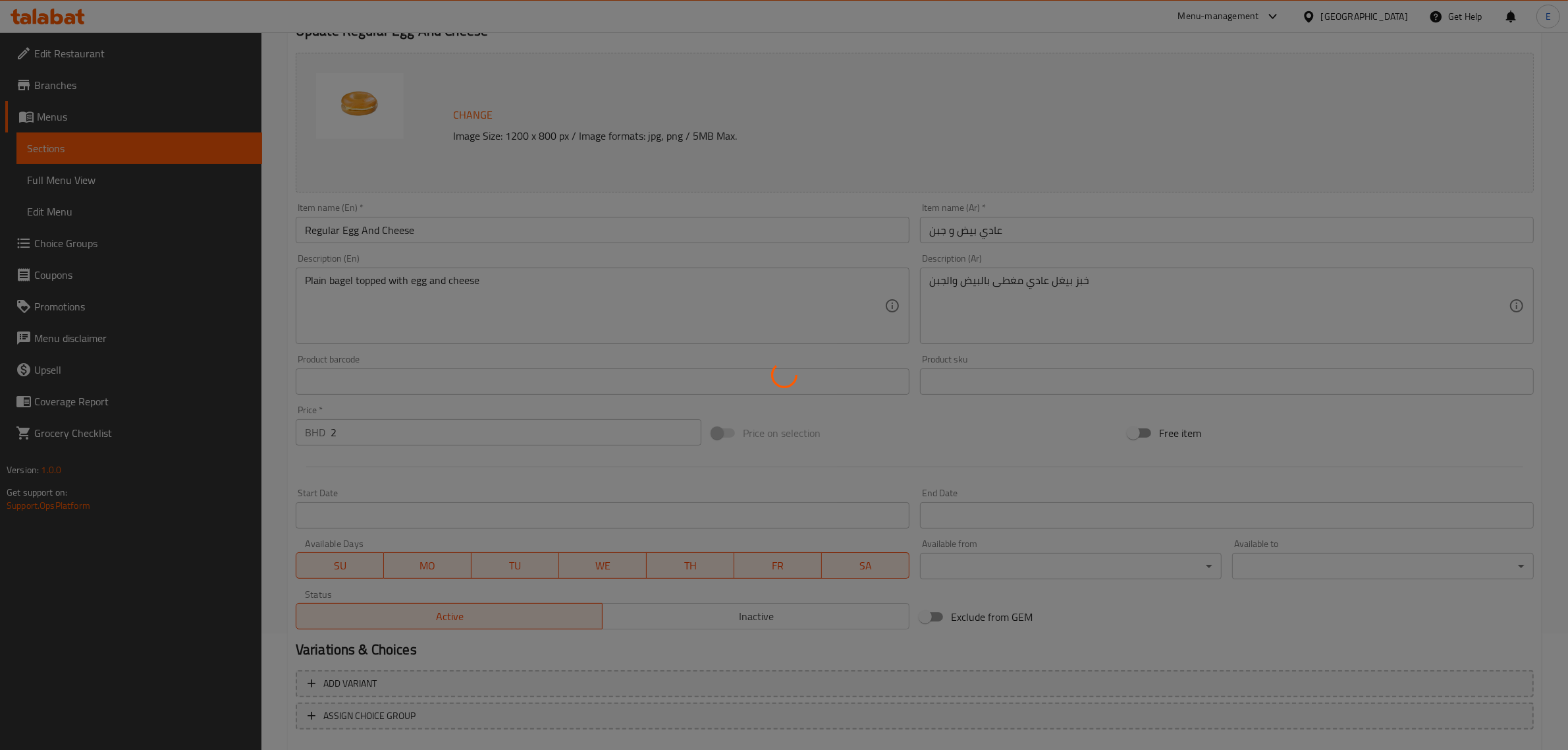
scroll to position [189, 0]
